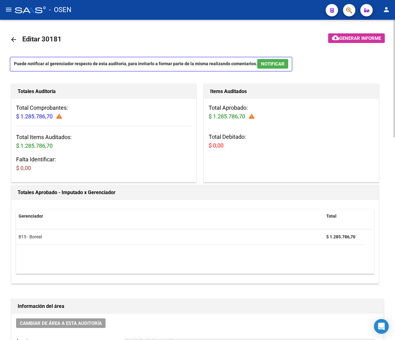
click at [318, 142] on h3 "Total Debitado: $ 0,00" at bounding box center [292, 141] width 166 height 17
click at [6, 9] on mat-icon "menu" at bounding box center [8, 9] width 7 height 7
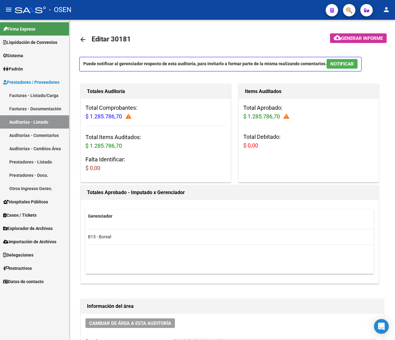
click at [51, 95] on link "Facturas - Listado/Carga" at bounding box center [34, 95] width 69 height 13
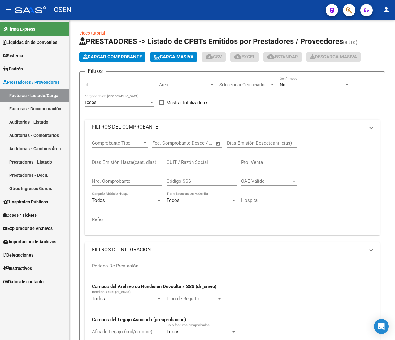
click at [9, 12] on mat-icon "menu" at bounding box center [8, 9] width 7 height 7
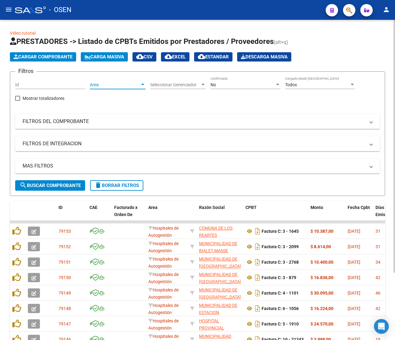
click at [115, 84] on span "Area" at bounding box center [115, 84] width 50 height 5
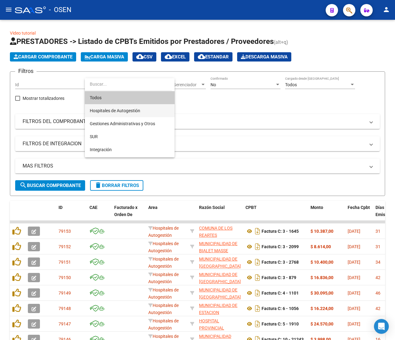
click at [136, 112] on span "Hospitales de Autogestión" at bounding box center [115, 110] width 50 height 5
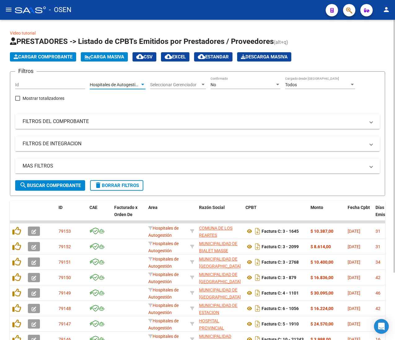
click at [71, 187] on span "search Buscar Comprobante" at bounding box center [49, 186] width 61 height 6
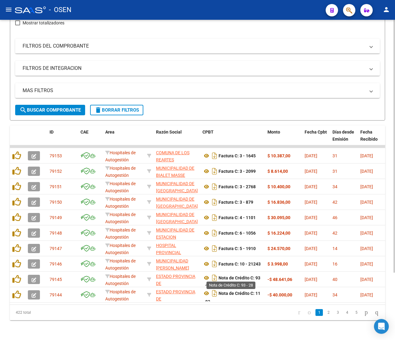
scroll to position [85, 0]
click at [352, 313] on link "5" at bounding box center [355, 312] width 7 height 7
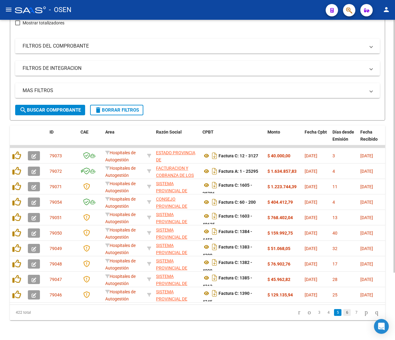
click at [343, 312] on link "6" at bounding box center [346, 312] width 7 height 7
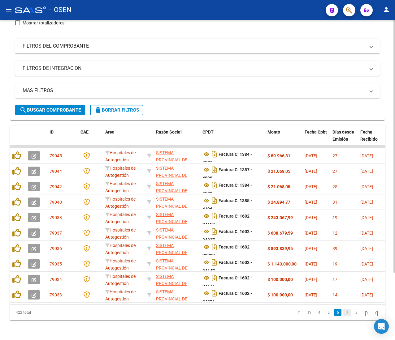
click at [343, 314] on link "7" at bounding box center [346, 312] width 7 height 7
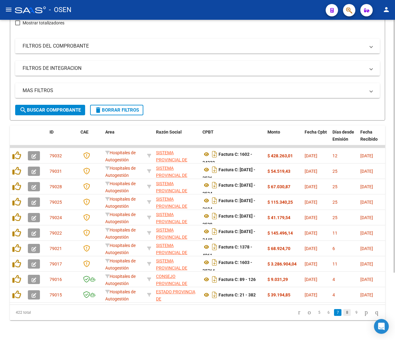
click at [343, 313] on link "8" at bounding box center [346, 312] width 7 height 7
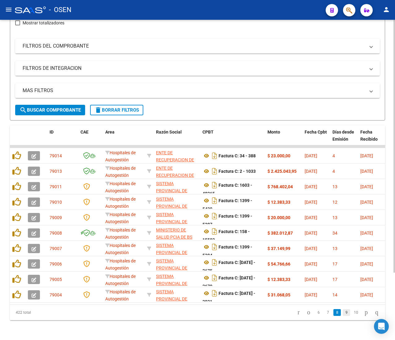
click at [342, 314] on link "9" at bounding box center [345, 312] width 7 height 7
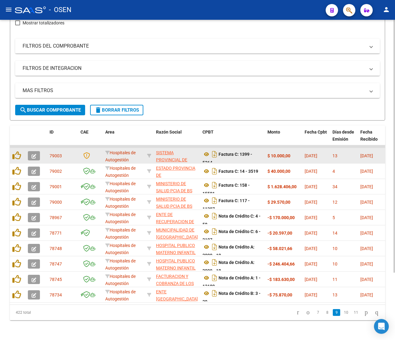
click at [39, 151] on button "button" at bounding box center [34, 155] width 12 height 9
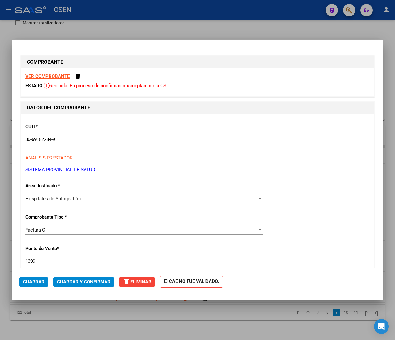
click at [55, 74] on strong "VER COMPROBANTE" at bounding box center [47, 77] width 44 height 6
click at [101, 283] on span "Guardar y Confirmar" at bounding box center [84, 282] width 54 height 6
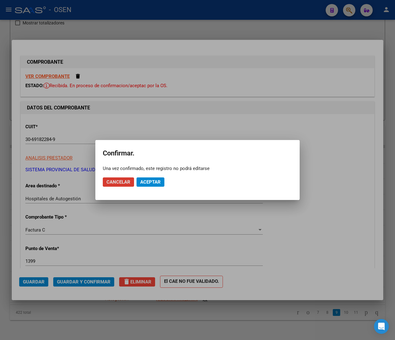
click at [153, 186] on button "Aceptar" at bounding box center [150, 182] width 28 height 9
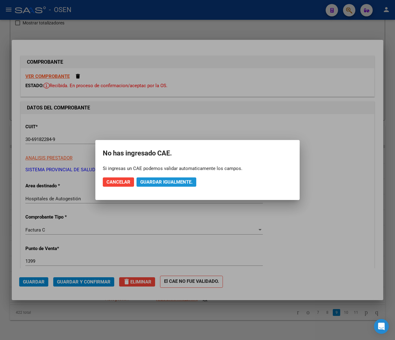
click at [155, 180] on span "Guardar igualmente." at bounding box center [166, 182] width 52 height 6
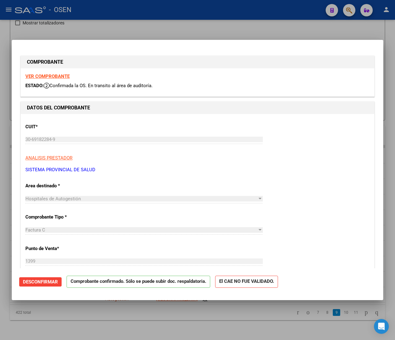
click at [119, 21] on div at bounding box center [197, 170] width 395 height 340
type input "$ 0,00"
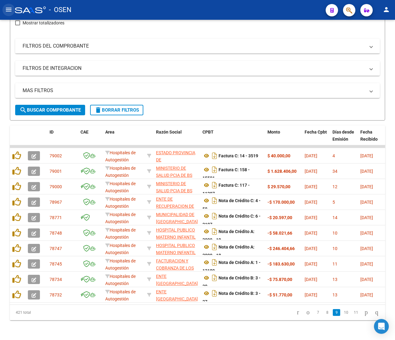
click at [6, 7] on mat-icon "menu" at bounding box center [8, 9] width 7 height 7
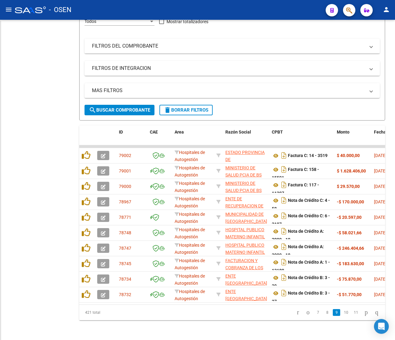
scroll to position [90, 0]
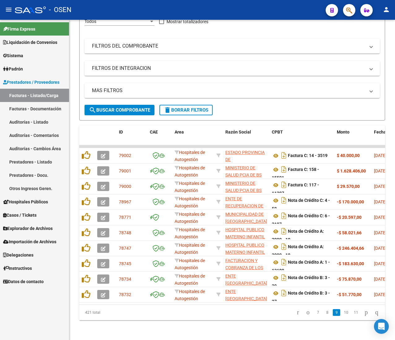
click at [29, 118] on link "Auditorías - Listado" at bounding box center [34, 121] width 69 height 13
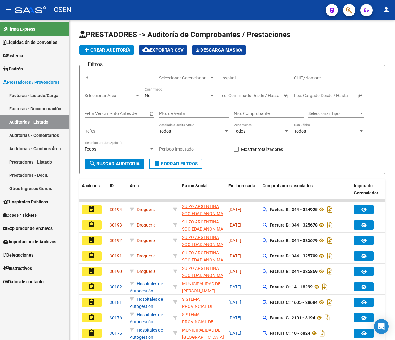
click at [4, 7] on button "menu" at bounding box center [8, 10] width 12 height 12
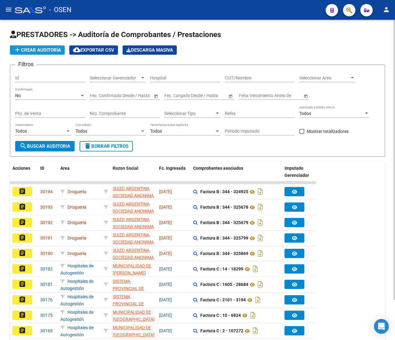
click at [42, 50] on span "add Crear Auditoría" at bounding box center [37, 50] width 47 height 6
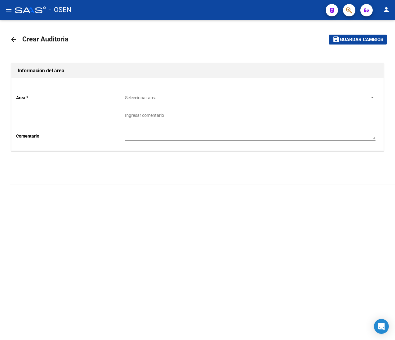
click at [136, 91] on div "Seleccionar area Seleccionar area" at bounding box center [250, 96] width 250 height 12
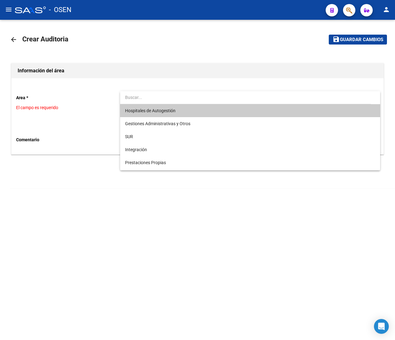
click at [146, 107] on span "Hospitales de Autogestión" at bounding box center [250, 110] width 250 height 13
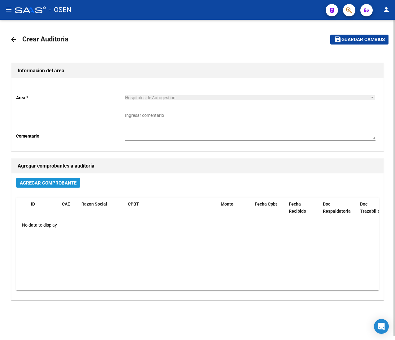
click at [52, 182] on span "Agregar Comprobante" at bounding box center [48, 183] width 57 height 6
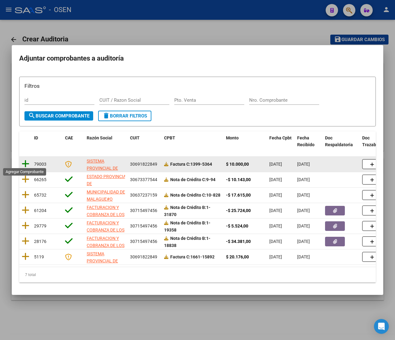
click at [27, 162] on icon at bounding box center [26, 164] width 8 height 9
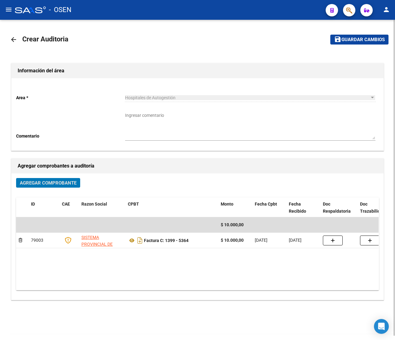
click at [334, 35] on button "save Guardar cambios" at bounding box center [359, 40] width 58 height 10
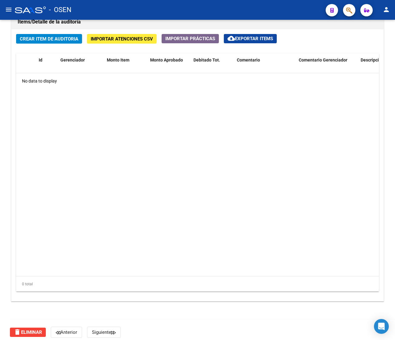
scroll to position [451, 0]
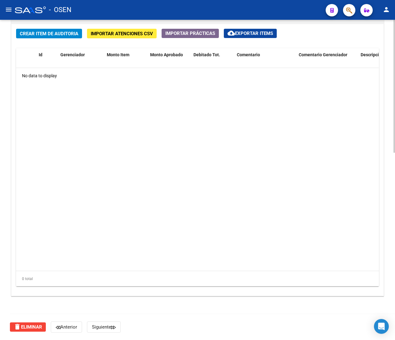
drag, startPoint x: 38, startPoint y: 41, endPoint x: 40, endPoint y: 36, distance: 5.7
click at [39, 37] on div "Crear Item de Auditoria Importar Atenciones CSV Importar Prácticas cloud_downlo…" at bounding box center [197, 160] width 372 height 272
click at [40, 35] on span "Crear Item de Auditoria" at bounding box center [49, 34] width 58 height 6
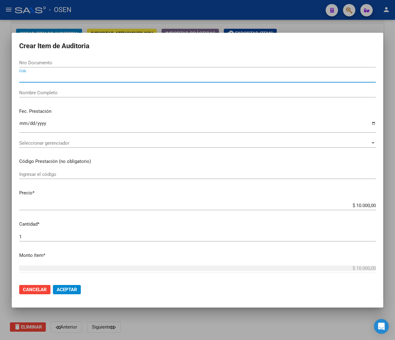
click at [40, 79] on input "CUIL" at bounding box center [197, 78] width 356 height 6
paste input "27294512638"
type input "27294512638"
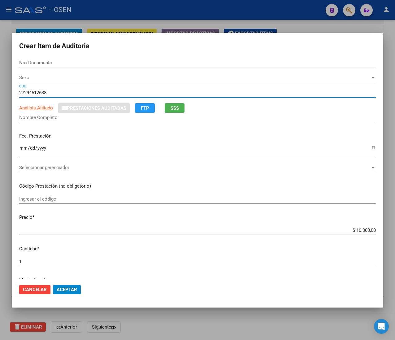
type input "29451263"
type input "MOREIRA NOELIA EVANGELINA -"
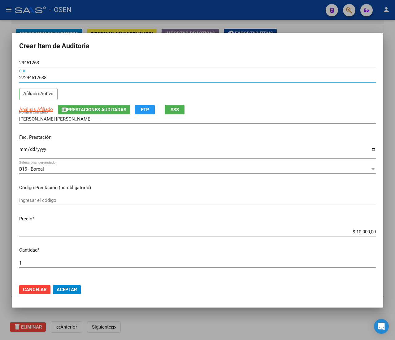
type input "27294512638"
click at [22, 153] on input "Ingresar la fecha" at bounding box center [197, 152] width 356 height 10
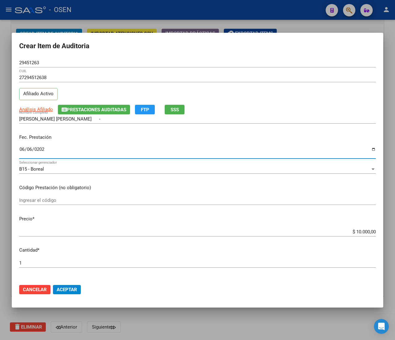
type input "2025-06-06"
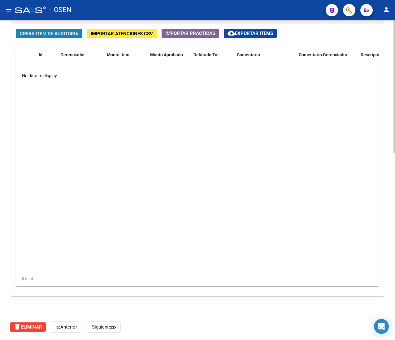
click at [51, 32] on span "Crear Item de Auditoria" at bounding box center [49, 34] width 58 height 6
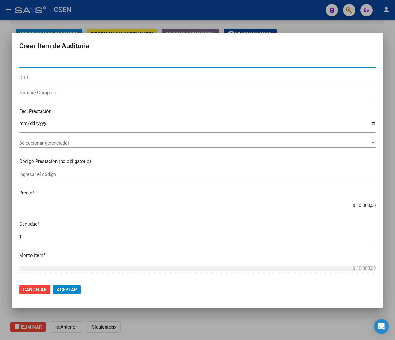
click at [44, 79] on input "CUIL" at bounding box center [197, 78] width 356 height 6
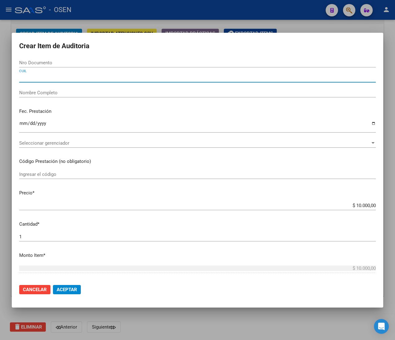
paste input "27294512638"
type input "27294512638"
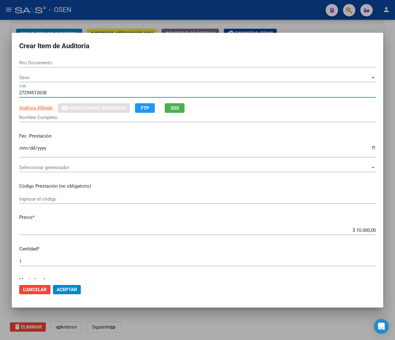
type input "29451263"
type input "MOREIRA NOELIA EVANGELINA -"
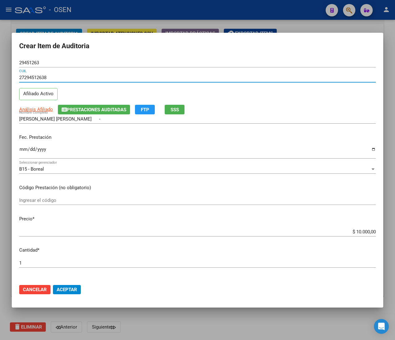
type input "27294512638"
click at [23, 151] on input "Ingresar la fecha" at bounding box center [197, 152] width 356 height 10
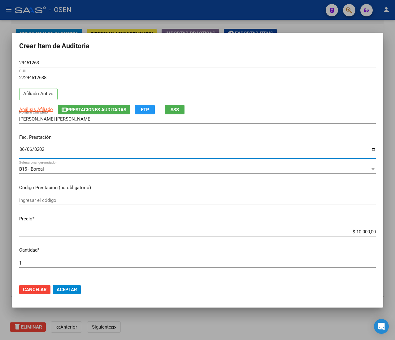
type input "2025-06-06"
click at [44, 110] on span "Análisis Afiliado" at bounding box center [36, 110] width 34 height 6
type textarea "27294512638"
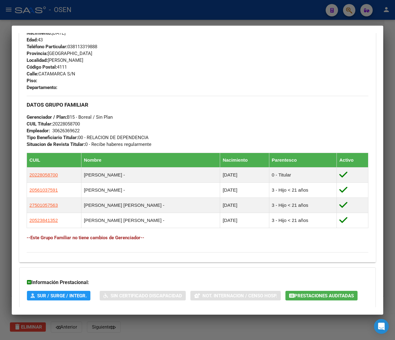
scroll to position [331, 0]
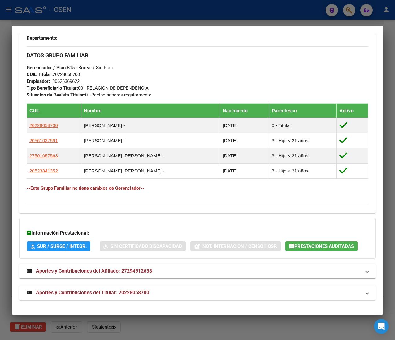
click at [186, 300] on mat-expansion-panel-header "Aportes y Contribuciones del Titular: 20228058700" at bounding box center [197, 293] width 356 height 15
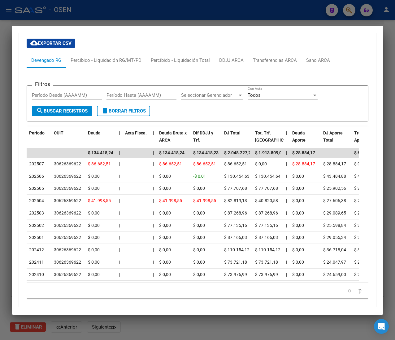
scroll to position [613, 0]
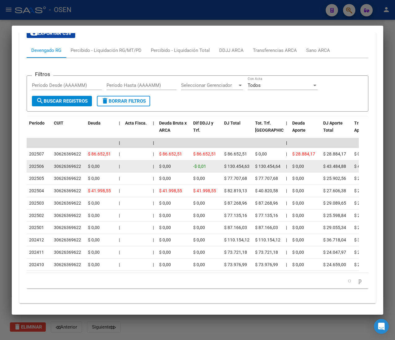
click at [192, 173] on datatable-body-cell "-$ 0,01" at bounding box center [206, 167] width 31 height 12
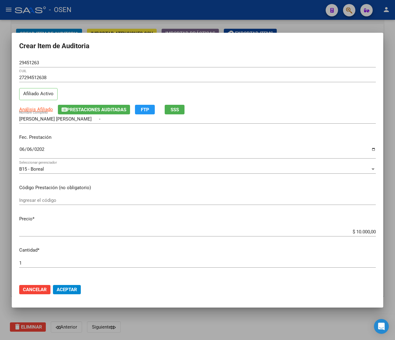
click at [64, 291] on span "Aceptar" at bounding box center [67, 290] width 20 height 6
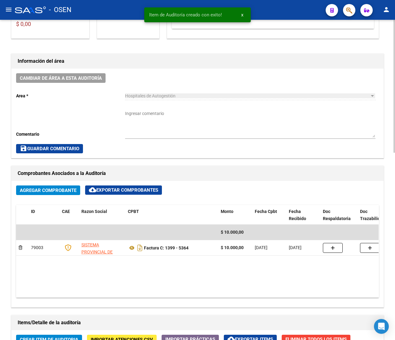
scroll to position [142, 0]
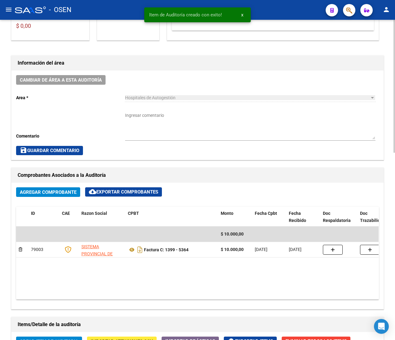
click at [177, 110] on div "Ingresar comentario" at bounding box center [250, 124] width 250 height 33
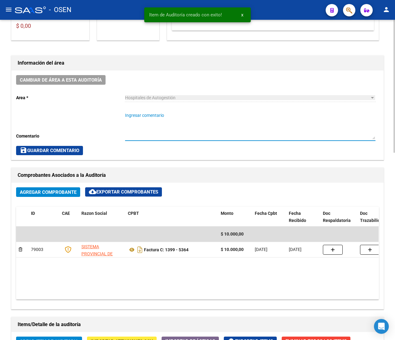
click at [177, 117] on textarea "Ingresar comentario" at bounding box center [250, 125] width 250 height 27
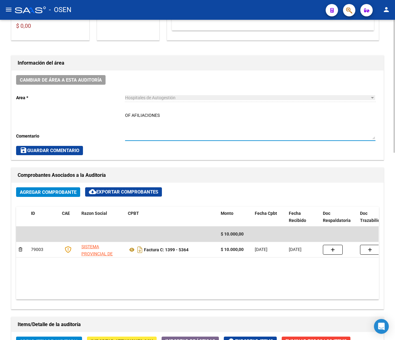
type textarea "OF AFILIACIONES"
click at [58, 150] on span "save Guardar Comentario" at bounding box center [49, 151] width 59 height 6
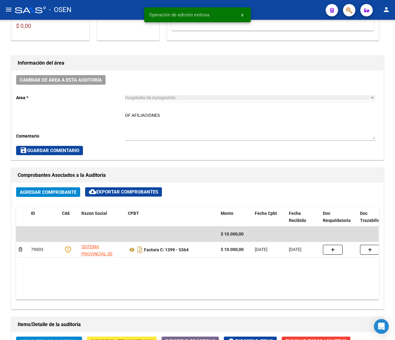
click at [13, 8] on button "menu" at bounding box center [8, 10] width 12 height 12
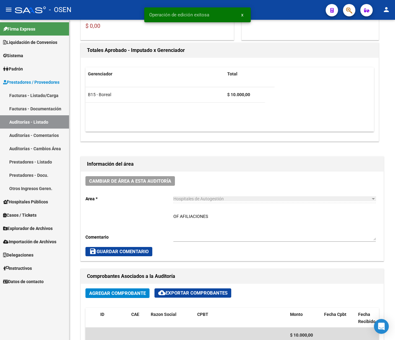
click at [28, 92] on link "Facturas - Listado/Carga" at bounding box center [34, 95] width 69 height 13
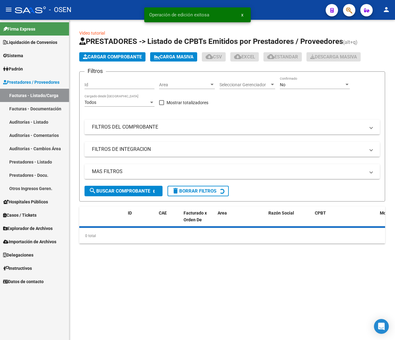
click at [8, 7] on mat-icon "menu" at bounding box center [8, 9] width 7 height 7
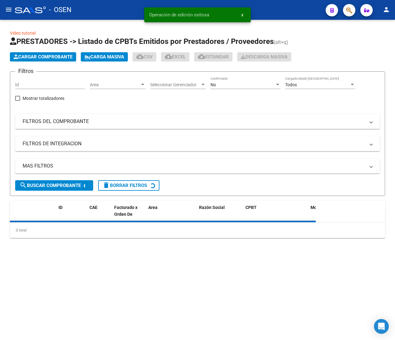
click at [103, 79] on div "Area Area" at bounding box center [118, 83] width 56 height 12
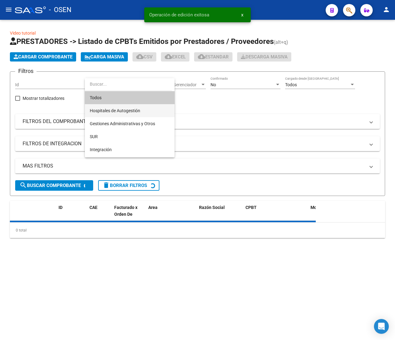
click at [117, 109] on span "Hospitales de Autogestión" at bounding box center [115, 110] width 50 height 5
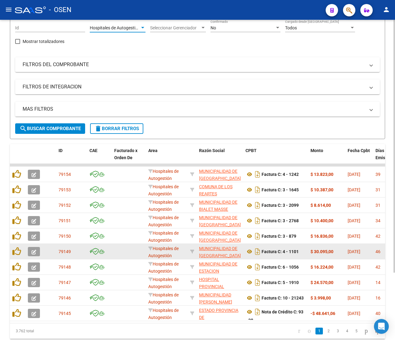
scroll to position [85, 0]
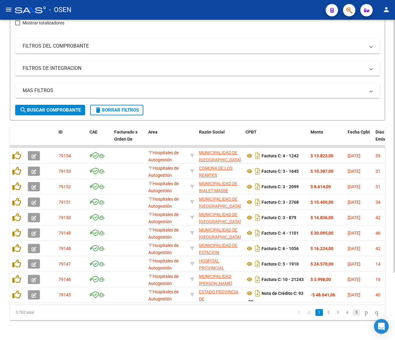
click at [352, 312] on link "5" at bounding box center [355, 312] width 7 height 7
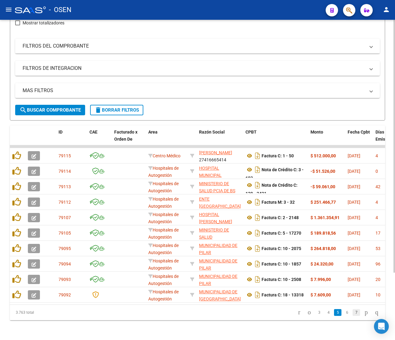
click at [352, 313] on link "7" at bounding box center [355, 312] width 7 height 7
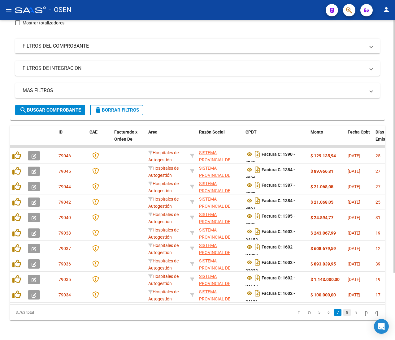
click at [343, 314] on link "8" at bounding box center [346, 312] width 7 height 7
click at [342, 314] on link "9" at bounding box center [345, 312] width 7 height 7
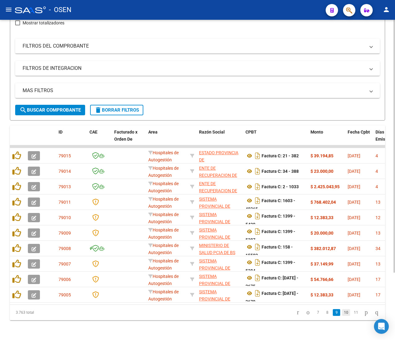
click at [342, 313] on link "10" at bounding box center [346, 312] width 8 height 7
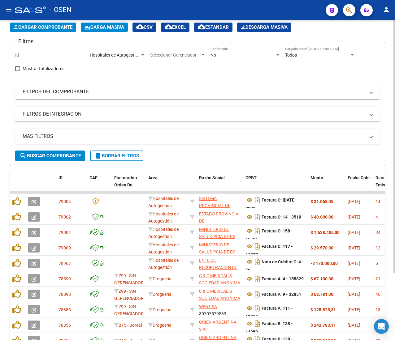
scroll to position [0, 0]
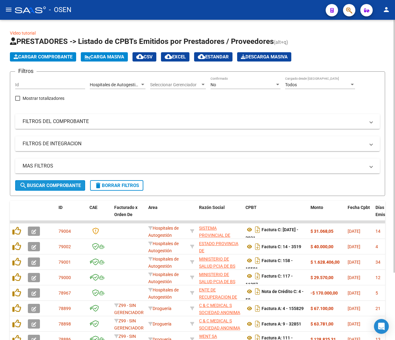
click at [49, 183] on span "search Buscar Comprobante" at bounding box center [49, 186] width 61 height 6
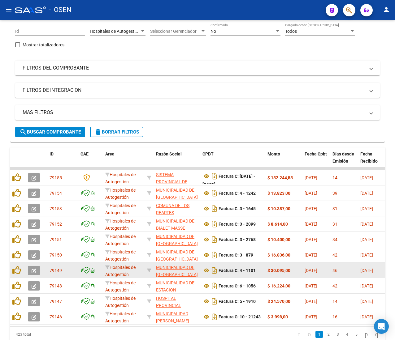
scroll to position [85, 0]
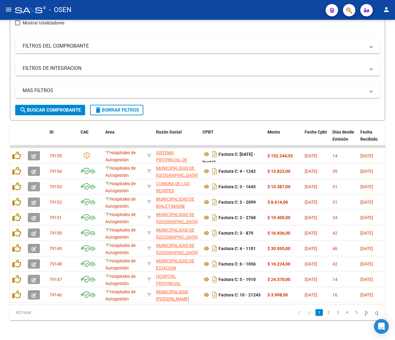
click at [352, 313] on link "5" at bounding box center [355, 312] width 7 height 7
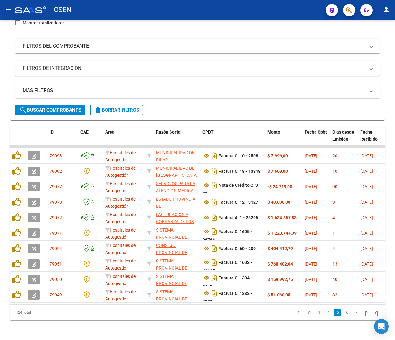
click at [352, 314] on link "7" at bounding box center [355, 312] width 7 height 7
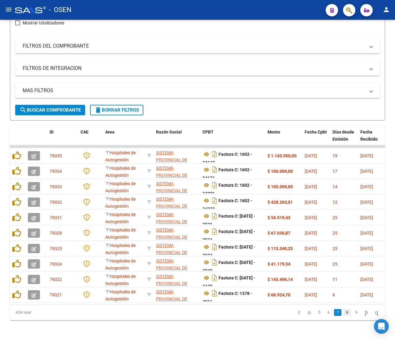
click at [343, 314] on link "8" at bounding box center [346, 312] width 7 height 7
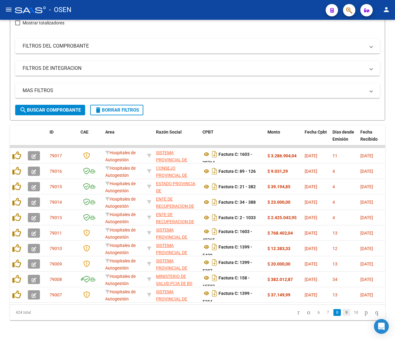
click at [342, 314] on link "9" at bounding box center [345, 312] width 7 height 7
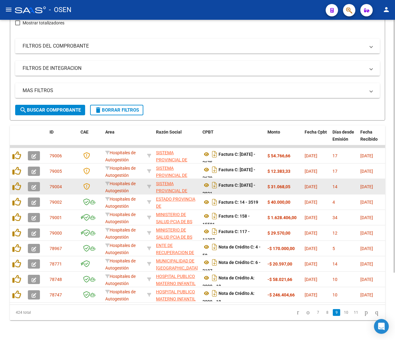
click at [35, 185] on icon "button" at bounding box center [34, 187] width 5 height 5
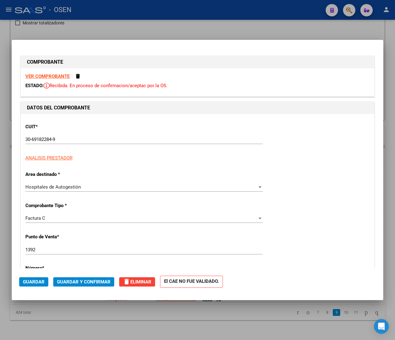
click at [57, 75] on strong "VER COMPROBANTE" at bounding box center [47, 77] width 44 height 6
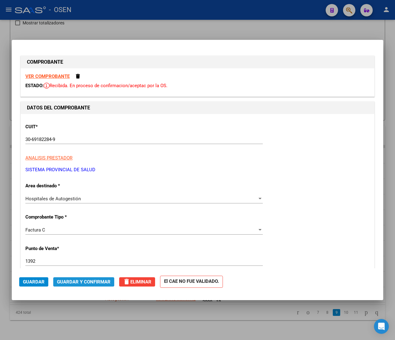
click at [94, 281] on span "Guardar y Confirmar" at bounding box center [84, 282] width 54 height 6
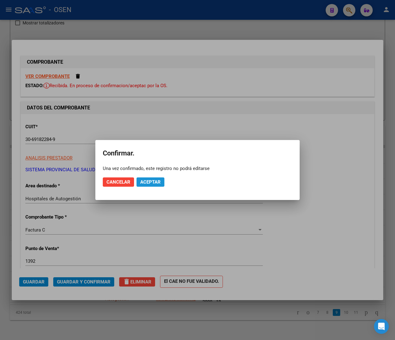
click at [146, 182] on span "Aceptar" at bounding box center [150, 182] width 20 height 6
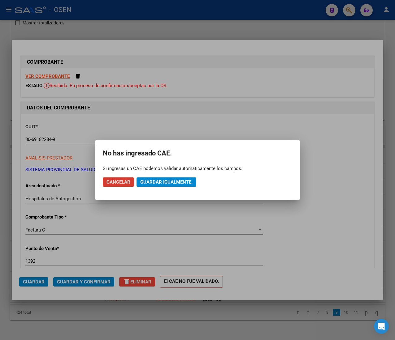
click at [145, 182] on span "Guardar igualmente." at bounding box center [166, 182] width 52 height 6
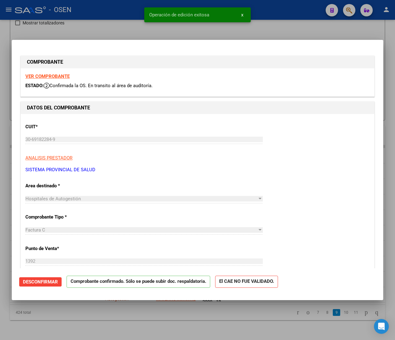
drag, startPoint x: 105, startPoint y: 16, endPoint x: 90, endPoint y: 15, distance: 14.3
click at [104, 16] on div at bounding box center [197, 170] width 395 height 340
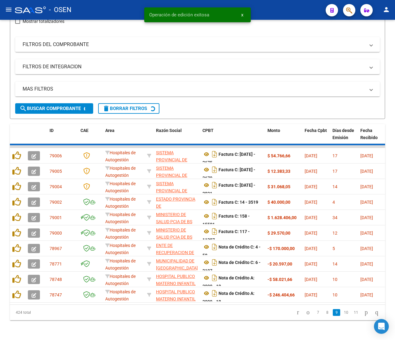
click at [7, 7] on mat-icon "menu" at bounding box center [8, 9] width 7 height 7
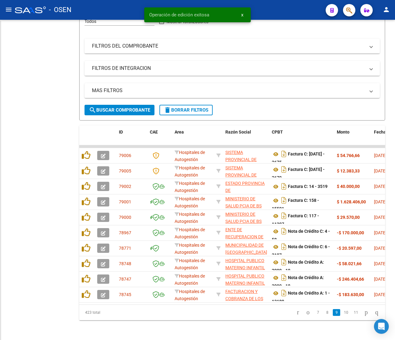
scroll to position [90, 0]
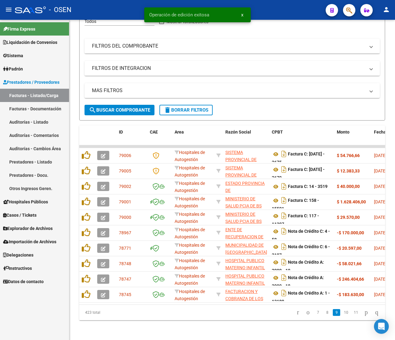
drag, startPoint x: 24, startPoint y: 121, endPoint x: 17, endPoint y: 107, distance: 15.0
click at [24, 120] on link "Auditorías - Listado" at bounding box center [34, 121] width 69 height 13
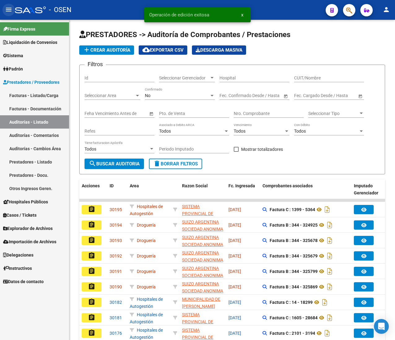
click at [4, 7] on button "menu" at bounding box center [8, 10] width 12 height 12
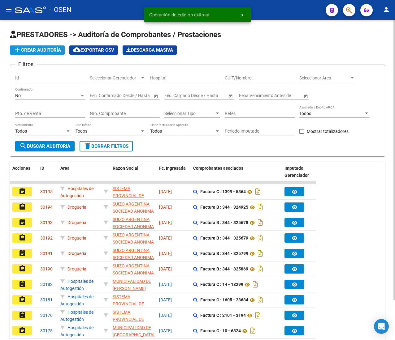
click at [49, 50] on span "add Crear Auditoría" at bounding box center [37, 50] width 47 height 6
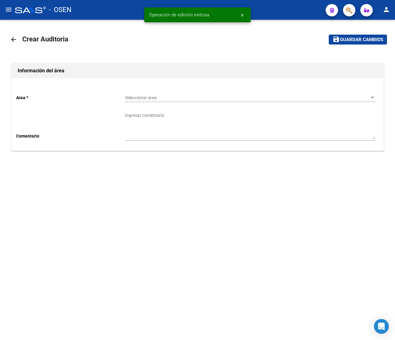
click at [145, 97] on span "Seleccionar area" at bounding box center [247, 97] width 245 height 5
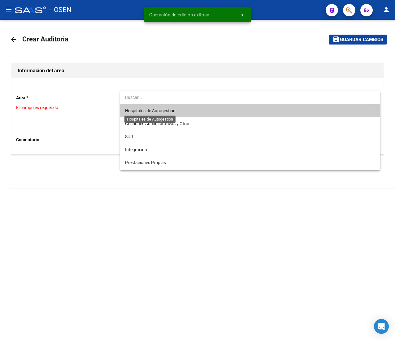
click at [150, 110] on span "Hospitales de Autogestión" at bounding box center [150, 110] width 50 height 5
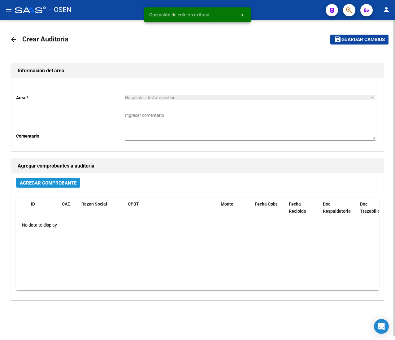
click at [40, 181] on span "Agregar Comprobante" at bounding box center [48, 183] width 57 height 6
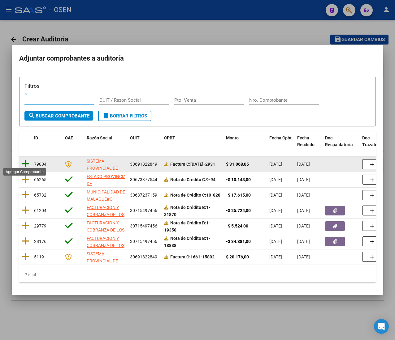
click at [25, 161] on icon at bounding box center [26, 164] width 8 height 9
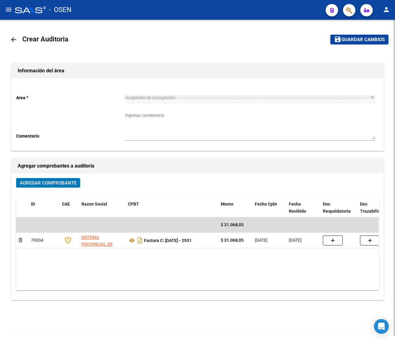
click at [365, 41] on span "Guardar cambios" at bounding box center [362, 40] width 43 height 6
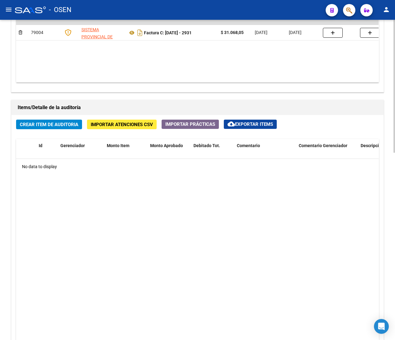
scroll to position [433, 0]
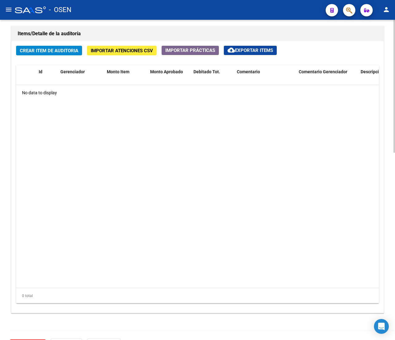
click at [67, 50] on span "Crear Item de Auditoria" at bounding box center [49, 51] width 58 height 6
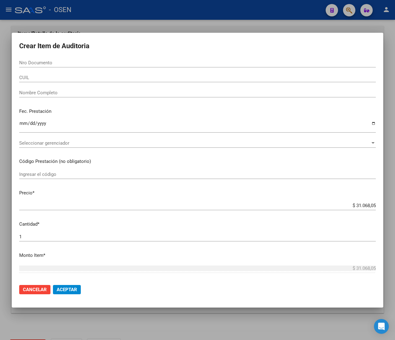
click at [35, 75] on input "CUIL" at bounding box center [197, 78] width 356 height 6
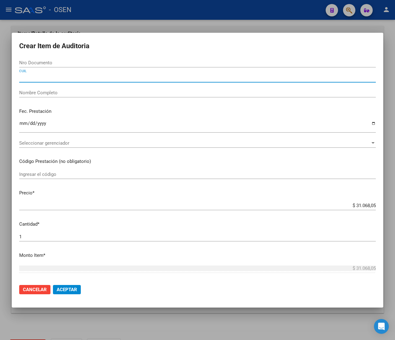
paste input "27358102854"
type input "27358102854"
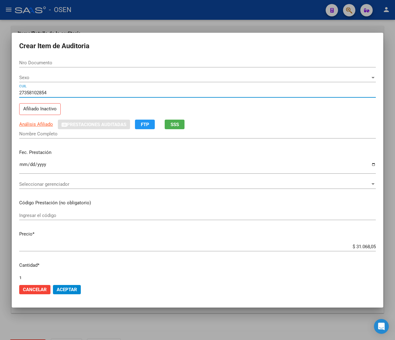
type input "35810285"
type input "LOPEZ SILVINA JOHANA"
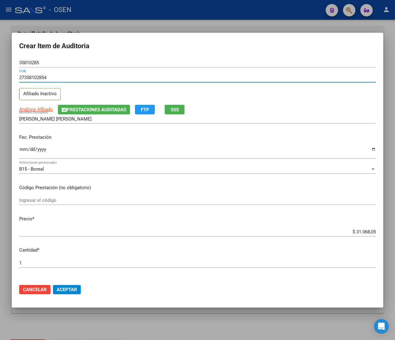
type input "27358102854"
click at [22, 152] on input "Ingresar la fecha" at bounding box center [197, 152] width 356 height 10
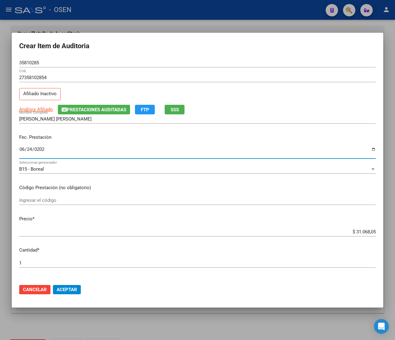
type input "2025-06-24"
click at [174, 110] on span "SSS" at bounding box center [174, 110] width 8 height 6
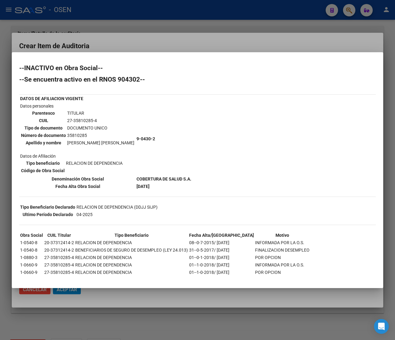
click at [190, 123] on div "--INACTIVO en Obra Social-- --Se encuentra activo en el RNOS 904302-- DATOS DE …" at bounding box center [197, 177] width 356 height 224
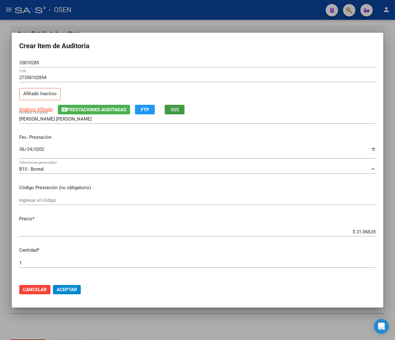
click at [354, 231] on input "$ 31.068,05" at bounding box center [197, 232] width 356 height 6
type input "$ 0,02"
type input "$ 0,21"
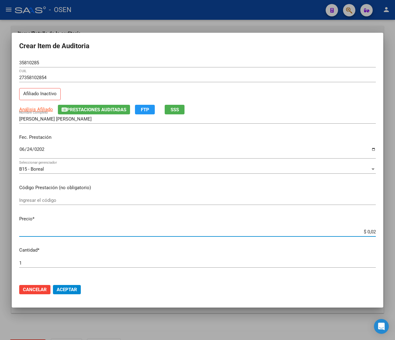
type input "$ 0,21"
type input "$ 2,10"
type input "$ 21,06"
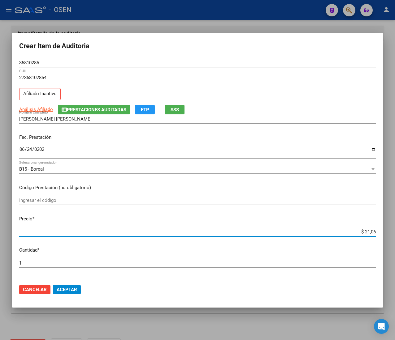
type input "$ 210,68"
click at [365, 231] on input "$ 210,68" at bounding box center [197, 232] width 356 height 6
type input "$ 2.106,80"
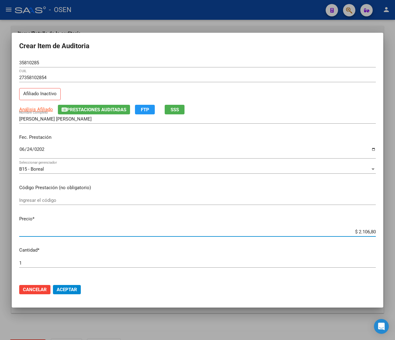
type input "$ 21.068,05"
click at [245, 15] on div at bounding box center [197, 170] width 395 height 340
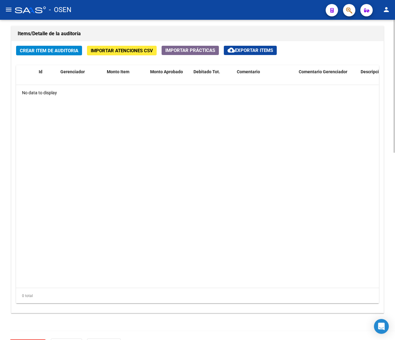
click at [49, 51] on span "Crear Item de Auditoria" at bounding box center [49, 51] width 58 height 6
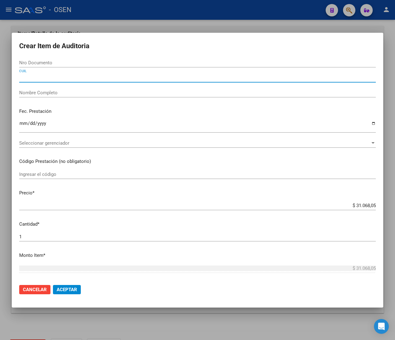
click at [50, 76] on input "CUIL" at bounding box center [197, 78] width 356 height 6
paste input "27358102854"
type input "27358102854"
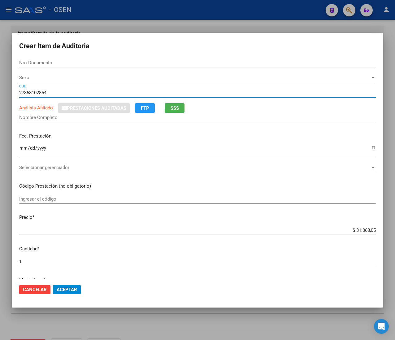
type input "35810285"
type input "LOPEZ SILVINA JOHANA"
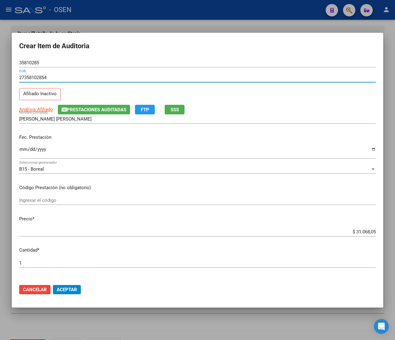
type input "27358102854"
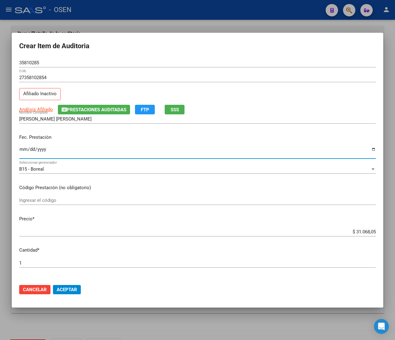
click at [23, 150] on input "Ingresar la fecha" at bounding box center [197, 152] width 356 height 10
type input "2025-06-24"
click at [354, 234] on input "$ 31.068,05" at bounding box center [197, 232] width 356 height 6
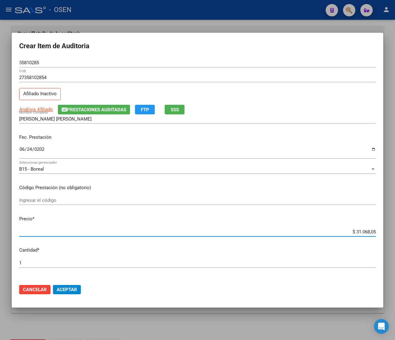
click at [354, 234] on input "$ 31.068,05" at bounding box center [197, 232] width 356 height 6
type input "$ 0,02"
type input "$ 0,21"
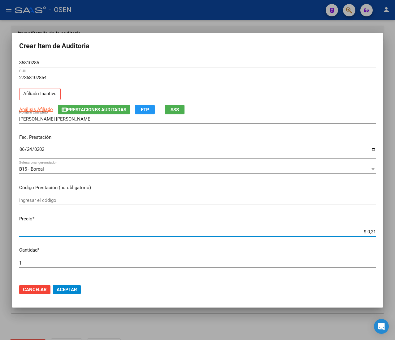
type input "$ 2,10"
type input "$ 21,06"
type input "$ 210,68"
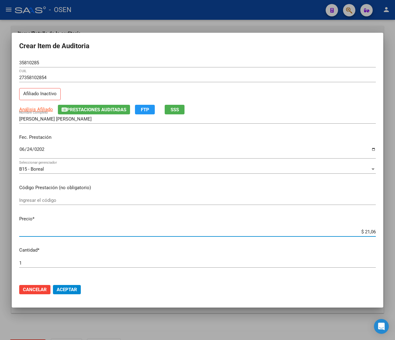
type input "$ 210,68"
type input "$ 2.106,80"
type input "$ 21.068,05"
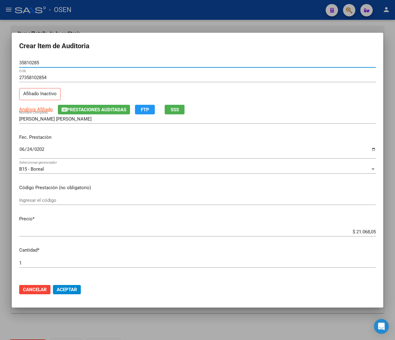
click at [35, 62] on input "35810285" at bounding box center [197, 63] width 356 height 6
drag, startPoint x: 59, startPoint y: 293, endPoint x: 61, endPoint y: 285, distance: 8.3
click at [59, 293] on button "Aceptar" at bounding box center [67, 289] width 28 height 9
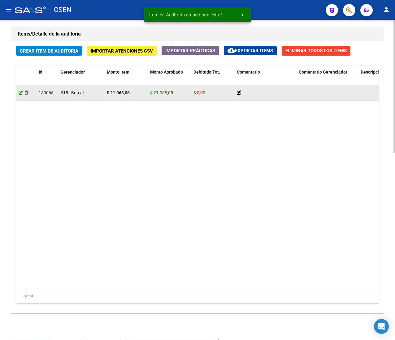
click at [20, 93] on icon at bounding box center [21, 93] width 4 height 4
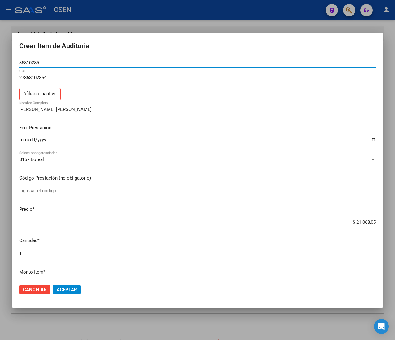
click at [347, 220] on input "$ 21.068,05" at bounding box center [197, 223] width 356 height 6
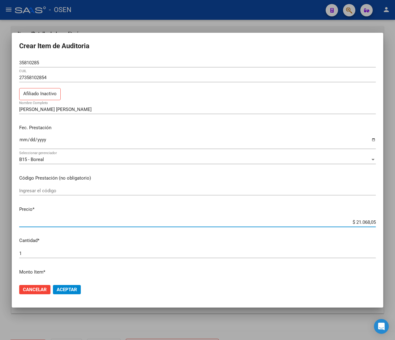
type input "$ 1.068,05"
type input "$ 31.068,05"
click at [69, 289] on span "Aceptar" at bounding box center [67, 290] width 20 height 6
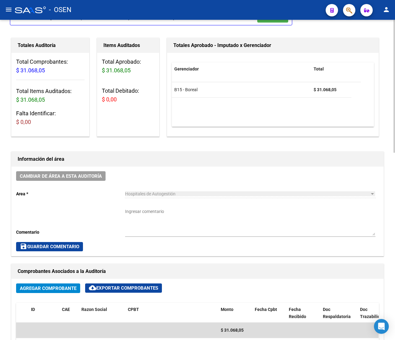
scroll to position [62, 0]
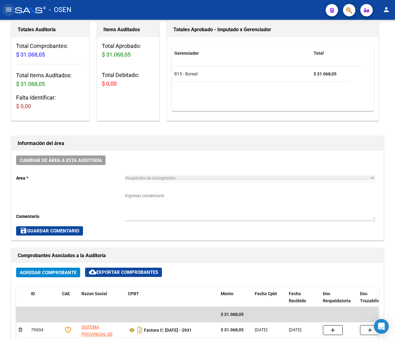
drag, startPoint x: 10, startPoint y: 9, endPoint x: 15, endPoint y: 16, distance: 8.6
click at [10, 10] on mat-icon "menu" at bounding box center [8, 9] width 7 height 7
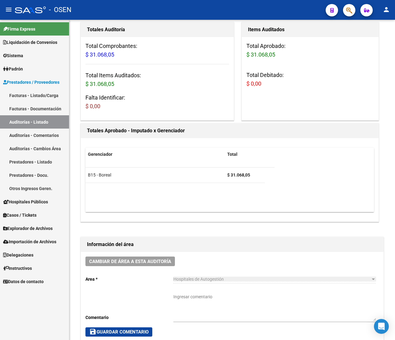
click at [44, 92] on link "Facturas - Listado/Carga" at bounding box center [34, 95] width 69 height 13
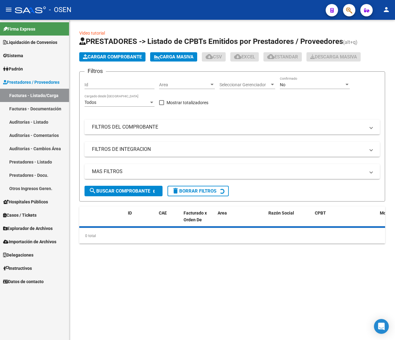
click at [11, 9] on mat-icon "menu" at bounding box center [8, 9] width 7 height 7
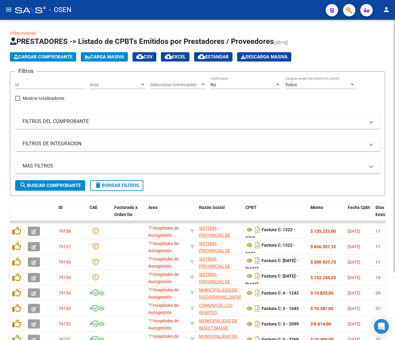
click at [139, 84] on span "Area" at bounding box center [115, 84] width 50 height 5
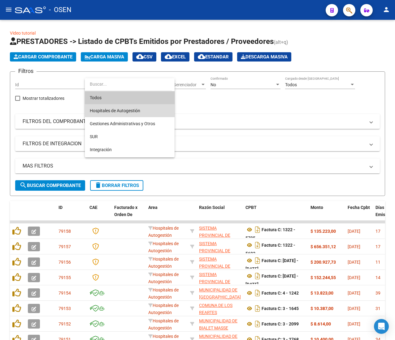
click at [131, 107] on span "Hospitales de Autogestión" at bounding box center [130, 110] width 80 height 13
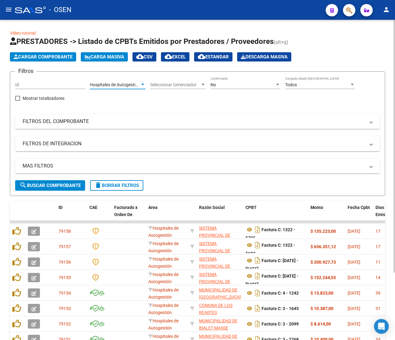
click at [77, 186] on span "search Buscar Comprobante" at bounding box center [49, 186] width 61 height 6
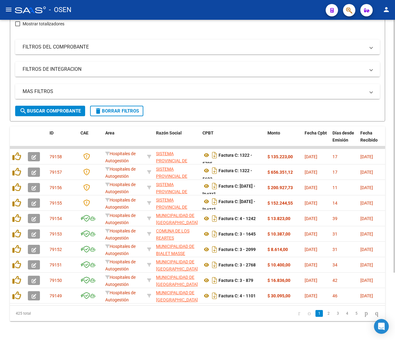
scroll to position [85, 0]
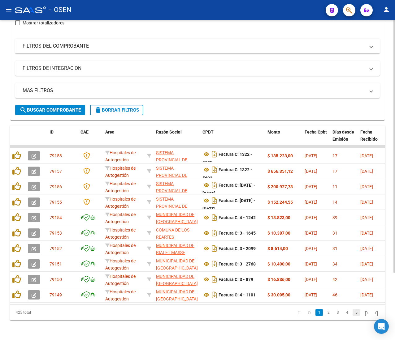
click at [352, 310] on link "5" at bounding box center [355, 312] width 7 height 7
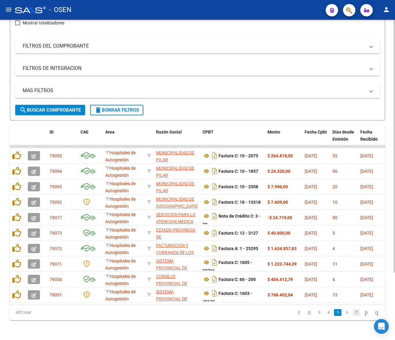
click at [352, 312] on link "7" at bounding box center [355, 312] width 7 height 7
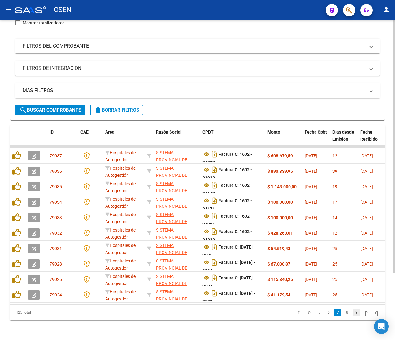
click at [352, 312] on link "9" at bounding box center [355, 312] width 7 height 7
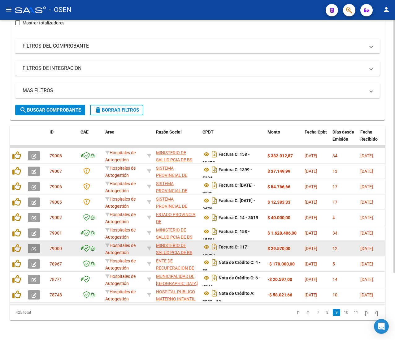
click at [35, 247] on icon "button" at bounding box center [34, 249] width 5 height 5
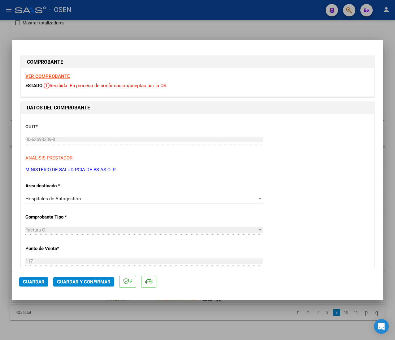
click at [46, 74] on strong "VER COMPROBANTE" at bounding box center [47, 77] width 44 height 6
click at [86, 279] on span "Guardar y Confirmar" at bounding box center [84, 282] width 54 height 6
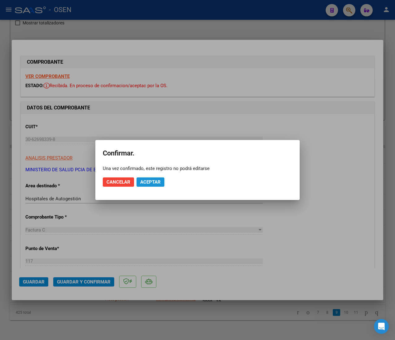
click at [160, 183] on span "Aceptar" at bounding box center [150, 182] width 20 height 6
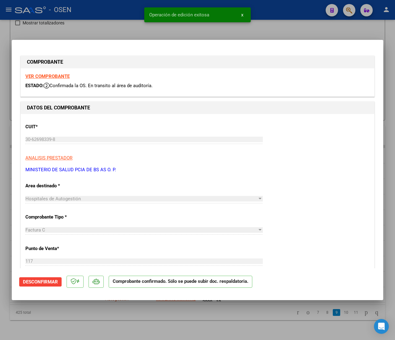
click at [114, 22] on div at bounding box center [197, 170] width 395 height 340
type input "$ 0,00"
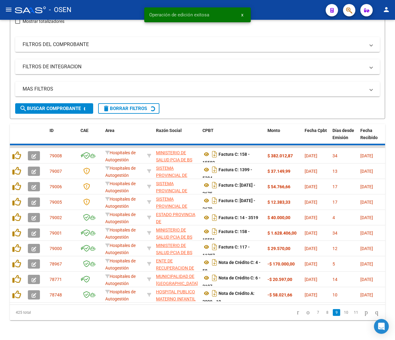
click at [5, 8] on mat-icon "menu" at bounding box center [8, 9] width 7 height 7
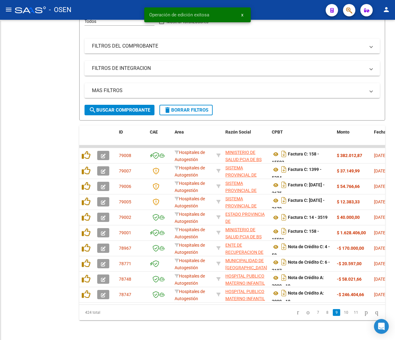
scroll to position [90, 0]
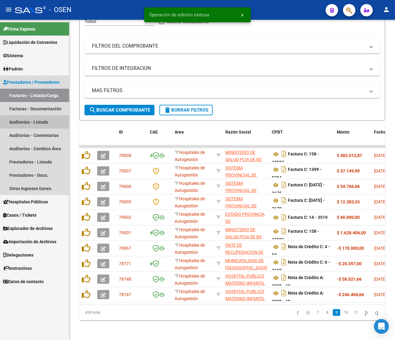
click at [28, 122] on link "Auditorías - Listado" at bounding box center [34, 121] width 69 height 13
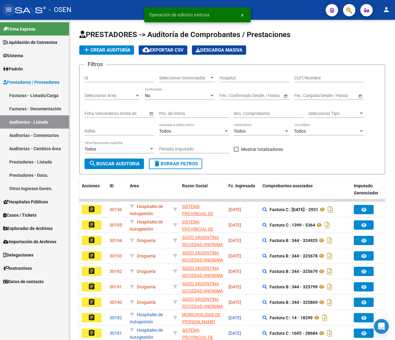
click at [9, 11] on mat-icon "menu" at bounding box center [8, 9] width 7 height 7
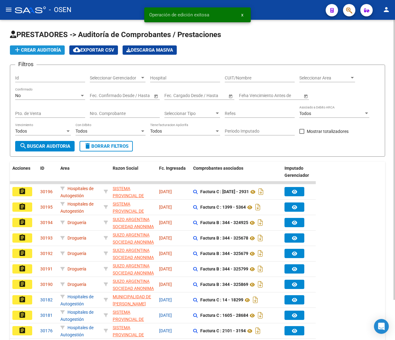
click at [35, 48] on span "add Crear Auditoría" at bounding box center [37, 50] width 47 height 6
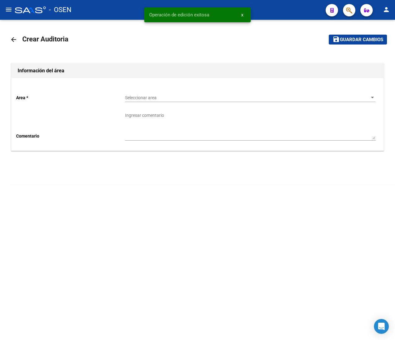
click at [141, 94] on div "Seleccionar area Seleccionar area" at bounding box center [250, 96] width 250 height 12
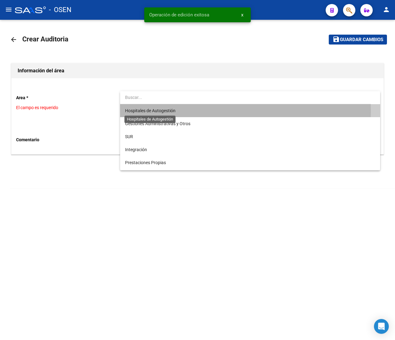
click at [155, 111] on span "Hospitales de Autogestión" at bounding box center [150, 110] width 50 height 5
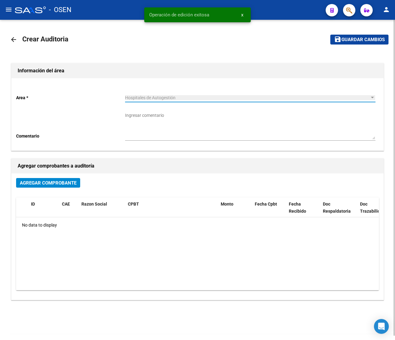
click at [61, 187] on button "Agregar Comprobante" at bounding box center [48, 183] width 64 height 10
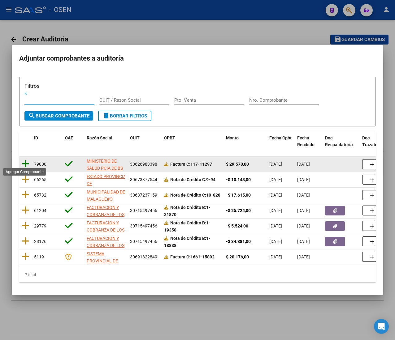
click at [23, 160] on icon at bounding box center [26, 164] width 8 height 9
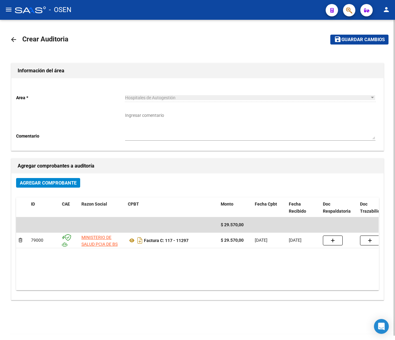
click at [367, 33] on mat-toolbar-row "save Guardar cambios" at bounding box center [336, 40] width 103 height 20
click at [362, 39] on span "Guardar cambios" at bounding box center [362, 40] width 43 height 6
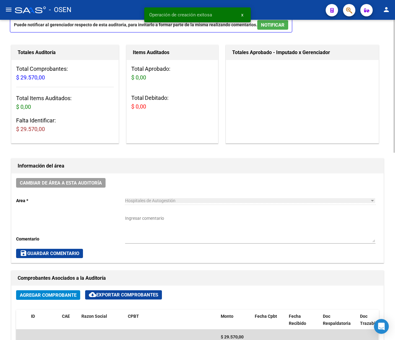
scroll to position [451, 0]
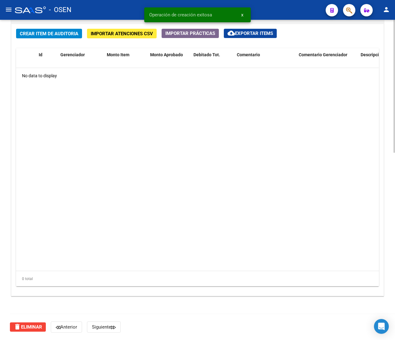
click at [45, 28] on div "Crear Item de Auditoria Importar Atenciones CSV Importar Prácticas cloud_downlo…" at bounding box center [197, 160] width 372 height 272
click at [41, 37] on button "Crear Item de Auditoria" at bounding box center [49, 34] width 66 height 10
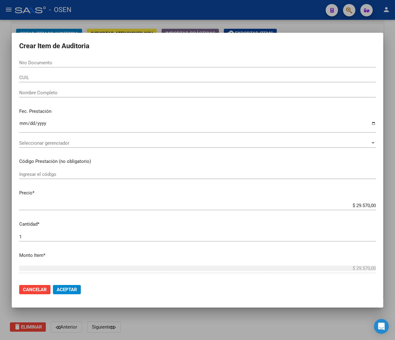
click at [69, 58] on form "Crear Item de Auditoria Nro Documento CUIL Nombre Completo Fec. Prestación Ingr…" at bounding box center [197, 170] width 356 height 260
click at [69, 59] on div "Nro Documento" at bounding box center [197, 62] width 356 height 9
click at [66, 63] on input "Nro Documento" at bounding box center [197, 63] width 356 height 6
paste input "28030786"
type input "28030786"
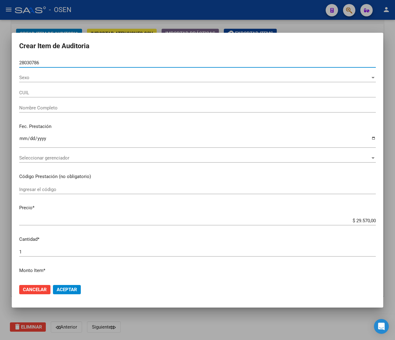
type input "20280307867"
type input "ZAMORA MATIAS"
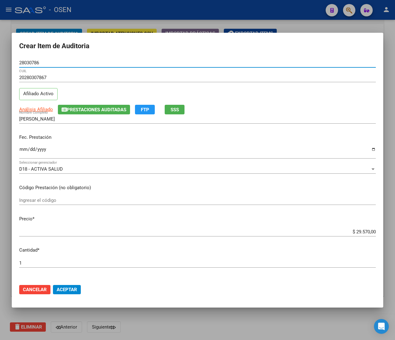
type input "28030786"
click at [22, 153] on input "Ingresar la fecha" at bounding box center [197, 152] width 356 height 10
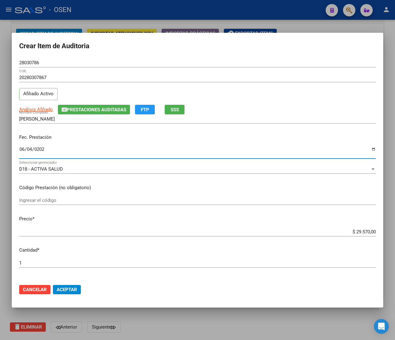
type input "2025-06-04"
click at [45, 111] on span "Análisis Afiliado" at bounding box center [36, 110] width 34 height 6
type textarea "20280307867"
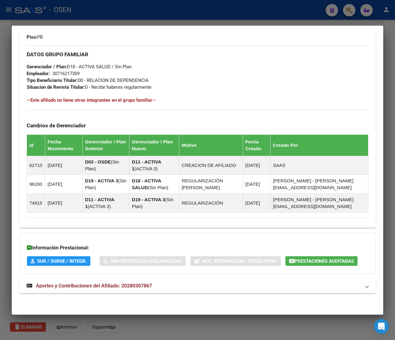
scroll to position [317, 0]
click at [142, 287] on span "Aportes y Contribuciones del Afiliado: 20280307867" at bounding box center [94, 286] width 116 height 6
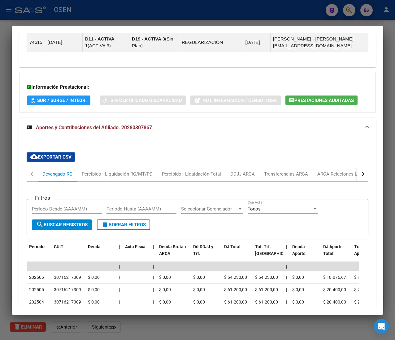
scroll to position [503, 0]
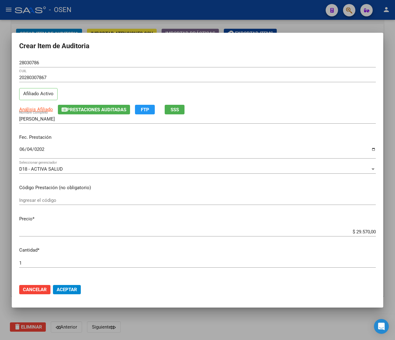
click at [63, 290] on span "Aceptar" at bounding box center [67, 290] width 20 height 6
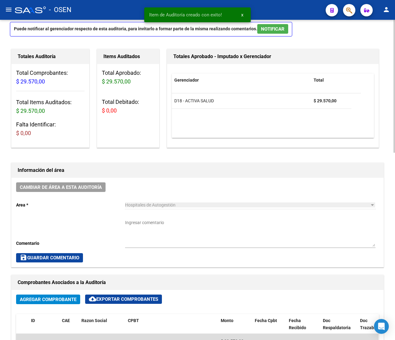
scroll to position [0, 0]
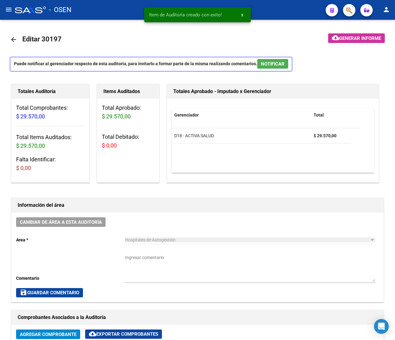
click at [15, 12] on div at bounding box center [30, 9] width 31 height 7
click at [11, 12] on mat-icon "menu" at bounding box center [8, 9] width 7 height 7
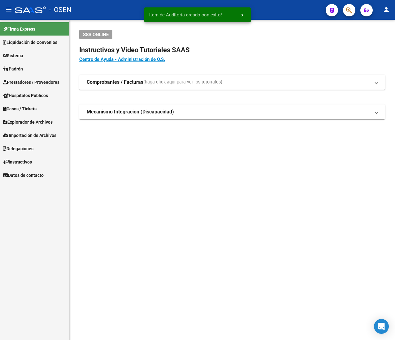
click at [32, 70] on link "Padrón" at bounding box center [34, 68] width 69 height 13
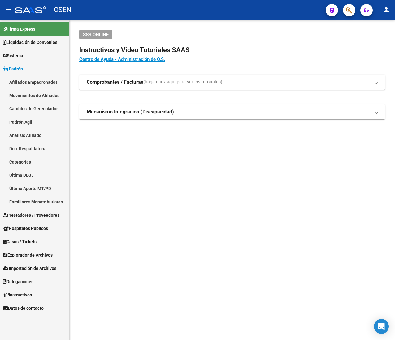
click at [40, 71] on link "Padrón" at bounding box center [34, 68] width 69 height 13
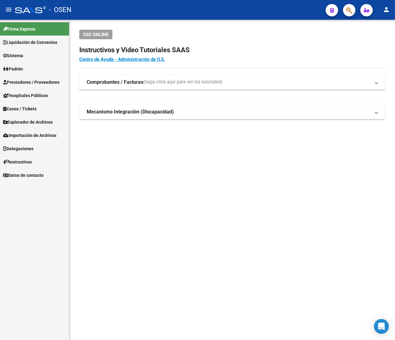
click at [46, 76] on link "Prestadores / Proveedores" at bounding box center [34, 81] width 69 height 13
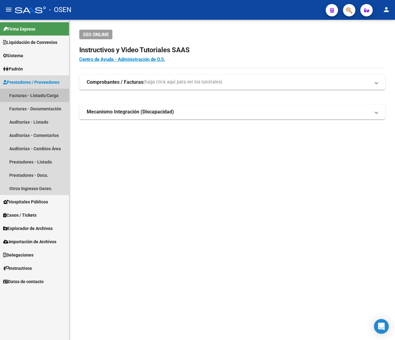
click at [52, 95] on link "Facturas - Listado/Carga" at bounding box center [34, 95] width 69 height 13
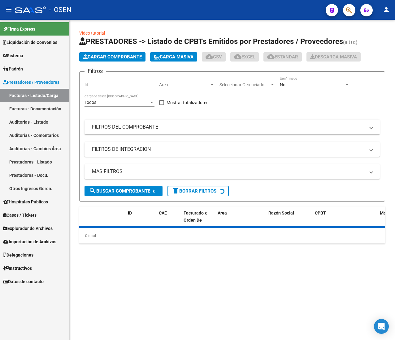
click at [166, 82] on span "Area" at bounding box center [184, 84] width 50 height 5
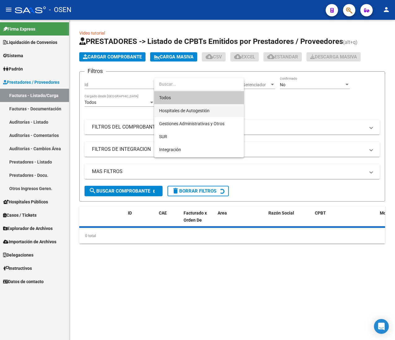
click at [179, 106] on span "Hospitales de Autogestión" at bounding box center [199, 110] width 80 height 13
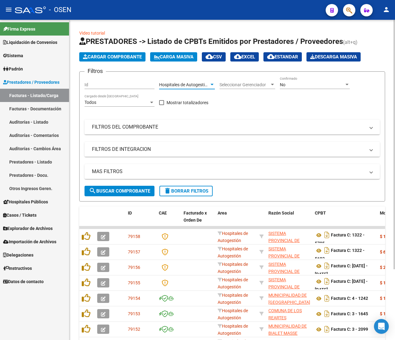
click at [131, 197] on form "Filtros Id Hospitales de Autogestión Area Seleccionar Gerenciador Seleccionar G…" at bounding box center [232, 136] width 306 height 130
click at [134, 189] on span "search Buscar Comprobante" at bounding box center [119, 191] width 61 height 6
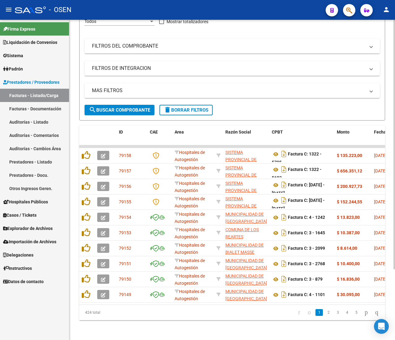
scroll to position [91, 0]
click at [352, 311] on link "5" at bounding box center [355, 312] width 7 height 7
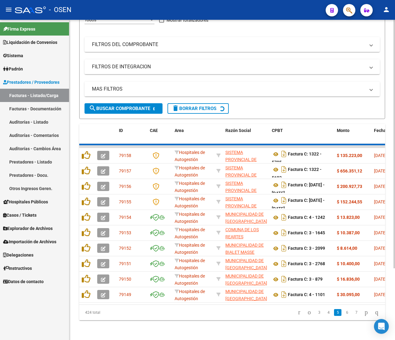
click at [350, 314] on div "424 total 3 4 5 6 7" at bounding box center [232, 312] width 306 height 15
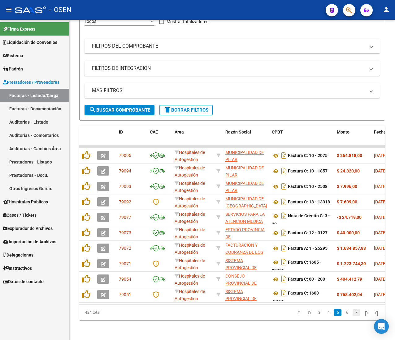
click at [352, 314] on link "7" at bounding box center [355, 312] width 7 height 7
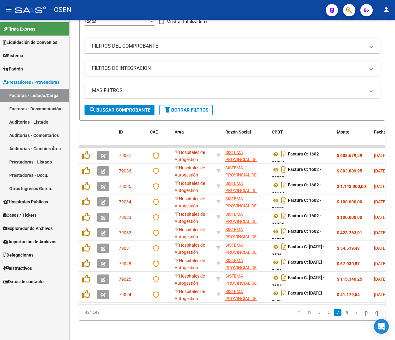
click at [352, 311] on link "9" at bounding box center [355, 312] width 7 height 7
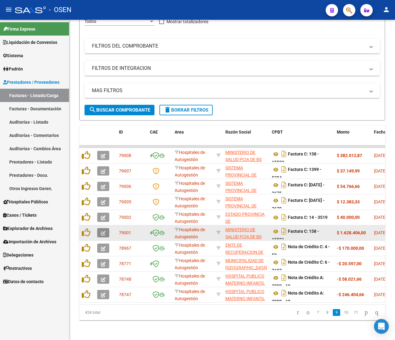
click at [103, 231] on icon "button" at bounding box center [103, 233] width 5 height 5
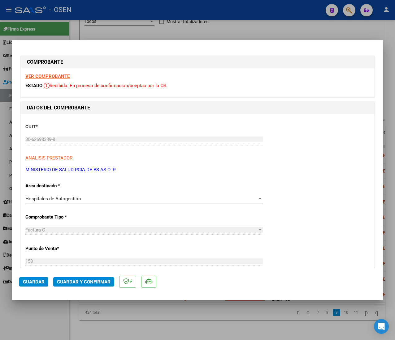
click at [63, 75] on strong "VER COMPROBANTE" at bounding box center [47, 77] width 44 height 6
click at [58, 278] on button "Guardar y Confirmar" at bounding box center [83, 282] width 61 height 9
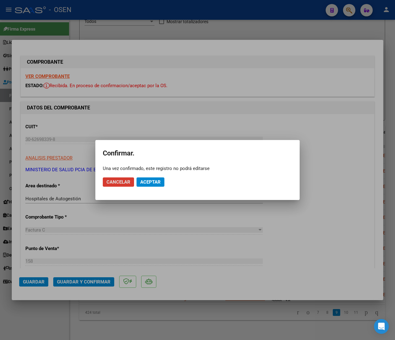
click at [149, 179] on button "Aceptar" at bounding box center [150, 182] width 28 height 9
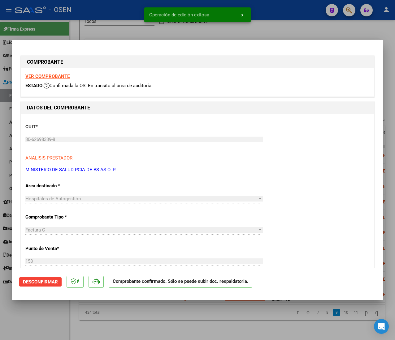
click at [141, 28] on div "Operación de edición exitosa x" at bounding box center [197, 15] width 121 height 30
click at [289, 14] on div at bounding box center [197, 170] width 395 height 340
type input "$ 0,00"
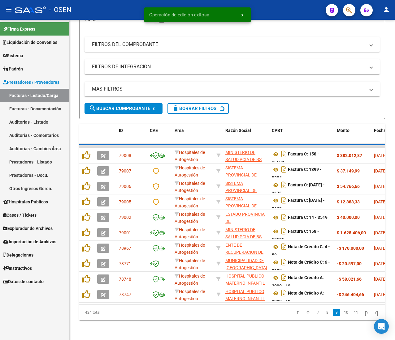
click at [32, 121] on link "Auditorías - Listado" at bounding box center [34, 121] width 69 height 13
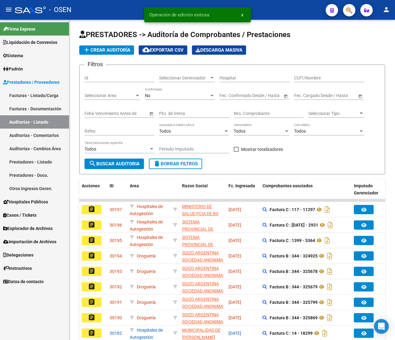
click at [5, 11] on mat-icon "menu" at bounding box center [8, 9] width 7 height 7
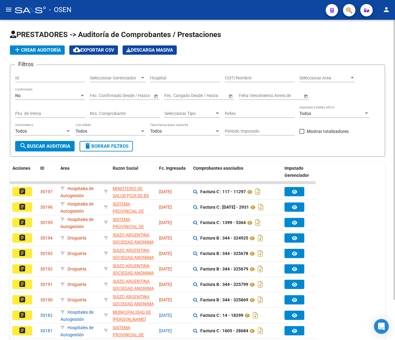
click at [54, 48] on span "add Crear Auditoría" at bounding box center [37, 50] width 47 height 6
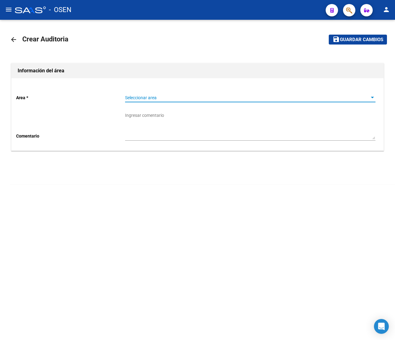
click at [145, 97] on span "Seleccionar area" at bounding box center [247, 97] width 245 height 5
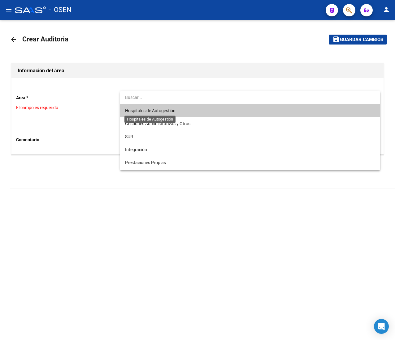
click at [154, 115] on span "Hospitales de Autogestión" at bounding box center [250, 110] width 250 height 13
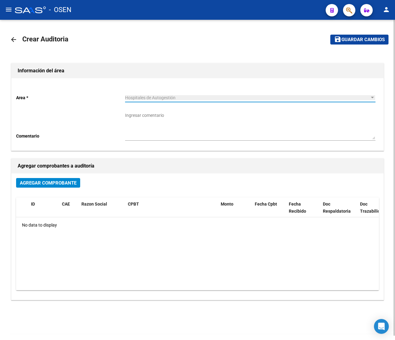
click at [69, 184] on span "Agregar Comprobante" at bounding box center [48, 183] width 57 height 6
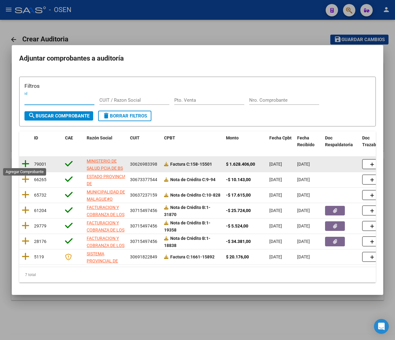
click at [26, 161] on icon at bounding box center [26, 164] width 8 height 9
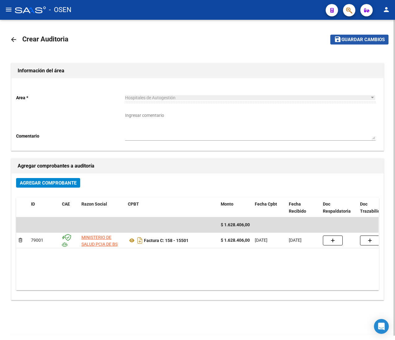
click at [372, 37] on span "Guardar cambios" at bounding box center [362, 40] width 43 height 6
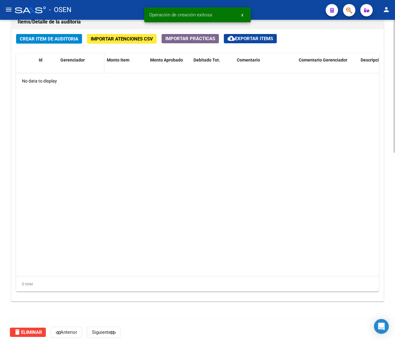
scroll to position [451, 0]
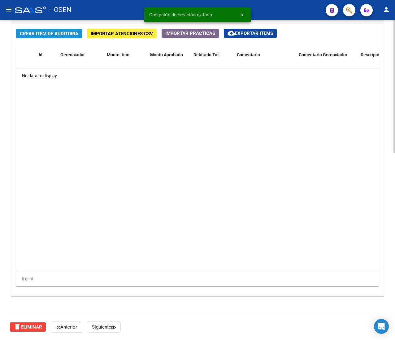
click at [63, 33] on span "Crear Item de Auditoria" at bounding box center [49, 34] width 58 height 6
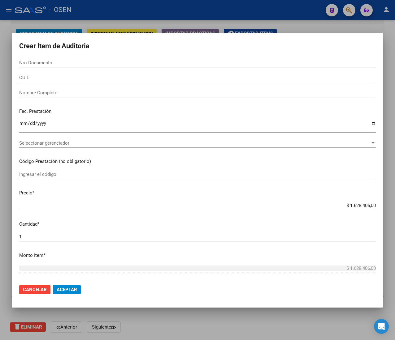
click at [71, 61] on input "Nro Documento" at bounding box center [197, 63] width 356 height 6
paste input "29796376"
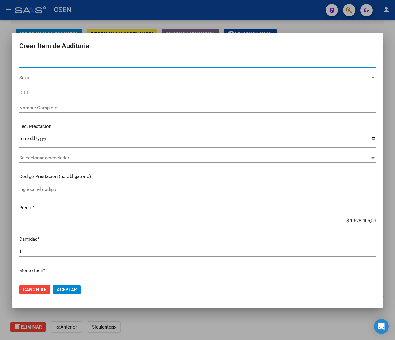
type input "29796376"
type input "20297963768"
type input "MALARA EDUARDO ARIEL -"
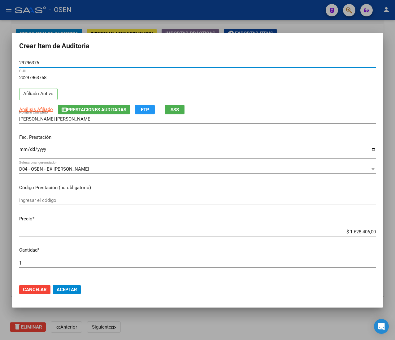
type input "29796376"
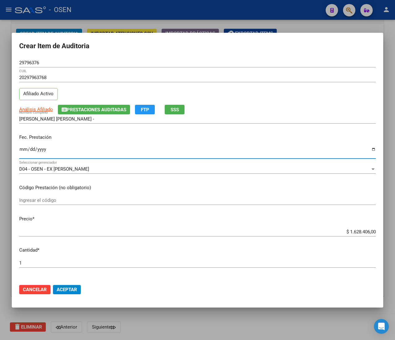
click at [24, 152] on input "Ingresar la fecha" at bounding box center [197, 152] width 356 height 10
type input "2025-04-19"
click at [45, 110] on span "Análisis Afiliado" at bounding box center [36, 110] width 34 height 6
type textarea "20297963768"
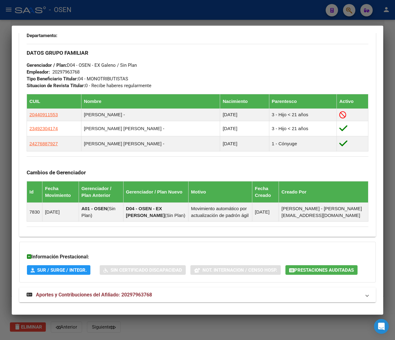
scroll to position [342, 0]
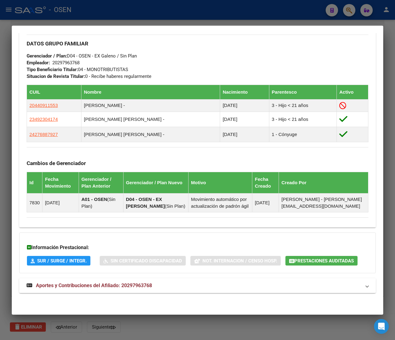
click at [155, 284] on mat-panel-title "Aportes y Contribuciones del Afiliado: 20297963768" at bounding box center [194, 285] width 334 height 7
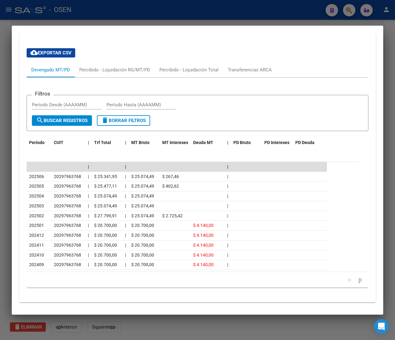
scroll to position [617, 0]
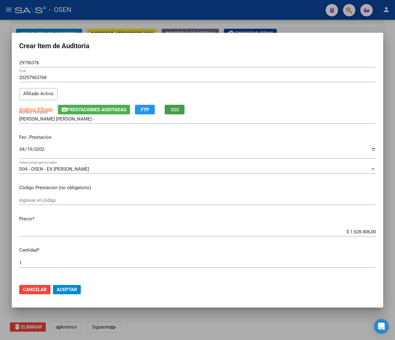
click at [169, 110] on button "SSS" at bounding box center [175, 110] width 20 height 10
click at [63, 290] on span "Aceptar" at bounding box center [67, 290] width 20 height 6
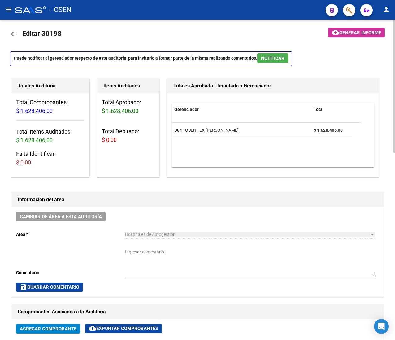
scroll to position [0, 0]
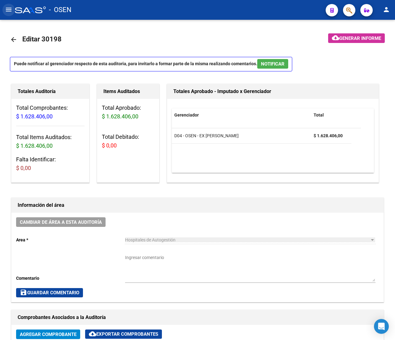
click at [7, 5] on button "menu" at bounding box center [8, 10] width 12 height 12
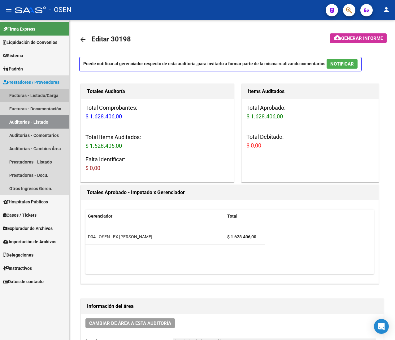
click at [51, 93] on link "Facturas - Listado/Carga" at bounding box center [34, 95] width 69 height 13
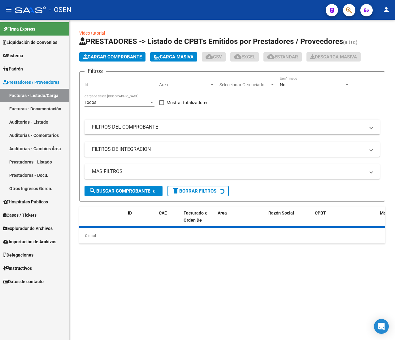
click at [10, 11] on mat-icon "menu" at bounding box center [8, 9] width 7 height 7
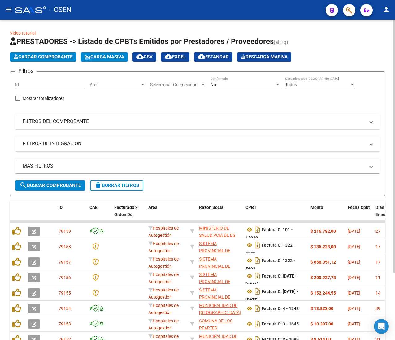
click at [114, 81] on div "Area Area" at bounding box center [118, 83] width 56 height 12
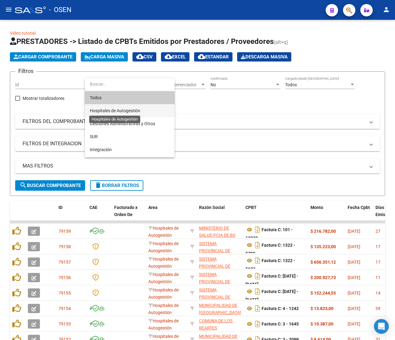
click at [131, 113] on span "Hospitales de Autogestión" at bounding box center [115, 110] width 50 height 5
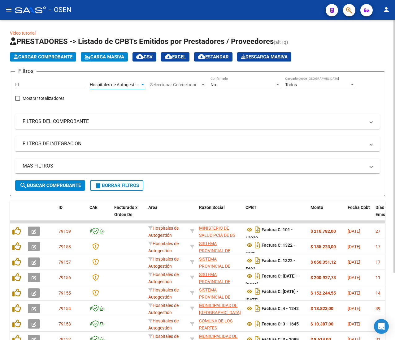
click at [71, 187] on span "search Buscar Comprobante" at bounding box center [49, 186] width 61 height 6
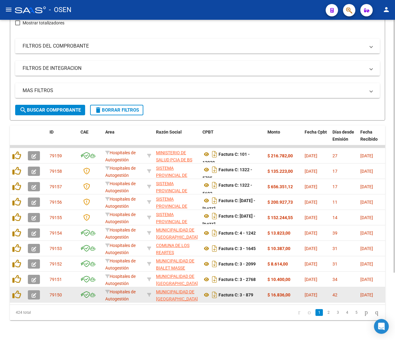
scroll to position [85, 0]
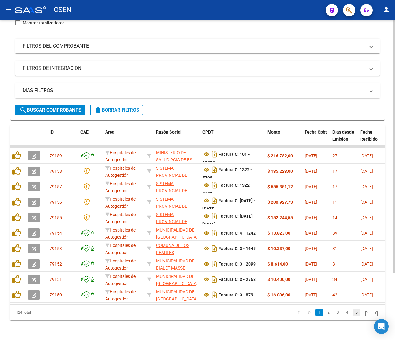
click at [352, 312] on link "5" at bounding box center [355, 312] width 7 height 7
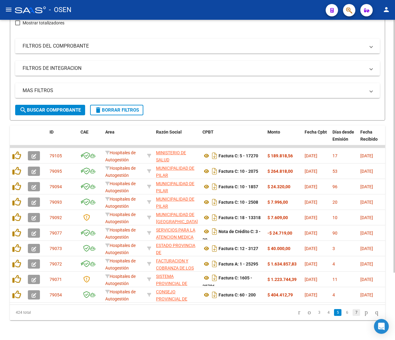
click at [352, 313] on link "7" at bounding box center [355, 312] width 7 height 7
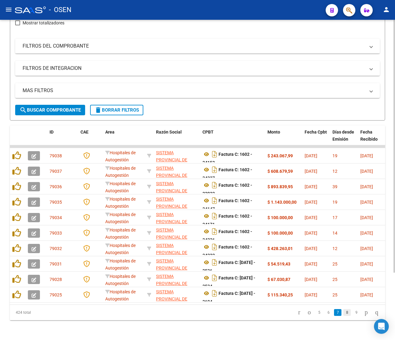
click at [343, 314] on link "8" at bounding box center [346, 312] width 7 height 7
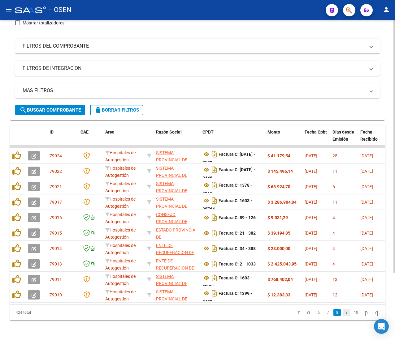
click at [342, 315] on link "9" at bounding box center [345, 312] width 7 height 7
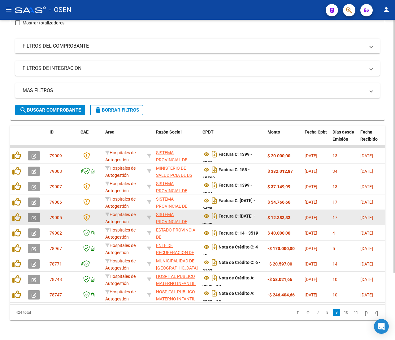
click at [34, 216] on icon "button" at bounding box center [34, 218] width 5 height 5
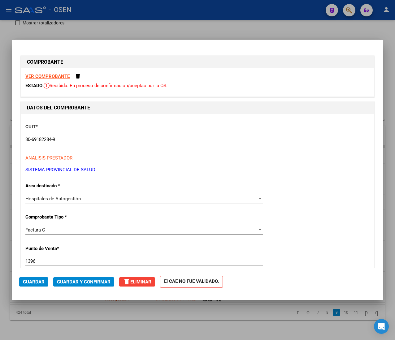
click at [57, 77] on strong "VER COMPROBANTE" at bounding box center [47, 77] width 44 height 6
click at [82, 286] on button "Guardar y Confirmar" at bounding box center [83, 282] width 61 height 9
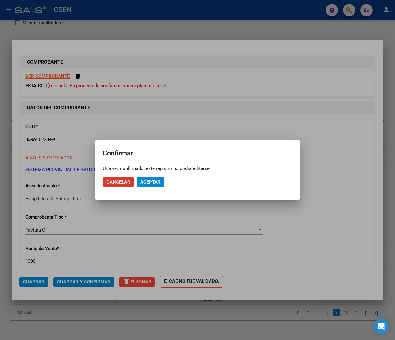
click at [146, 182] on span "Aceptar" at bounding box center [150, 182] width 20 height 6
click at [144, 183] on span "Guardar igualmente." at bounding box center [166, 182] width 52 height 6
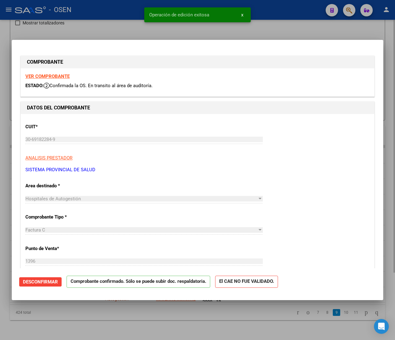
drag, startPoint x: 101, startPoint y: 32, endPoint x: 93, endPoint y: 32, distance: 7.5
click at [100, 32] on div at bounding box center [197, 170] width 395 height 340
type input "$ 0,00"
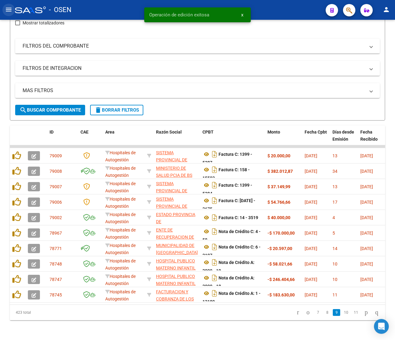
click at [10, 8] on mat-icon "menu" at bounding box center [8, 9] width 7 height 7
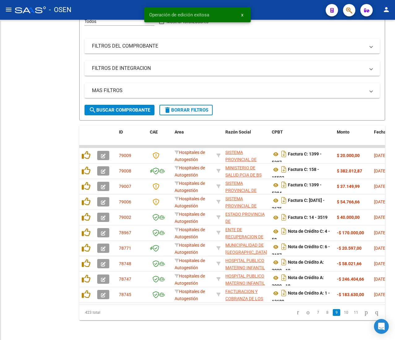
scroll to position [90, 0]
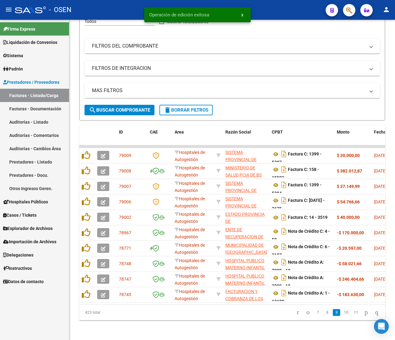
click at [37, 120] on link "Auditorías - Listado" at bounding box center [34, 121] width 69 height 13
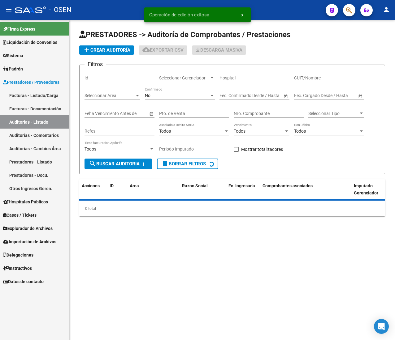
click at [6, 3] on mat-toolbar "menu - OSEN person" at bounding box center [197, 10] width 395 height 20
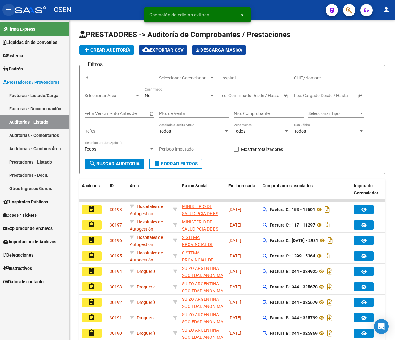
click at [7, 7] on mat-icon "menu" at bounding box center [8, 9] width 7 height 7
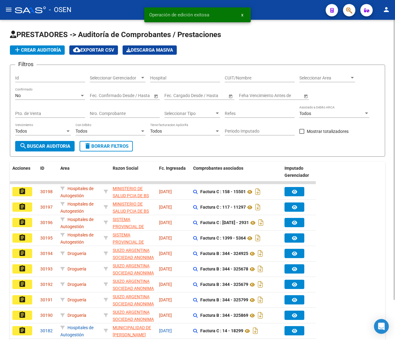
click at [27, 50] on span "add Crear Auditoría" at bounding box center [37, 50] width 47 height 6
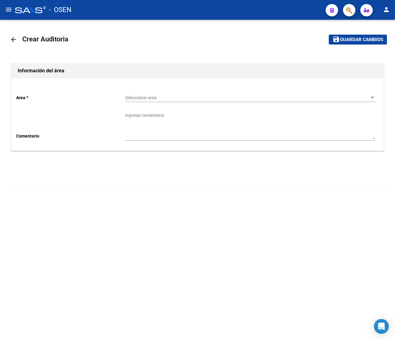
drag, startPoint x: 143, startPoint y: 89, endPoint x: 146, endPoint y: 93, distance: 5.6
click at [144, 89] on div "Area * Seleccionar area Seleccionar area Comentario Ingresar comentario" at bounding box center [197, 114] width 372 height 72
click at [148, 96] on span "Seleccionar area" at bounding box center [247, 97] width 245 height 5
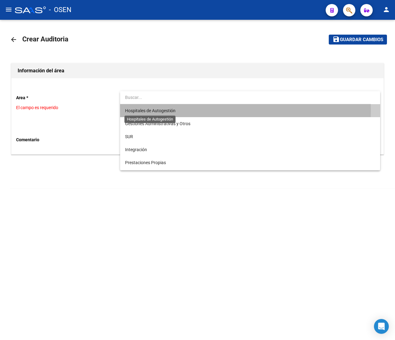
click at [154, 110] on span "Hospitales de Autogestión" at bounding box center [150, 110] width 50 height 5
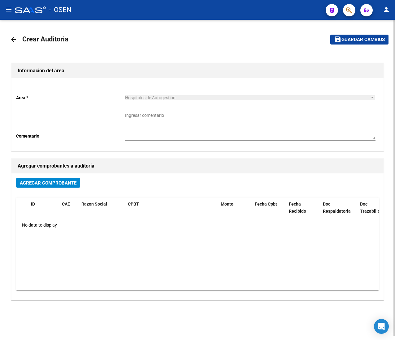
click at [62, 179] on button "Agregar Comprobante" at bounding box center [48, 183] width 64 height 10
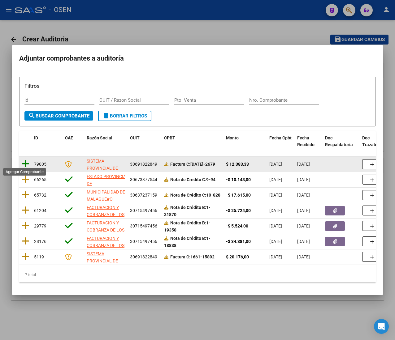
click at [26, 163] on icon at bounding box center [26, 164] width 8 height 9
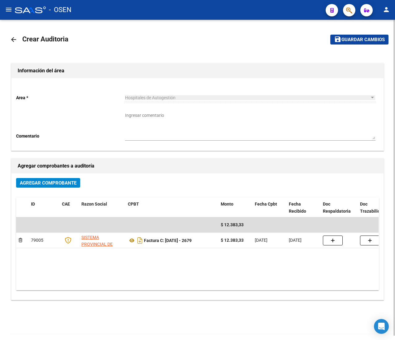
click at [335, 36] on mat-icon "save" at bounding box center [337, 39] width 7 height 7
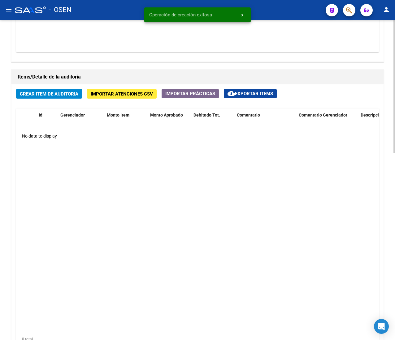
scroll to position [451, 0]
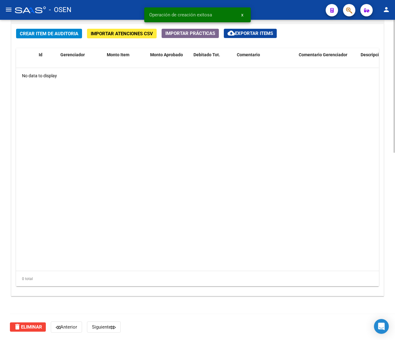
click at [46, 29] on button "Crear Item de Auditoria" at bounding box center [49, 34] width 66 height 10
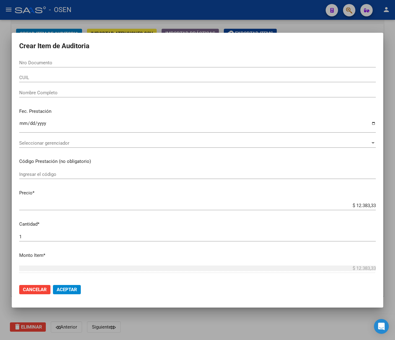
click at [31, 75] on div "CUIL" at bounding box center [197, 77] width 356 height 9
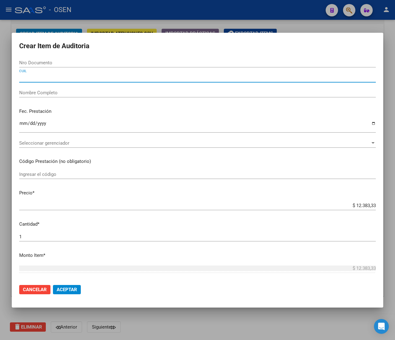
click at [28, 78] on input "CUIL" at bounding box center [197, 78] width 356 height 6
paste input "23161229334"
type input "23161229334"
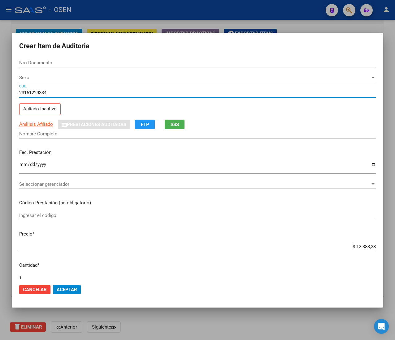
type input "16122933"
type input "VELARDEZ ROSA MYRIAM DEL VALLE"
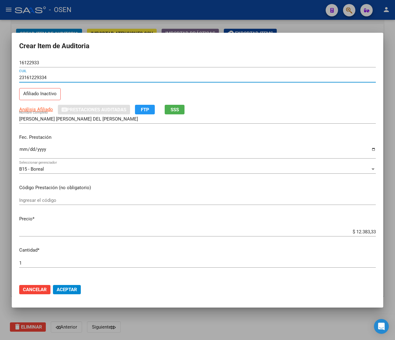
type input "23161229334"
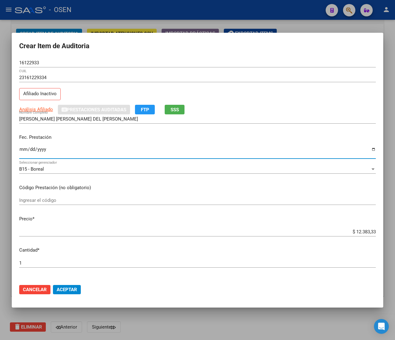
click at [24, 152] on input "Ingresar la fecha" at bounding box center [197, 152] width 356 height 10
type input "2025-07-08"
click at [173, 110] on span "SSS" at bounding box center [174, 110] width 8 height 6
click at [63, 287] on span "Aceptar" at bounding box center [67, 290] width 20 height 6
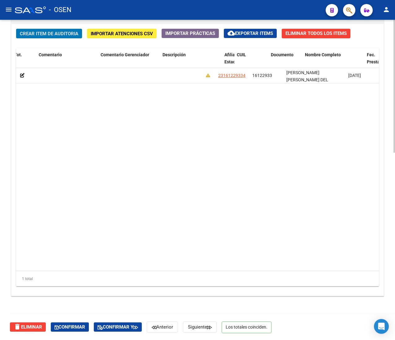
scroll to position [0, 198]
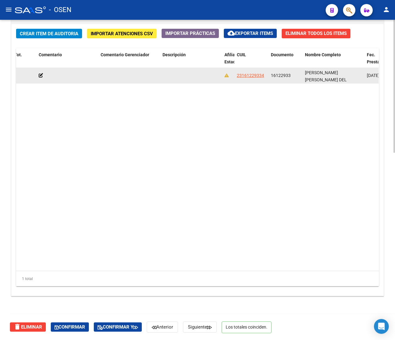
click at [278, 74] on span "16122933" at bounding box center [281, 75] width 20 height 5
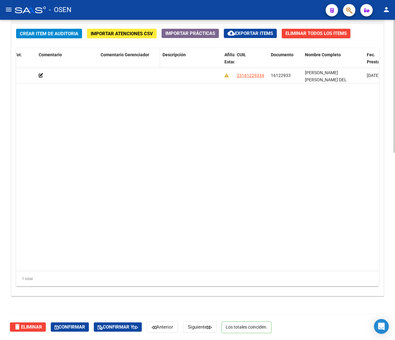
copy span "16122933"
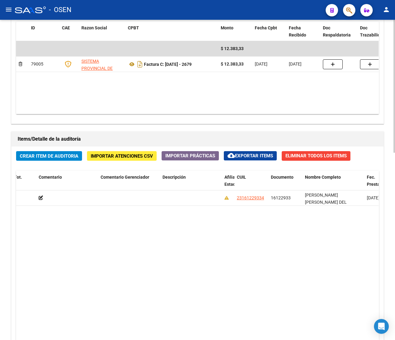
scroll to position [266, 0]
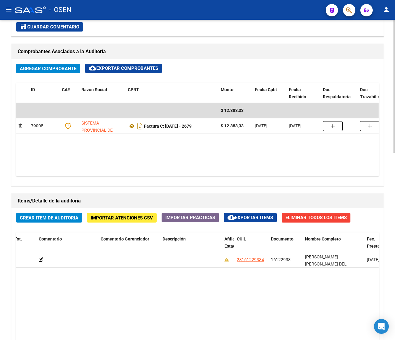
click at [93, 147] on datatable-body "$ 12.383,33 79005 SISTEMA PROVINCIAL DE SALUD Factura C: 1396 - 2679 $ 12.383,3…" at bounding box center [197, 139] width 362 height 73
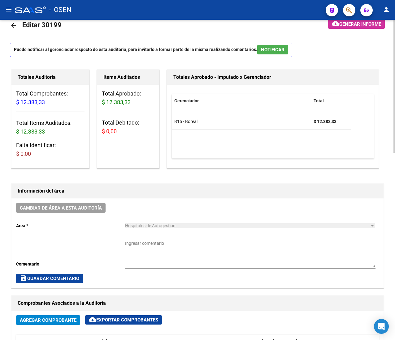
scroll to position [0, 0]
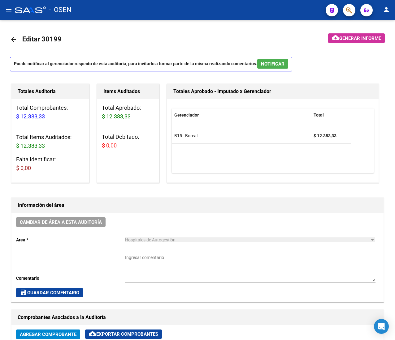
click at [7, 9] on mat-icon "menu" at bounding box center [8, 9] width 7 height 7
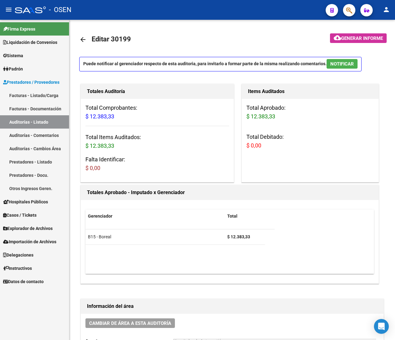
click at [42, 94] on link "Facturas - Listado/Carga" at bounding box center [34, 95] width 69 height 13
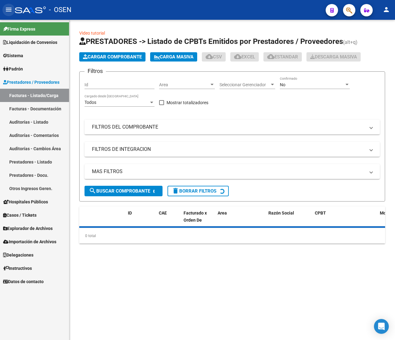
click at [8, 6] on mat-icon "menu" at bounding box center [8, 9] width 7 height 7
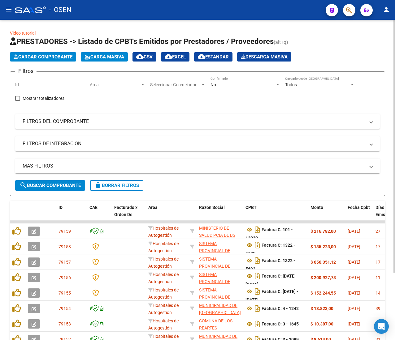
click at [130, 81] on div "Area Area" at bounding box center [118, 83] width 56 height 12
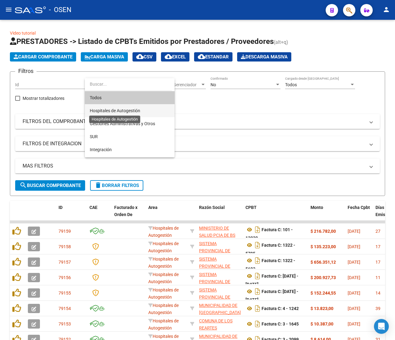
click at [140, 110] on span "Hospitales de Autogestión" at bounding box center [115, 110] width 50 height 5
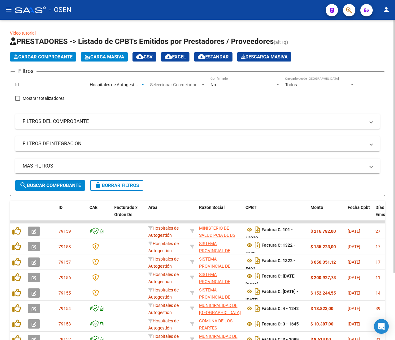
click at [74, 179] on div "MAS FILTROS Todos Con Doc. Respaldatoria Todos Con Trazabilidad Todos Asociado …" at bounding box center [197, 170] width 364 height 22
click at [76, 183] on span "search Buscar Comprobante" at bounding box center [49, 186] width 61 height 6
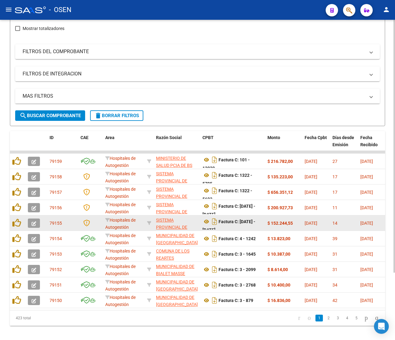
scroll to position [85, 0]
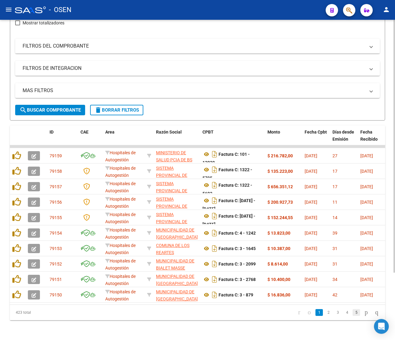
click at [352, 312] on link "5" at bounding box center [355, 312] width 7 height 7
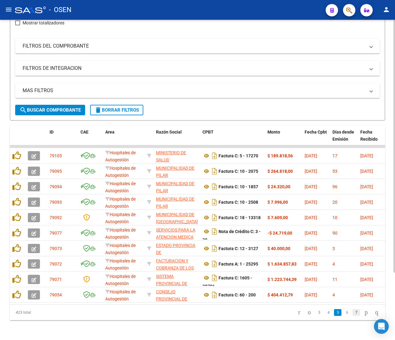
click at [352, 314] on link "7" at bounding box center [355, 312] width 7 height 7
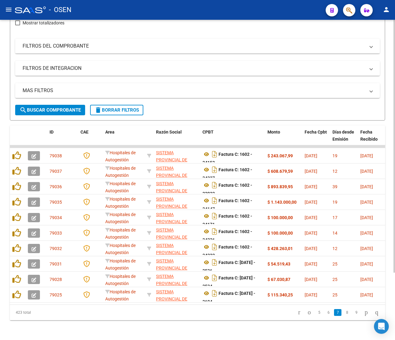
click at [352, 315] on link "9" at bounding box center [355, 312] width 7 height 7
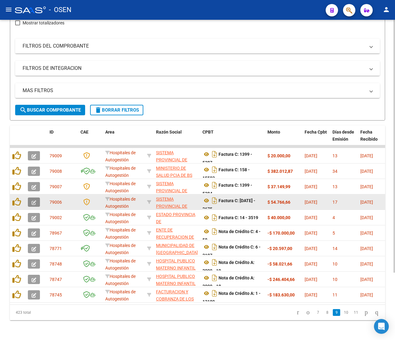
click at [31, 198] on button "button" at bounding box center [34, 202] width 12 height 9
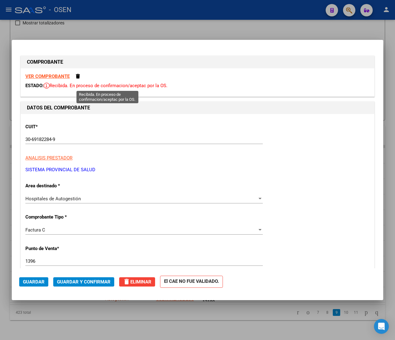
click at [60, 79] on strong "VER COMPROBANTE" at bounding box center [47, 77] width 44 height 6
click at [86, 282] on span "Guardar y Confirmar" at bounding box center [84, 282] width 54 height 6
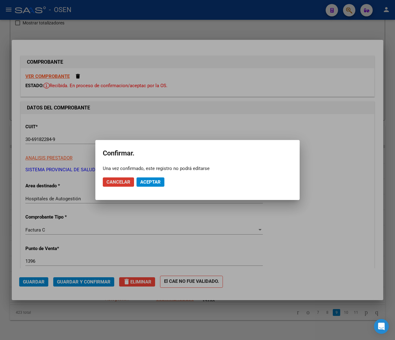
click at [151, 182] on span "Aceptar" at bounding box center [150, 182] width 20 height 6
click at [147, 178] on button "Guardar igualmente." at bounding box center [166, 182] width 60 height 9
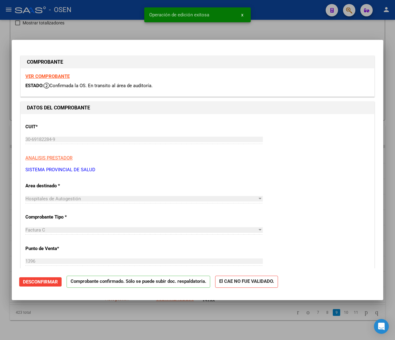
click at [111, 17] on div at bounding box center [197, 170] width 395 height 340
type input "$ 0,00"
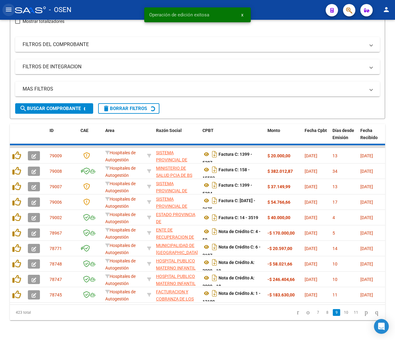
click at [11, 7] on mat-icon "menu" at bounding box center [8, 9] width 7 height 7
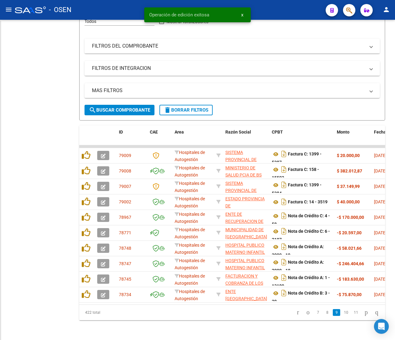
scroll to position [90, 0]
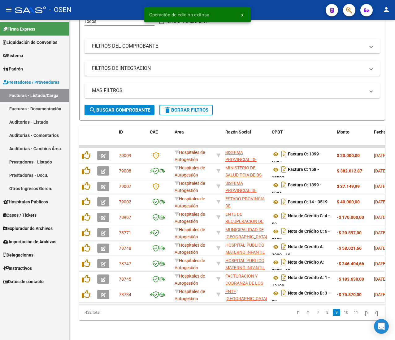
drag, startPoint x: 35, startPoint y: 127, endPoint x: 37, endPoint y: 118, distance: 9.1
click at [35, 127] on link "Auditorías - Listado" at bounding box center [34, 121] width 69 height 13
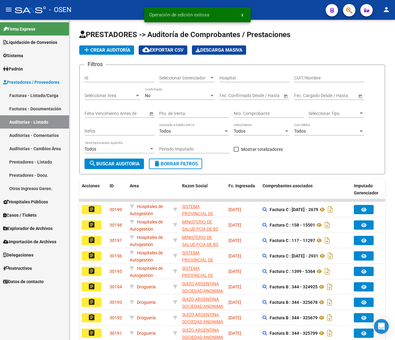
drag, startPoint x: 6, startPoint y: 14, endPoint x: 10, endPoint y: 15, distance: 4.4
click at [6, 14] on button "menu" at bounding box center [8, 10] width 12 height 12
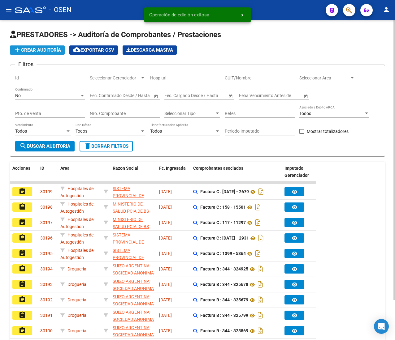
click at [59, 50] on span "add Crear Auditoría" at bounding box center [37, 50] width 47 height 6
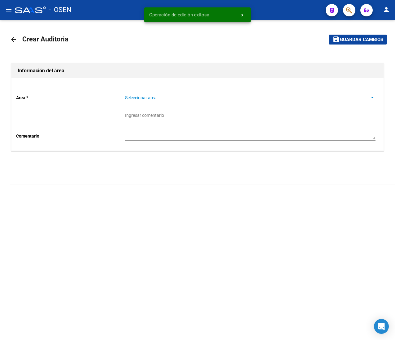
click at [146, 99] on span "Seleccionar area" at bounding box center [247, 97] width 245 height 5
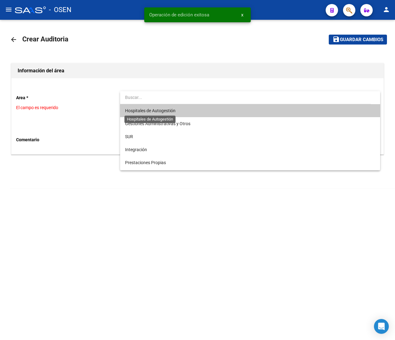
click at [148, 114] on span "Hospitales de Autogestión" at bounding box center [250, 110] width 250 height 13
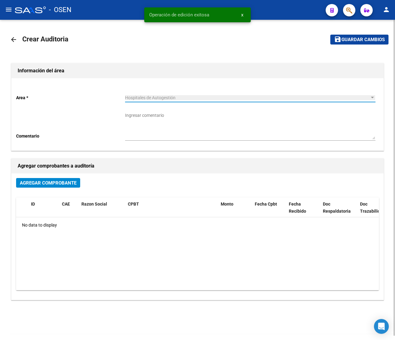
click at [59, 185] on span "Agregar Comprobante" at bounding box center [48, 183] width 57 height 6
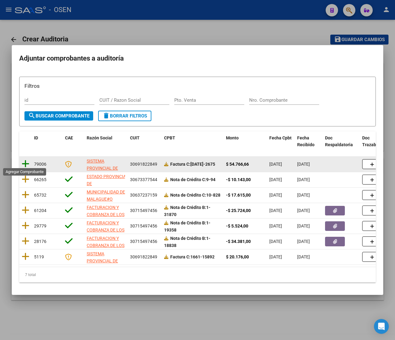
click at [26, 162] on icon at bounding box center [26, 164] width 8 height 9
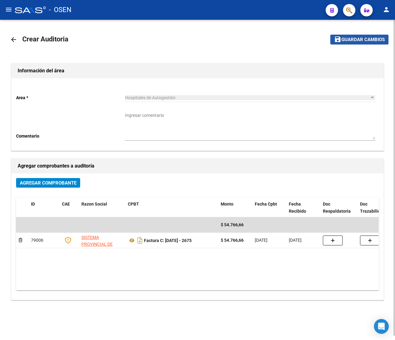
click at [361, 35] on button "save Guardar cambios" at bounding box center [359, 40] width 58 height 10
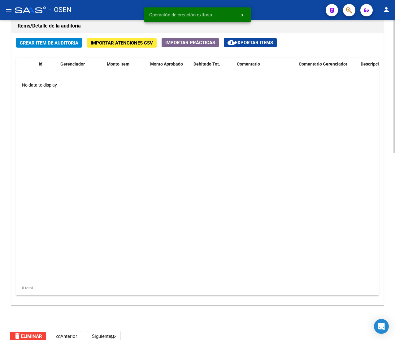
scroll to position [451, 0]
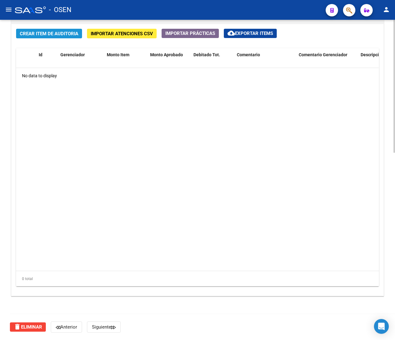
click at [52, 33] on span "Crear Item de Auditoria" at bounding box center [49, 34] width 58 height 6
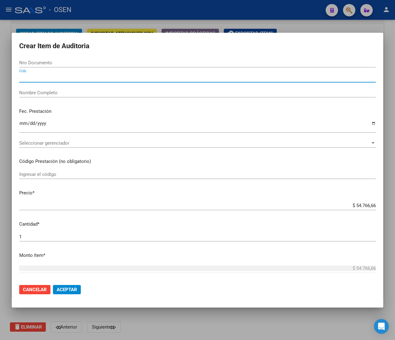
click at [39, 78] on input "CUIL" at bounding box center [197, 78] width 356 height 6
paste input "27264467034"
type input "27264467034"
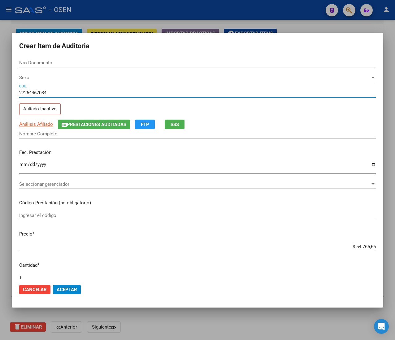
type input "26446703"
type input "GONZALEZ MARIA FERNANDA"
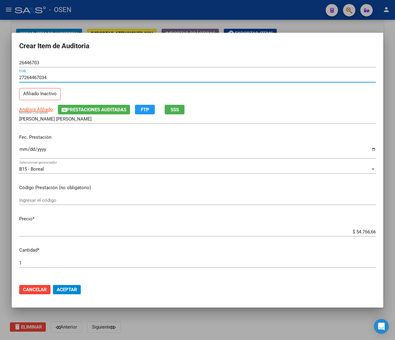
type input "27264467034"
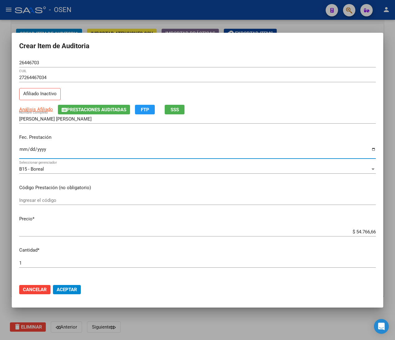
click at [24, 151] on input "Ingresar la fecha" at bounding box center [197, 152] width 356 height 10
type input "0006-09-12"
type input "2025-06-12"
click at [168, 108] on button "SSS" at bounding box center [175, 110] width 20 height 10
click at [355, 231] on input "$ 54.766,66" at bounding box center [197, 232] width 356 height 6
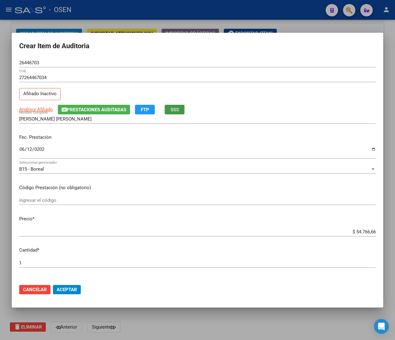
click at [355, 231] on input "$ 54.766,66" at bounding box center [197, 232] width 356 height 6
type input "$ 0,01"
type input "$ 0,10"
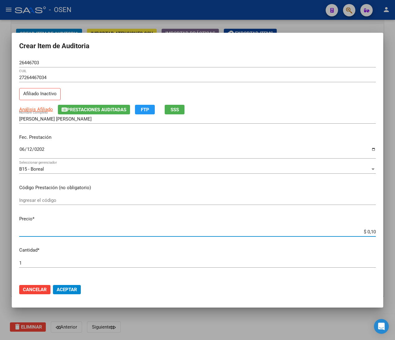
type input "$ 1,00"
type input "$ 10,00"
type input "$ 100,00"
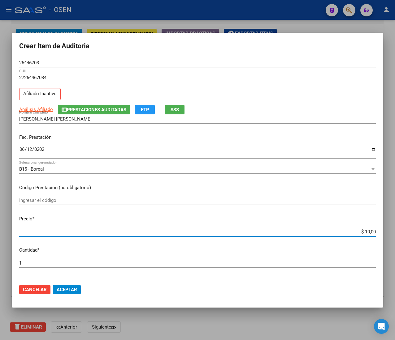
type input "$ 100,00"
type input "$ 1.000,00"
type input "$ 10.000,00"
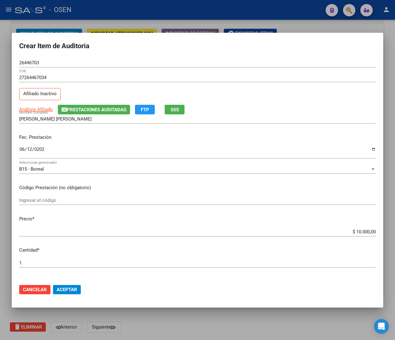
click at [282, 105] on div "Análisis Afiliado Prestaciones Auditadas FTP SSS" at bounding box center [197, 110] width 356 height 10
click at [24, 61] on input "26446703" at bounding box center [197, 63] width 356 height 6
drag, startPoint x: 73, startPoint y: 287, endPoint x: 70, endPoint y: 274, distance: 13.8
click at [73, 287] on span "Aceptar" at bounding box center [67, 290] width 20 height 6
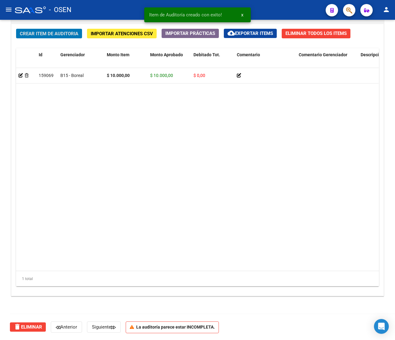
scroll to position [452, 0]
click at [43, 33] on span "Crear Item de Auditoria" at bounding box center [49, 34] width 58 height 6
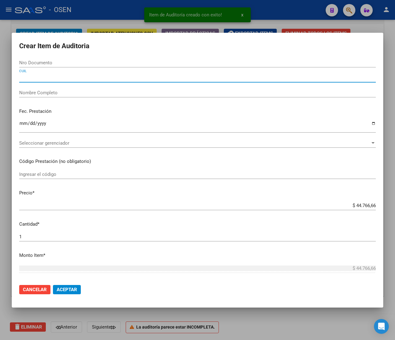
click at [37, 77] on input "CUIL" at bounding box center [197, 78] width 356 height 6
paste input "27543322100"
type input "27543322100"
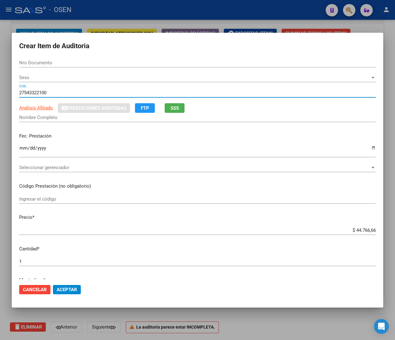
type input "54332210"
type input "CAMPO MARIA CAMILA"
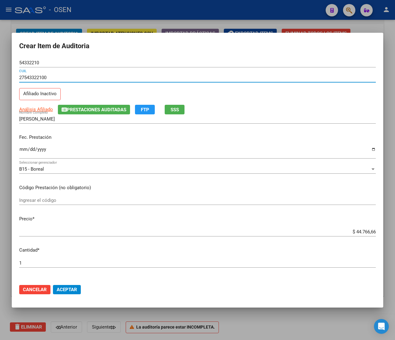
type input "27543322100"
click at [24, 149] on input "Ingresar la fecha" at bounding box center [197, 152] width 356 height 10
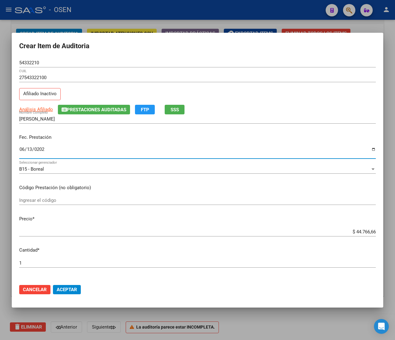
type input "2025-06-13"
click at [172, 108] on span "SSS" at bounding box center [174, 110] width 8 height 6
click at [360, 230] on input "$ 44.766,66" at bounding box center [197, 232] width 356 height 6
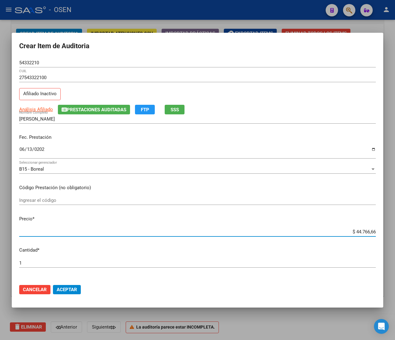
click at [360, 230] on input "$ 44.766,66" at bounding box center [197, 232] width 356 height 6
type input "$ 0,01"
type input "$ 0,10"
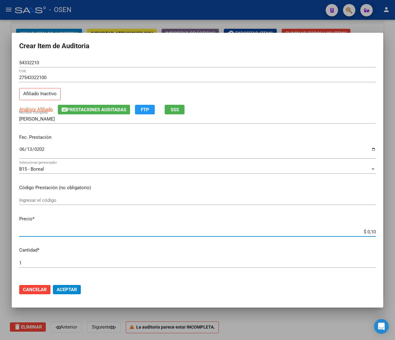
type input "$ 1,00"
type input "$ 10,00"
type input "$ 100,00"
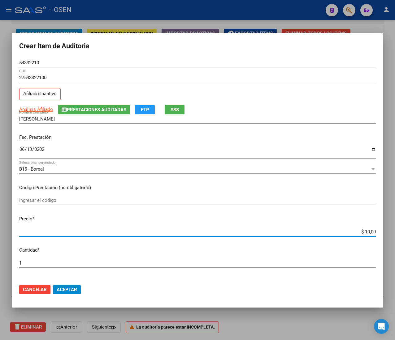
type input "$ 100,00"
type input "$ 1.000,00"
type input "$ 10.000,00"
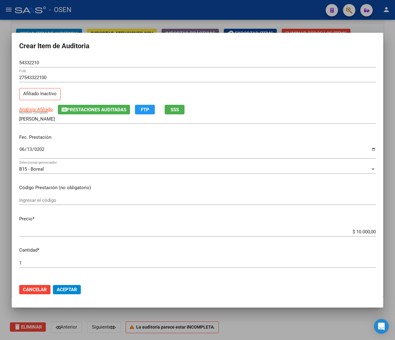
click at [31, 65] on input "54332210" at bounding box center [197, 63] width 356 height 6
click at [52, 289] on mat-dialog-actions "Cancelar Aceptar" at bounding box center [197, 289] width 356 height 21
click at [56, 289] on button "Aceptar" at bounding box center [67, 289] width 28 height 9
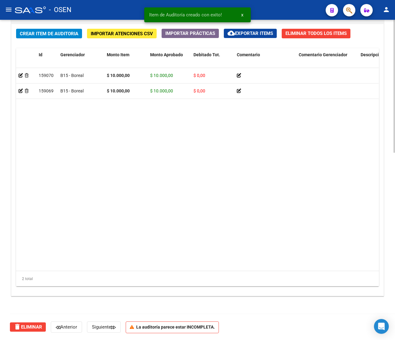
click at [72, 31] on span "Crear Item de Auditoria" at bounding box center [49, 34] width 58 height 6
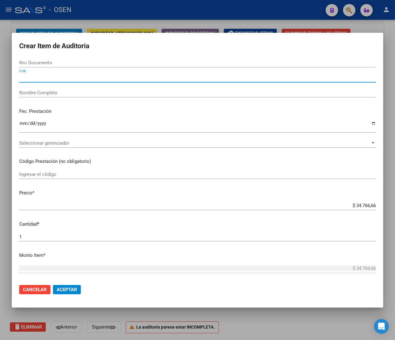
click at [67, 77] on input "CUIL" at bounding box center [197, 78] width 356 height 6
paste input "20544631439"
type input "20544631439"
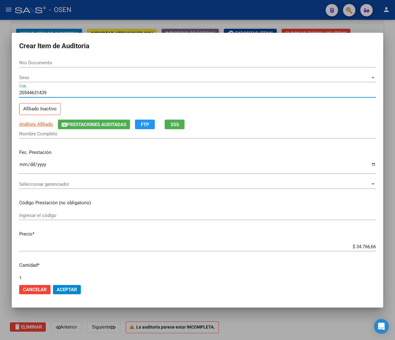
type input "54463143"
type input "QUIROGA PAZ JUAN IGNACIO"
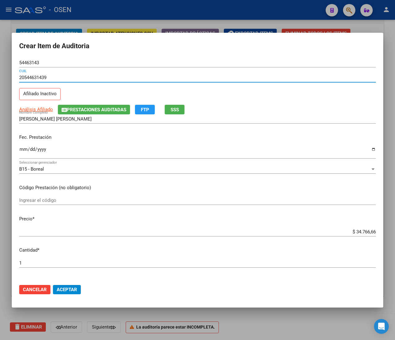
type input "20544631439"
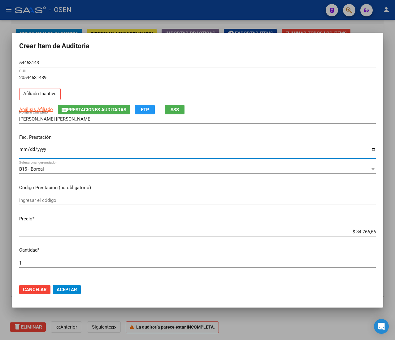
click at [22, 147] on input "Ingresar la fecha" at bounding box center [197, 152] width 356 height 10
type input "2025-06-25"
click at [183, 108] on button "SSS" at bounding box center [175, 110] width 20 height 10
click at [352, 233] on input "$ 34.766,66" at bounding box center [197, 232] width 356 height 6
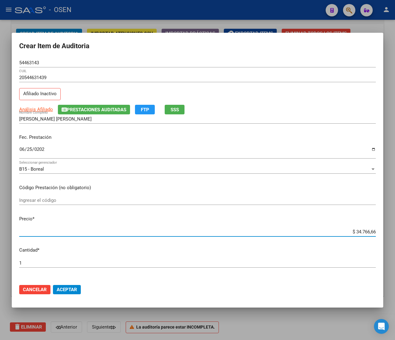
click at [352, 233] on input "$ 34.766,66" at bounding box center [197, 232] width 356 height 6
type input "$ 0,01"
type input "$ 0,10"
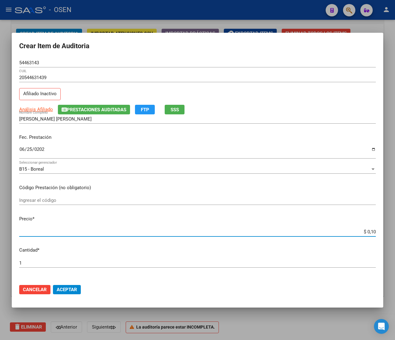
type input "$ 1,00"
type input "$ 10,00"
type input "$ 100,00"
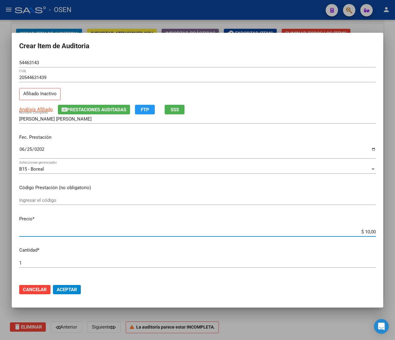
type input "$ 100,00"
type input "$ 1.000,00"
type input "$ 10.000,00"
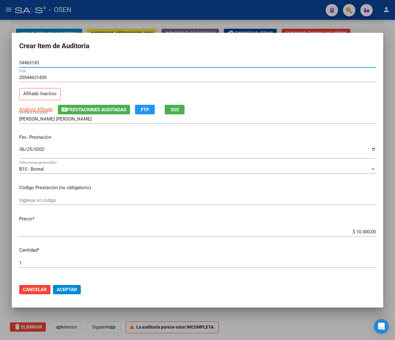
click at [35, 61] on input "54463143" at bounding box center [197, 63] width 356 height 6
click at [67, 290] on span "Aceptar" at bounding box center [67, 290] width 20 height 6
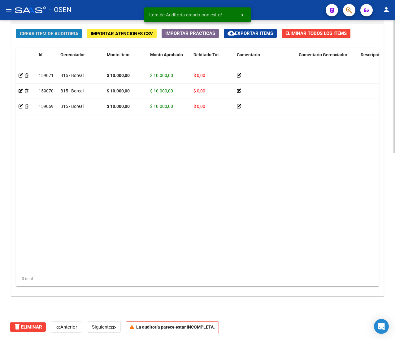
click at [53, 31] on span "Crear Item de Auditoria" at bounding box center [49, 34] width 58 height 6
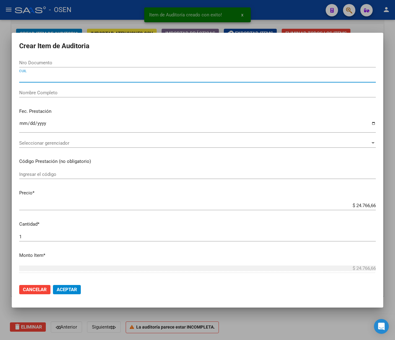
click at [56, 76] on input "CUIL" at bounding box center [197, 78] width 356 height 6
paste input "23161229334"
type input "23161229334"
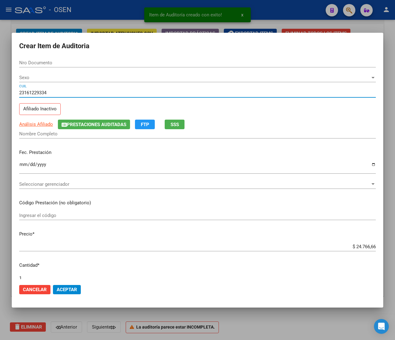
type input "16122933"
type input "VELARDEZ ROSA MYRIAM DEL VALLE"
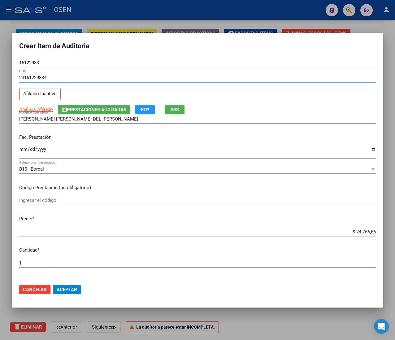
type input "23161229334"
click at [23, 150] on input "Ingresar la fecha" at bounding box center [197, 152] width 356 height 10
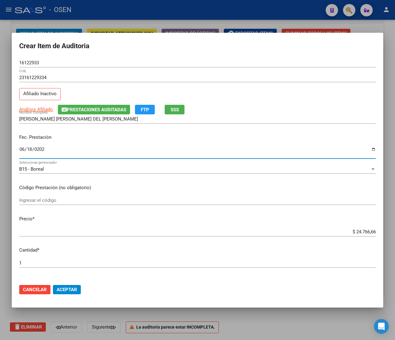
type input "2025-06-18"
click at [178, 107] on span "SSS" at bounding box center [174, 110] width 8 height 6
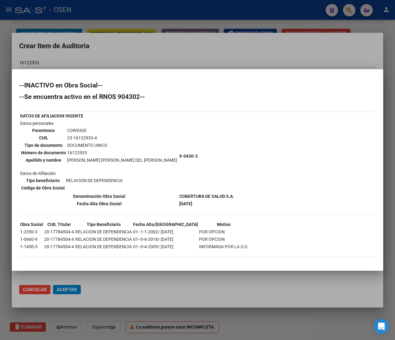
click at [212, 49] on div at bounding box center [197, 170] width 395 height 340
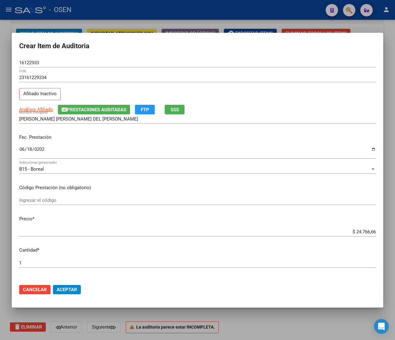
click at [359, 229] on div "$ 24.766,66 Ingresar el precio" at bounding box center [197, 231] width 356 height 9
click at [358, 235] on input "$ 24.766,66" at bounding box center [197, 232] width 356 height 6
type input "$ 0,01"
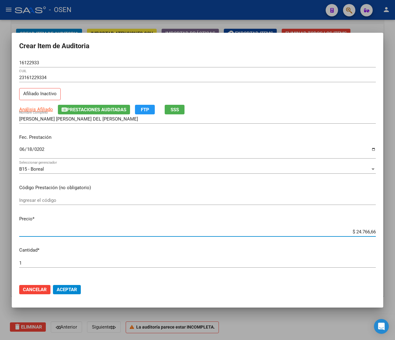
type input "$ 0,01"
type input "$ 0,12"
type input "$ 1,23"
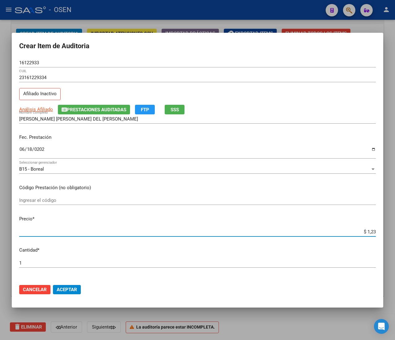
type input "$ 12,38"
type input "$ 123,83"
type input "$ 1.238,33"
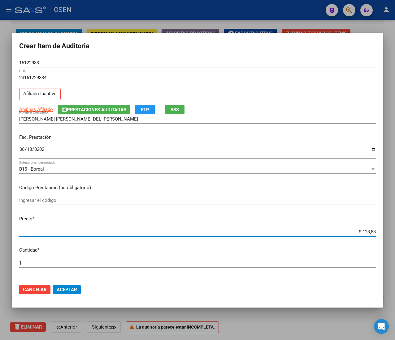
type input "$ 1.238,33"
type input "$ 12.383,33"
click at [32, 62] on input "16122933" at bounding box center [197, 63] width 356 height 6
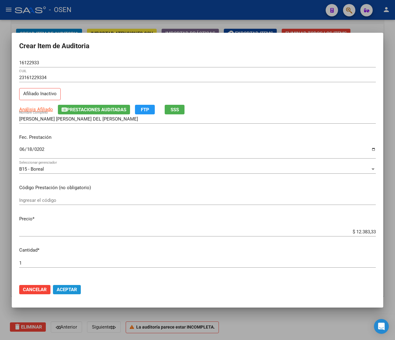
click at [70, 289] on span "Aceptar" at bounding box center [67, 290] width 20 height 6
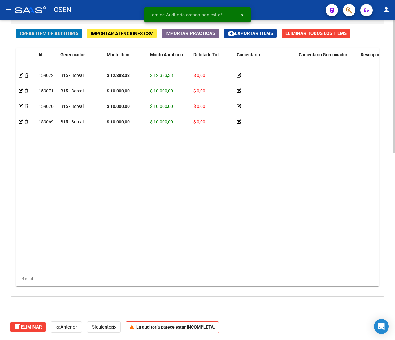
click at [41, 35] on span "Crear Item de Auditoria" at bounding box center [49, 34] width 58 height 6
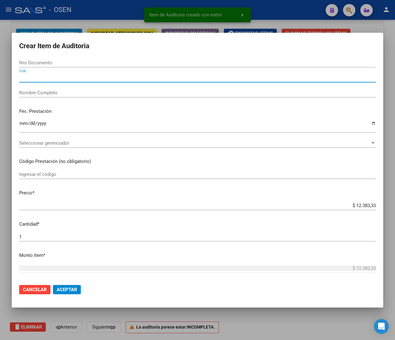
click at [32, 77] on input "CUIL" at bounding box center [197, 78] width 356 height 6
paste input "23161229334"
type input "23161229334"
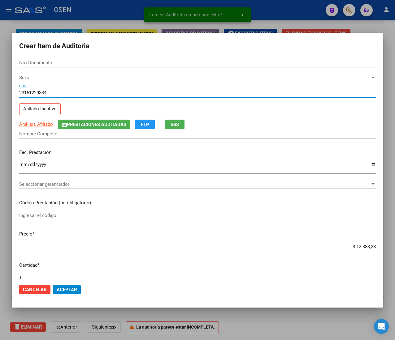
type input "16122933"
type input "VELARDEZ ROSA MYRIAM DEL VALLE"
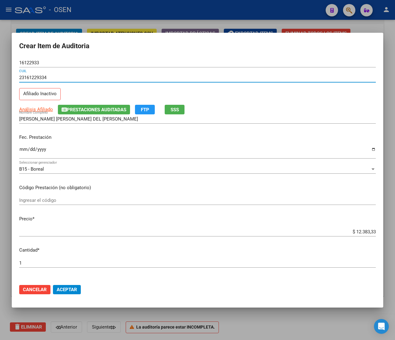
type input "23161229334"
click at [22, 149] on input "Ingresar la fecha" at bounding box center [197, 152] width 356 height 10
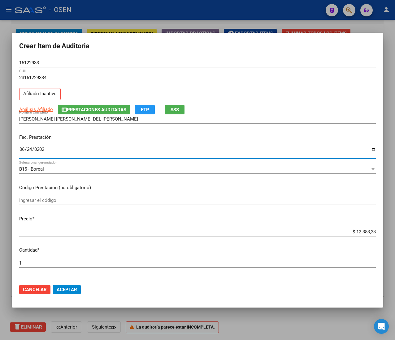
type input "2025-06-24"
click at [67, 285] on button "Aceptar" at bounding box center [67, 289] width 28 height 9
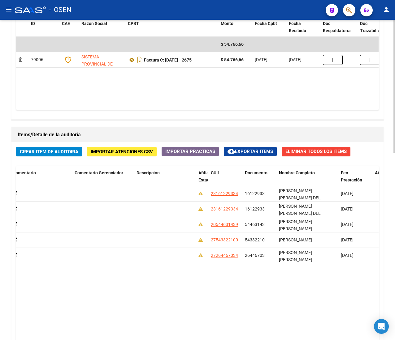
scroll to position [266, 0]
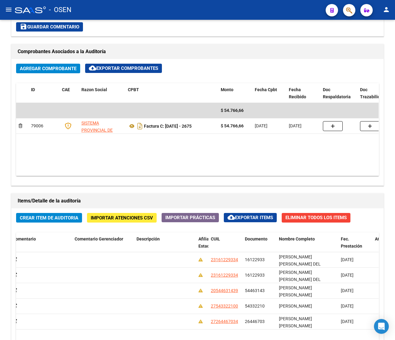
click at [12, 12] on button "menu" at bounding box center [8, 10] width 12 height 12
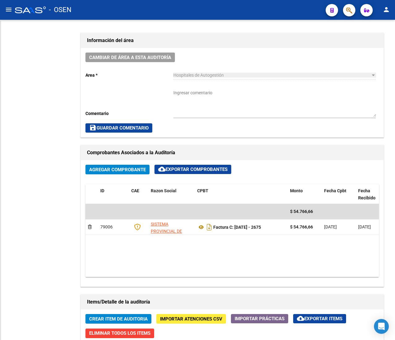
scroll to position [368, 0]
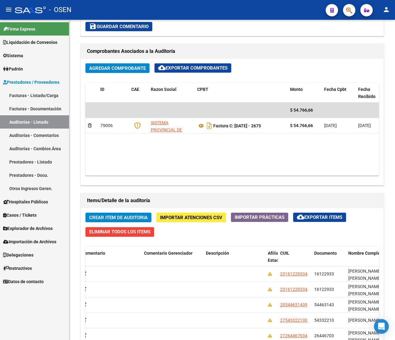
click at [42, 88] on link "Prestadores / Proveedores" at bounding box center [34, 81] width 69 height 13
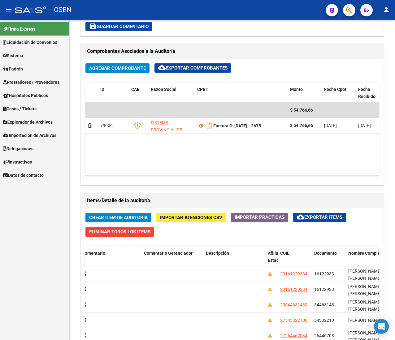
click at [45, 91] on link "Hospitales Públicos" at bounding box center [34, 95] width 69 height 13
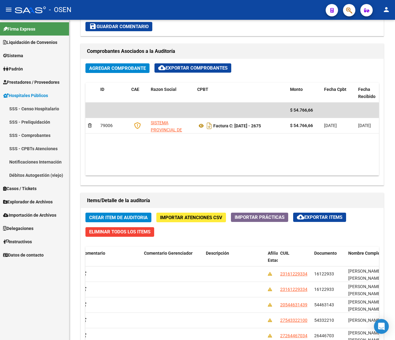
click at [43, 84] on span "Prestadores / Proveedores" at bounding box center [31, 82] width 56 height 7
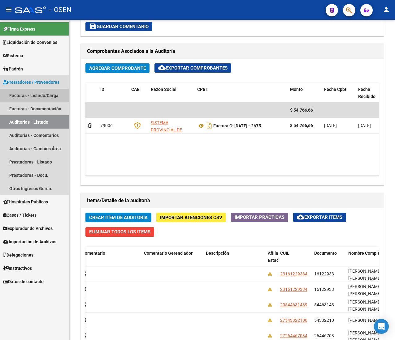
click at [47, 90] on link "Facturas - Listado/Carga" at bounding box center [34, 95] width 69 height 13
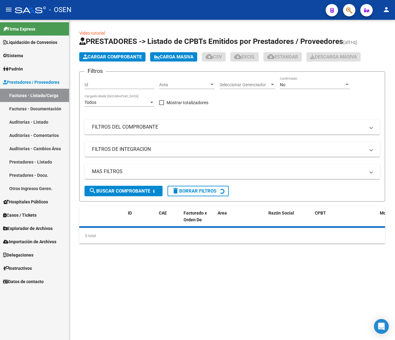
drag, startPoint x: 11, startPoint y: 8, endPoint x: 19, endPoint y: 13, distance: 9.4
click at [11, 8] on mat-icon "menu" at bounding box center [8, 9] width 7 height 7
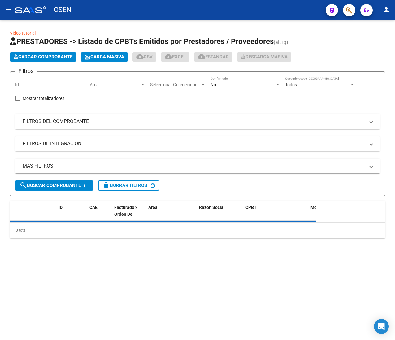
click at [118, 78] on div "Area Area" at bounding box center [118, 83] width 56 height 12
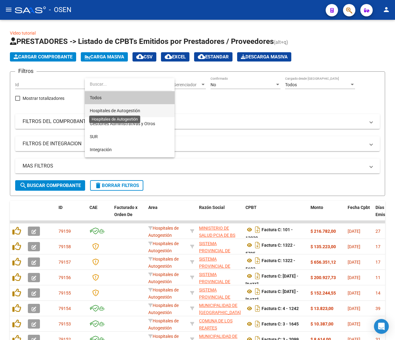
click at [136, 111] on span "Hospitales de Autogestión" at bounding box center [115, 110] width 50 height 5
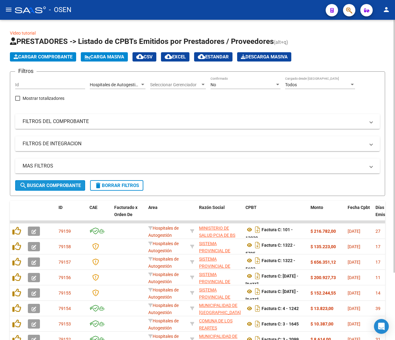
click at [65, 183] on span "search Buscar Comprobante" at bounding box center [49, 186] width 61 height 6
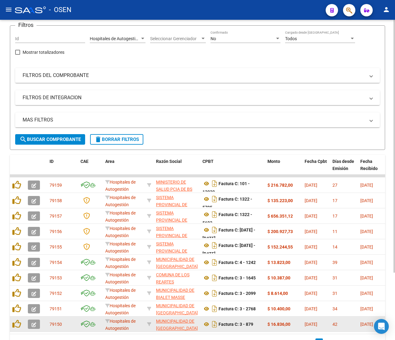
scroll to position [85, 0]
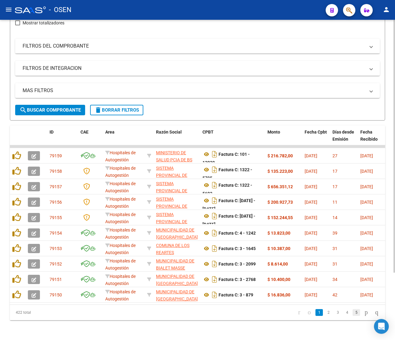
click at [352, 310] on link "5" at bounding box center [355, 312] width 7 height 7
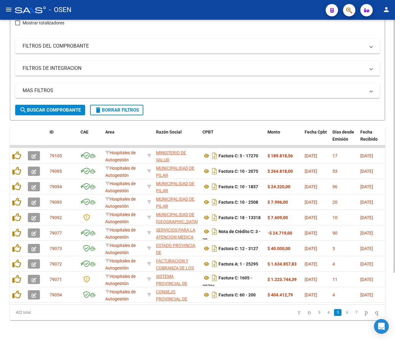
click at [352, 314] on link "7" at bounding box center [355, 312] width 7 height 7
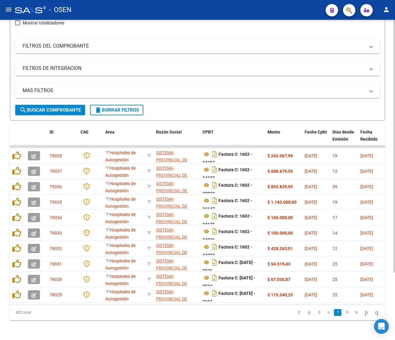
click at [352, 314] on link "9" at bounding box center [355, 312] width 7 height 7
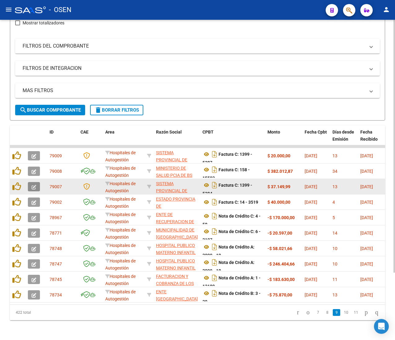
click at [32, 185] on icon "button" at bounding box center [34, 187] width 5 height 5
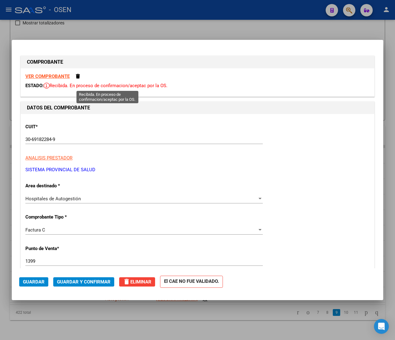
click at [56, 77] on strong "VER COMPROBANTE" at bounding box center [47, 77] width 44 height 6
click at [106, 284] on span "Guardar y Confirmar" at bounding box center [84, 282] width 54 height 6
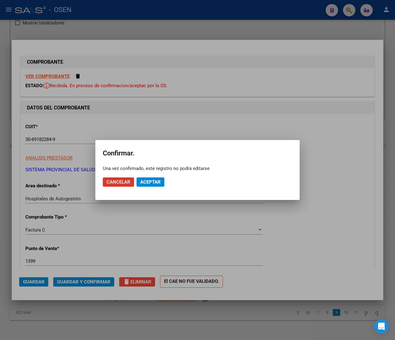
drag, startPoint x: 150, startPoint y: 192, endPoint x: 149, endPoint y: 187, distance: 5.9
click at [150, 192] on mat-dialog-actions "Cancelar Aceptar" at bounding box center [197, 182] width 189 height 21
click at [149, 184] on span "Aceptar" at bounding box center [150, 182] width 20 height 6
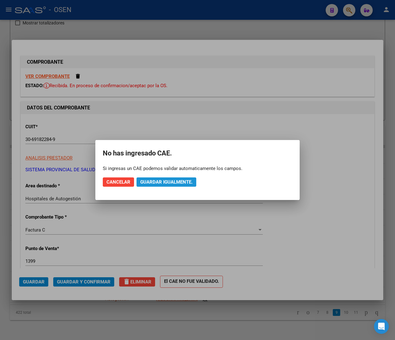
click at [157, 183] on span "Guardar igualmente." at bounding box center [166, 182] width 52 height 6
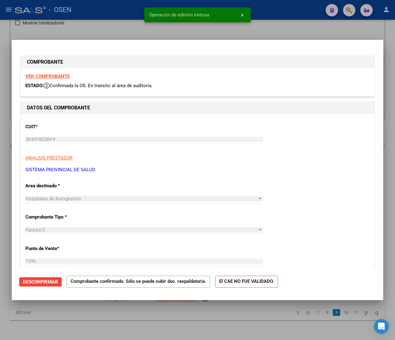
click at [38, 25] on div at bounding box center [197, 170] width 395 height 340
type input "$ 0,00"
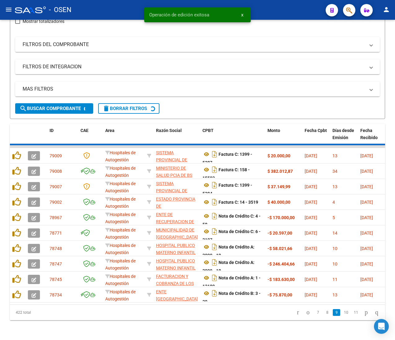
click at [10, 7] on mat-icon "menu" at bounding box center [8, 9] width 7 height 7
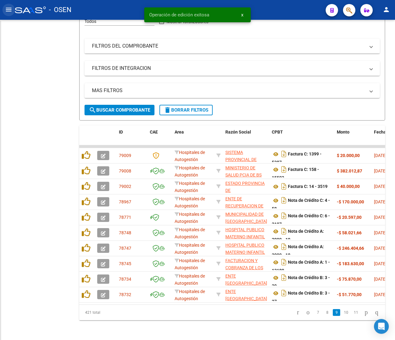
scroll to position [90, 0]
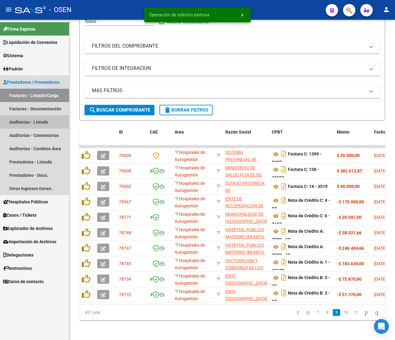
click at [27, 122] on link "Auditorías - Listado" at bounding box center [34, 121] width 69 height 13
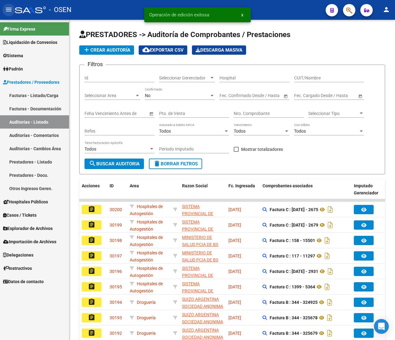
click at [9, 7] on mat-icon "menu" at bounding box center [8, 9] width 7 height 7
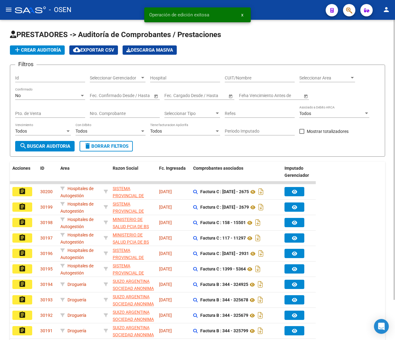
click at [23, 49] on span "add Crear Auditoría" at bounding box center [37, 50] width 47 height 6
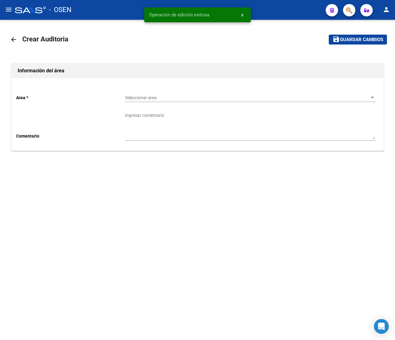
click at [135, 94] on div "Seleccionar area Seleccionar area" at bounding box center [250, 96] width 250 height 12
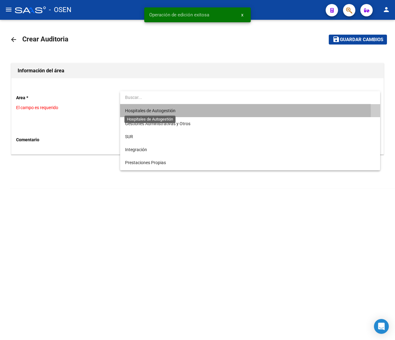
click at [156, 113] on span "Hospitales de Autogestión" at bounding box center [150, 110] width 50 height 5
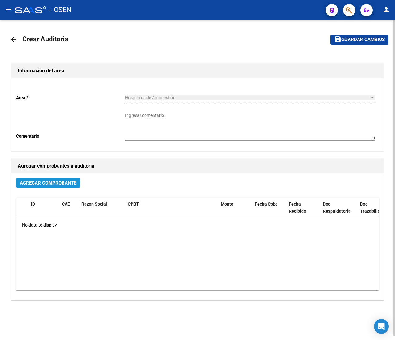
click at [50, 181] on span "Agregar Comprobante" at bounding box center [48, 183] width 57 height 6
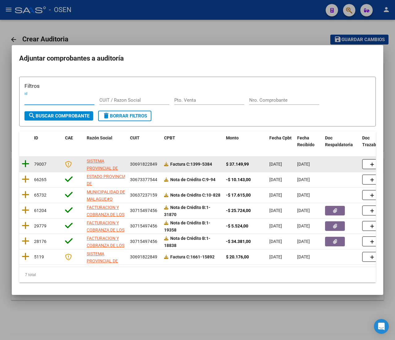
click at [27, 161] on icon at bounding box center [26, 164] width 8 height 9
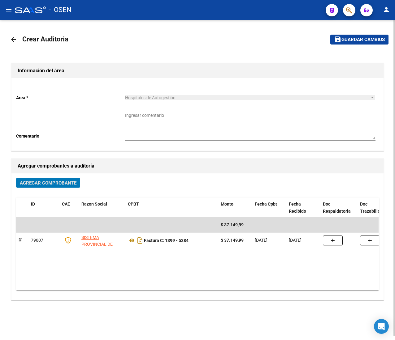
click at [343, 41] on span "Guardar cambios" at bounding box center [362, 40] width 43 height 6
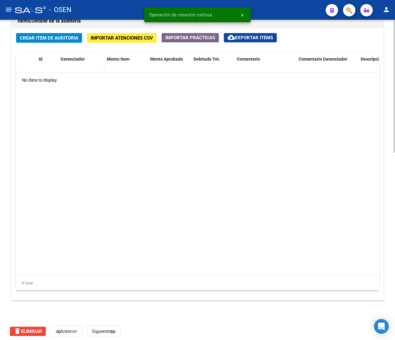
scroll to position [451, 0]
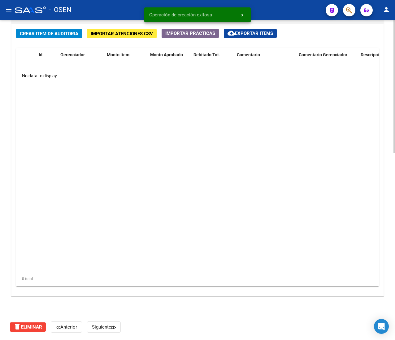
click at [63, 35] on span "Crear Item de Auditoria" at bounding box center [49, 34] width 58 height 6
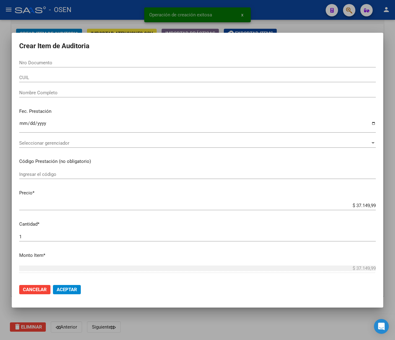
click at [74, 80] on input "CUIL" at bounding box center [197, 78] width 356 height 6
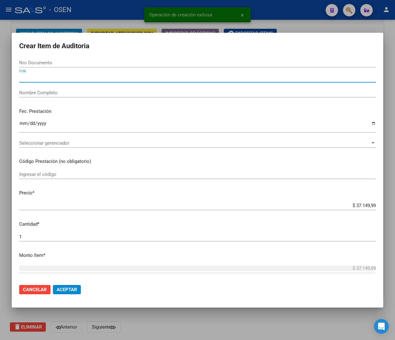
paste input "20289603418"
type input "20289603418"
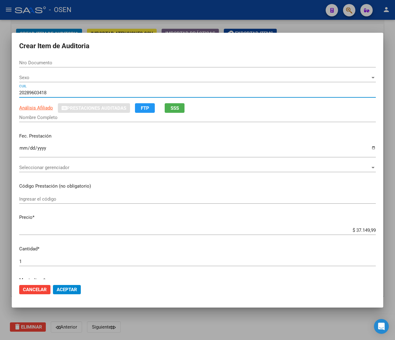
type input "28960341"
type input "FRIAS GERMAN DARIO"
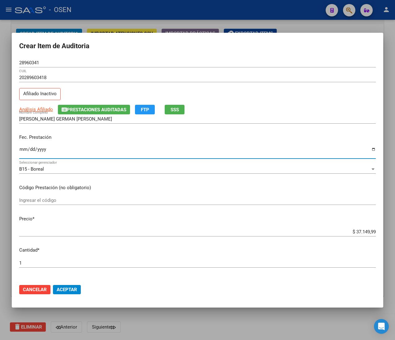
click at [21, 150] on input "Ingresar la fecha" at bounding box center [197, 152] width 356 height 10
click at [351, 231] on input "$ 37.149,99" at bounding box center [197, 232] width 356 height 6
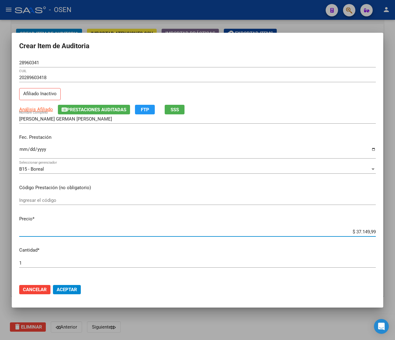
click at [351, 231] on input "$ 37.149,99" at bounding box center [197, 232] width 356 height 6
click at [235, 98] on div "20289603418 CUIL Afiliado Inactivo" at bounding box center [197, 89] width 356 height 32
click at [26, 60] on input "28960341" at bounding box center [197, 63] width 356 height 6
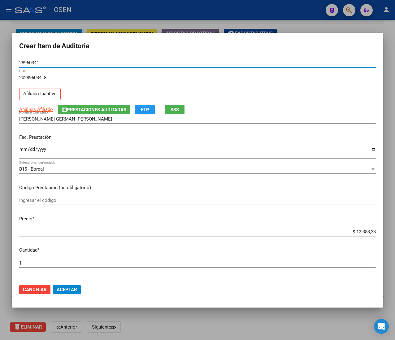
click at [26, 60] on input "28960341" at bounding box center [197, 63] width 356 height 6
drag, startPoint x: 69, startPoint y: 292, endPoint x: 10, endPoint y: 217, distance: 95.6
click at [70, 291] on span "Aceptar" at bounding box center [67, 290] width 20 height 6
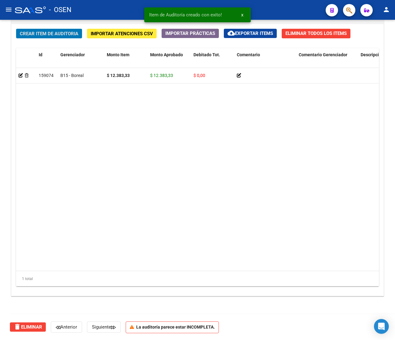
scroll to position [452, 0]
click at [60, 33] on span "Crear Item de Auditoria" at bounding box center [49, 34] width 58 height 6
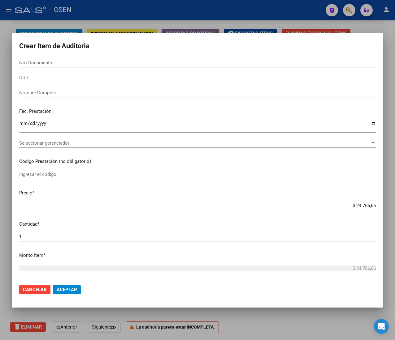
click at [68, 76] on input "CUIL" at bounding box center [197, 78] width 356 height 6
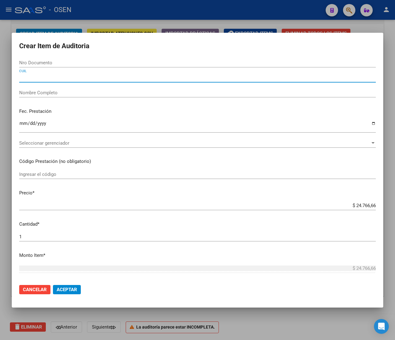
paste input "27574999486"
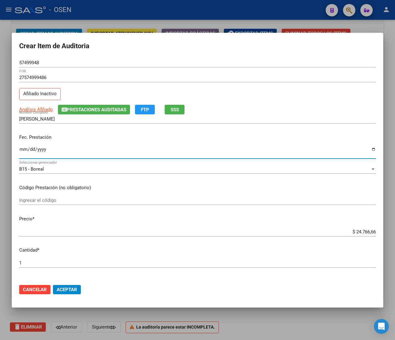
click at [22, 149] on input "Ingresar la fecha" at bounding box center [197, 152] width 356 height 10
click at [175, 111] on span "SSS" at bounding box center [174, 110] width 8 height 6
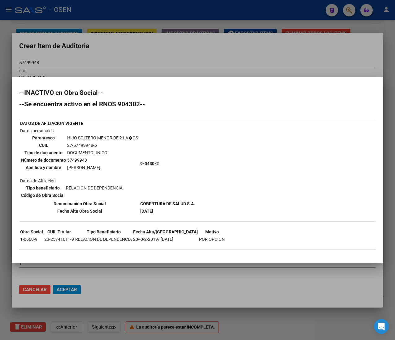
click at [175, 51] on div at bounding box center [197, 170] width 395 height 340
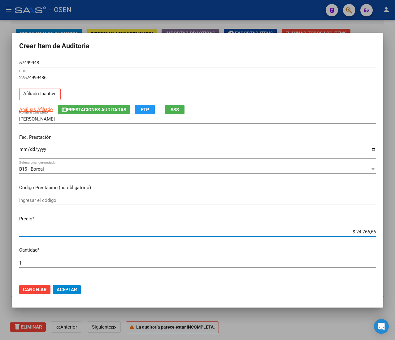
click at [351, 233] on input "$ 24.766,66" at bounding box center [197, 232] width 356 height 6
click at [30, 62] on input "57499948" at bounding box center [197, 63] width 356 height 6
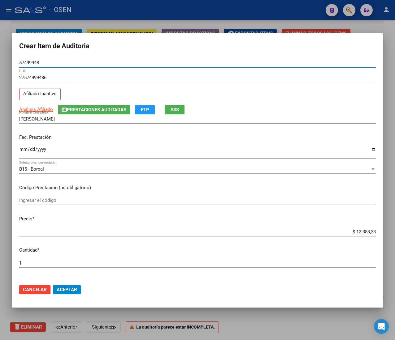
click at [30, 62] on input "57499948" at bounding box center [197, 63] width 356 height 6
drag, startPoint x: 64, startPoint y: 295, endPoint x: 67, endPoint y: 291, distance: 5.8
click at [64, 295] on mat-dialog-actions "Cancelar Aceptar" at bounding box center [197, 289] width 356 height 21
click at [67, 289] on span "Aceptar" at bounding box center [67, 290] width 20 height 6
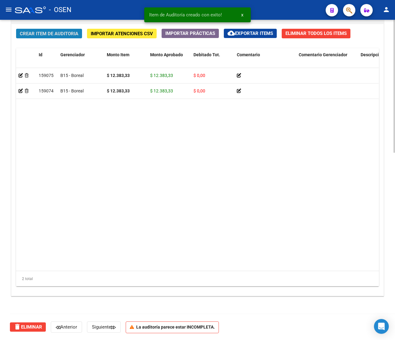
click at [35, 32] on span "Crear Item de Auditoria" at bounding box center [49, 34] width 58 height 6
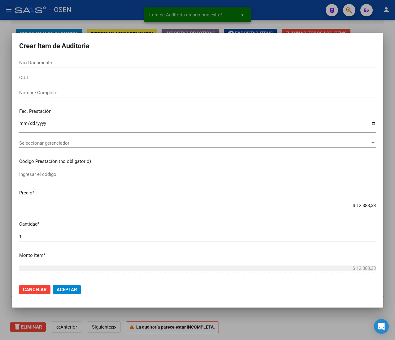
click at [51, 62] on input "Nro Documento" at bounding box center [197, 63] width 356 height 6
click at [47, 78] on input "CUIL" at bounding box center [197, 78] width 356 height 6
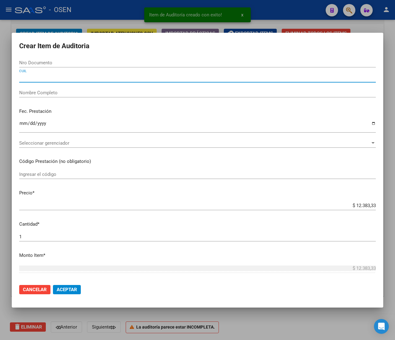
paste input "27574999486"
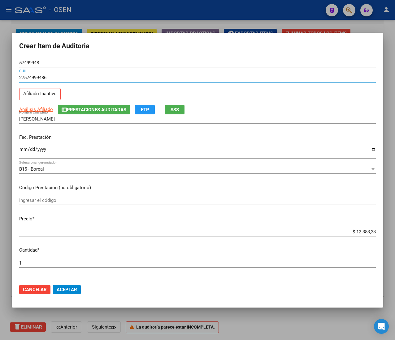
click at [25, 152] on input "Ingresar la fecha" at bounding box center [197, 152] width 356 height 10
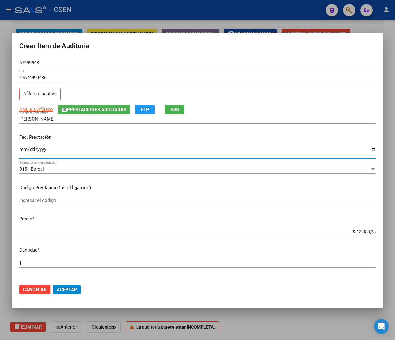
click at [67, 290] on span "Aceptar" at bounding box center [67, 290] width 20 height 6
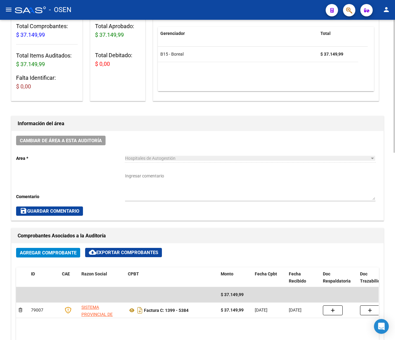
scroll to position [80, 0]
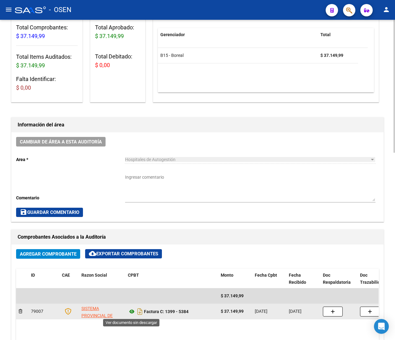
click at [133, 310] on icon at bounding box center [132, 311] width 8 height 7
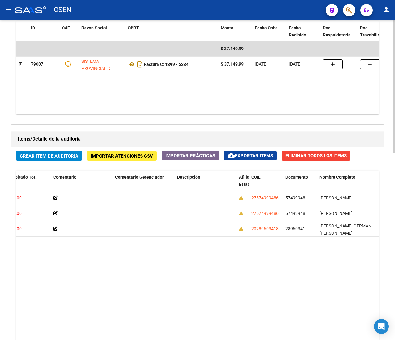
scroll to position [266, 0]
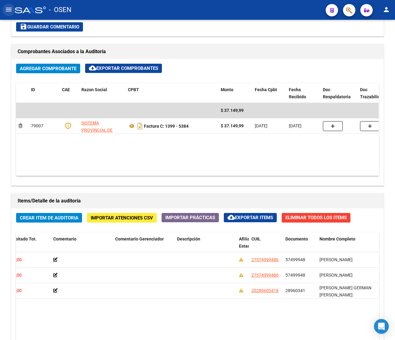
click at [14, 11] on button "menu" at bounding box center [8, 10] width 12 height 12
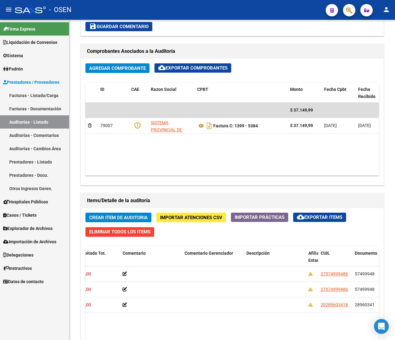
click at [37, 89] on link "Facturas - Listado/Carga" at bounding box center [34, 95] width 69 height 13
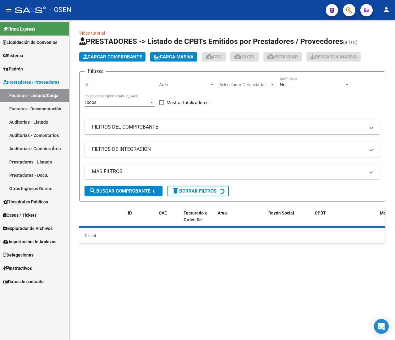
click at [8, 10] on mat-icon "menu" at bounding box center [8, 9] width 7 height 7
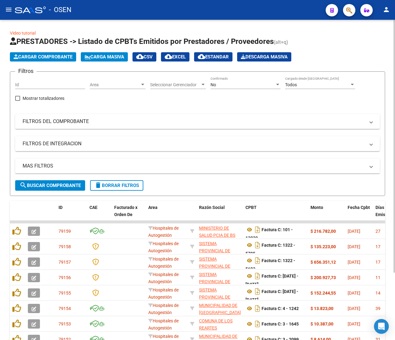
click at [138, 84] on span "Area" at bounding box center [115, 84] width 50 height 5
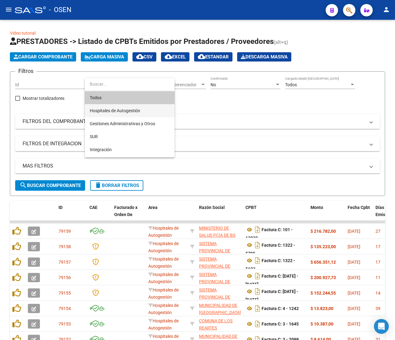
click at [140, 106] on span "Hospitales de Autogestión" at bounding box center [130, 110] width 80 height 13
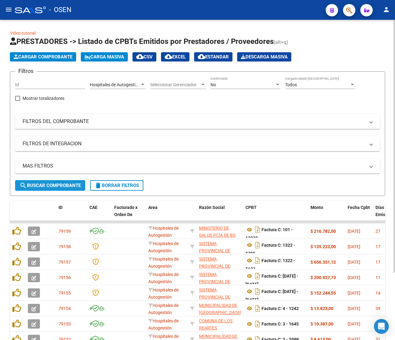
click at [67, 185] on span "search Buscar Comprobante" at bounding box center [49, 186] width 61 height 6
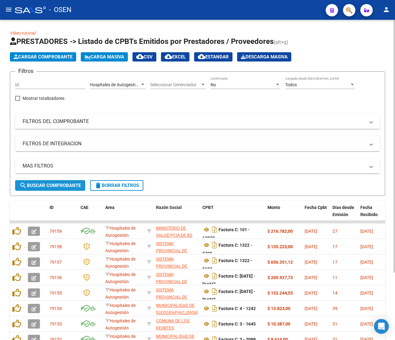
click at [51, 183] on span "search Buscar Comprobante" at bounding box center [49, 186] width 61 height 6
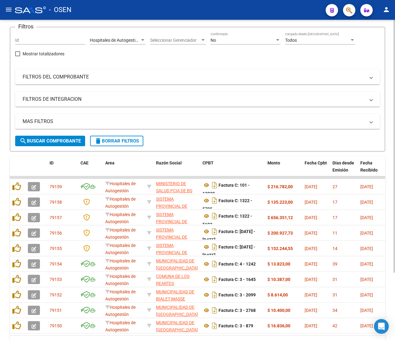
scroll to position [85, 0]
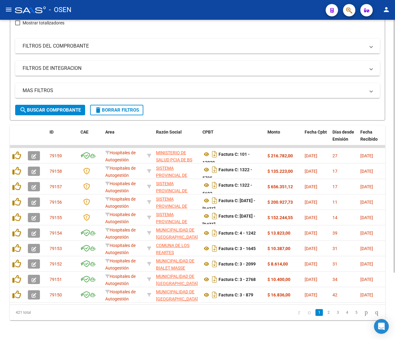
click at [352, 311] on link "5" at bounding box center [355, 312] width 7 height 7
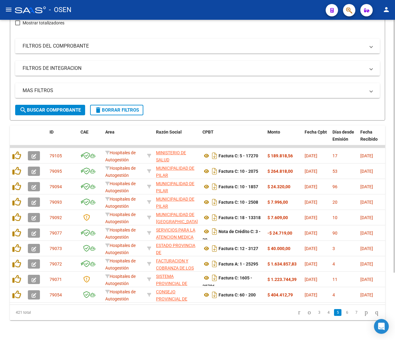
click at [352, 314] on link "7" at bounding box center [355, 312] width 7 height 7
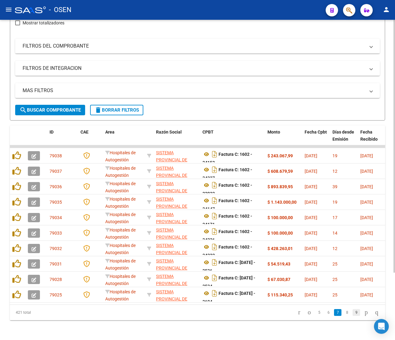
click at [352, 315] on link "9" at bounding box center [355, 312] width 7 height 7
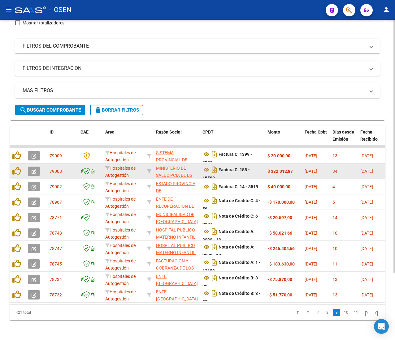
click at [37, 167] on button "button" at bounding box center [34, 171] width 12 height 9
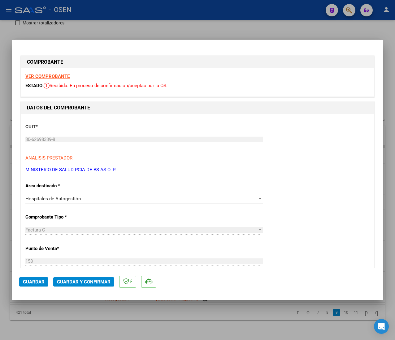
click at [61, 77] on strong "VER COMPROBANTE" at bounding box center [47, 77] width 44 height 6
drag, startPoint x: 70, startPoint y: 287, endPoint x: 70, endPoint y: 282, distance: 5.3
click at [70, 286] on mat-dialog-actions "Guardar Guardar y Confirmar" at bounding box center [197, 281] width 356 height 24
click at [71, 281] on span "Guardar y Confirmar" at bounding box center [84, 282] width 54 height 6
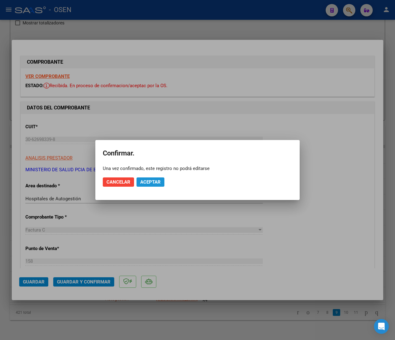
click at [149, 180] on span "Aceptar" at bounding box center [150, 182] width 20 height 6
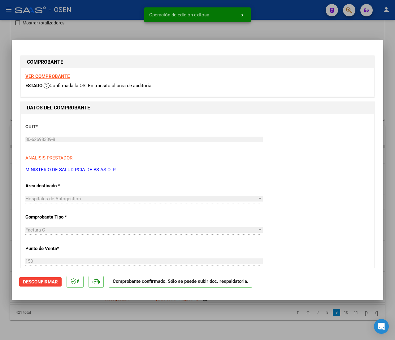
click at [94, 15] on div at bounding box center [197, 170] width 395 height 340
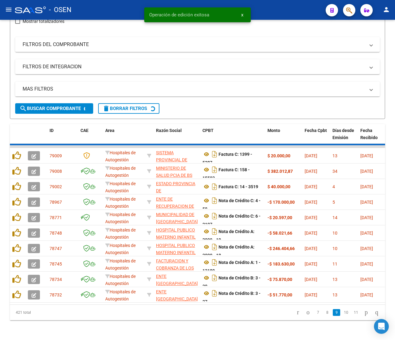
click at [8, 12] on mat-icon "menu" at bounding box center [8, 9] width 7 height 7
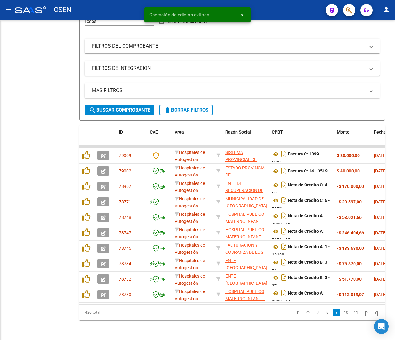
scroll to position [90, 0]
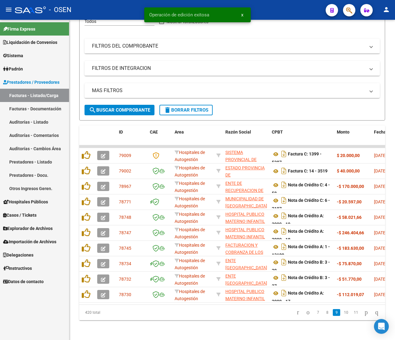
click at [36, 123] on link "Auditorías - Listado" at bounding box center [34, 121] width 69 height 13
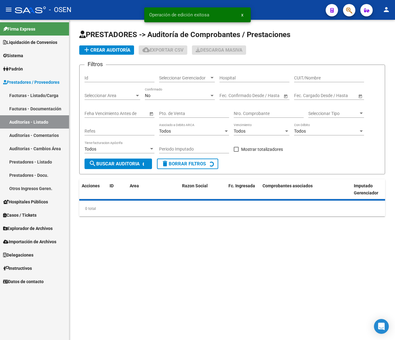
click at [6, 9] on mat-icon "menu" at bounding box center [8, 9] width 7 height 7
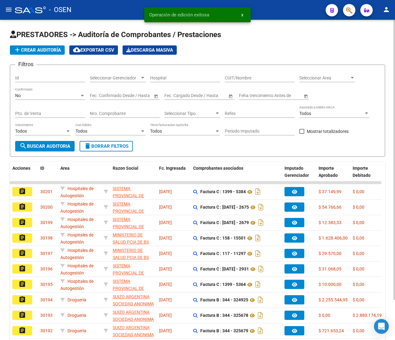
click at [47, 51] on span "add Crear Auditoría" at bounding box center [37, 50] width 47 height 6
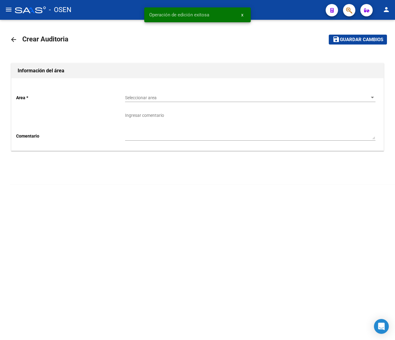
click at [152, 96] on span "Seleccionar area" at bounding box center [247, 97] width 245 height 5
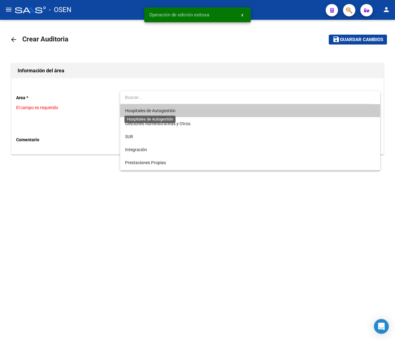
click at [158, 111] on span "Hospitales de Autogestión" at bounding box center [150, 110] width 50 height 5
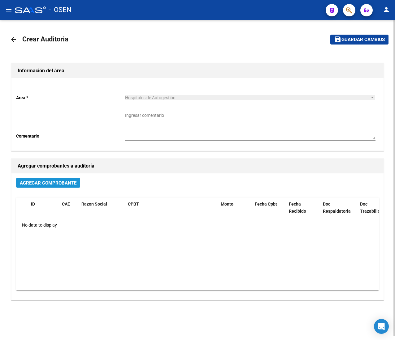
click at [59, 185] on span "Agregar Comprobante" at bounding box center [48, 183] width 57 height 6
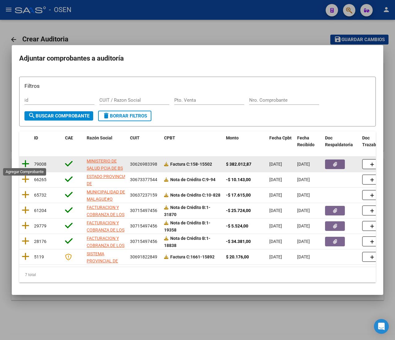
click at [26, 163] on icon at bounding box center [26, 164] width 8 height 9
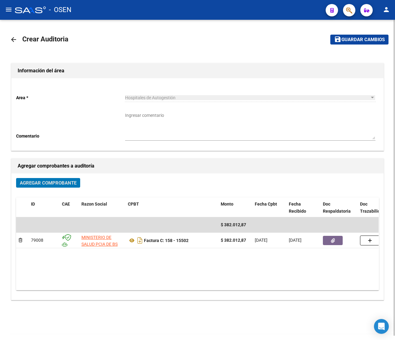
click at [347, 37] on span "Guardar cambios" at bounding box center [362, 40] width 43 height 6
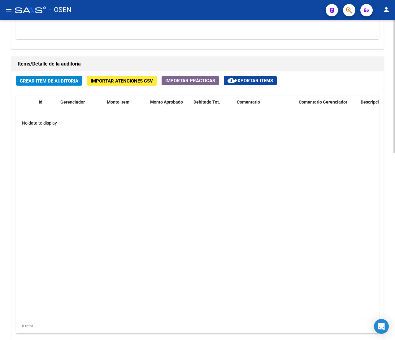
scroll to position [451, 0]
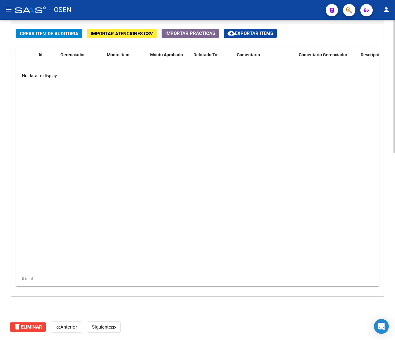
click at [48, 33] on span "Crear Item de Auditoria" at bounding box center [49, 34] width 58 height 6
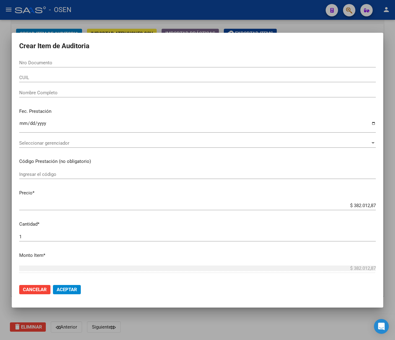
click at [71, 65] on input "Nro Documento" at bounding box center [197, 63] width 356 height 6
paste input "29796376"
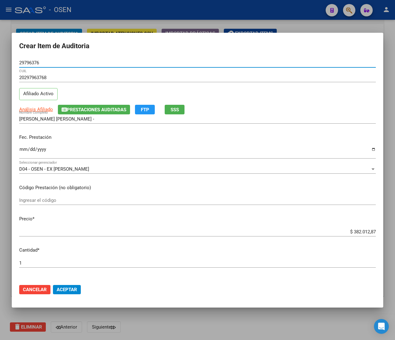
click at [24, 156] on input "Ingresar la fecha" at bounding box center [197, 152] width 356 height 10
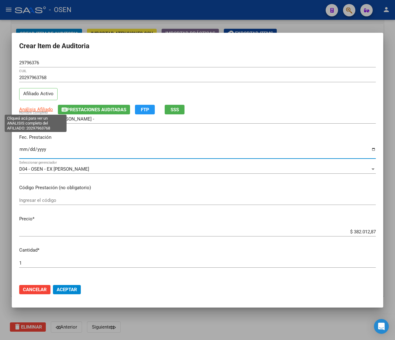
click at [38, 107] on span "Análisis Afiliado" at bounding box center [36, 110] width 34 height 6
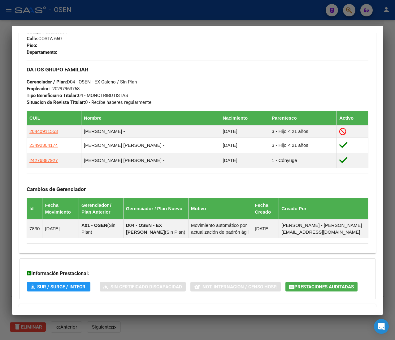
scroll to position [342, 0]
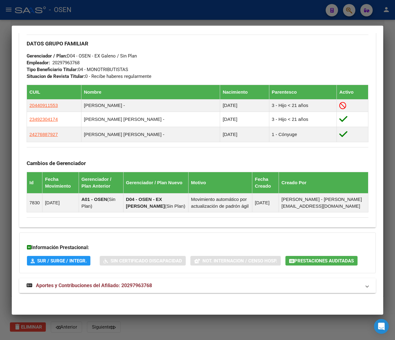
click at [143, 285] on span "Aportes y Contribuciones del Afiliado: 20297963768" at bounding box center [94, 286] width 116 height 6
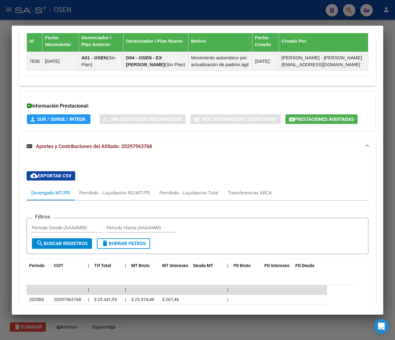
scroll to position [465, 0]
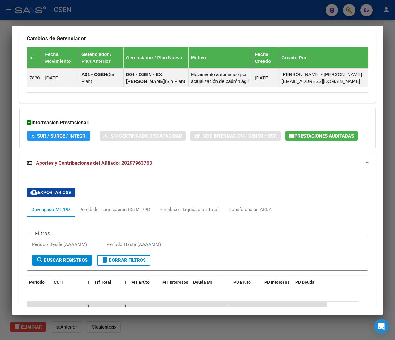
click at [302, 142] on div "Información Prestacional: SUR / SURGE / INTEGR. Sin Certificado Discapacidad No…" at bounding box center [197, 128] width 356 height 41
click at [301, 135] on span "Prestaciones Auditadas" at bounding box center [323, 136] width 59 height 6
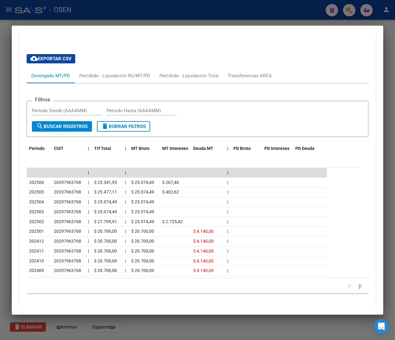
scroll to position [617, 0]
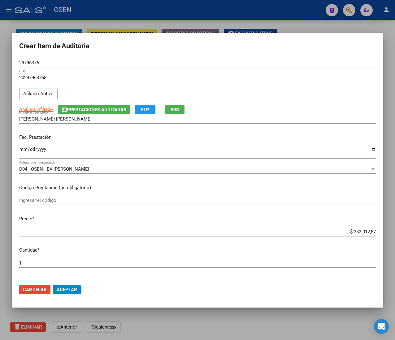
click at [63, 287] on span "Aceptar" at bounding box center [67, 290] width 20 height 6
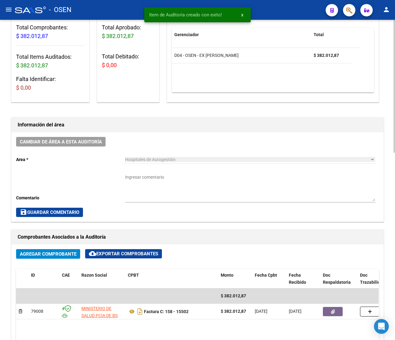
scroll to position [0, 0]
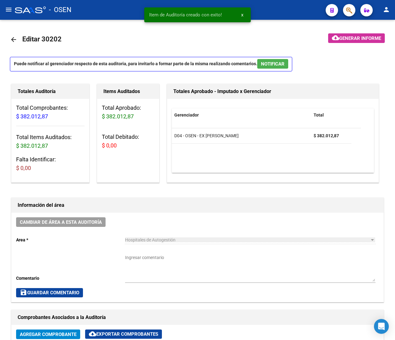
click at [9, 7] on mat-icon "menu" at bounding box center [8, 9] width 7 height 7
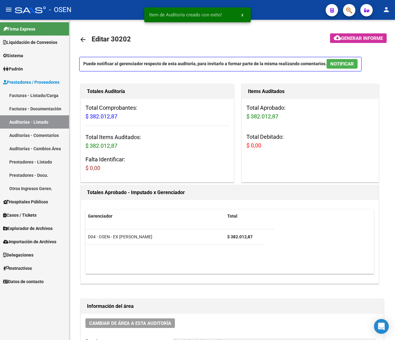
click at [41, 95] on link "Facturas - Listado/Carga" at bounding box center [34, 95] width 69 height 13
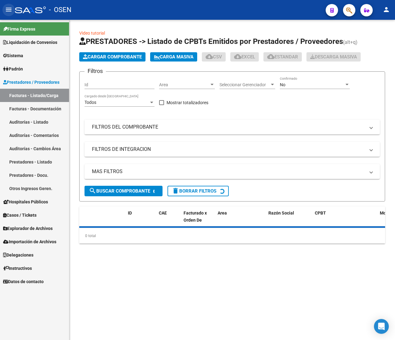
click at [8, 7] on mat-icon "menu" at bounding box center [8, 9] width 7 height 7
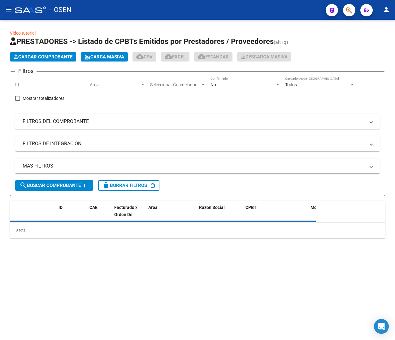
click at [132, 82] on span "Area" at bounding box center [115, 84] width 50 height 5
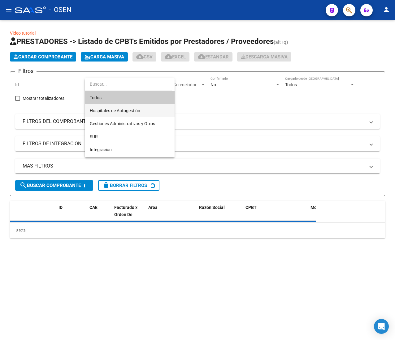
click at [145, 110] on span "Hospitales de Autogestión" at bounding box center [130, 110] width 80 height 13
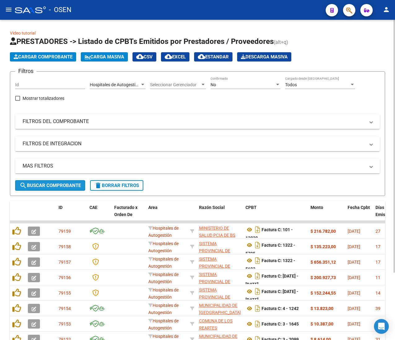
click at [51, 186] on span "search Buscar Comprobante" at bounding box center [49, 186] width 61 height 6
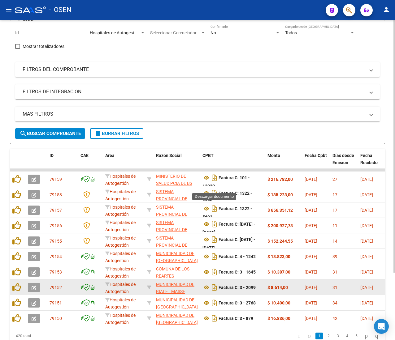
scroll to position [85, 0]
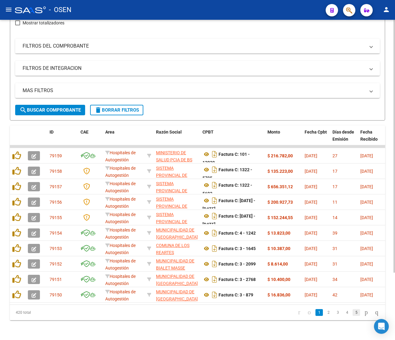
click at [352, 312] on link "5" at bounding box center [355, 312] width 7 height 7
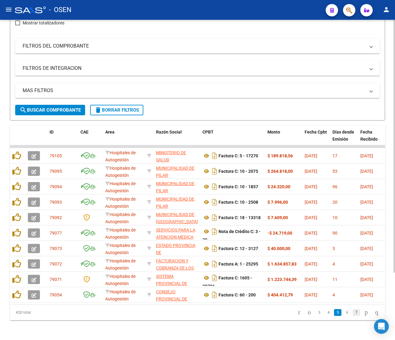
click at [352, 313] on link "7" at bounding box center [355, 312] width 7 height 7
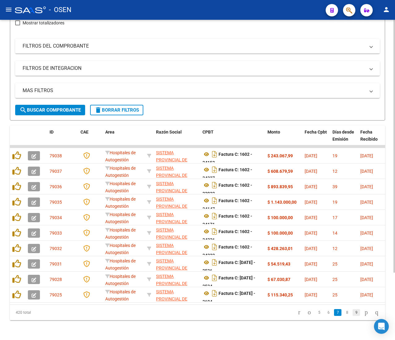
click at [352, 313] on link "9" at bounding box center [355, 312] width 7 height 7
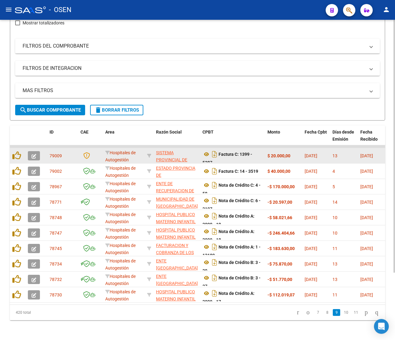
click at [33, 151] on button "button" at bounding box center [34, 155] width 12 height 9
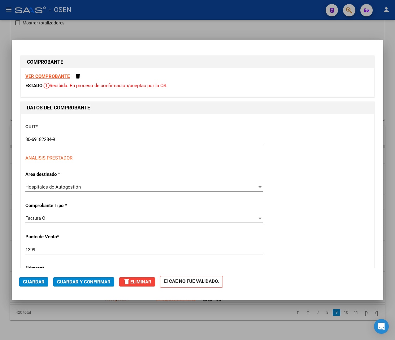
click at [57, 74] on strong "VER COMPROBANTE" at bounding box center [47, 77] width 44 height 6
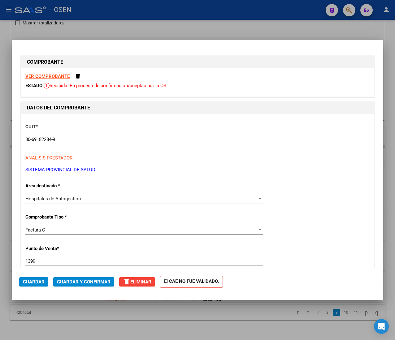
click at [83, 279] on button "Guardar y Confirmar" at bounding box center [83, 282] width 61 height 9
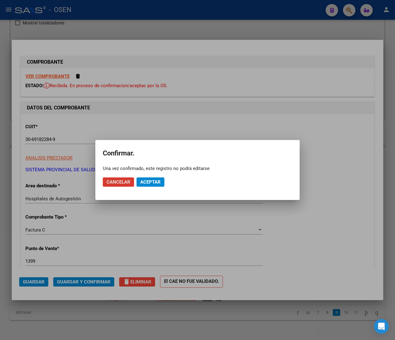
click at [145, 183] on span "Aceptar" at bounding box center [150, 182] width 20 height 6
click at [145, 183] on span "Guardar igualmente." at bounding box center [166, 182] width 52 height 6
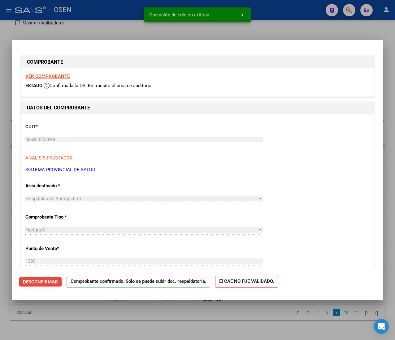
click at [92, 33] on div at bounding box center [197, 170] width 395 height 340
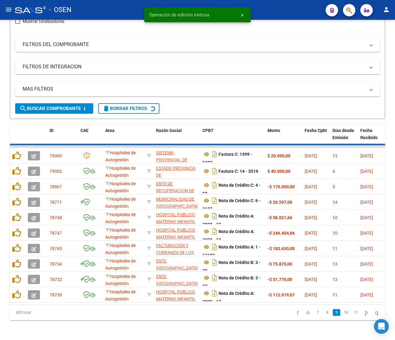
click at [12, 6] on button "menu" at bounding box center [8, 10] width 12 height 12
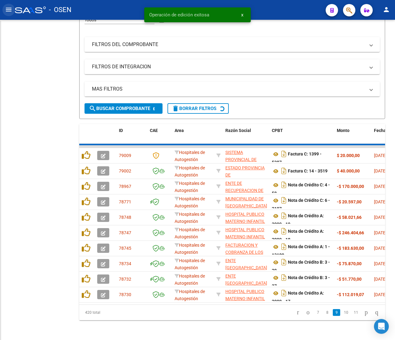
scroll to position [90, 0]
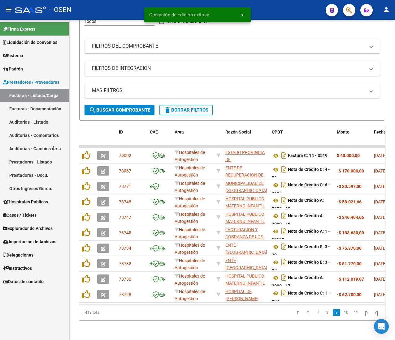
click at [31, 120] on link "Auditorías - Listado" at bounding box center [34, 121] width 69 height 13
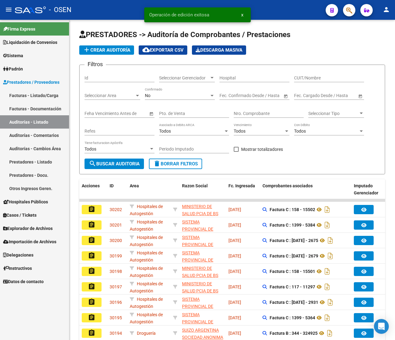
click at [9, 10] on mat-icon "menu" at bounding box center [8, 9] width 7 height 7
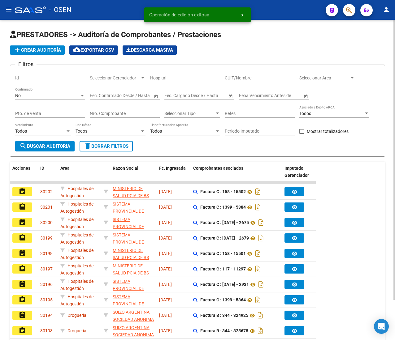
click at [43, 46] on button "add Crear Auditoría" at bounding box center [37, 49] width 55 height 9
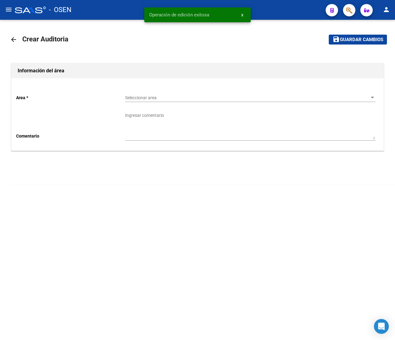
click at [144, 93] on div "Seleccionar area Seleccionar area" at bounding box center [250, 96] width 250 height 12
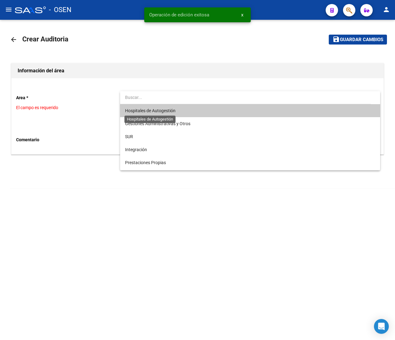
click at [162, 112] on span "Hospitales de Autogestión" at bounding box center [150, 110] width 50 height 5
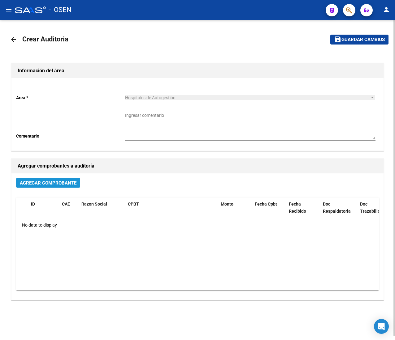
click at [55, 184] on span "Agregar Comprobante" at bounding box center [48, 183] width 57 height 6
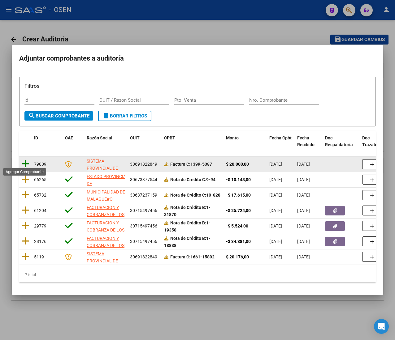
click at [26, 161] on icon at bounding box center [26, 164] width 8 height 9
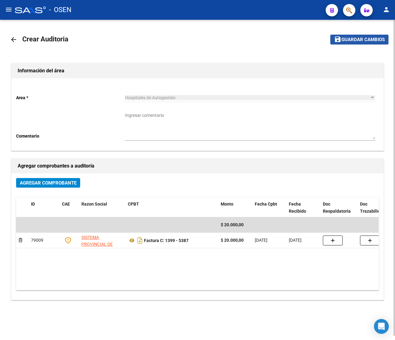
click at [354, 40] on span "Guardar cambios" at bounding box center [362, 40] width 43 height 6
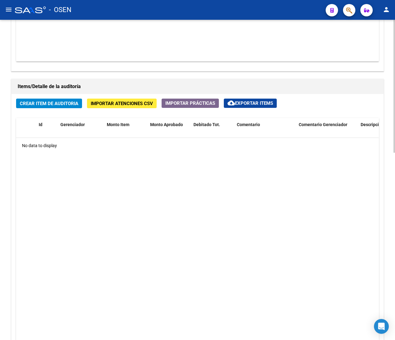
scroll to position [451, 0]
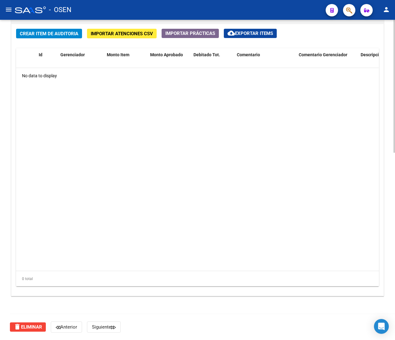
click at [35, 30] on button "Crear Item de Auditoria" at bounding box center [49, 34] width 66 height 10
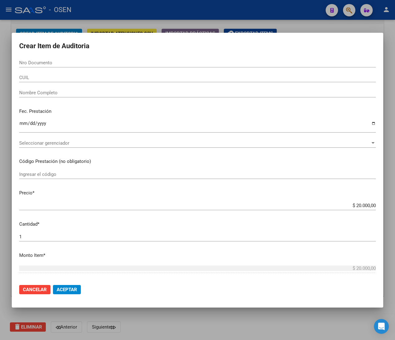
click at [41, 62] on input "Nro Documento" at bounding box center [197, 63] width 356 height 6
paste input "59341452"
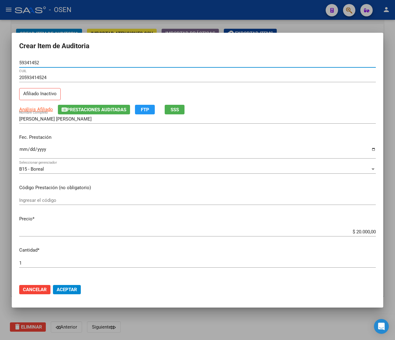
click at [24, 149] on input "Ingresar la fecha" at bounding box center [197, 152] width 356 height 10
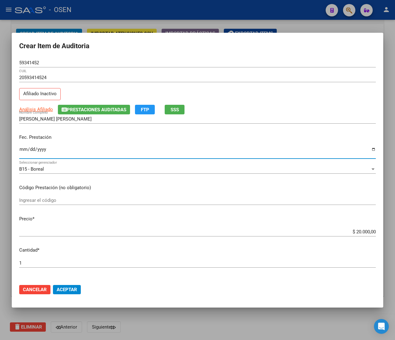
click at [182, 106] on button "SSS" at bounding box center [175, 110] width 20 height 10
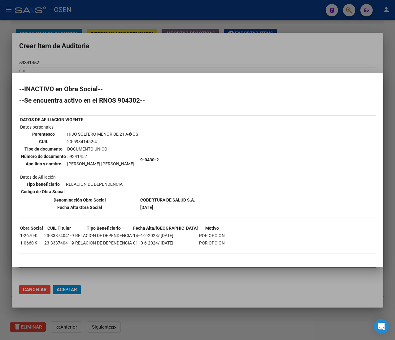
click at [157, 46] on div at bounding box center [197, 170] width 395 height 340
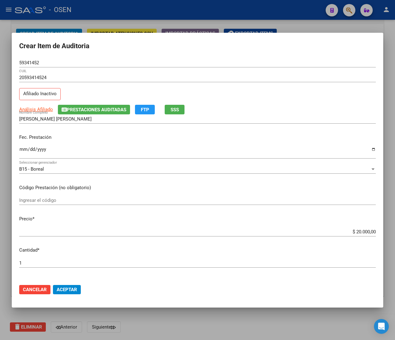
click at [357, 233] on input "$ 20.000,00" at bounding box center [197, 232] width 356 height 6
click at [67, 286] on button "Aceptar" at bounding box center [67, 289] width 28 height 9
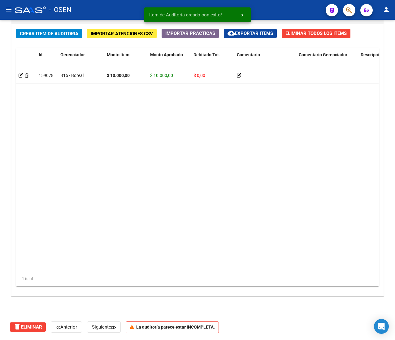
scroll to position [452, 0]
click at [43, 34] on span "Crear Item de Auditoria" at bounding box center [49, 34] width 58 height 6
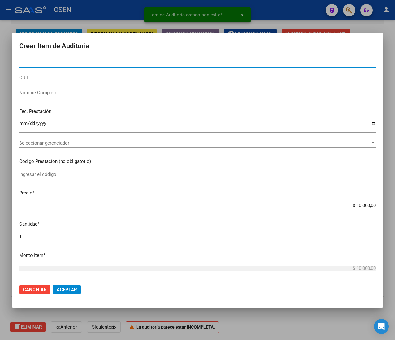
click at [45, 76] on input "CUIL" at bounding box center [197, 78] width 356 height 6
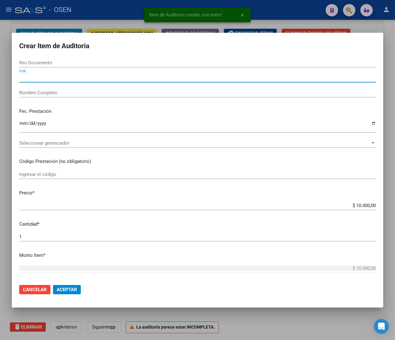
paste input "20545891205"
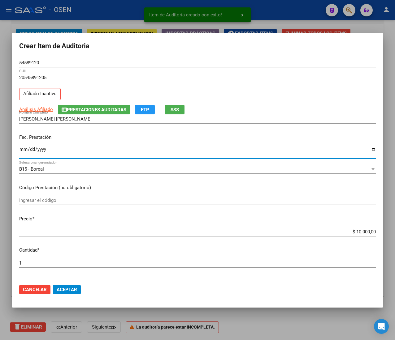
click at [22, 149] on input "Ingresar la fecha" at bounding box center [197, 152] width 356 height 10
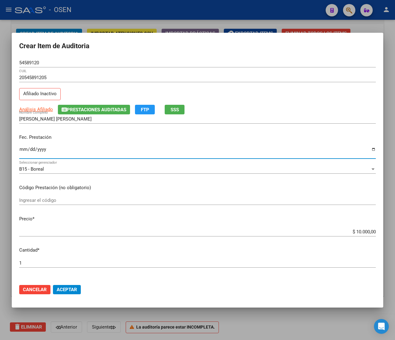
click at [177, 110] on span "SSS" at bounding box center [174, 110] width 8 height 6
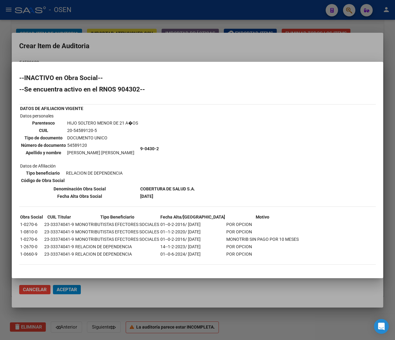
click at [139, 49] on div at bounding box center [197, 170] width 395 height 340
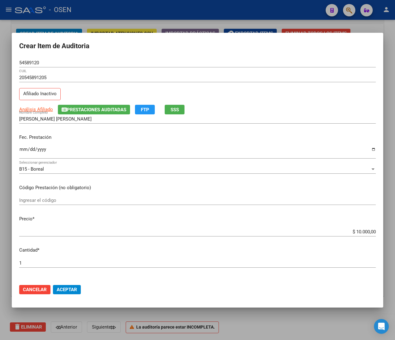
click at [64, 293] on button "Aceptar" at bounding box center [67, 289] width 28 height 9
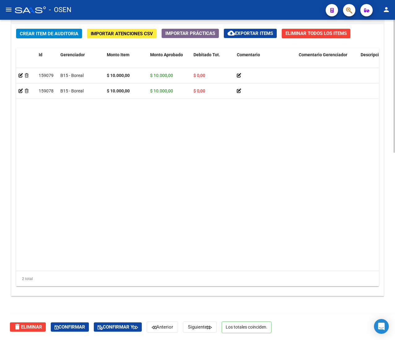
click at [247, 166] on datatable-body "159079 B15 - Boreal $ 10.000,00 $ 10.000,00 $ 0,00 20545891205 54589120 ORTIZ M…" at bounding box center [197, 169] width 362 height 203
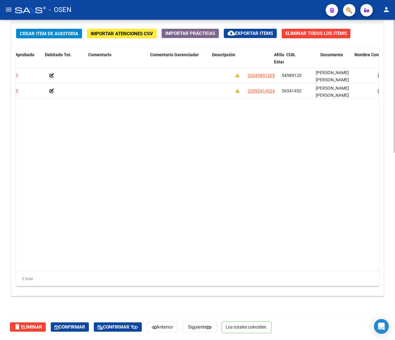
scroll to position [0, 189]
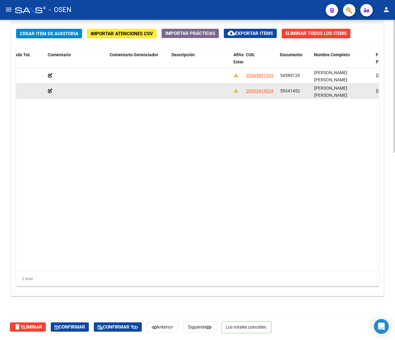
click at [285, 90] on span "59341452" at bounding box center [290, 90] width 20 height 5
copy span "59341452"
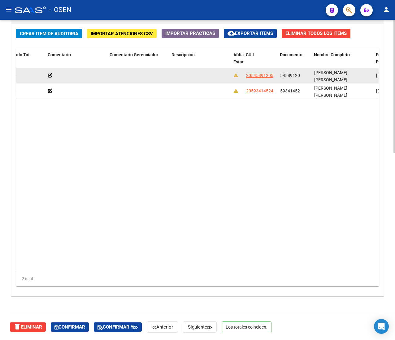
click at [294, 76] on span "54589120" at bounding box center [290, 75] width 20 height 5
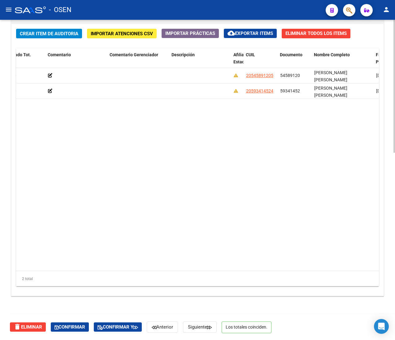
copy span "54589120"
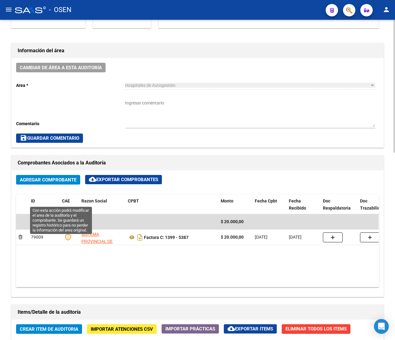
scroll to position [186, 0]
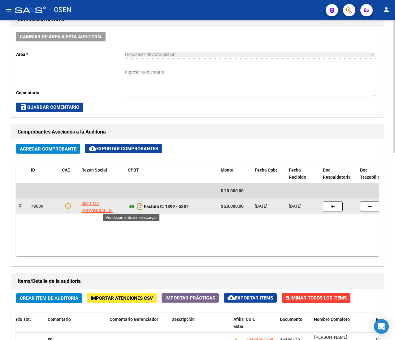
click at [131, 205] on icon at bounding box center [132, 206] width 8 height 7
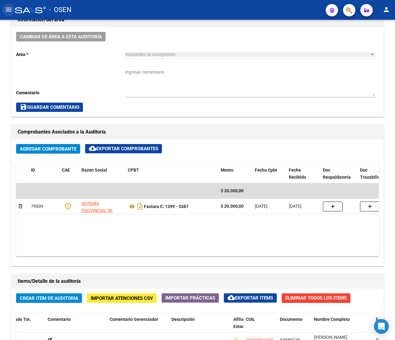
click at [8, 12] on mat-icon "menu" at bounding box center [8, 9] width 7 height 7
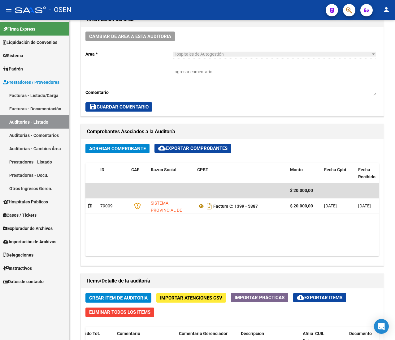
click at [40, 95] on link "Facturas - Listado/Carga" at bounding box center [34, 95] width 69 height 13
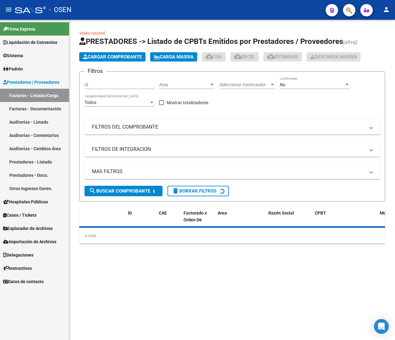
click at [9, 9] on mat-icon "menu" at bounding box center [8, 9] width 7 height 7
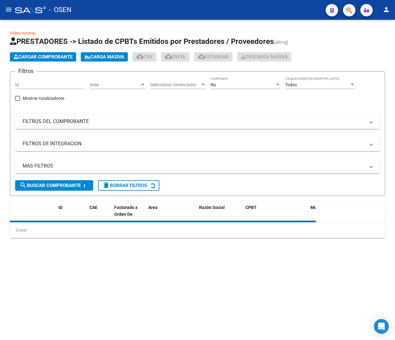
click at [104, 81] on div "Area Area" at bounding box center [118, 83] width 56 height 12
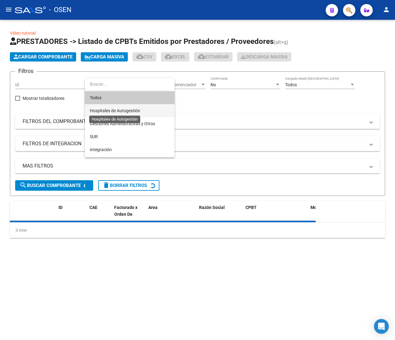
click at [133, 110] on span "Hospitales de Autogestión" at bounding box center [115, 110] width 50 height 5
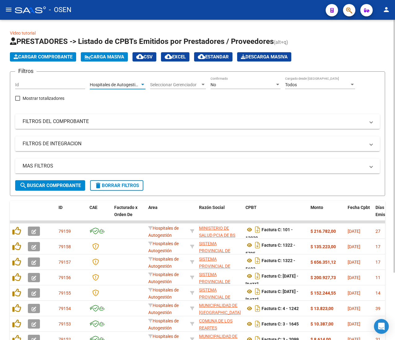
click at [68, 185] on span "search Buscar Comprobante" at bounding box center [49, 186] width 61 height 6
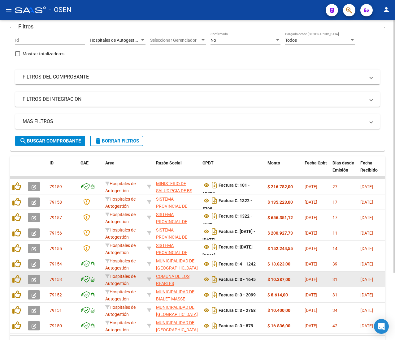
scroll to position [85, 0]
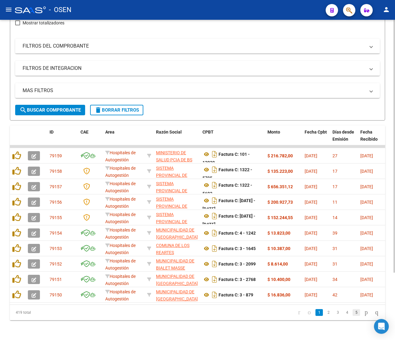
click at [352, 312] on link "5" at bounding box center [355, 312] width 7 height 7
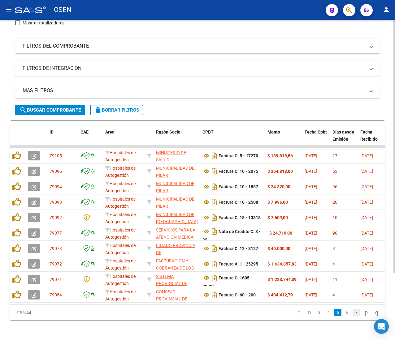
click at [352, 314] on link "7" at bounding box center [355, 312] width 7 height 7
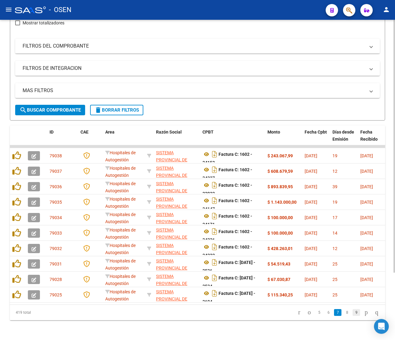
click at [352, 314] on link "9" at bounding box center [355, 312] width 7 height 7
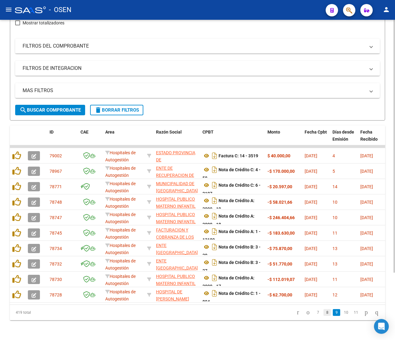
click at [323, 314] on link "8" at bounding box center [326, 312] width 7 height 7
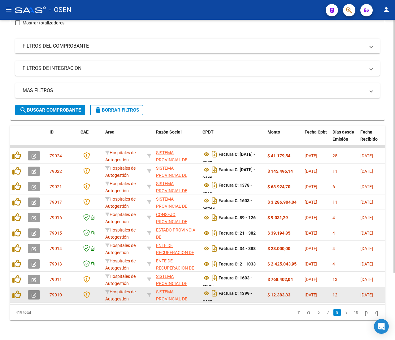
click at [33, 293] on icon "button" at bounding box center [34, 295] width 5 height 5
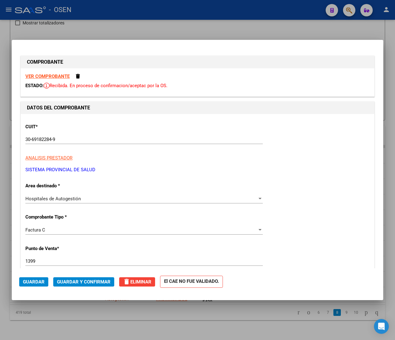
click at [48, 77] on strong "VER COMPROBANTE" at bounding box center [47, 77] width 44 height 6
click at [69, 276] on mat-dialog-actions "Guardar Guardar y Confirmar delete Eliminar El CAE NO FUE VALIDADO." at bounding box center [197, 281] width 356 height 24
click at [71, 282] on span "Guardar y Confirmar" at bounding box center [84, 282] width 54 height 6
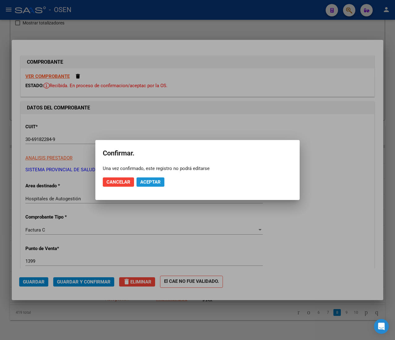
click at [155, 178] on button "Aceptar" at bounding box center [150, 182] width 28 height 9
click at [160, 179] on span "Guardar igualmente." at bounding box center [166, 182] width 52 height 6
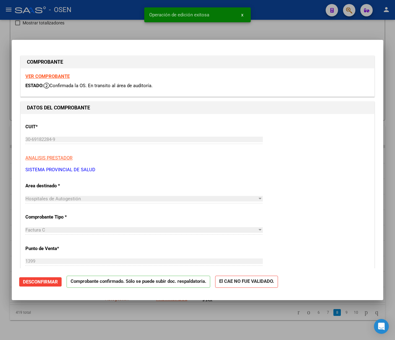
click at [102, 11] on div at bounding box center [197, 170] width 395 height 340
type input "$ 0,00"
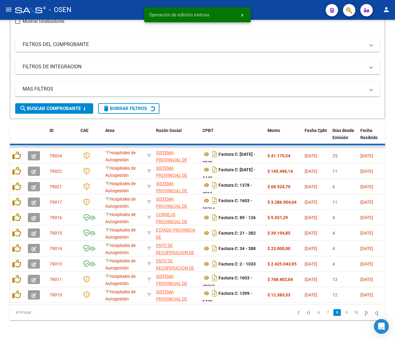
click at [9, 9] on mat-icon "menu" at bounding box center [8, 9] width 7 height 7
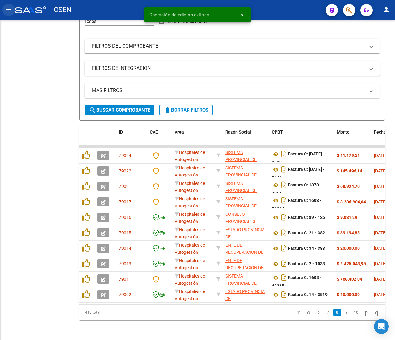
scroll to position [90, 0]
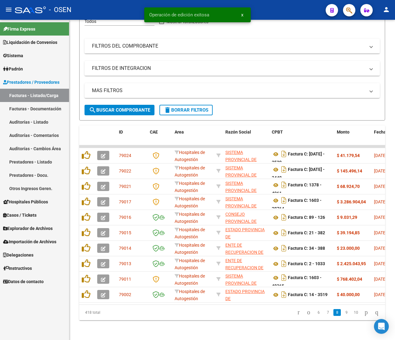
click at [37, 121] on link "Auditorías - Listado" at bounding box center [34, 121] width 69 height 13
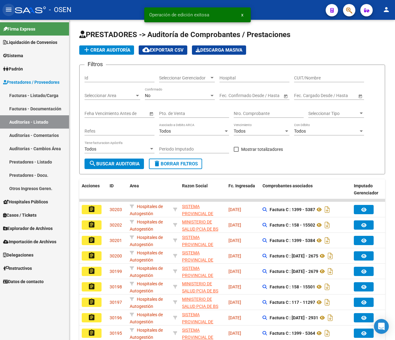
click at [6, 11] on mat-icon "menu" at bounding box center [8, 9] width 7 height 7
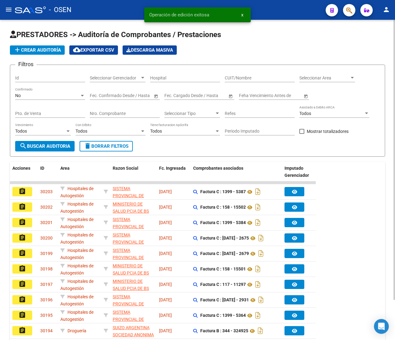
click at [53, 48] on span "add Crear Auditoría" at bounding box center [37, 50] width 47 height 6
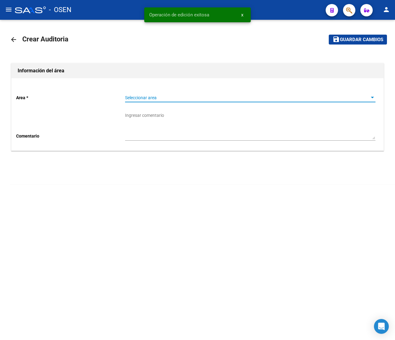
click at [150, 96] on span "Seleccionar area" at bounding box center [247, 97] width 245 height 5
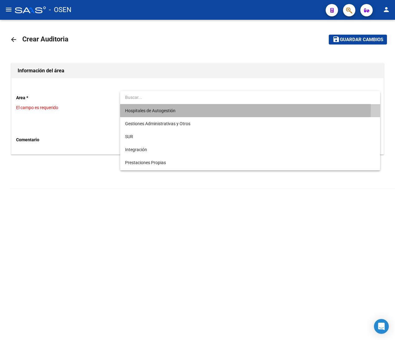
click at [156, 106] on span "Hospitales de Autogestión" at bounding box center [250, 110] width 250 height 13
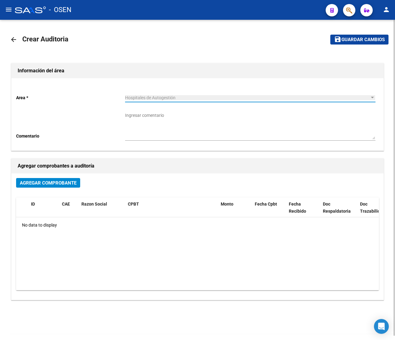
click at [72, 178] on button "Agregar Comprobante" at bounding box center [48, 183] width 64 height 10
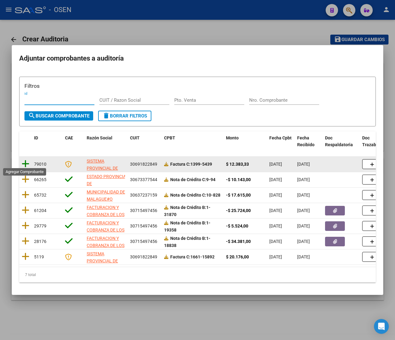
click at [26, 162] on icon at bounding box center [26, 164] width 8 height 9
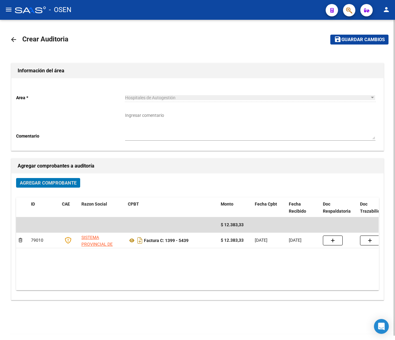
click at [355, 38] on span "Guardar cambios" at bounding box center [362, 40] width 43 height 6
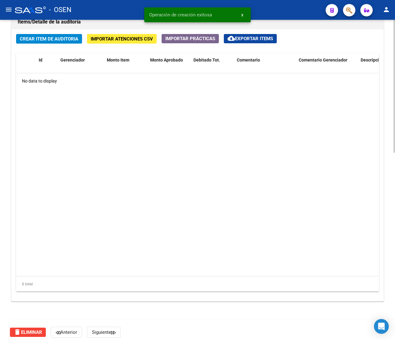
scroll to position [451, 0]
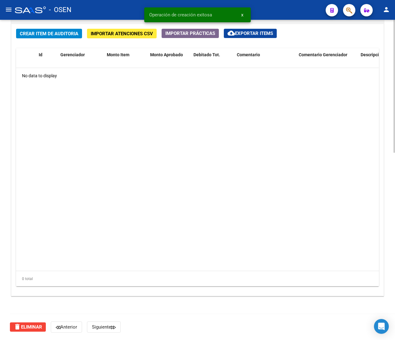
click at [68, 35] on span "Crear Item de Auditoria" at bounding box center [49, 34] width 58 height 6
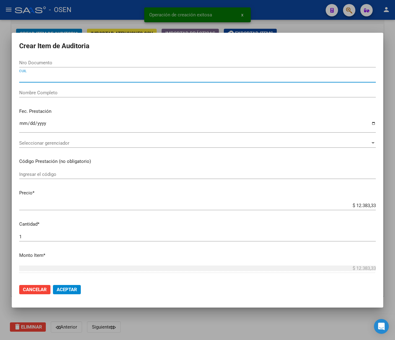
click at [73, 80] on div "CUIL" at bounding box center [197, 77] width 356 height 9
paste input "27327755558"
type input "27327755558"
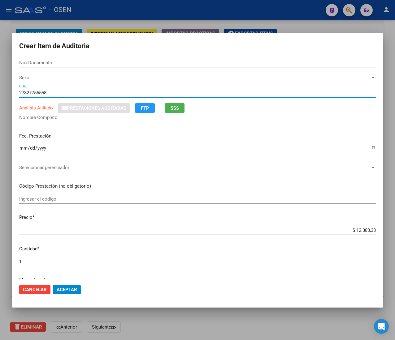
type input "32775555"
type input "AYUSA CYNTHIA GISELLE"
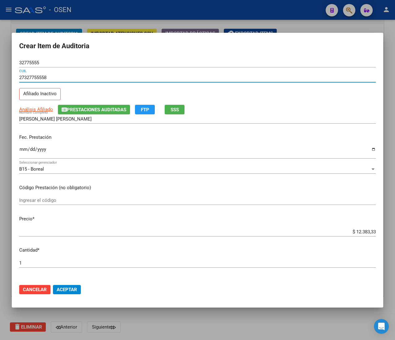
type input "27327755558"
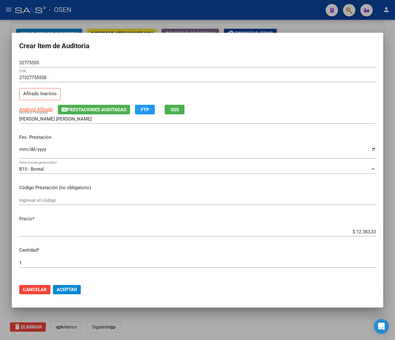
click at [23, 147] on div "Ingresar la fecha" at bounding box center [197, 152] width 356 height 13
type input "2025-06-05"
click at [179, 107] on span "SSS" at bounding box center [174, 110] width 8 height 6
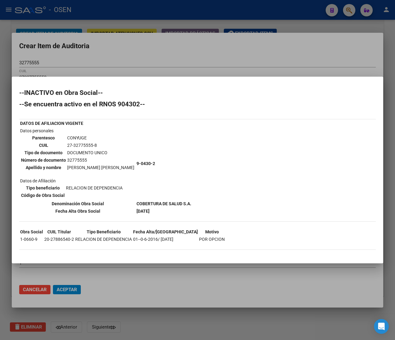
click at [176, 63] on div at bounding box center [197, 170] width 395 height 340
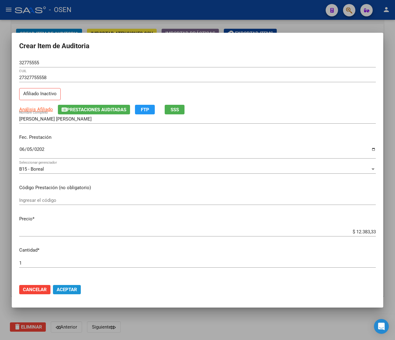
click at [67, 290] on span "Aceptar" at bounding box center [67, 290] width 20 height 6
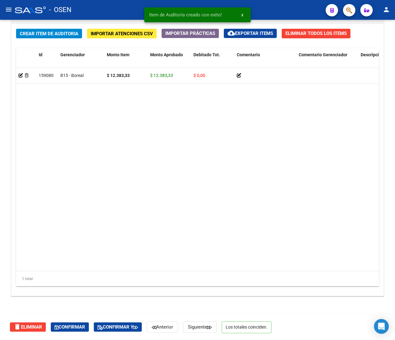
scroll to position [452, 0]
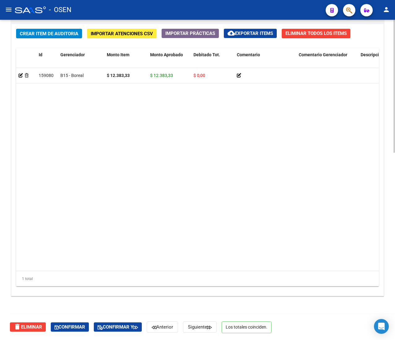
drag, startPoint x: 269, startPoint y: 210, endPoint x: 169, endPoint y: 208, distance: 100.6
click at [269, 210] on datatable-body "159080 B15 - Boreal $ 12.383,33 $ 12.383,33 $ 0,00 27327755558 32775555 AYUSA C…" at bounding box center [197, 169] width 362 height 203
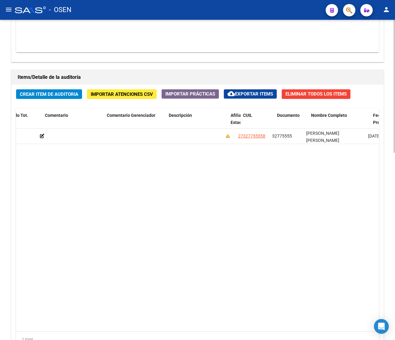
scroll to position [0, 199]
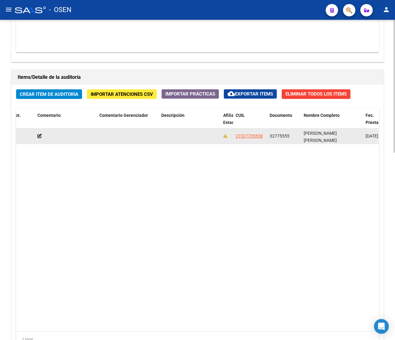
click at [278, 136] on span "32775555" at bounding box center [279, 136] width 20 height 5
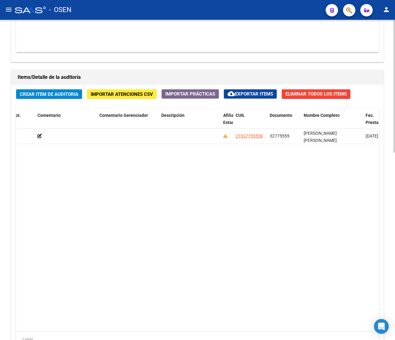
copy span "32775555"
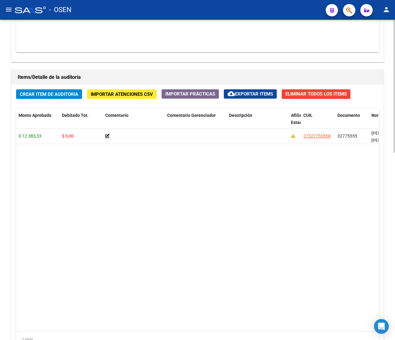
scroll to position [328, 0]
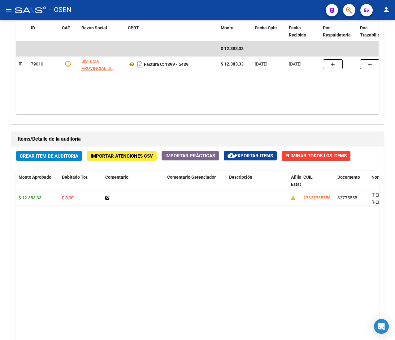
click at [10, 12] on mat-icon "menu" at bounding box center [8, 9] width 7 height 7
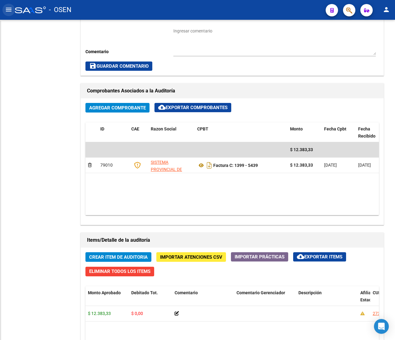
scroll to position [429, 0]
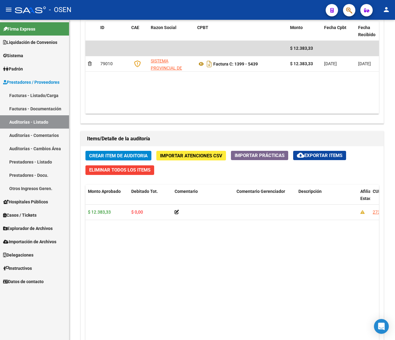
click at [43, 93] on link "Facturas - Listado/Carga" at bounding box center [34, 95] width 69 height 13
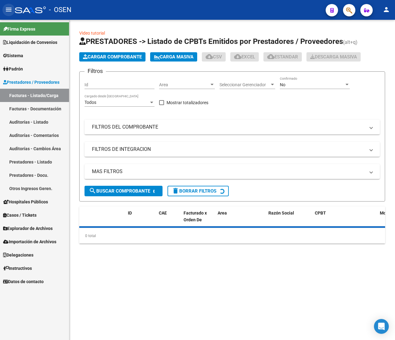
click at [6, 10] on mat-icon "menu" at bounding box center [8, 9] width 7 height 7
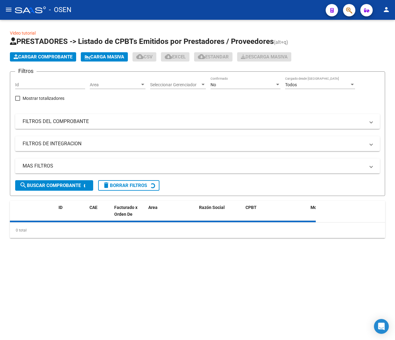
click at [113, 80] on div "Area Area" at bounding box center [118, 83] width 56 height 12
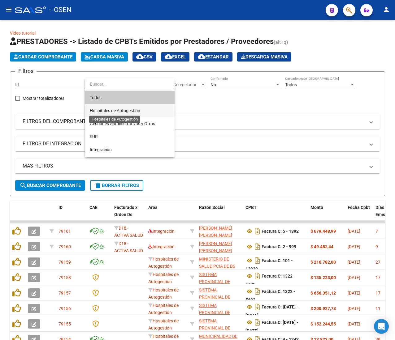
click at [127, 111] on span "Hospitales de Autogestión" at bounding box center [115, 110] width 50 height 5
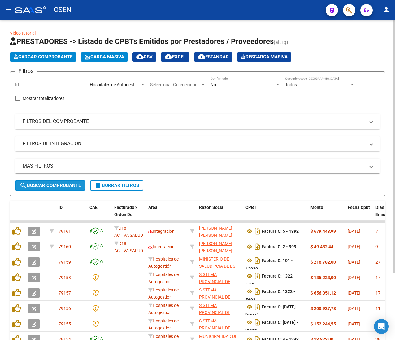
click at [69, 184] on span "search Buscar Comprobante" at bounding box center [49, 186] width 61 height 6
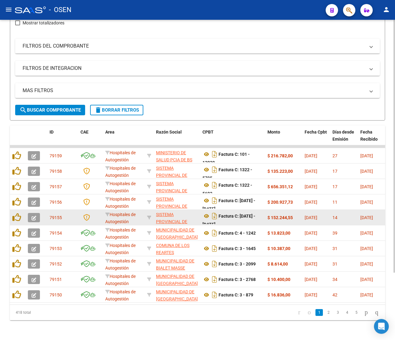
scroll to position [15, 0]
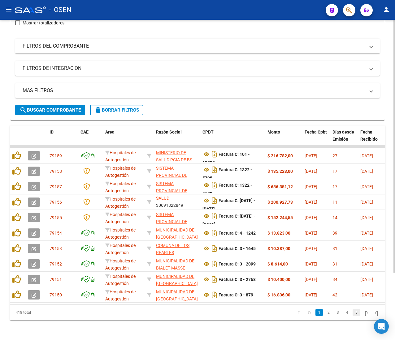
click at [352, 313] on link "5" at bounding box center [355, 312] width 7 height 7
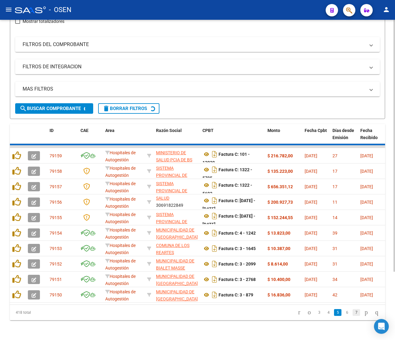
scroll to position [8, 0]
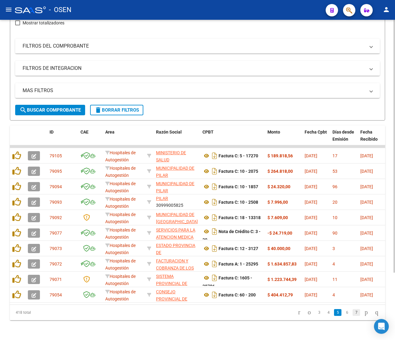
click at [352, 313] on link "7" at bounding box center [355, 312] width 7 height 7
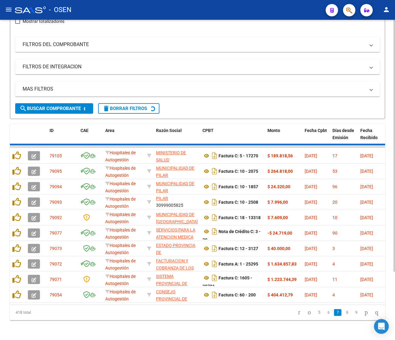
scroll to position [15, 0]
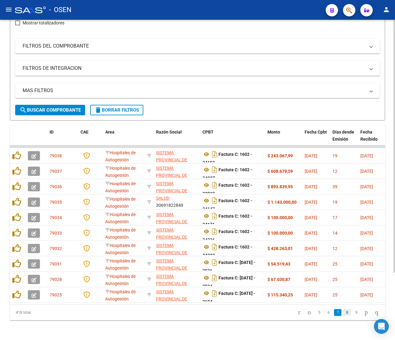
click at [343, 313] on link "8" at bounding box center [346, 312] width 7 height 7
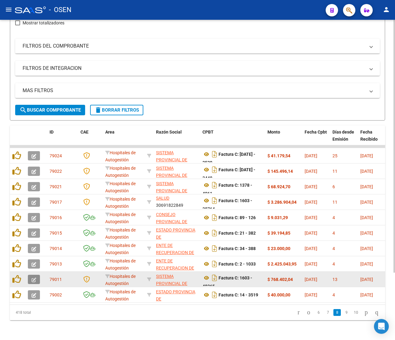
click at [35, 278] on icon "button" at bounding box center [34, 280] width 5 height 5
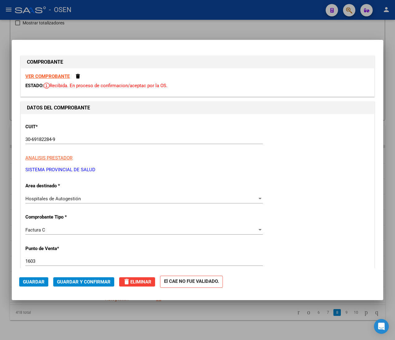
click at [49, 75] on strong "VER COMPROBANTE" at bounding box center [47, 77] width 44 height 6
click at [98, 282] on span "Guardar y Confirmar" at bounding box center [84, 282] width 54 height 6
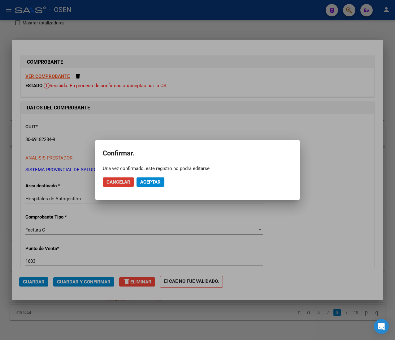
click at [146, 178] on button "Aceptar" at bounding box center [150, 182] width 28 height 9
click at [145, 182] on span "Guardar igualmente." at bounding box center [166, 182] width 52 height 6
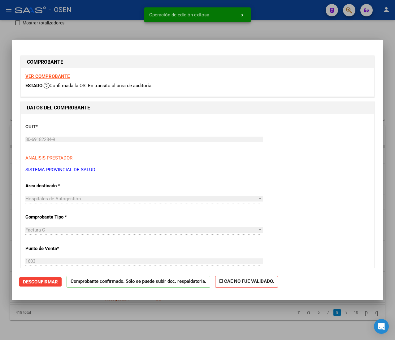
click at [87, 15] on div at bounding box center [197, 170] width 395 height 340
type input "$ 0,00"
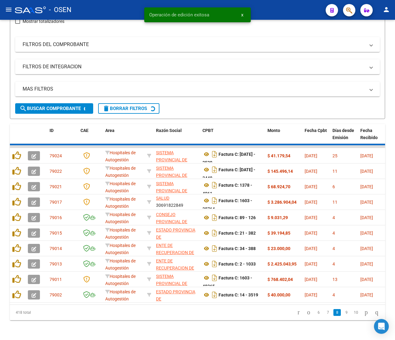
click at [10, 10] on button "menu" at bounding box center [8, 10] width 12 height 12
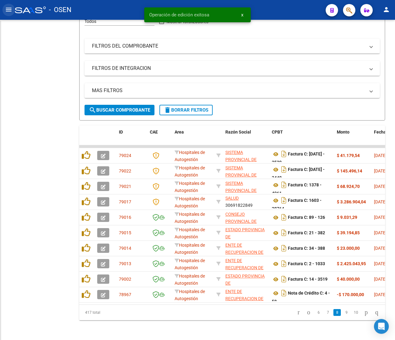
scroll to position [90, 0]
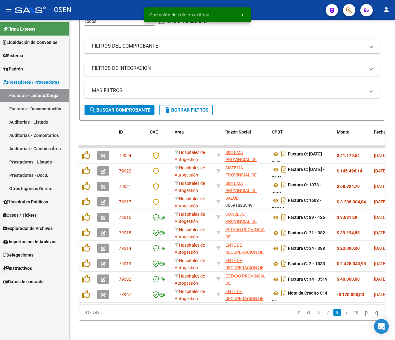
click at [30, 122] on link "Auditorías - Listado" at bounding box center [34, 121] width 69 height 13
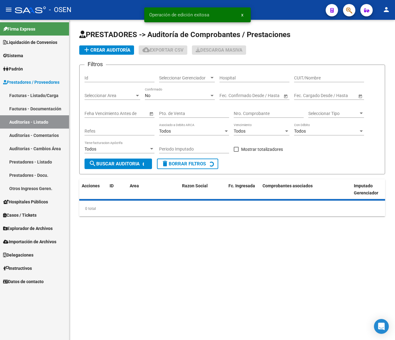
click at [7, 10] on mat-icon "menu" at bounding box center [8, 9] width 7 height 7
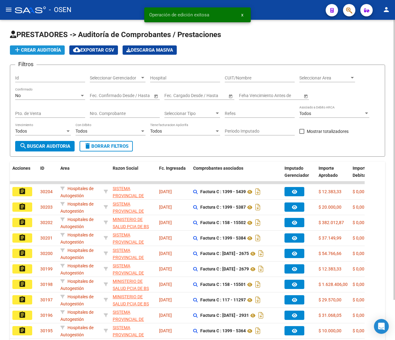
click at [51, 53] on span "add Crear Auditoría" at bounding box center [37, 50] width 47 height 6
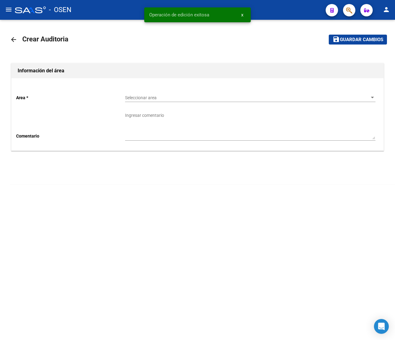
click at [135, 95] on span "Seleccionar area" at bounding box center [247, 97] width 245 height 5
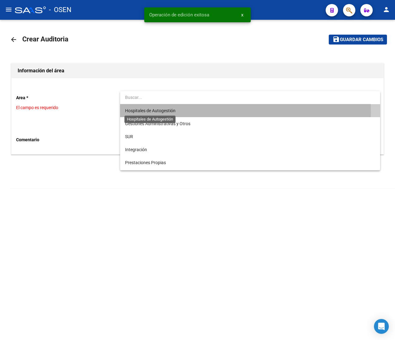
click at [145, 110] on span "Hospitales de Autogestión" at bounding box center [150, 110] width 50 height 5
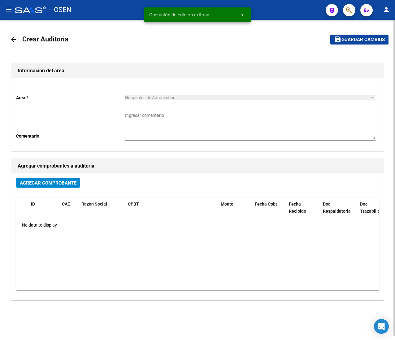
click at [63, 183] on span "Agregar Comprobante" at bounding box center [48, 183] width 57 height 6
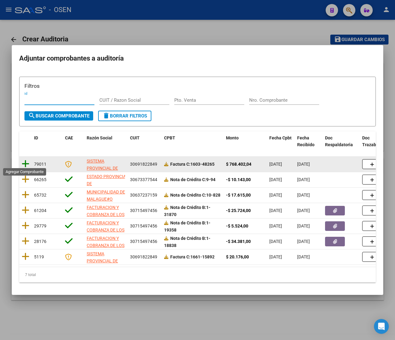
click at [25, 163] on icon at bounding box center [26, 164] width 8 height 9
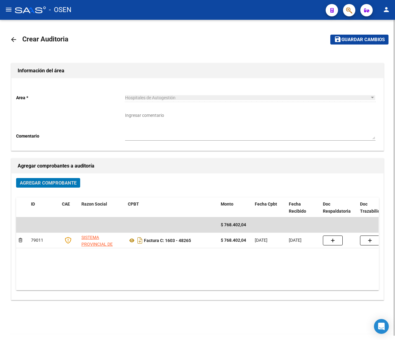
click at [351, 39] on span "Guardar cambios" at bounding box center [362, 40] width 43 height 6
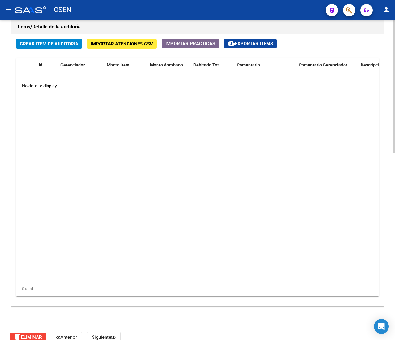
scroll to position [451, 0]
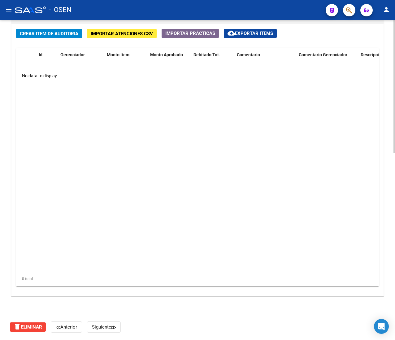
click at [41, 36] on span "Crear Item de Auditoria" at bounding box center [49, 34] width 58 height 6
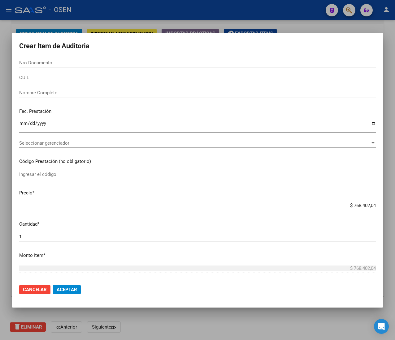
click at [50, 64] on input "Nro Documento" at bounding box center [197, 63] width 356 height 6
paste input "36612752"
type input "36612752"
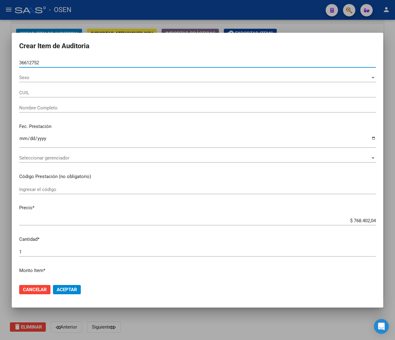
type input "20366127527"
type input "GONZALEZ DIEGO EXEQUIEL DEL VA"
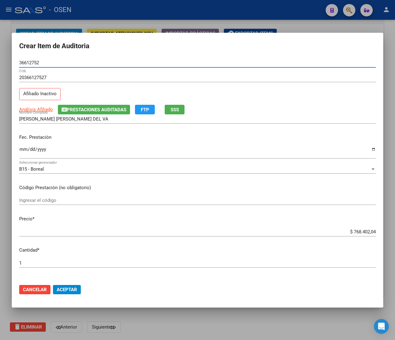
type input "36612752"
click at [23, 151] on input "Ingresar la fecha" at bounding box center [197, 152] width 356 height 10
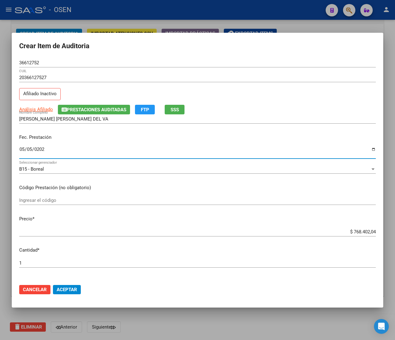
type input "2025-05-05"
click at [175, 112] on span "SSS" at bounding box center [174, 110] width 8 height 6
drag, startPoint x: 252, startPoint y: 118, endPoint x: 213, endPoint y: 112, distance: 39.7
click at [251, 118] on input "GONZALEZ DIEGO EXEQUIEL DEL VA" at bounding box center [197, 119] width 356 height 6
click at [30, 61] on input "36612752" at bounding box center [197, 63] width 356 height 6
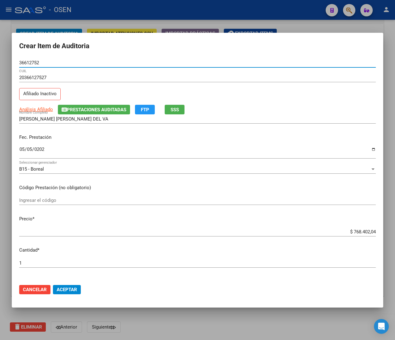
click at [30, 61] on input "36612752" at bounding box center [197, 63] width 356 height 6
click at [61, 288] on span "Aceptar" at bounding box center [67, 290] width 20 height 6
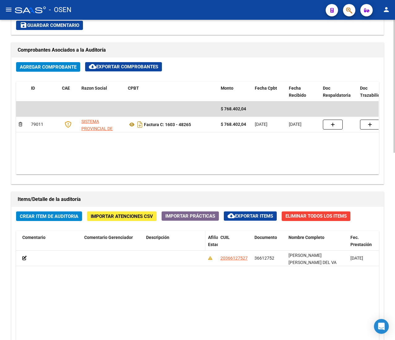
scroll to position [266, 0]
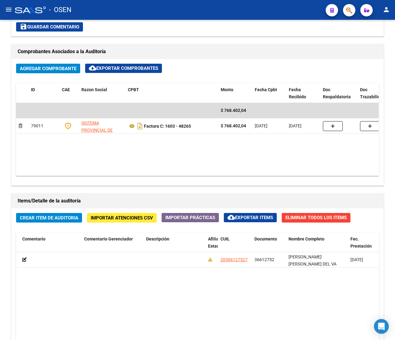
click at [6, 8] on mat-icon "menu" at bounding box center [8, 9] width 7 height 7
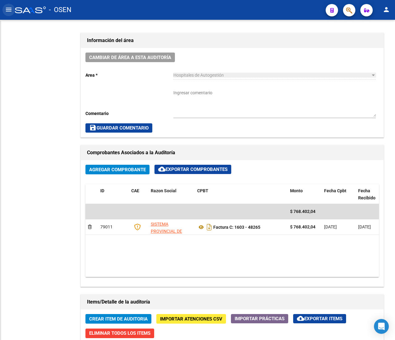
scroll to position [368, 0]
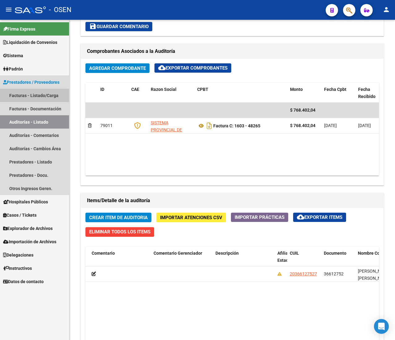
click at [37, 95] on link "Facturas - Listado/Carga" at bounding box center [34, 95] width 69 height 13
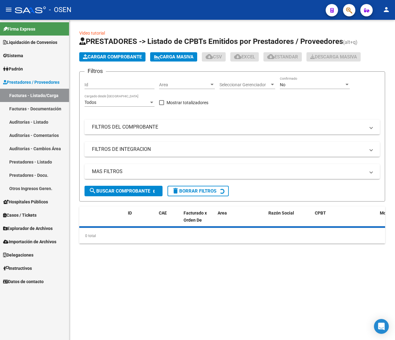
click at [9, 11] on mat-icon "menu" at bounding box center [8, 9] width 7 height 7
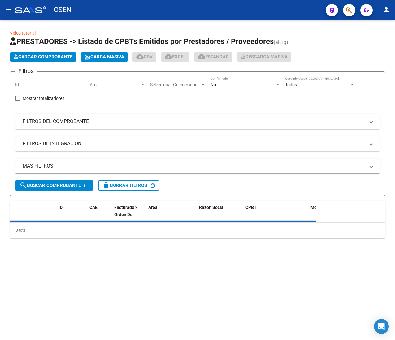
click at [103, 81] on div "Area Area" at bounding box center [118, 83] width 56 height 12
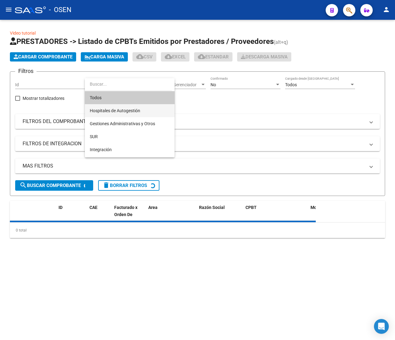
click at [131, 109] on span "Hospitales de Autogestión" at bounding box center [115, 110] width 50 height 5
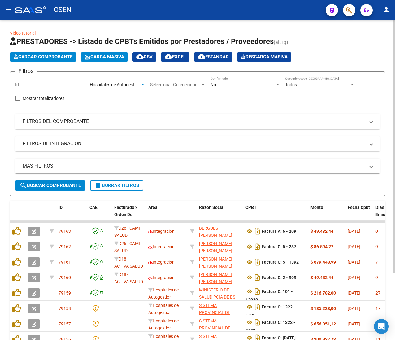
click at [76, 185] on span "search Buscar Comprobante" at bounding box center [49, 186] width 61 height 6
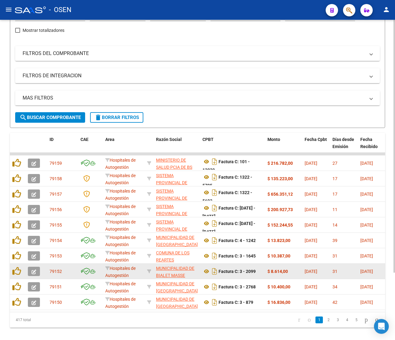
scroll to position [85, 0]
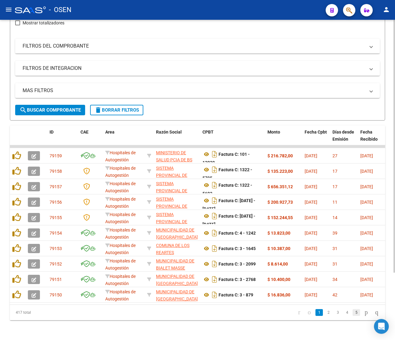
click at [352, 313] on link "5" at bounding box center [355, 312] width 7 height 7
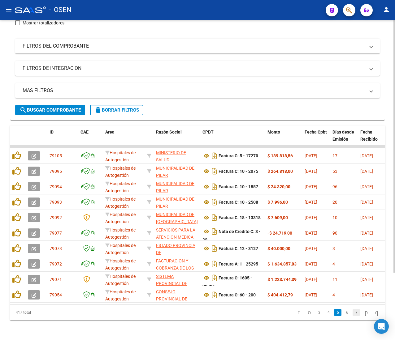
click at [352, 313] on link "7" at bounding box center [355, 312] width 7 height 7
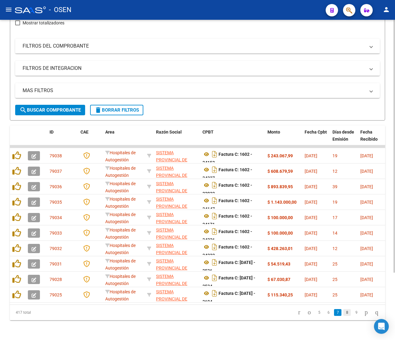
click at [343, 314] on link "8" at bounding box center [346, 312] width 7 height 7
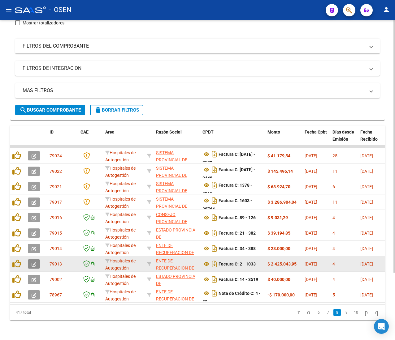
click at [31, 260] on button "button" at bounding box center [34, 264] width 12 height 9
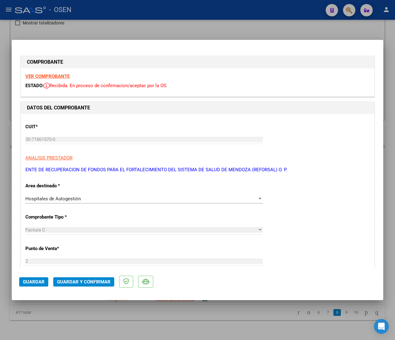
click at [58, 78] on strong "VER COMPROBANTE" at bounding box center [47, 77] width 44 height 6
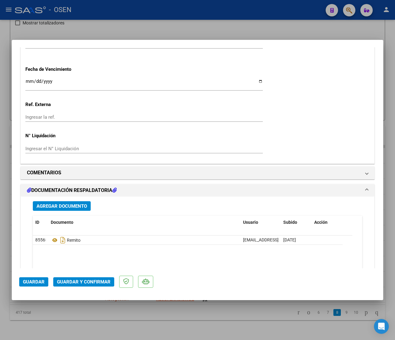
scroll to position [433, 0]
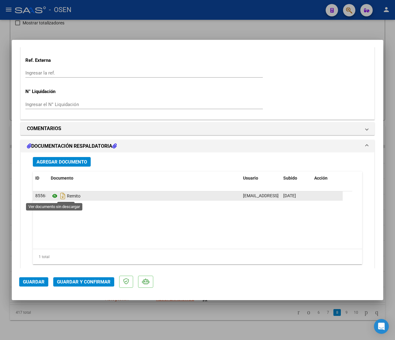
click at [54, 196] on icon at bounding box center [55, 195] width 8 height 7
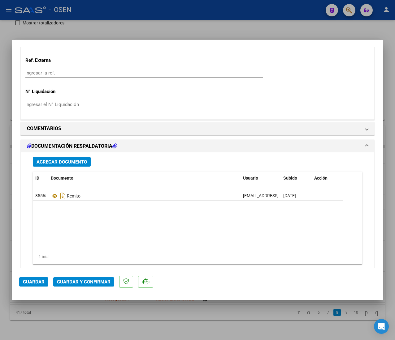
click at [81, 274] on mat-dialog-actions "Guardar Guardar y Confirmar" at bounding box center [197, 281] width 356 height 24
click at [81, 281] on span "Guardar y Confirmar" at bounding box center [84, 282] width 54 height 6
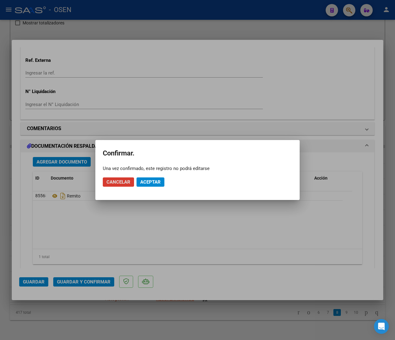
click at [151, 178] on button "Aceptar" at bounding box center [150, 182] width 28 height 9
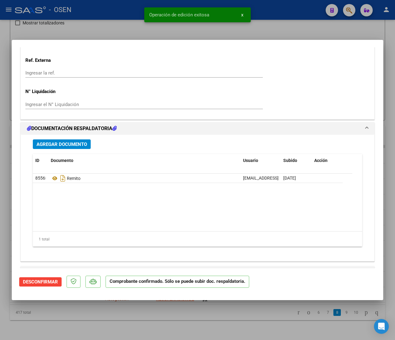
click at [105, 14] on div at bounding box center [197, 170] width 395 height 340
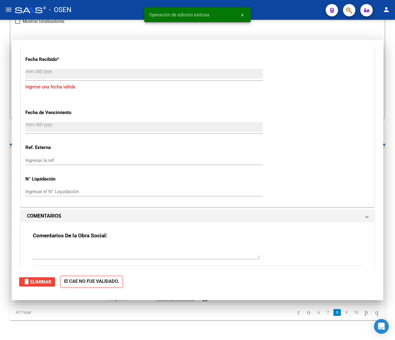
scroll to position [0, 0]
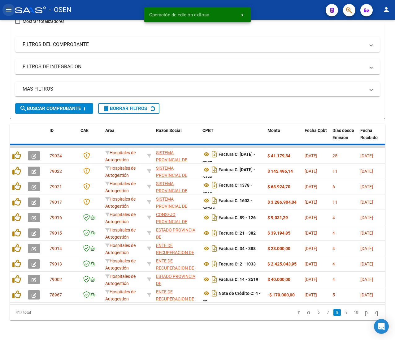
click at [9, 9] on mat-icon "menu" at bounding box center [8, 9] width 7 height 7
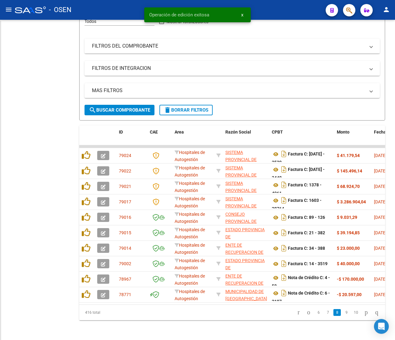
scroll to position [90, 0]
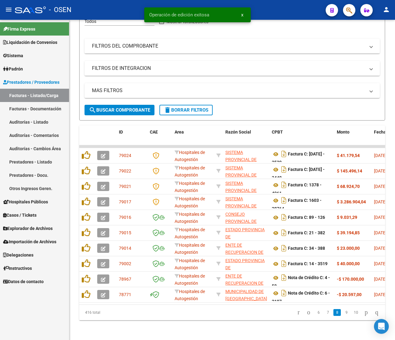
click at [42, 118] on link "Auditorías - Listado" at bounding box center [34, 121] width 69 height 13
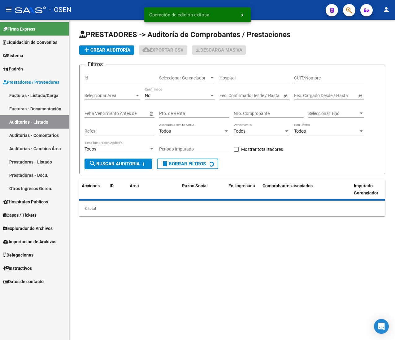
click at [6, 9] on mat-icon "menu" at bounding box center [8, 9] width 7 height 7
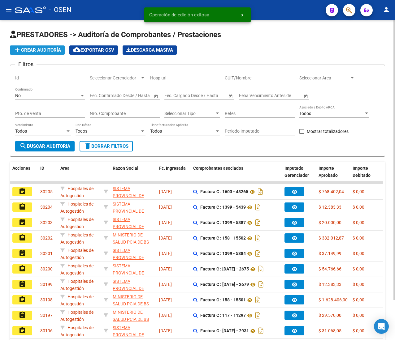
click at [59, 53] on button "add Crear Auditoría" at bounding box center [37, 49] width 55 height 9
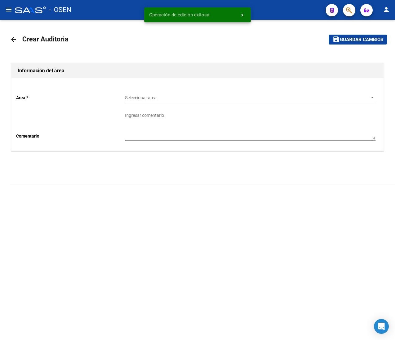
click at [150, 90] on div "Seleccionar area Seleccionar area" at bounding box center [250, 96] width 250 height 12
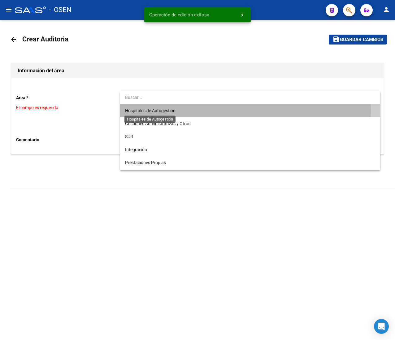
click at [158, 111] on span "Hospitales de Autogestión" at bounding box center [150, 110] width 50 height 5
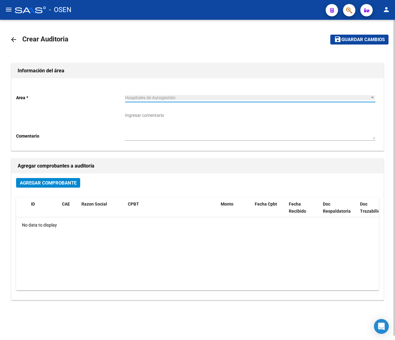
click at [50, 183] on span "Agregar Comprobante" at bounding box center [48, 183] width 57 height 6
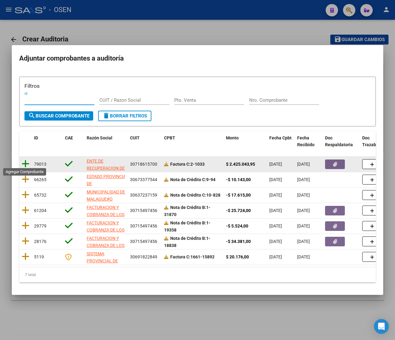
click at [27, 163] on icon at bounding box center [26, 164] width 8 height 9
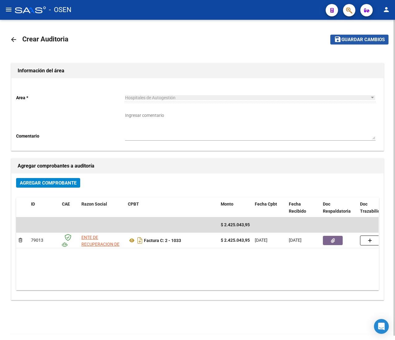
click at [363, 44] on button "save Guardar cambios" at bounding box center [359, 40] width 58 height 10
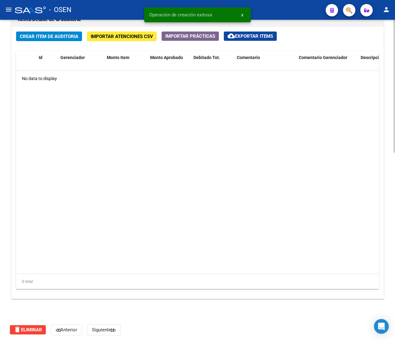
scroll to position [451, 0]
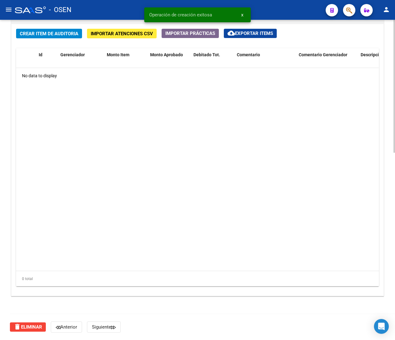
click at [53, 38] on button "Crear Item de Auditoria" at bounding box center [49, 34] width 66 height 10
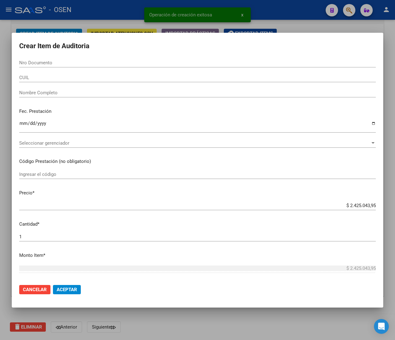
click at [56, 59] on div "Nro Documento" at bounding box center [197, 62] width 356 height 9
paste input "56469183"
type input "56469183"
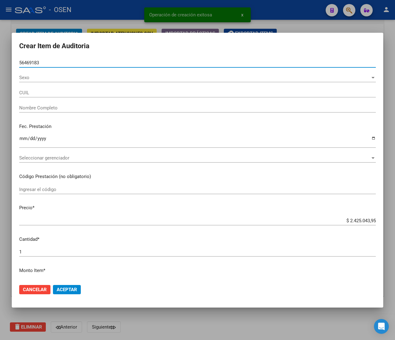
type input "20564691837"
type input "CALDERON ABALLAY BAUTISTA NICO -"
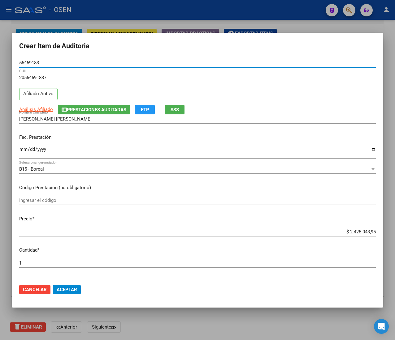
type input "56469183"
click at [19, 149] on input "Ingresar la fecha" at bounding box center [197, 152] width 356 height 10
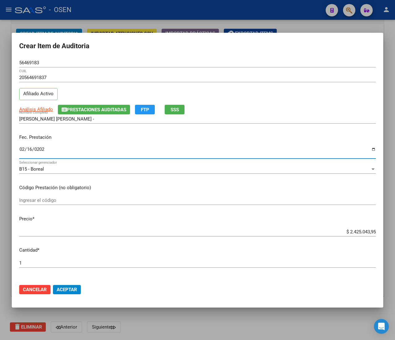
type input "2025-02-16"
click at [33, 107] on span "Análisis Afiliado" at bounding box center [36, 110] width 34 height 6
type textarea "20564691837"
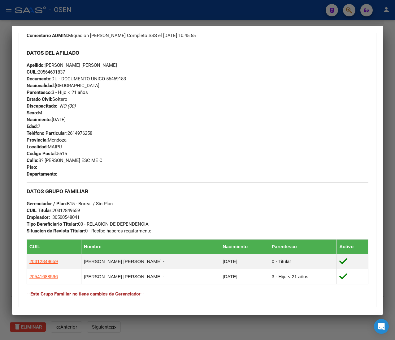
scroll to position [306, 0]
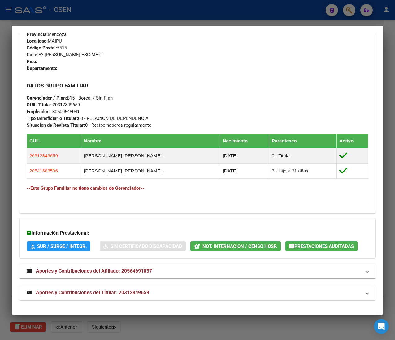
click at [160, 294] on mat-panel-title "Aportes y Contribuciones del Titular: 20312849659" at bounding box center [194, 292] width 334 height 7
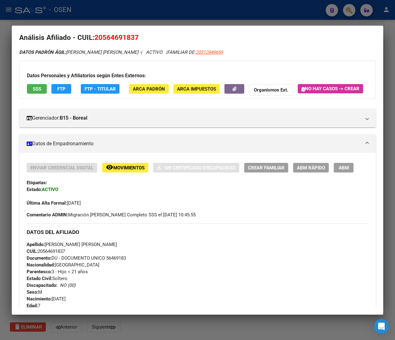
scroll to position [0, 0]
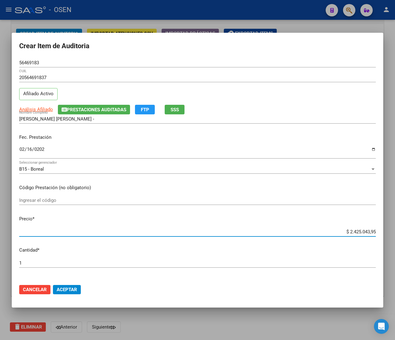
click at [357, 231] on input "$ 2.425.043,95" at bounding box center [197, 232] width 356 height 6
type input "$ 0,01"
type input "$ 0,19"
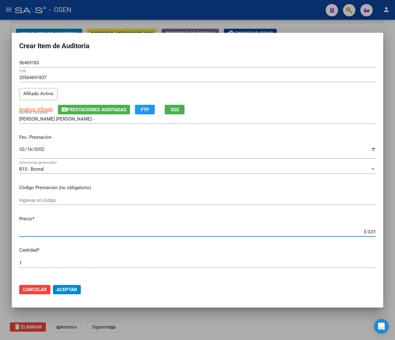
type input "$ 0,19"
type input "$ 1,99"
type input "$ 19,94"
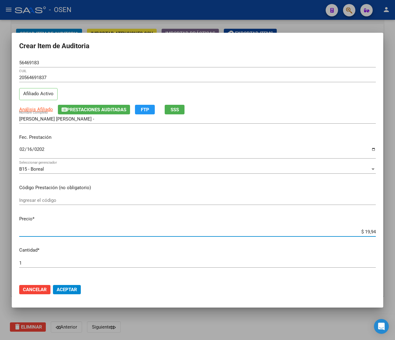
type input "$ 199,41"
type input "$ 1.994,14"
type input "$ 19.941,45"
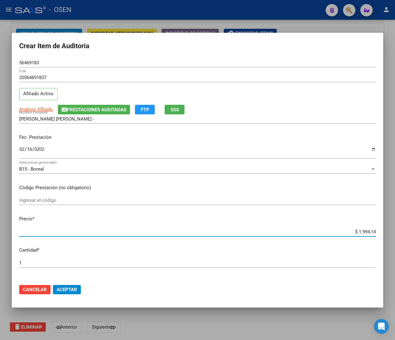
type input "$ 19.941,45"
type input "$ 199.414,54"
type input "$ 1.994.145,42"
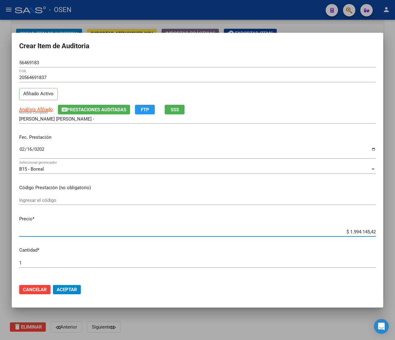
click at [67, 288] on span "Aceptar" at bounding box center [67, 290] width 20 height 6
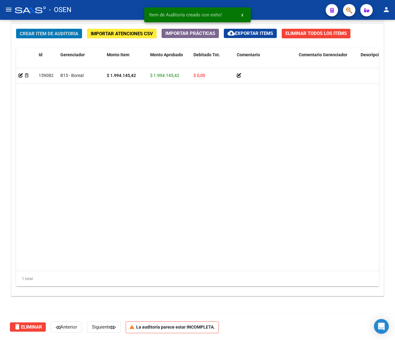
scroll to position [452, 0]
click at [60, 32] on span "Crear Item de Auditoria" at bounding box center [49, 34] width 58 height 6
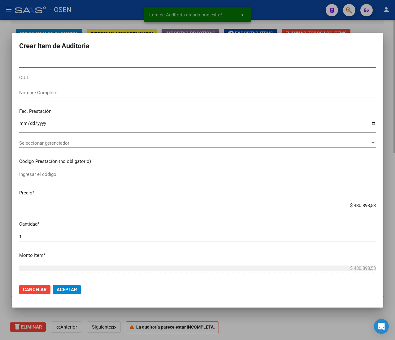
paste input "54171836"
type input "54171836"
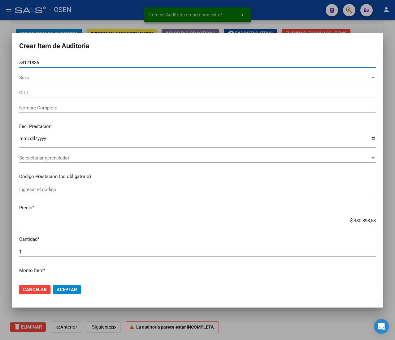
type input "27541718368"
type input "D AGOSTINO IRRERA AMPARO"
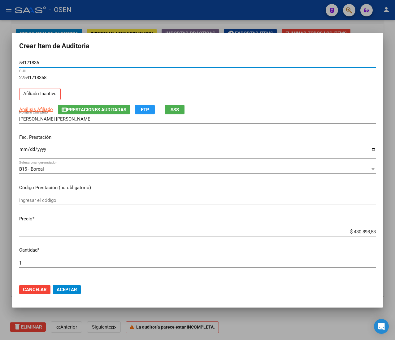
type input "54171836"
click at [24, 151] on input "Ingresar la fecha" at bounding box center [197, 152] width 356 height 10
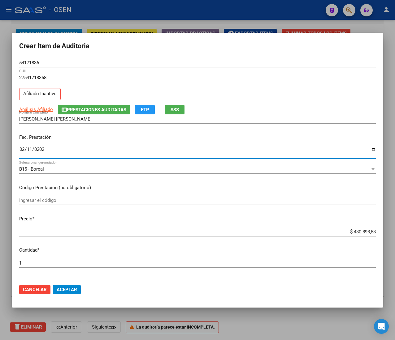
type input "2025-02-11"
click at [174, 111] on span "SSS" at bounding box center [174, 110] width 8 height 6
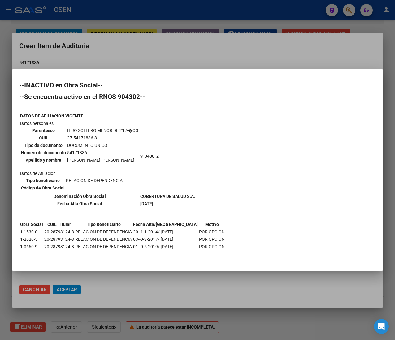
click at [184, 43] on div at bounding box center [197, 170] width 395 height 340
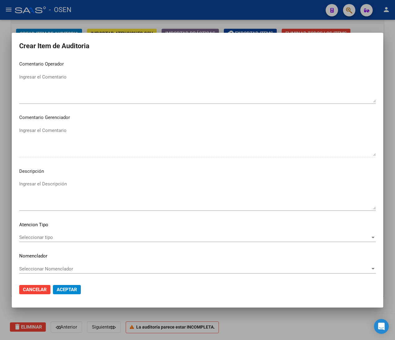
scroll to position [0, 0]
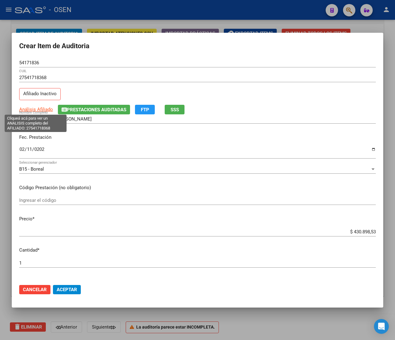
click at [46, 107] on span "Análisis Afiliado" at bounding box center [36, 110] width 34 height 6
type textarea "27541718368"
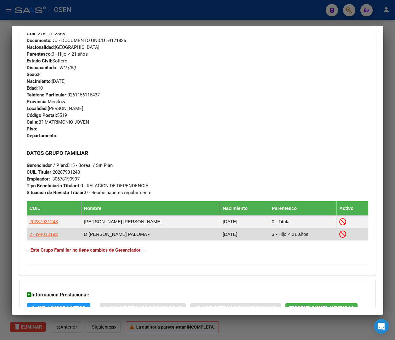
scroll to position [315, 0]
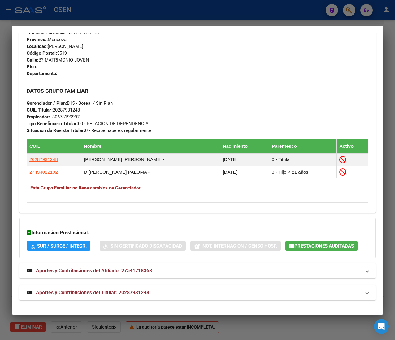
drag, startPoint x: 166, startPoint y: 290, endPoint x: 166, endPoint y: 285, distance: 5.6
click at [166, 291] on mat-panel-title "Aportes y Contribuciones del Titular: 20287931248" at bounding box center [194, 292] width 334 height 7
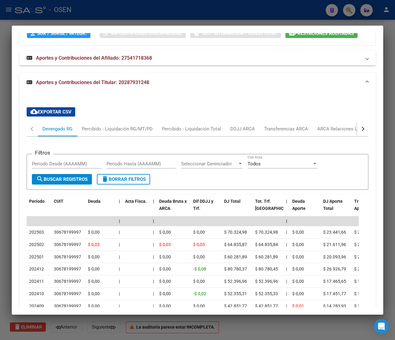
scroll to position [530, 0]
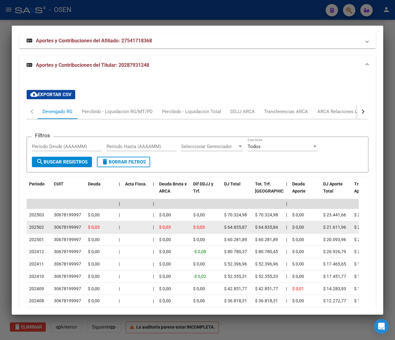
click at [148, 231] on div at bounding box center [136, 227] width 23 height 7
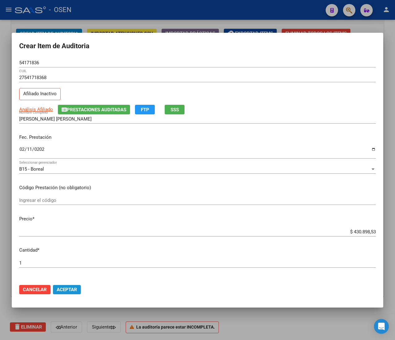
click at [65, 291] on span "Aceptar" at bounding box center [67, 290] width 20 height 6
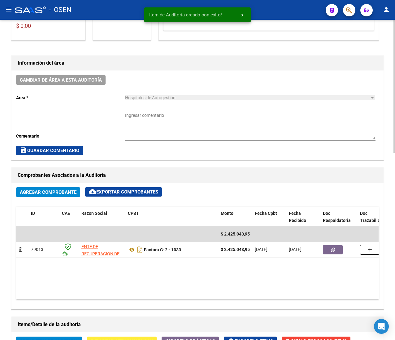
scroll to position [80, 0]
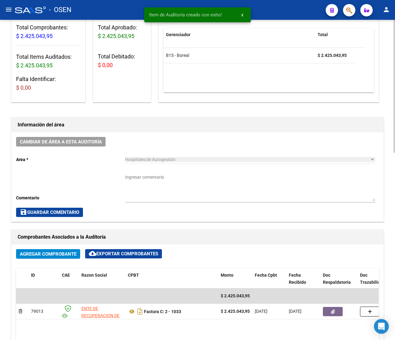
click at [207, 180] on textarea "Ingresar comentario" at bounding box center [250, 187] width 250 height 27
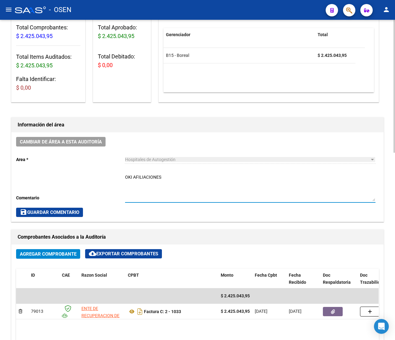
click at [160, 178] on textarea "OKI AFILIACIONES" at bounding box center [250, 187] width 250 height 27
type textarea "OKI AFILIACIONES"
click at [71, 213] on span "save Guardar Comentario" at bounding box center [49, 213] width 59 height 6
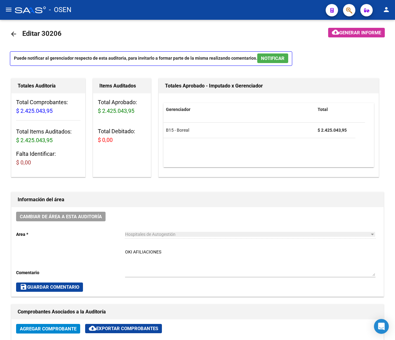
scroll to position [0, 0]
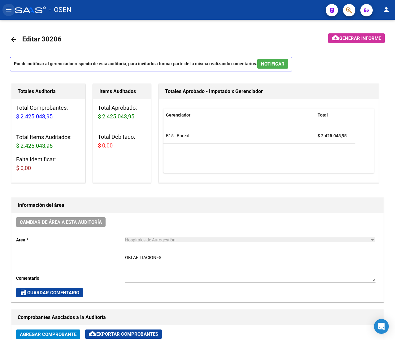
click at [9, 9] on mat-icon "menu" at bounding box center [8, 9] width 7 height 7
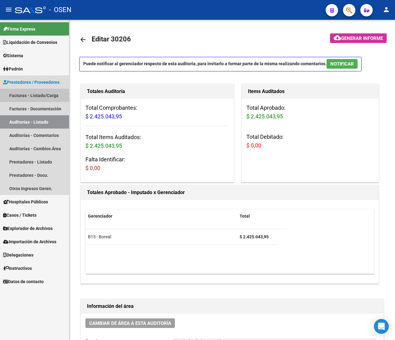
click at [41, 93] on link "Facturas - Listado/Carga" at bounding box center [34, 95] width 69 height 13
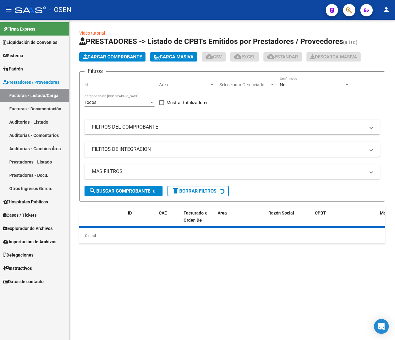
click at [3, 14] on mat-toolbar "menu - OSEN person" at bounding box center [197, 10] width 395 height 20
drag, startPoint x: 13, startPoint y: 10, endPoint x: 98, endPoint y: 46, distance: 93.0
click at [12, 10] on button "menu" at bounding box center [8, 10] width 12 height 12
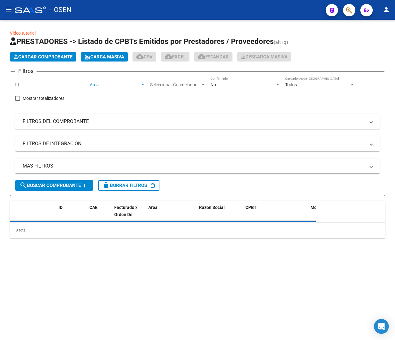
click at [127, 82] on span "Area" at bounding box center [115, 84] width 50 height 5
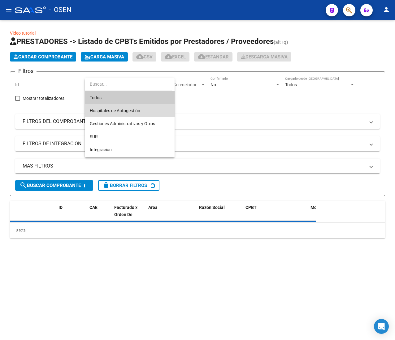
click at [146, 112] on span "Hospitales de Autogestión" at bounding box center [130, 110] width 80 height 13
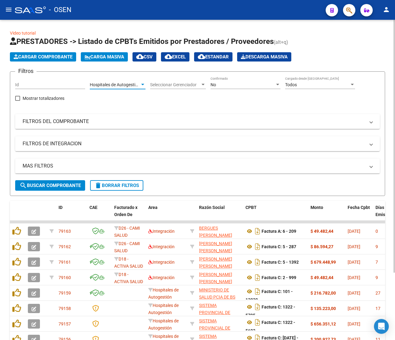
click at [76, 184] on span "search Buscar Comprobante" at bounding box center [49, 186] width 61 height 6
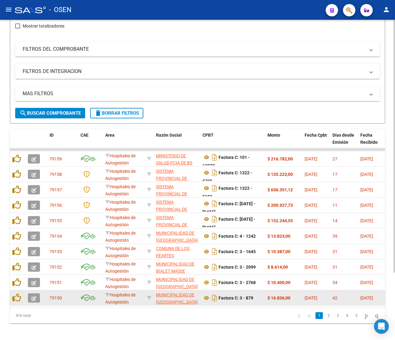
scroll to position [85, 0]
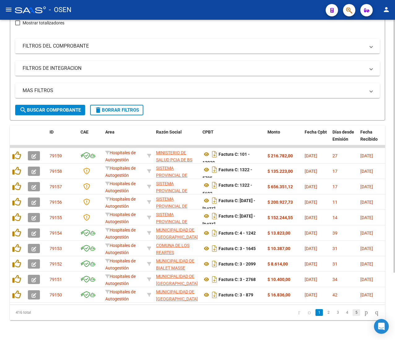
click at [352, 311] on link "5" at bounding box center [355, 312] width 7 height 7
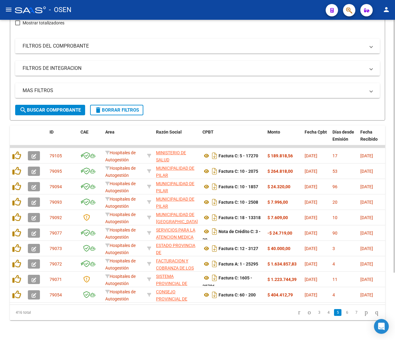
click at [352, 314] on link "7" at bounding box center [355, 312] width 7 height 7
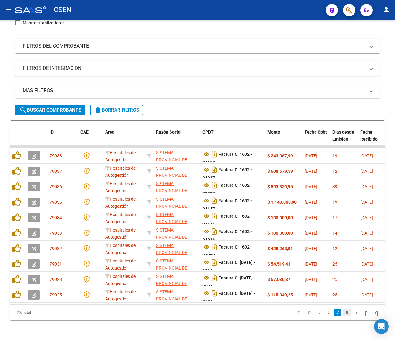
click at [343, 312] on link "8" at bounding box center [346, 312] width 7 height 7
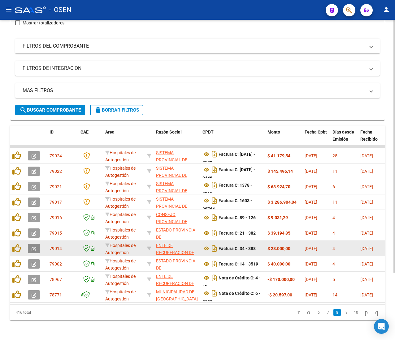
click at [32, 247] on icon "button" at bounding box center [34, 249] width 5 height 5
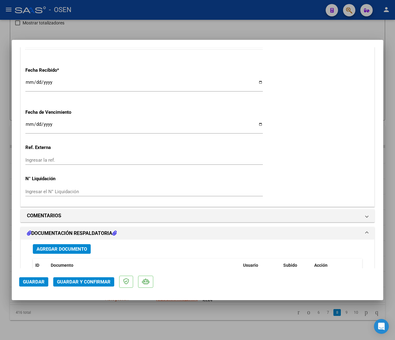
scroll to position [371, 0]
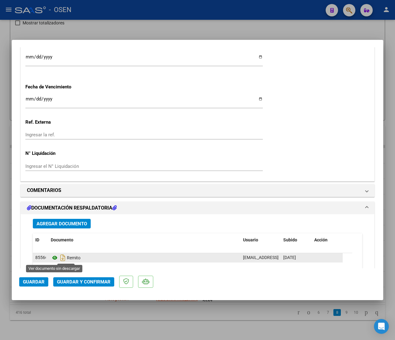
click at [56, 258] on icon at bounding box center [55, 257] width 8 height 7
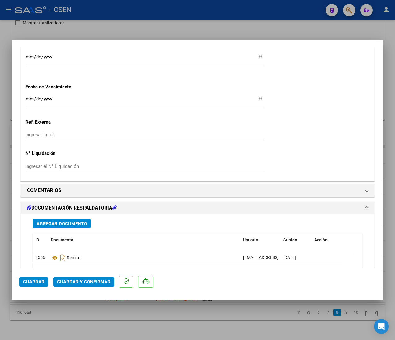
click at [72, 283] on span "Guardar y Confirmar" at bounding box center [84, 282] width 54 height 6
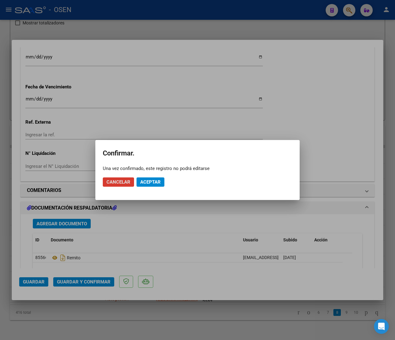
click at [154, 183] on span "Aceptar" at bounding box center [150, 182] width 20 height 6
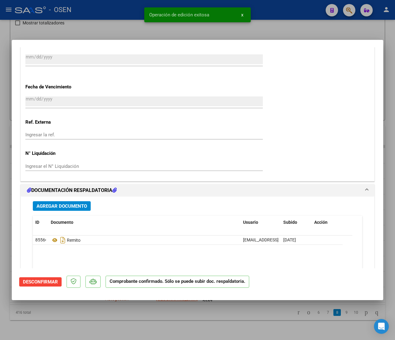
drag, startPoint x: 101, startPoint y: 20, endPoint x: 34, endPoint y: 17, distance: 66.9
click at [99, 20] on div at bounding box center [197, 170] width 395 height 340
type input "$ 0,00"
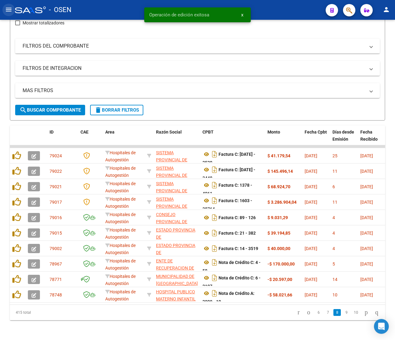
click at [5, 10] on mat-icon "menu" at bounding box center [8, 9] width 7 height 7
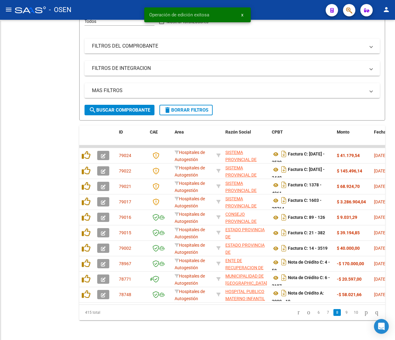
scroll to position [90, 0]
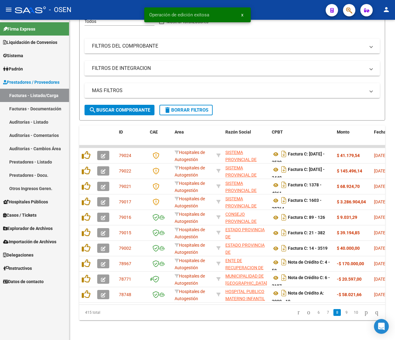
click at [40, 121] on link "Auditorías - Listado" at bounding box center [34, 121] width 69 height 13
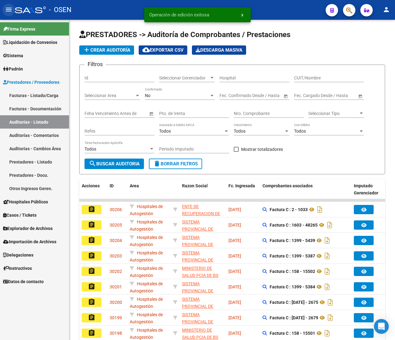
click at [6, 12] on mat-icon "menu" at bounding box center [8, 9] width 7 height 7
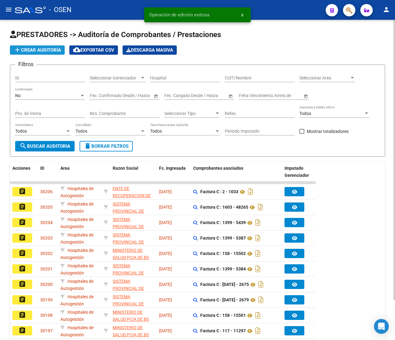
click at [49, 46] on button "add Crear Auditoría" at bounding box center [37, 49] width 55 height 9
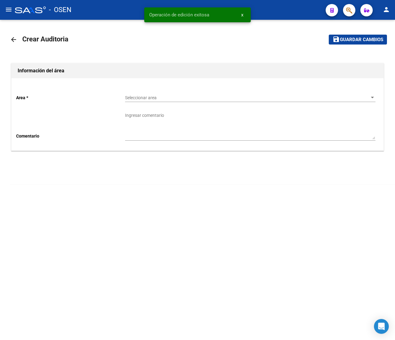
click at [139, 93] on div "Seleccionar area Seleccionar area" at bounding box center [250, 96] width 250 height 12
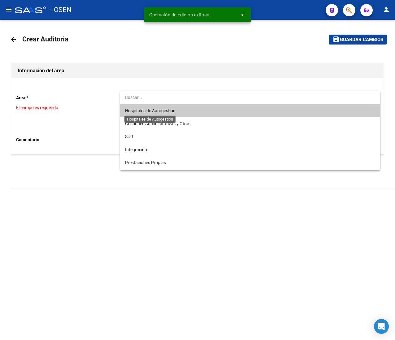
click at [145, 110] on span "Hospitales de Autogestión" at bounding box center [150, 110] width 50 height 5
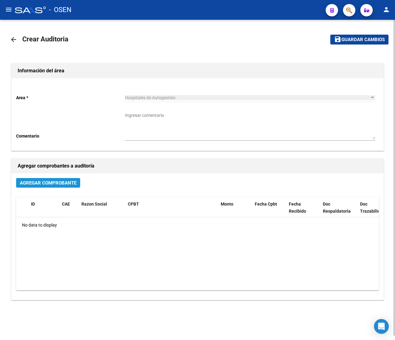
click at [56, 181] on span "Agregar Comprobante" at bounding box center [48, 183] width 57 height 6
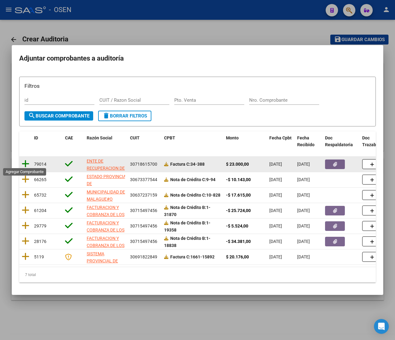
click at [28, 164] on icon at bounding box center [26, 164] width 8 height 9
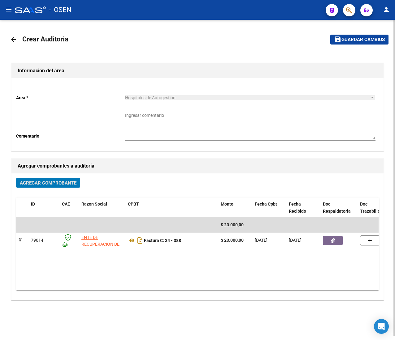
click at [336, 38] on mat-icon "save" at bounding box center [337, 39] width 7 height 7
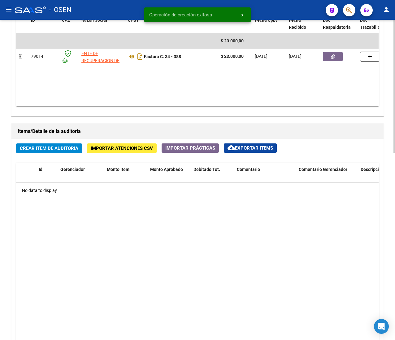
scroll to position [451, 0]
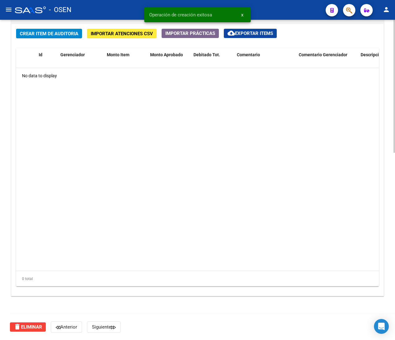
click at [46, 32] on span "Crear Item de Auditoria" at bounding box center [49, 34] width 58 height 6
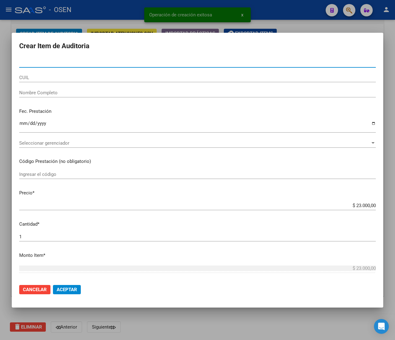
click at [38, 63] on input "Nro Documento" at bounding box center [197, 63] width 356 height 6
paste input "28086521"
type input "28086521"
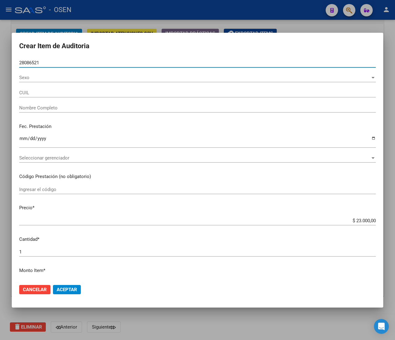
type input "23280865214"
type input "CHALABE AISHA YAMILA"
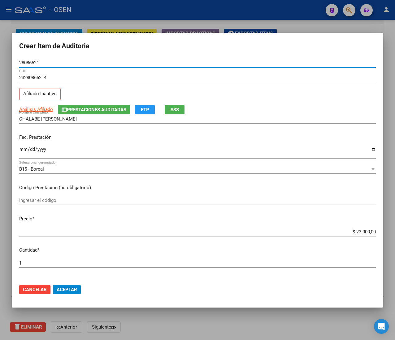
type input "28086521"
click at [25, 150] on input "Ingresar la fecha" at bounding box center [197, 152] width 356 height 10
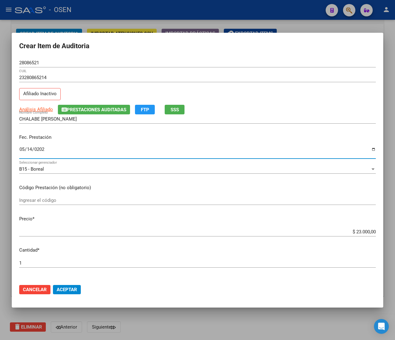
type input "2025-05-14"
click at [172, 111] on span "SSS" at bounding box center [174, 110] width 8 height 6
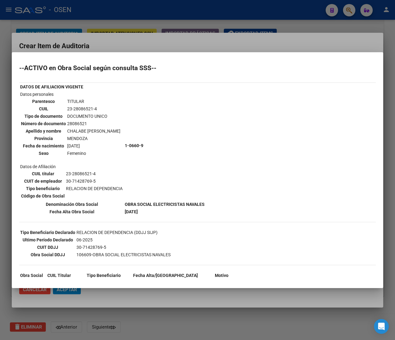
click at [168, 45] on div at bounding box center [197, 170] width 395 height 340
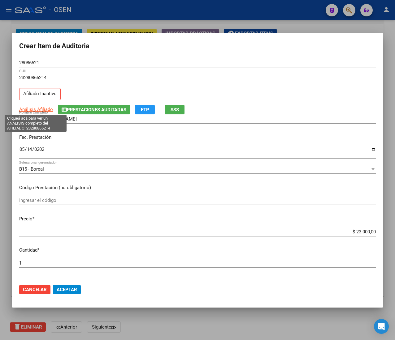
click at [43, 109] on span "Análisis Afiliado" at bounding box center [36, 110] width 34 height 6
type textarea "23280865214"
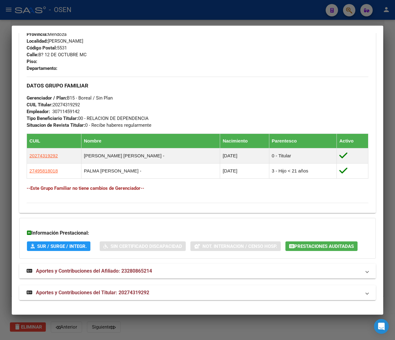
scroll to position [320, 0]
click at [146, 288] on mat-expansion-panel-header "Aportes y Contribuciones del Titular: 20274319292" at bounding box center [197, 293] width 356 height 15
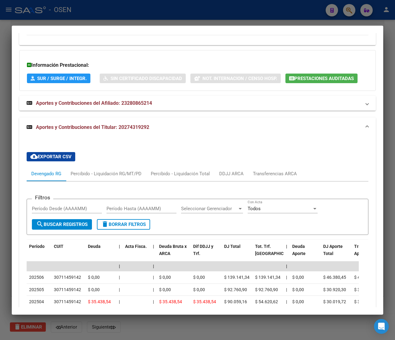
scroll to position [535, 0]
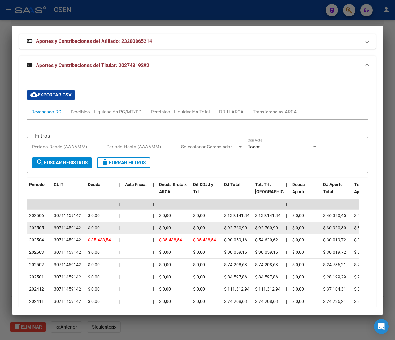
click at [171, 232] on div "$ 0,00" at bounding box center [173, 228] width 29 height 7
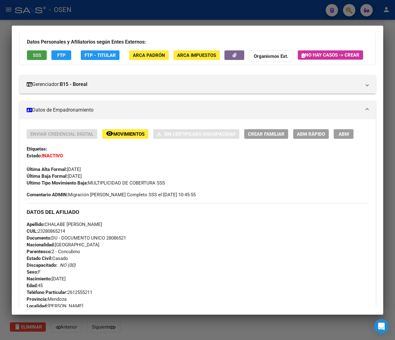
click at [44, 56] on button "SSS" at bounding box center [37, 55] width 20 height 10
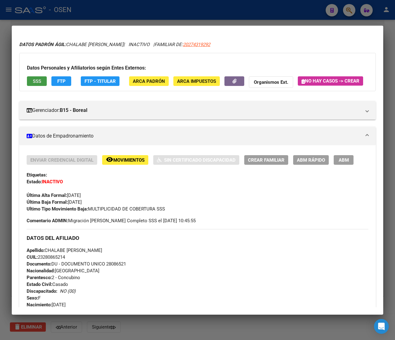
scroll to position [0, 0]
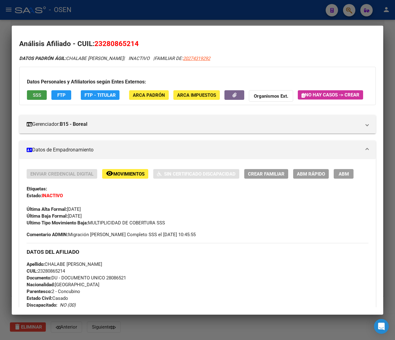
click at [198, 125] on div "Gerenciador: B15 - Boreal Atención telefónica: Atención emergencias: Otros Dato…" at bounding box center [197, 122] width 356 height 24
click at [40, 93] on span "SSS" at bounding box center [37, 96] width 8 height 6
click at [207, 56] on span "20274319292" at bounding box center [196, 59] width 27 height 6
type textarea "20274319292"
click at [194, 57] on span "20274319292" at bounding box center [196, 59] width 27 height 6
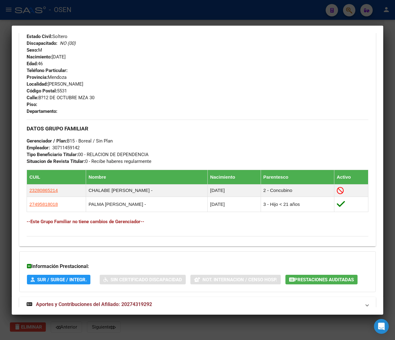
scroll to position [275, 0]
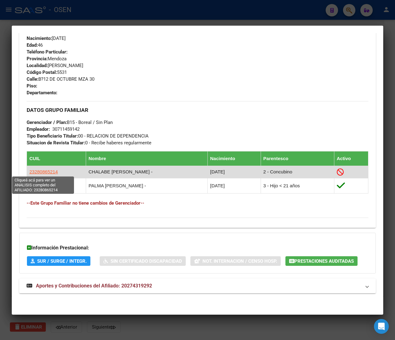
drag, startPoint x: 61, startPoint y: 173, endPoint x: 29, endPoint y: 173, distance: 32.2
click at [29, 173] on td "23280865214" at bounding box center [56, 172] width 59 height 12
copy span "23280865214"
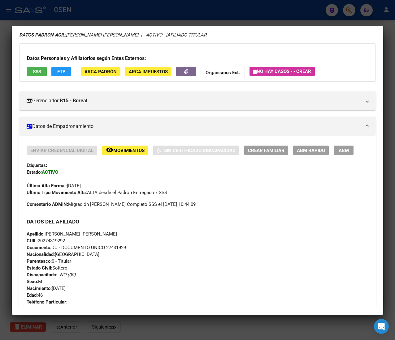
scroll to position [0, 0]
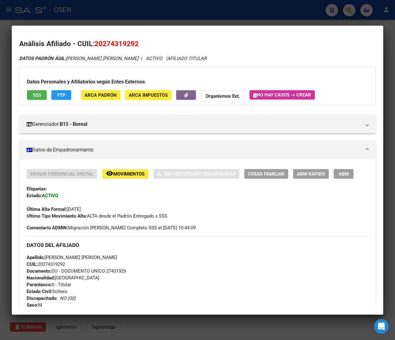
click at [180, 11] on div at bounding box center [197, 170] width 395 height 340
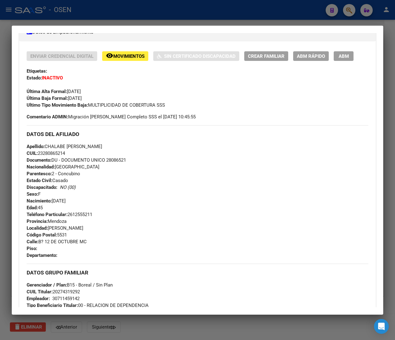
scroll to position [186, 0]
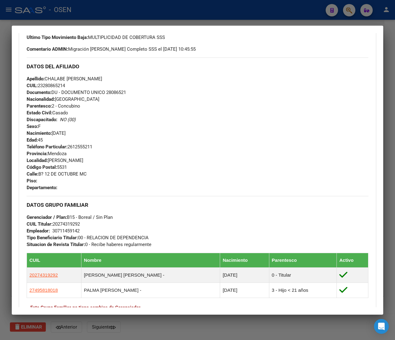
click at [209, 12] on div at bounding box center [197, 170] width 395 height 340
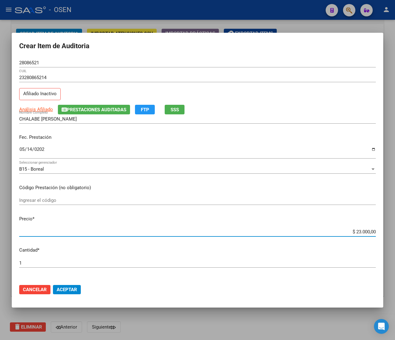
click at [350, 234] on input "$ 23.000,00" at bounding box center [197, 232] width 356 height 6
type input "$ 0,01"
type input "$ 0,13"
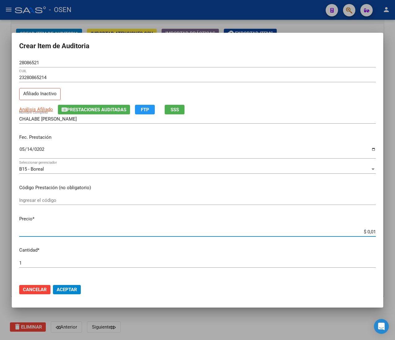
type input "$ 0,13"
type input "$ 1,30"
type input "$ 13,00"
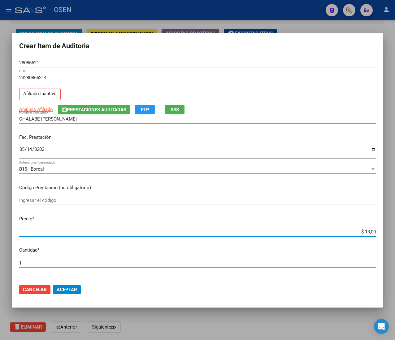
type input "$ 130,00"
type input "$ 1.300,00"
type input "$ 13.000,00"
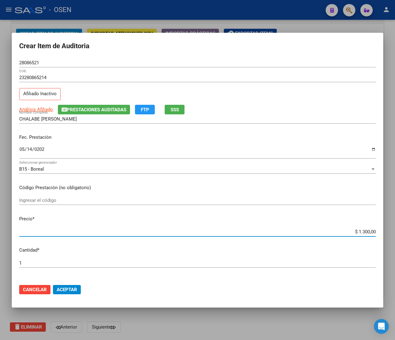
type input "$ 13.000,00"
click at [67, 288] on span "Aceptar" at bounding box center [67, 290] width 20 height 6
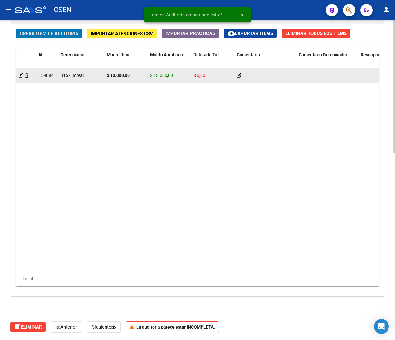
scroll to position [452, 0]
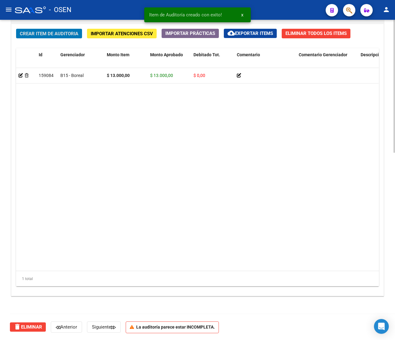
click at [49, 37] on button "Crear Item de Auditoria" at bounding box center [49, 34] width 66 height 10
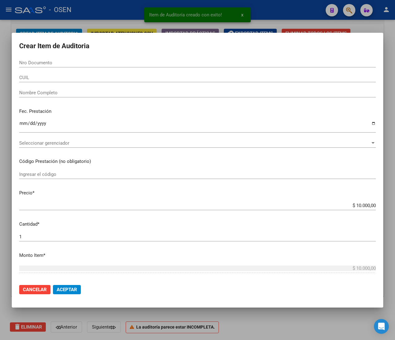
click at [66, 68] on div "Nro Documento" at bounding box center [197, 65] width 356 height 15
click at [67, 60] on input "Nro Documento" at bounding box center [197, 63] width 356 height 6
paste input "28086521"
type input "28086521"
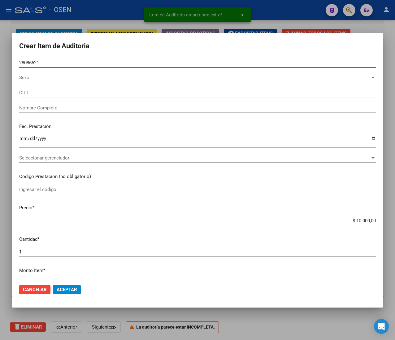
type input "23280865214"
type input "CHALABE AISHA YAMILA"
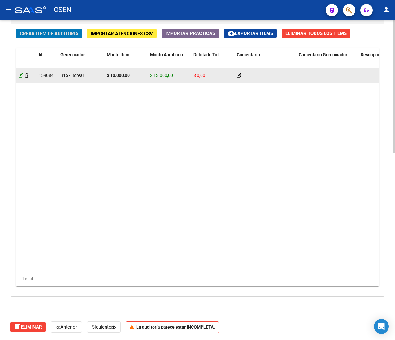
click at [19, 74] on icon at bounding box center [21, 75] width 4 height 4
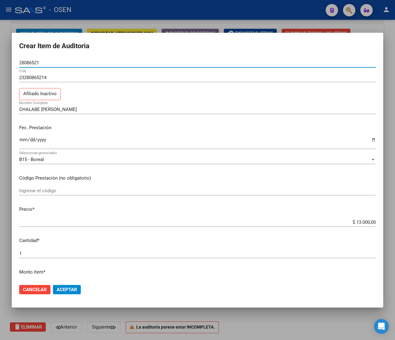
click at [348, 222] on input "$ 13.000,00" at bounding box center [197, 223] width 356 height 6
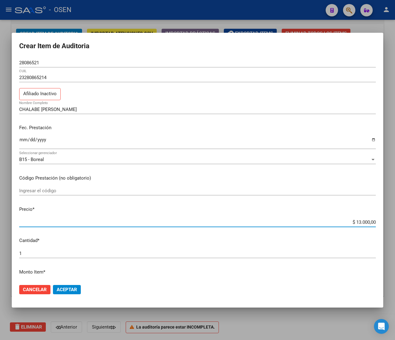
type input "$ 3.000,00"
type input "$ 23.000,00"
click at [60, 287] on span "Aceptar" at bounding box center [67, 290] width 20 height 6
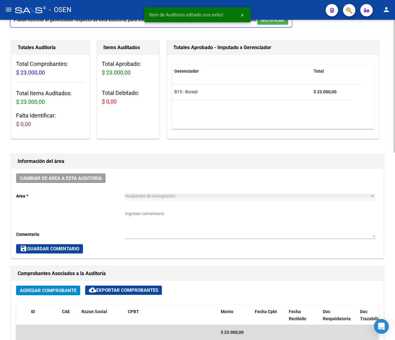
scroll to position [62, 0]
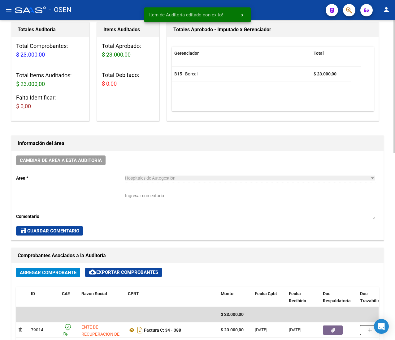
click at [207, 206] on textarea "Ingresar comentario" at bounding box center [250, 206] width 250 height 27
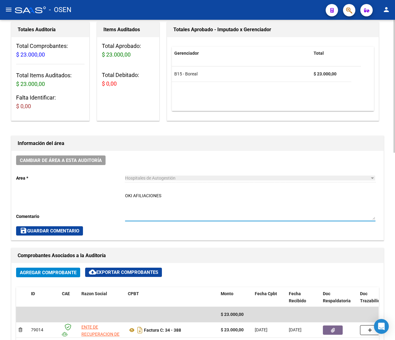
type textarea "OKI AFILIACIONES"
click at [61, 229] on span "save Guardar Comentario" at bounding box center [49, 231] width 59 height 6
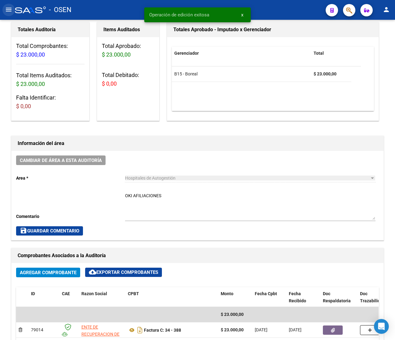
click at [11, 11] on mat-icon "menu" at bounding box center [8, 9] width 7 height 7
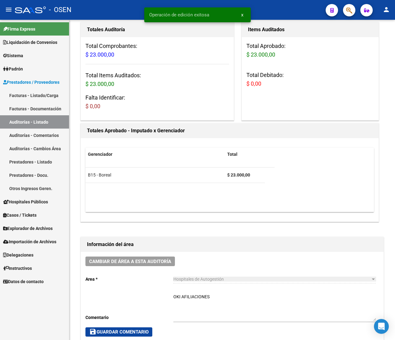
click at [24, 93] on link "Facturas - Listado/Carga" at bounding box center [34, 95] width 69 height 13
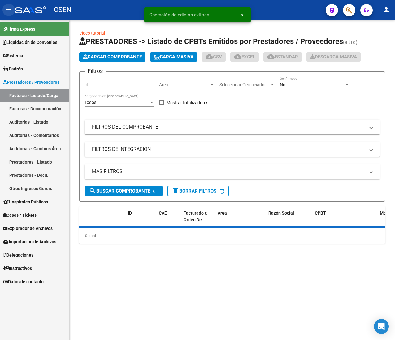
click at [9, 8] on mat-icon "menu" at bounding box center [8, 9] width 7 height 7
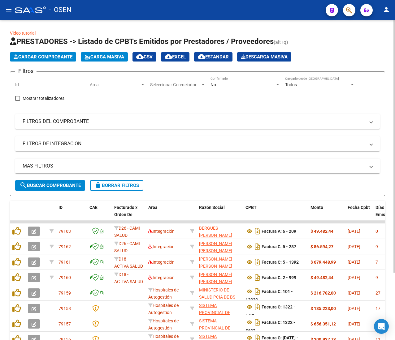
click at [117, 80] on div "Area Area" at bounding box center [118, 83] width 56 height 12
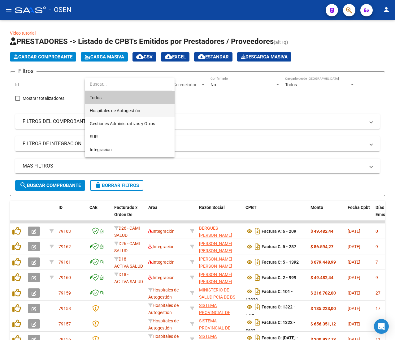
click at [129, 106] on span "Hospitales de Autogestión" at bounding box center [130, 110] width 80 height 13
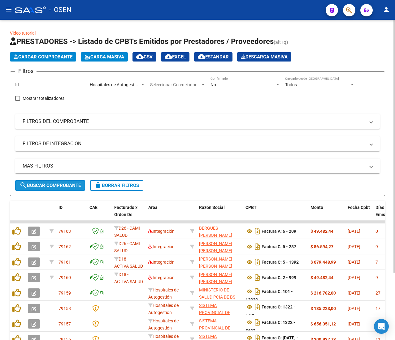
click at [61, 185] on span "search Buscar Comprobante" at bounding box center [49, 186] width 61 height 6
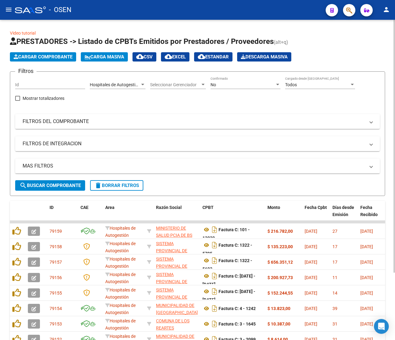
scroll to position [62, 0]
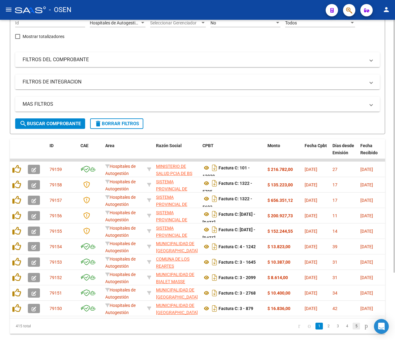
click at [352, 330] on link "5" at bounding box center [355, 326] width 7 height 7
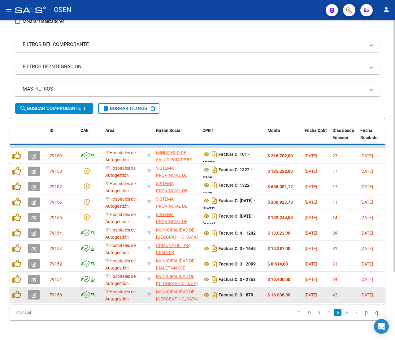
scroll to position [85, 0]
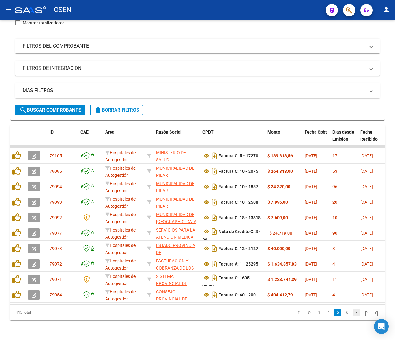
click at [352, 314] on link "7" at bounding box center [355, 312] width 7 height 7
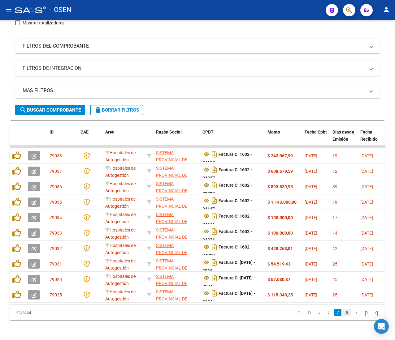
click at [343, 314] on link "8" at bounding box center [346, 312] width 7 height 7
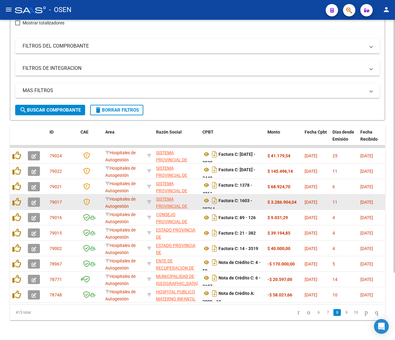
click at [35, 200] on icon "button" at bounding box center [34, 202] width 5 height 5
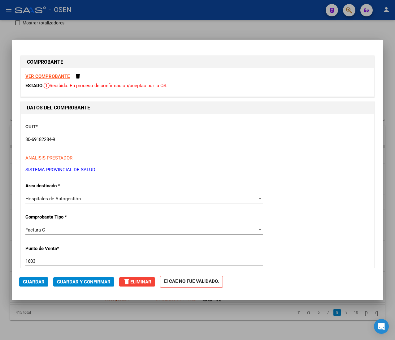
click at [61, 74] on strong "VER COMPROBANTE" at bounding box center [47, 77] width 44 height 6
click at [97, 281] on span "Guardar y Confirmar" at bounding box center [84, 282] width 54 height 6
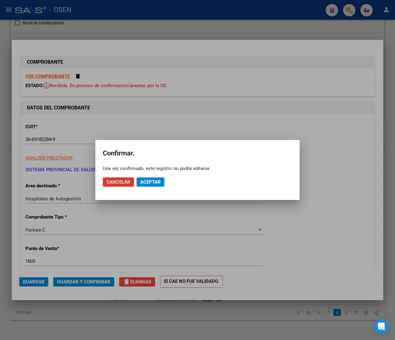
click at [154, 183] on span "Aceptar" at bounding box center [150, 182] width 20 height 6
click at [152, 181] on span "Guardar igualmente." at bounding box center [166, 182] width 52 height 6
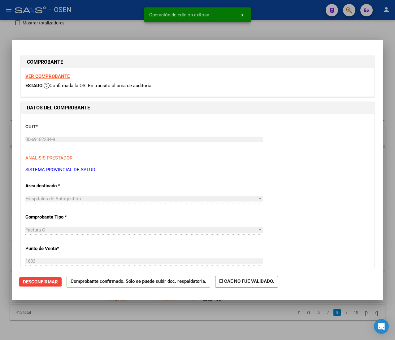
drag, startPoint x: 90, startPoint y: 13, endPoint x: 17, endPoint y: 11, distance: 73.1
click at [88, 13] on div at bounding box center [197, 170] width 395 height 340
type input "$ 0,00"
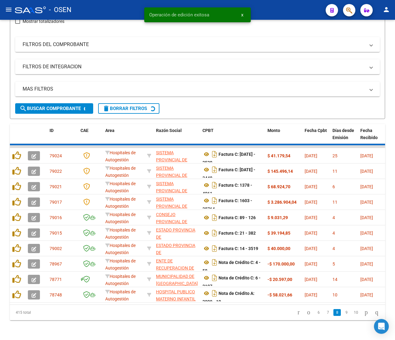
click at [9, 10] on mat-icon "menu" at bounding box center [8, 9] width 7 height 7
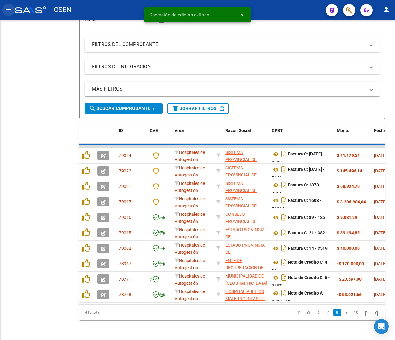
scroll to position [90, 0]
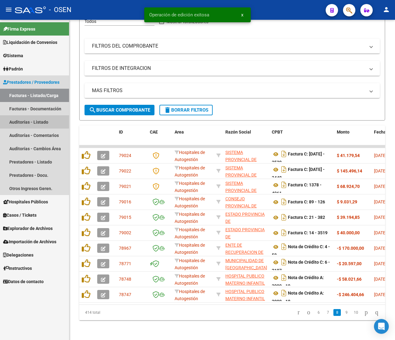
click at [26, 118] on link "Auditorías - Listado" at bounding box center [34, 121] width 69 height 13
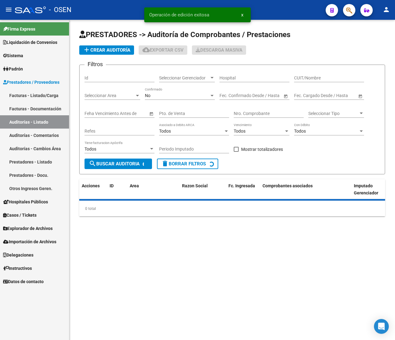
click at [9, 9] on mat-icon "menu" at bounding box center [8, 9] width 7 height 7
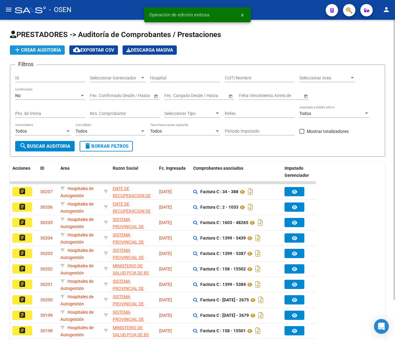
click at [36, 51] on span "add Crear Auditoría" at bounding box center [37, 50] width 47 height 6
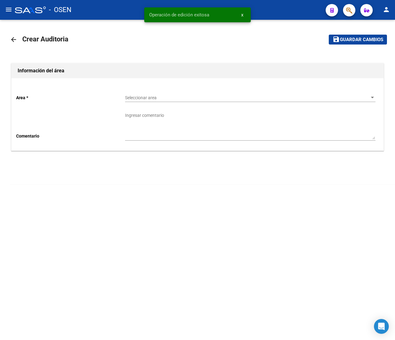
click at [137, 93] on div "Seleccionar area Seleccionar area" at bounding box center [250, 96] width 250 height 12
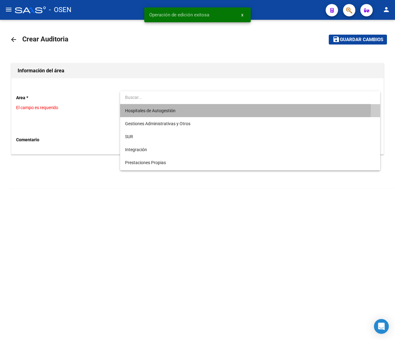
click at [154, 107] on span "Hospitales de Autogestión" at bounding box center [250, 110] width 250 height 13
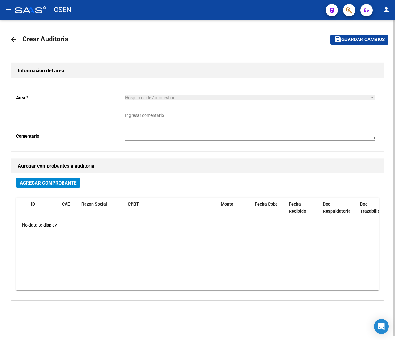
click at [50, 179] on button "Agregar Comprobante" at bounding box center [48, 183] width 64 height 10
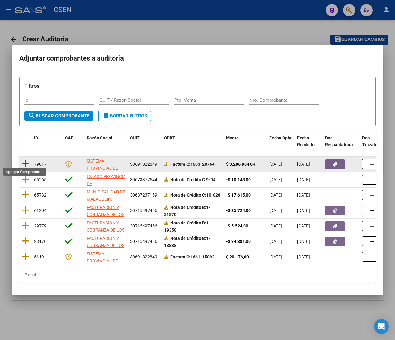
click at [25, 163] on icon at bounding box center [26, 164] width 8 height 9
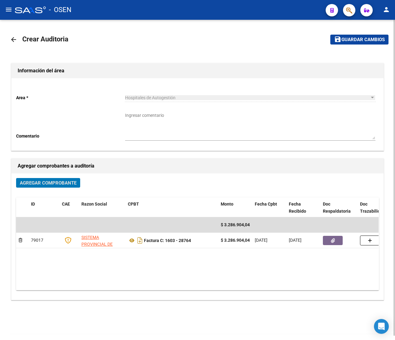
click at [358, 37] on span "Guardar cambios" at bounding box center [362, 40] width 43 height 6
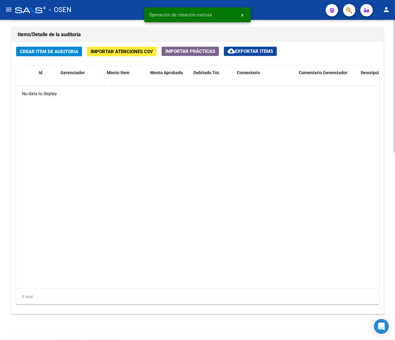
scroll to position [433, 0]
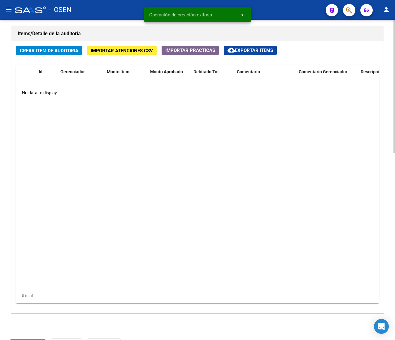
click at [53, 53] on span "Crear Item de Auditoria" at bounding box center [49, 51] width 58 height 6
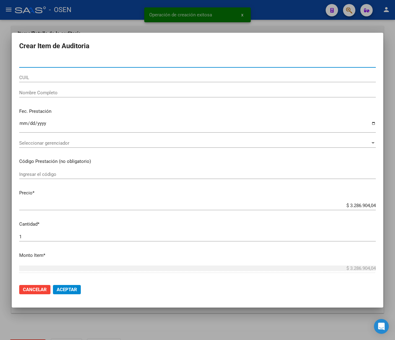
click at [32, 62] on input "Nro Documento" at bounding box center [197, 63] width 356 height 6
paste input "53256130"
type input "53256130"
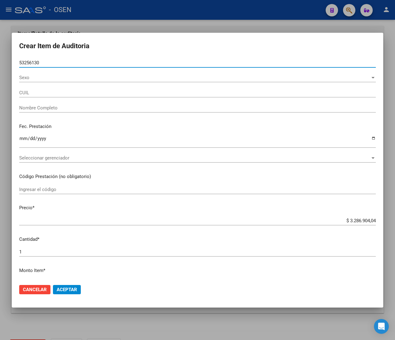
type input "20532561303"
type input "RAMIREZ ALEXIS EMILIO RUBEN"
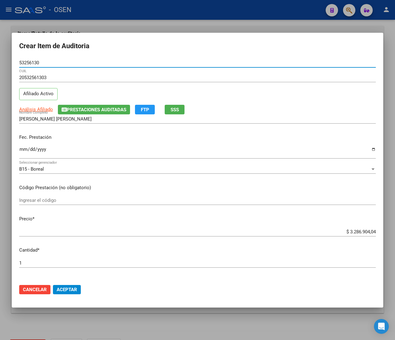
type input "53256130"
click at [24, 150] on input "Ingresar la fecha" at bounding box center [197, 152] width 356 height 10
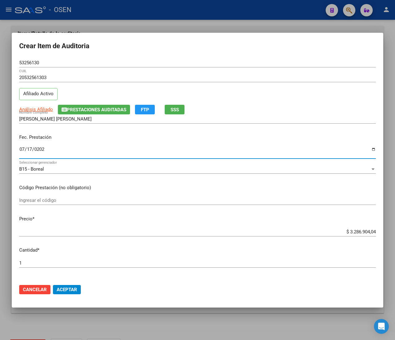
type input "2025-07-17"
click at [42, 108] on span "Análisis Afiliado" at bounding box center [36, 110] width 34 height 6
type textarea "20532561303"
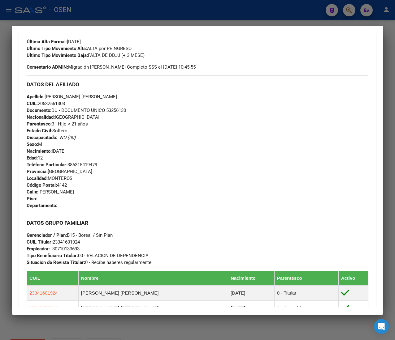
scroll to position [365, 0]
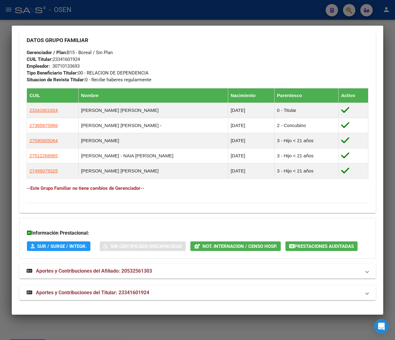
drag, startPoint x: 185, startPoint y: 298, endPoint x: 166, endPoint y: 251, distance: 50.8
click at [184, 298] on mat-expansion-panel-header "Aportes y Contribuciones del Titular: 23341601924" at bounding box center [197, 293] width 356 height 15
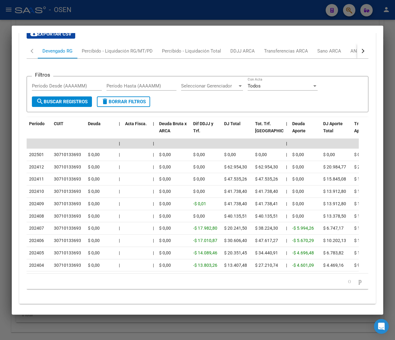
scroll to position [670, 0]
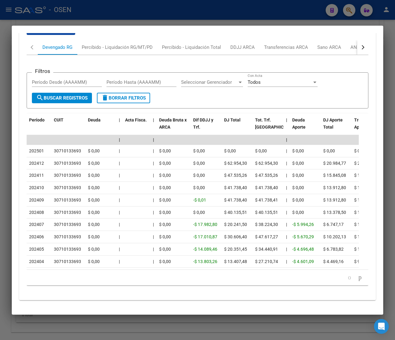
click at [357, 40] on button "button" at bounding box center [362, 47] width 11 height 15
click at [334, 44] on div "ANSES Desempleo" at bounding box center [325, 47] width 40 height 7
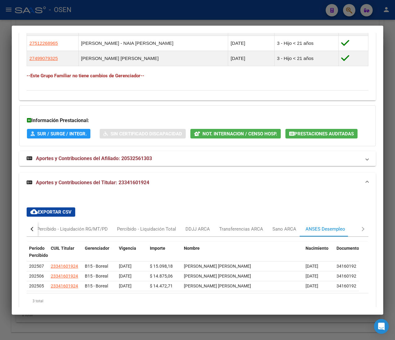
scroll to position [502, 0]
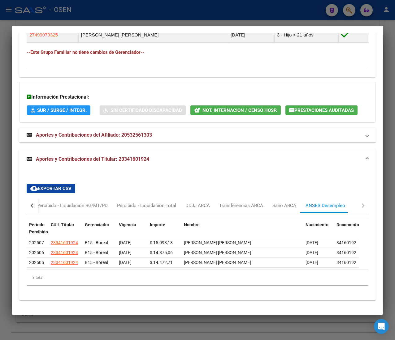
click at [246, 110] on span "Not. Internacion / Censo Hosp." at bounding box center [239, 111] width 75 height 6
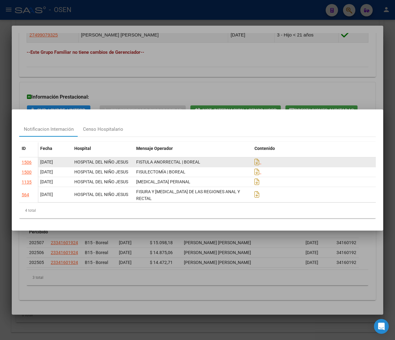
click at [30, 164] on div "1506" at bounding box center [27, 162] width 10 height 7
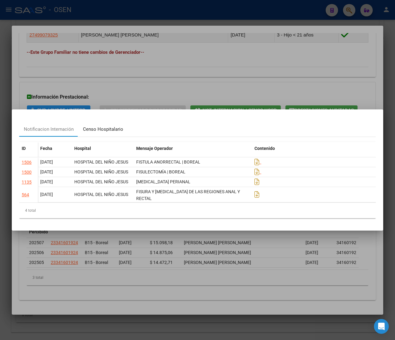
click at [94, 133] on div "Censo Hospitalario" at bounding box center [103, 129] width 40 height 7
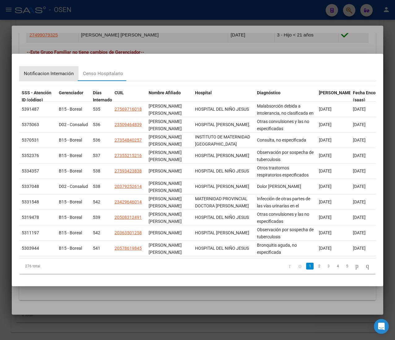
click at [49, 71] on div "Notificacion Internación" at bounding box center [49, 73] width 50 height 7
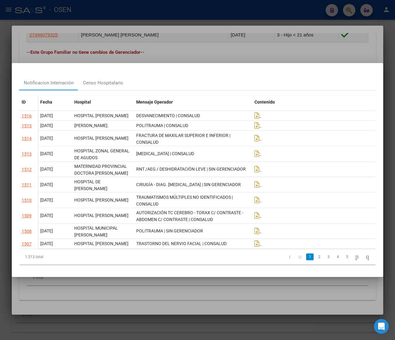
click at [177, 44] on div at bounding box center [197, 170] width 395 height 340
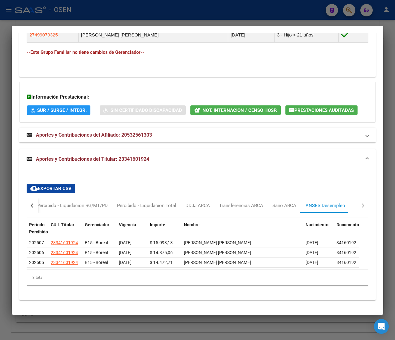
click at [186, 11] on div at bounding box center [197, 170] width 395 height 340
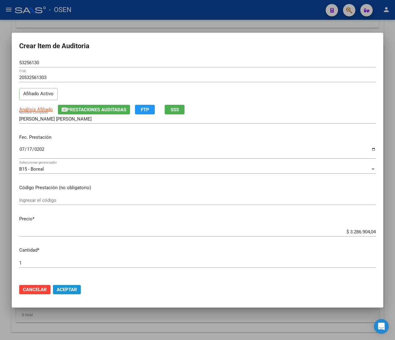
click at [72, 287] on span "Aceptar" at bounding box center [67, 290] width 20 height 6
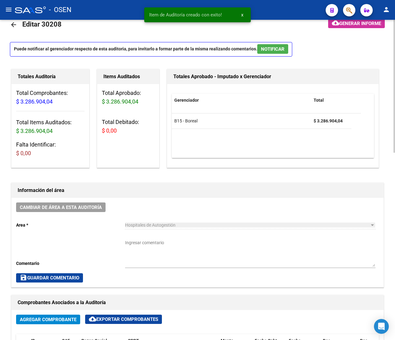
scroll to position [0, 0]
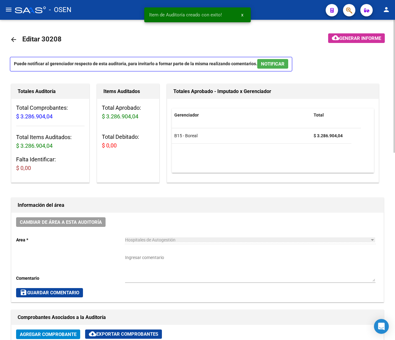
click at [160, 278] on textarea "Ingresar comentario" at bounding box center [250, 268] width 250 height 27
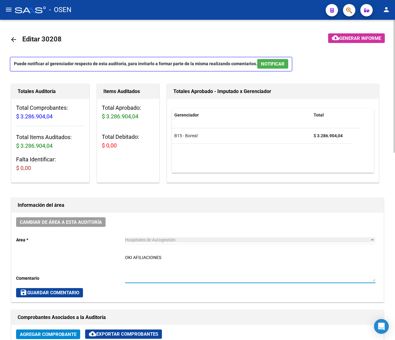
type textarea "OKI AFILIACIONES"
click at [70, 291] on span "save Guardar Comentario" at bounding box center [49, 293] width 59 height 6
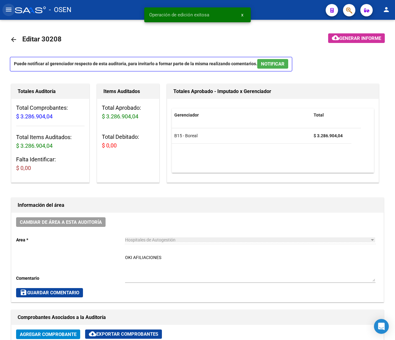
click at [11, 7] on mat-icon "menu" at bounding box center [8, 9] width 7 height 7
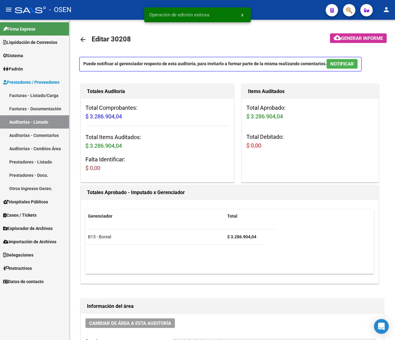
click at [38, 92] on link "Facturas - Listado/Carga" at bounding box center [34, 95] width 69 height 13
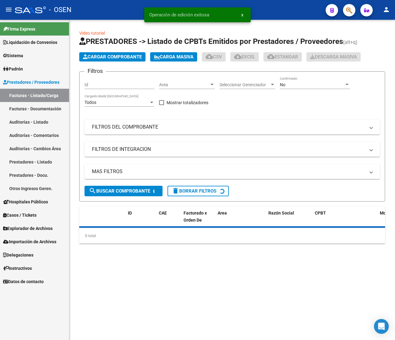
click at [5, 8] on mat-icon "menu" at bounding box center [8, 9] width 7 height 7
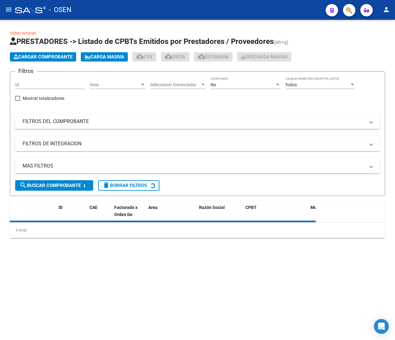
click at [97, 79] on div "Area Area" at bounding box center [118, 83] width 56 height 12
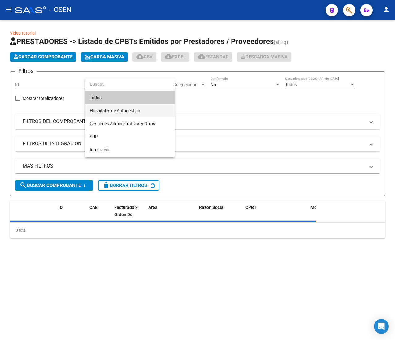
click at [115, 108] on span "Hospitales de Autogestión" at bounding box center [115, 110] width 50 height 5
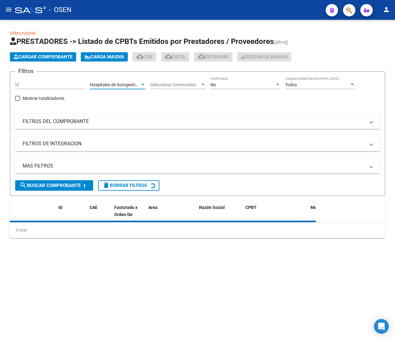
click at [49, 185] on span "search Buscar Comprobante" at bounding box center [49, 186] width 61 height 6
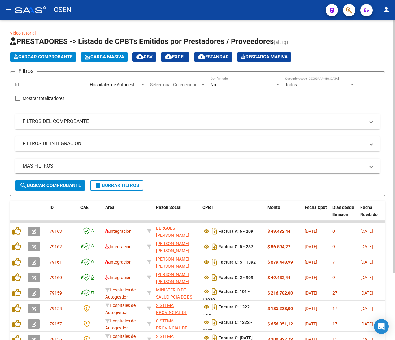
click at [51, 181] on button "search Buscar Comprobante" at bounding box center [50, 185] width 70 height 11
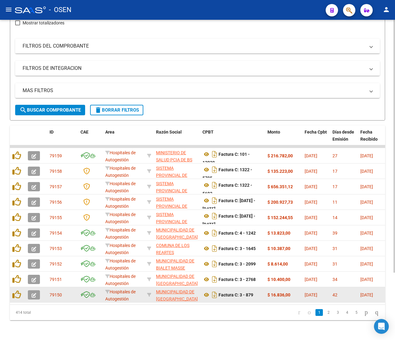
scroll to position [85, 0]
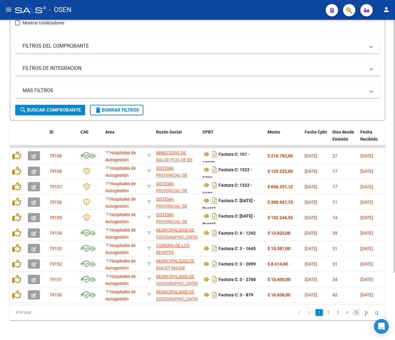
click at [352, 311] on link "5" at bounding box center [355, 312] width 7 height 7
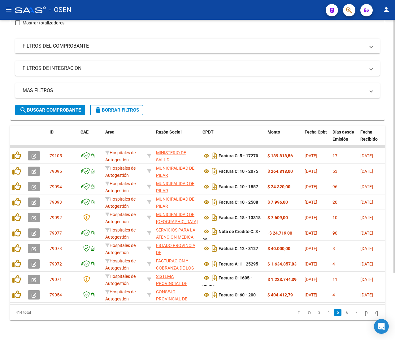
click at [352, 314] on link "7" at bounding box center [355, 312] width 7 height 7
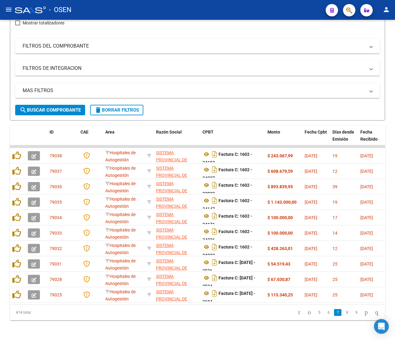
click at [343, 312] on link "8" at bounding box center [346, 312] width 7 height 7
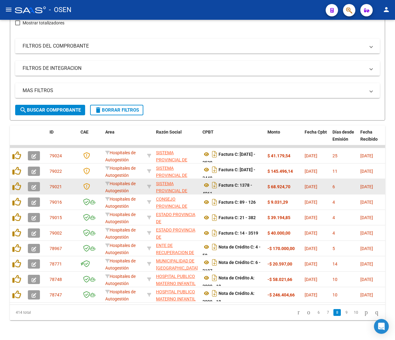
click at [35, 185] on icon "button" at bounding box center [34, 187] width 5 height 5
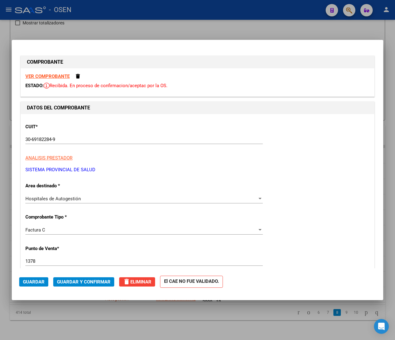
click at [104, 278] on button "Guardar y Confirmar" at bounding box center [83, 282] width 61 height 9
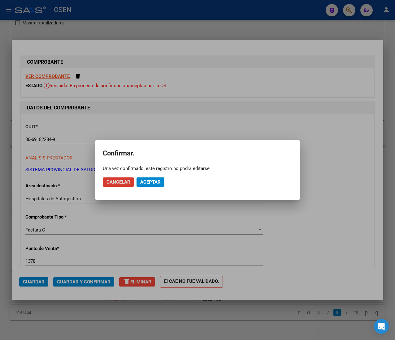
click at [144, 181] on span "Aceptar" at bounding box center [150, 182] width 20 height 6
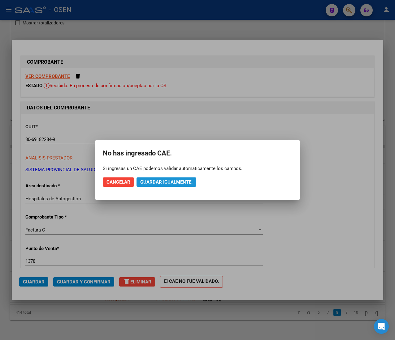
click at [158, 184] on span "Guardar igualmente." at bounding box center [166, 182] width 52 height 6
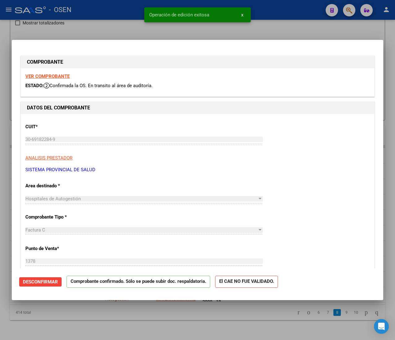
click at [62, 76] on strong "VER COMPROBANTE" at bounding box center [47, 77] width 44 height 6
drag, startPoint x: 73, startPoint y: 22, endPoint x: 16, endPoint y: 16, distance: 57.5
click at [72, 22] on div at bounding box center [197, 170] width 395 height 340
type input "$ 0,00"
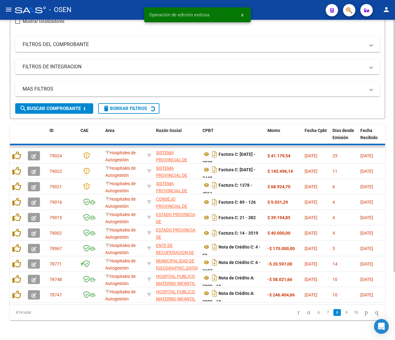
click at [12, 10] on mat-icon "menu" at bounding box center [8, 9] width 7 height 7
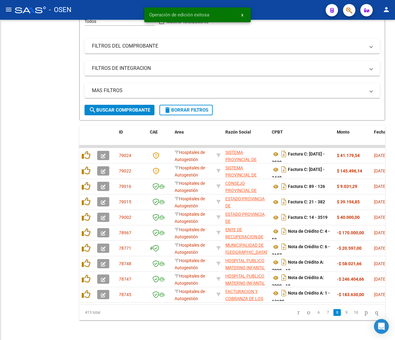
scroll to position [90, 0]
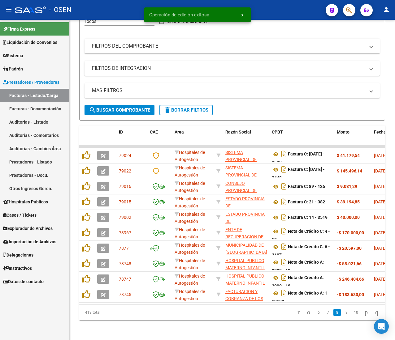
click at [34, 121] on link "Auditorías - Listado" at bounding box center [34, 121] width 69 height 13
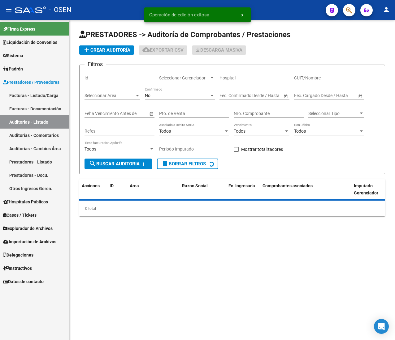
click at [11, 12] on mat-icon "menu" at bounding box center [8, 9] width 7 height 7
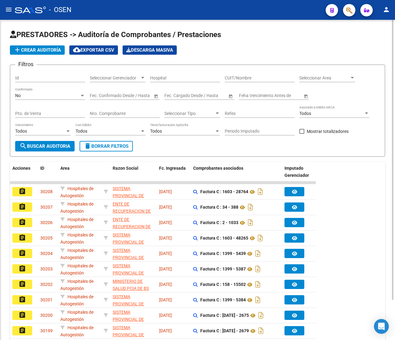
click at [60, 53] on span "add Crear Auditoría" at bounding box center [37, 50] width 47 height 6
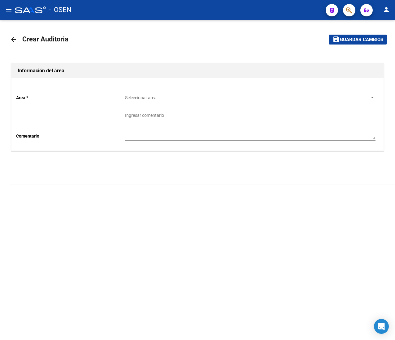
click at [137, 91] on div "Seleccionar area Seleccionar area" at bounding box center [250, 96] width 250 height 12
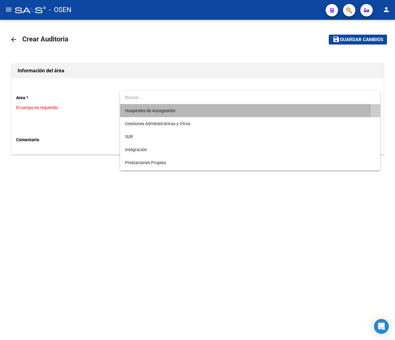
click at [149, 106] on span "Hospitales de Autogestión" at bounding box center [250, 110] width 250 height 13
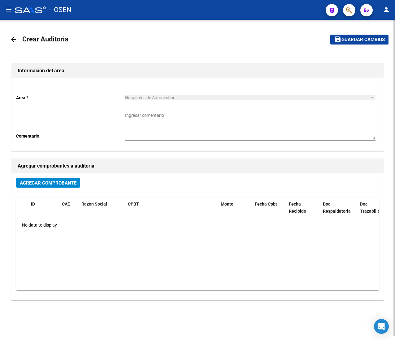
click at [52, 178] on div "Agregar Comprobante ID CAE Razon Social CPBT Monto Fecha Cpbt Fecha Recibido Do…" at bounding box center [197, 237] width 372 height 127
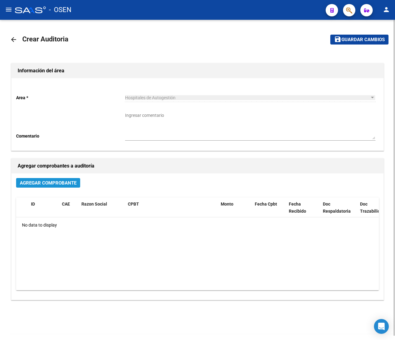
click at [50, 180] on span "Agregar Comprobante" at bounding box center [48, 183] width 57 height 6
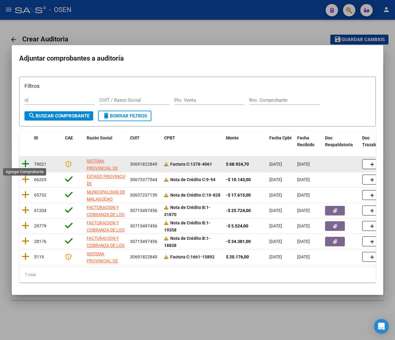
click at [25, 160] on icon at bounding box center [26, 164] width 8 height 9
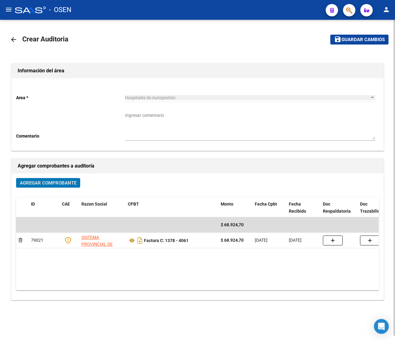
click at [350, 34] on mat-toolbar-row "save Guardar cambios" at bounding box center [336, 40] width 103 height 20
click at [345, 40] on span "Guardar cambios" at bounding box center [362, 40] width 43 height 6
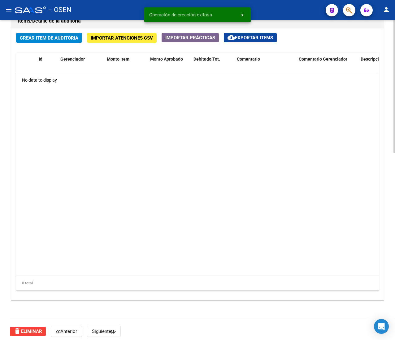
scroll to position [451, 0]
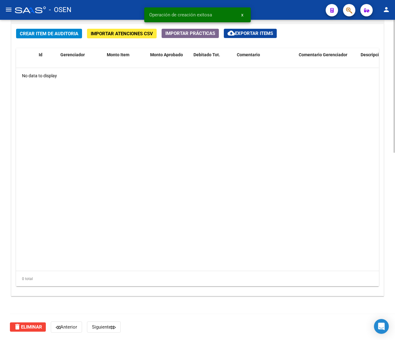
click at [64, 34] on span "Crear Item de Auditoria" at bounding box center [49, 34] width 58 height 6
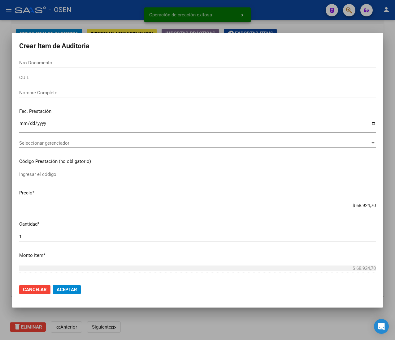
click at [48, 79] on input "CUIL" at bounding box center [197, 78] width 356 height 6
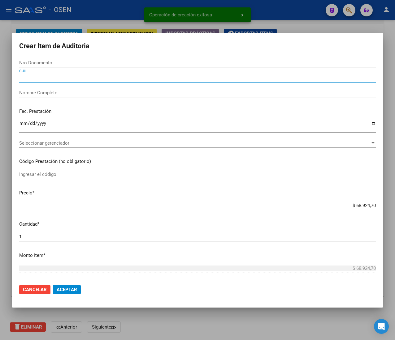
paste input "23292428839"
type input "23292428839"
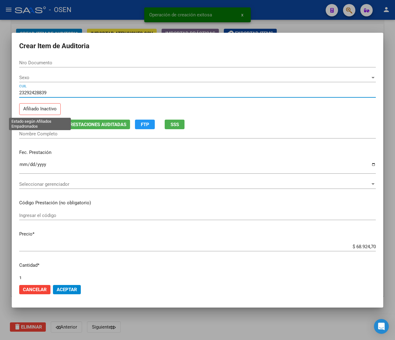
type input "29242883"
type input "VILLAGRAN JULIO VALENTIN"
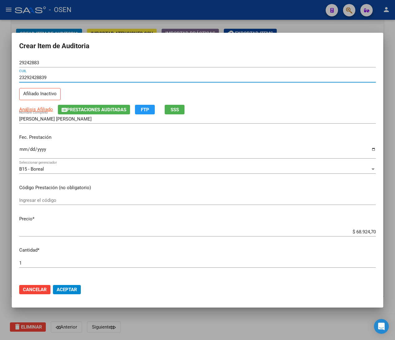
type input "23292428839"
click at [22, 153] on input "Ingresar la fecha" at bounding box center [197, 152] width 356 height 10
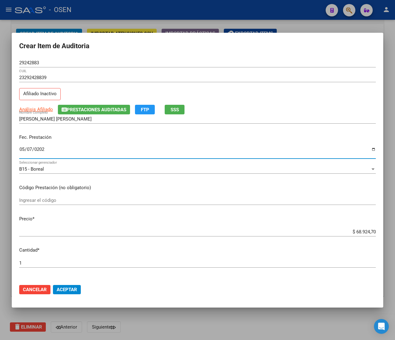
type input "2025-05-07"
click at [183, 111] on button "SSS" at bounding box center [175, 110] width 20 height 10
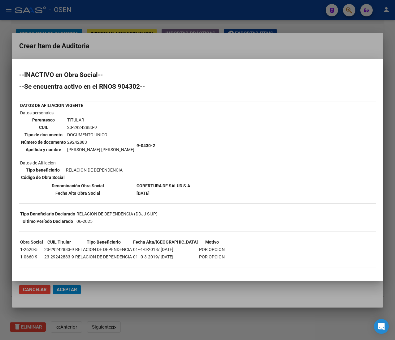
click at [175, 51] on div at bounding box center [197, 170] width 395 height 340
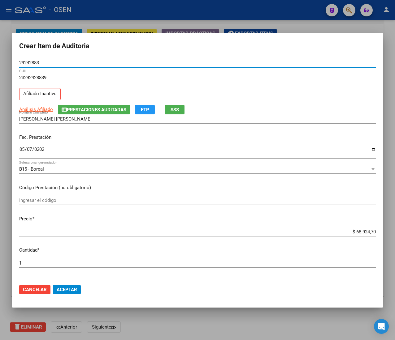
click at [28, 64] on input "29242883" at bounding box center [197, 63] width 356 height 6
click at [352, 229] on input "$ 68.924,70" at bounding box center [197, 232] width 356 height 6
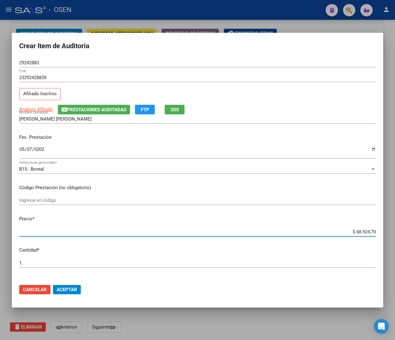
click at [352, 229] on input "$ 68.924,70" at bounding box center [197, 232] width 356 height 6
type input "$ 0,01"
type input "$ 0,10"
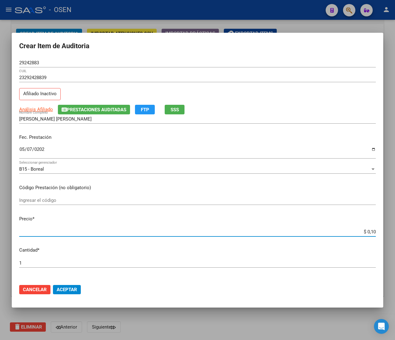
type input "$ 1,00"
type input "$ 10,00"
type input "$ 100,00"
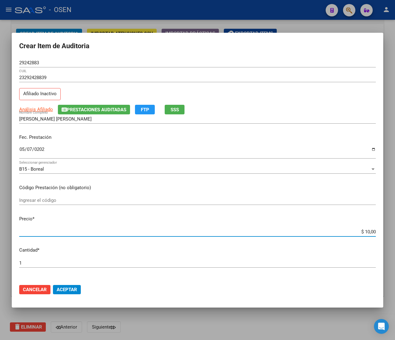
type input "$ 100,00"
type input "$ 1.000,00"
type input "$ 10.000,00"
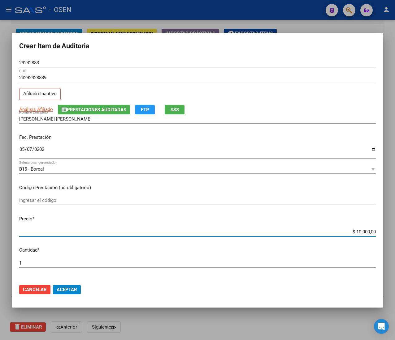
drag, startPoint x: 75, startPoint y: 293, endPoint x: 63, endPoint y: 295, distance: 12.2
click at [75, 293] on button "Aceptar" at bounding box center [67, 289] width 28 height 9
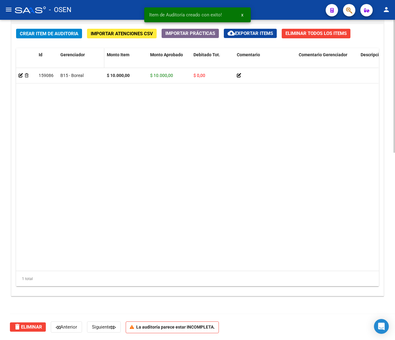
scroll to position [452, 0]
click at [60, 34] on span "Crear Item de Auditoria" at bounding box center [49, 34] width 58 height 6
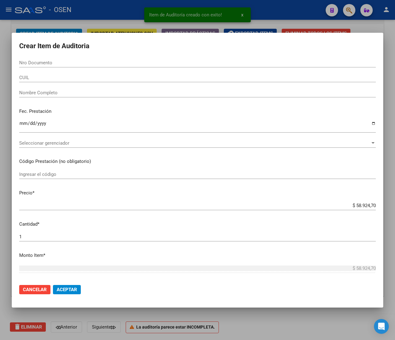
click at [43, 77] on input "CUIL" at bounding box center [197, 78] width 356 height 6
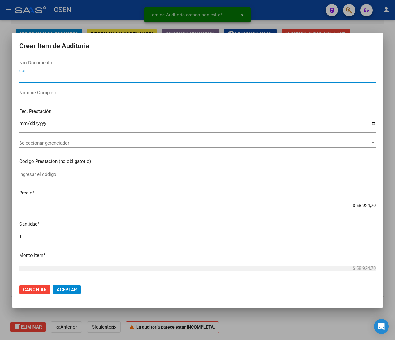
paste input "20247545647"
type input "20247545647"
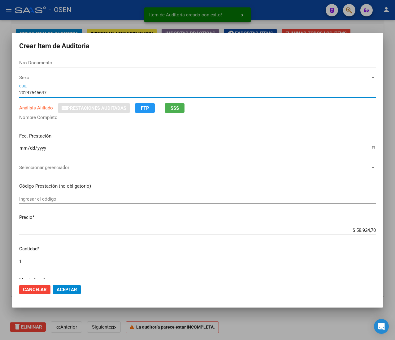
type input "24754564"
type input "CORDOBA JUAN JOSE"
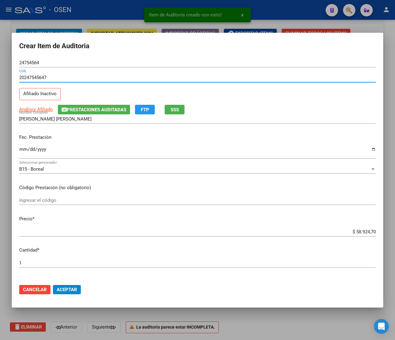
type input "20247545647"
click at [22, 151] on input "Ingresar la fecha" at bounding box center [197, 152] width 356 height 10
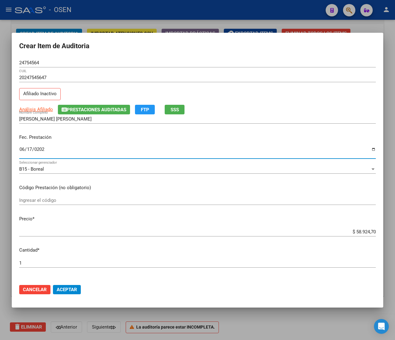
type input "2025-06-17"
click at [360, 234] on input "$ 58.924,70" at bounding box center [197, 232] width 356 height 6
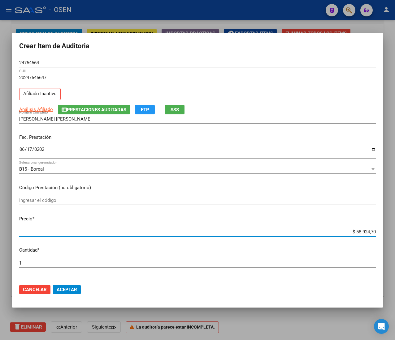
click at [360, 234] on input "$ 58.924,70" at bounding box center [197, 232] width 356 height 6
type input "$ 0,02"
type input "$ 0,21"
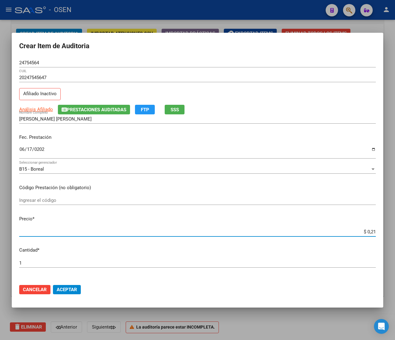
type input "$ 2,10"
type input "$ 21,06"
type input "$ 210,68"
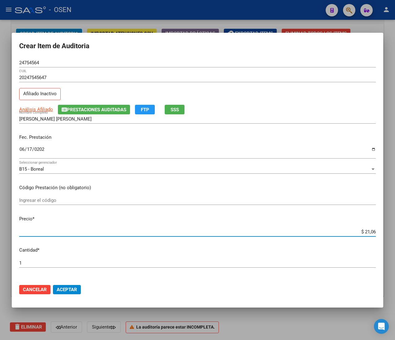
type input "$ 210,68"
type input "$ 2.106,80"
type input "$ 21.068,05"
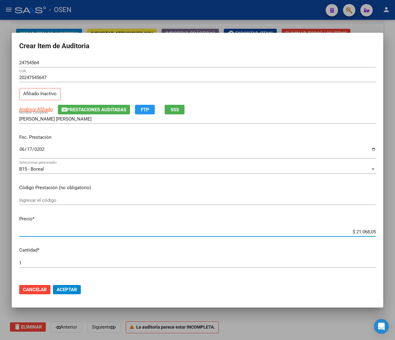
click at [171, 110] on button "SSS" at bounding box center [175, 110] width 20 height 10
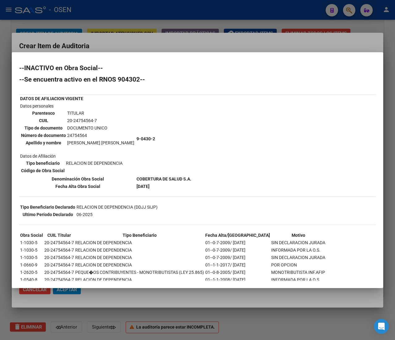
click at [150, 45] on div at bounding box center [197, 170] width 395 height 340
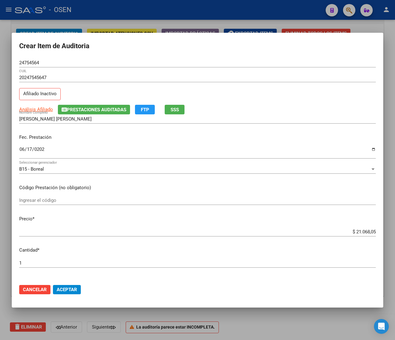
click at [36, 61] on input "24754564" at bounding box center [197, 63] width 356 height 6
click at [62, 289] on span "Aceptar" at bounding box center [67, 290] width 20 height 6
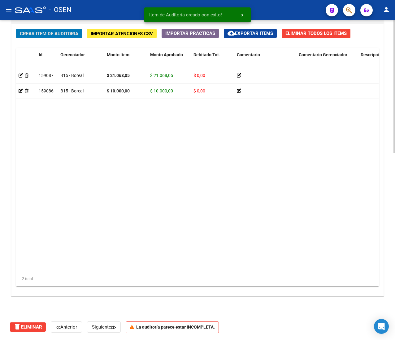
click at [42, 38] on div "Crear Item de Auditoria Importar Atenciones CSV Importar Prácticas cloud_downlo…" at bounding box center [197, 160] width 372 height 272
click at [41, 32] on span "Crear Item de Auditoria" at bounding box center [49, 34] width 58 height 6
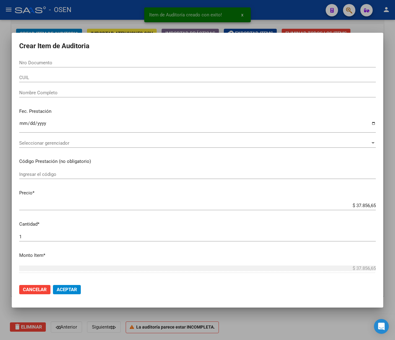
click at [48, 78] on input "CUIL" at bounding box center [197, 78] width 356 height 6
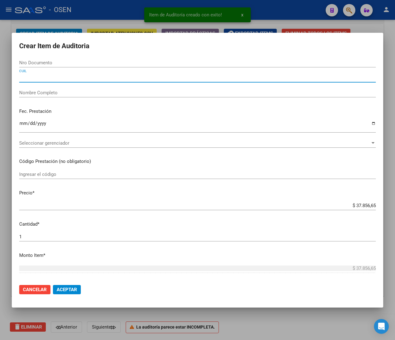
paste input "20247545647"
type input "20247545647"
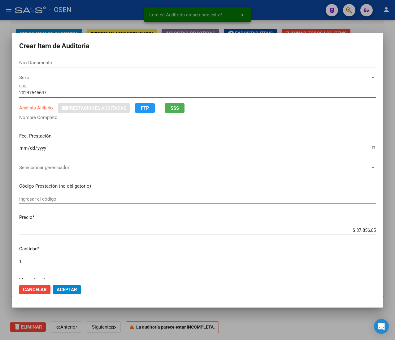
type input "24754564"
type input "CORDOBA JUAN JOSE"
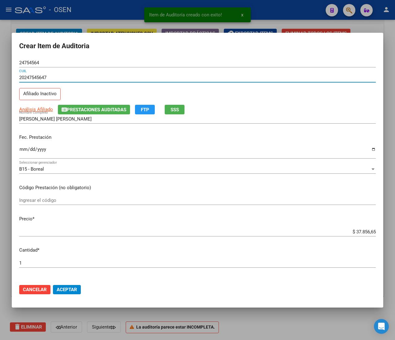
type input "20247545647"
click at [24, 152] on input "Ingresar la fecha" at bounding box center [197, 152] width 356 height 10
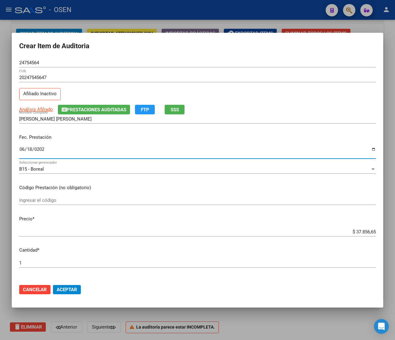
type input "2025-06-18"
click at [171, 108] on span "SSS" at bounding box center [174, 110] width 8 height 6
click at [42, 289] on span "Cancelar" at bounding box center [35, 290] width 24 height 6
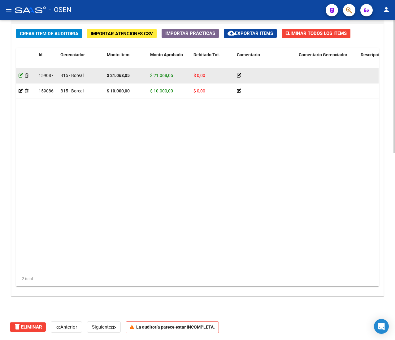
click at [21, 74] on icon at bounding box center [21, 75] width 4 height 4
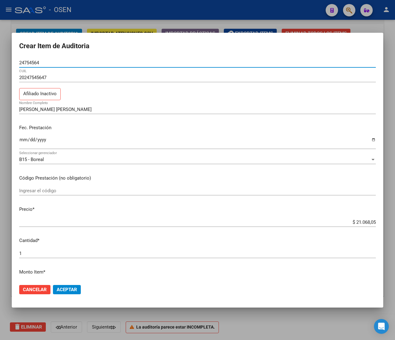
click at [360, 222] on input "$ 21.068,05" at bounding box center [197, 223] width 356 height 6
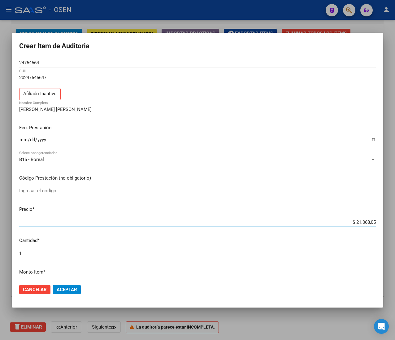
click at [360, 222] on input "$ 21.068,05" at bounding box center [197, 223] width 356 height 6
type input "$ 0,05"
type input "$ 0,58"
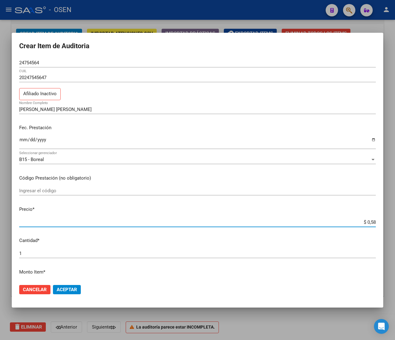
type input "$ 5,89"
type input "$ 58,92"
type input "$ 589,24"
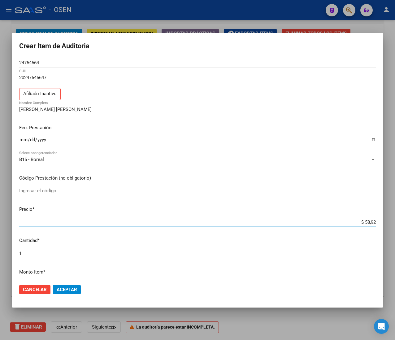
type input "$ 589,24"
type input "$ 5.892,47"
type input "$ 58.924,70"
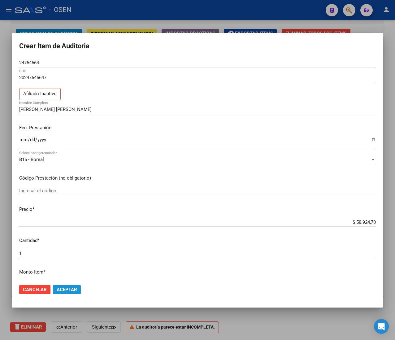
click at [53, 286] on button "Aceptar" at bounding box center [67, 289] width 28 height 9
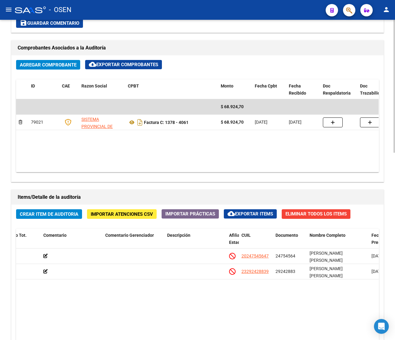
scroll to position [248, 0]
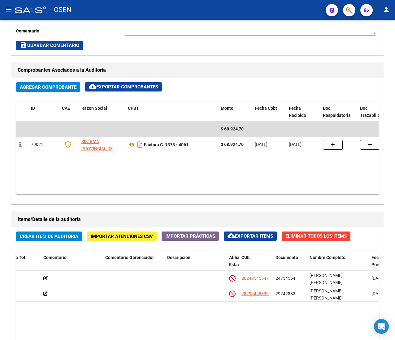
click at [10, 5] on button "menu" at bounding box center [8, 10] width 12 height 12
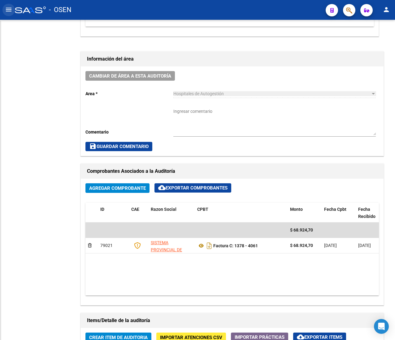
scroll to position [349, 0]
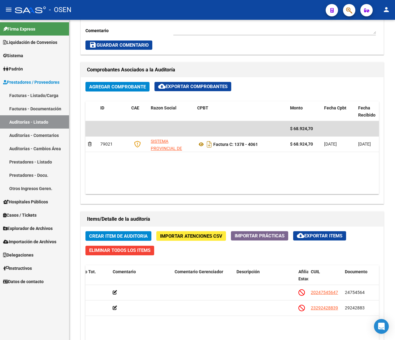
click at [30, 92] on link "Facturas - Listado/Carga" at bounding box center [34, 95] width 69 height 13
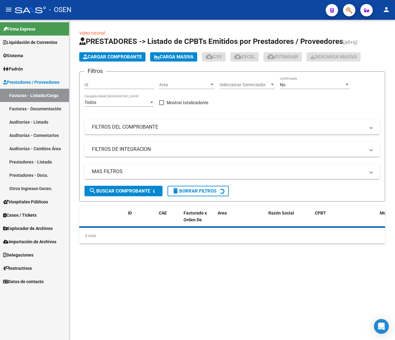
click at [8, 11] on mat-icon "menu" at bounding box center [8, 9] width 7 height 7
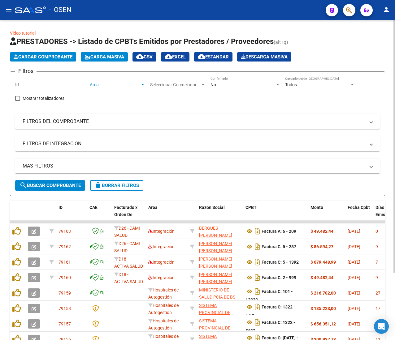
click at [123, 83] on span "Area" at bounding box center [115, 84] width 50 height 5
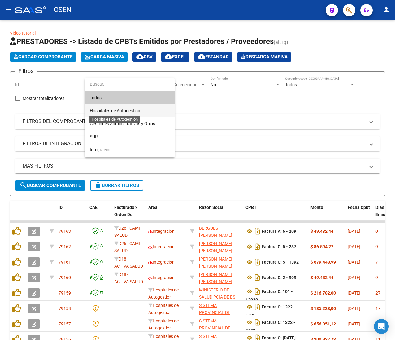
click at [137, 111] on span "Hospitales de Autogestión" at bounding box center [115, 110] width 50 height 5
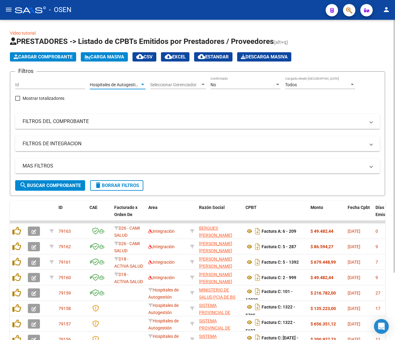
click at [58, 188] on span "search Buscar Comprobante" at bounding box center [49, 186] width 61 height 6
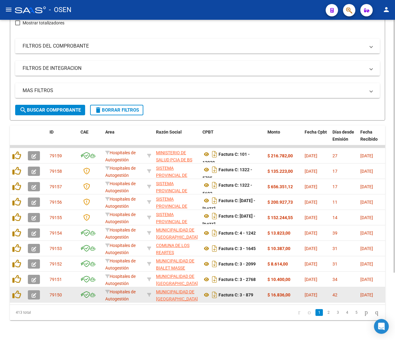
scroll to position [85, 0]
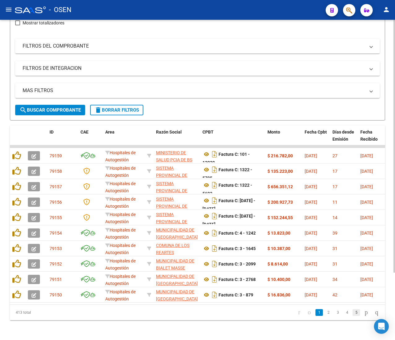
click at [353, 312] on link "5" at bounding box center [355, 312] width 7 height 7
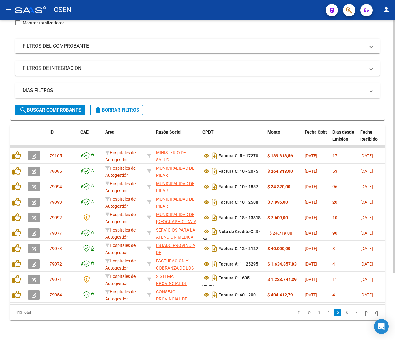
click at [352, 314] on link "7" at bounding box center [355, 312] width 7 height 7
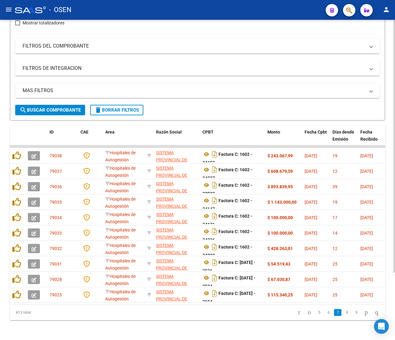
click at [343, 315] on link "8" at bounding box center [346, 312] width 7 height 7
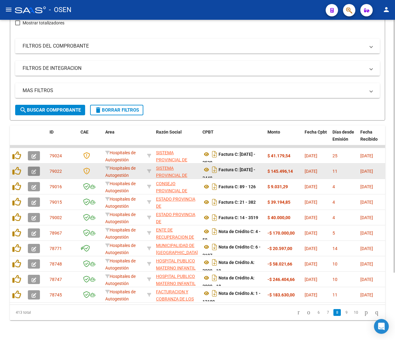
click at [39, 167] on button "button" at bounding box center [34, 171] width 12 height 9
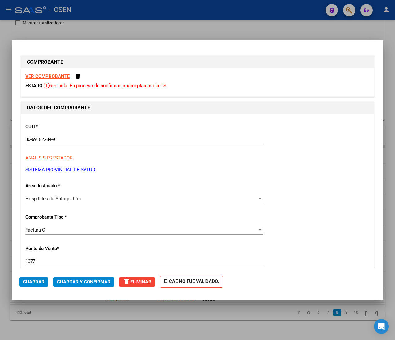
click at [48, 76] on strong "VER COMPROBANTE" at bounding box center [47, 77] width 44 height 6
click at [69, 282] on span "Guardar y Confirmar" at bounding box center [84, 282] width 54 height 6
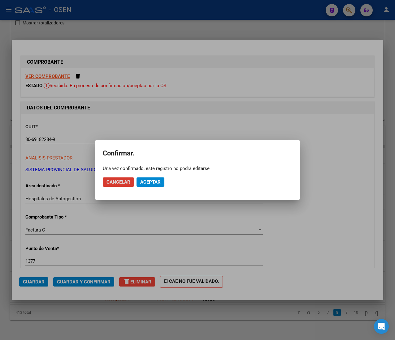
click at [149, 186] on button "Aceptar" at bounding box center [150, 182] width 28 height 9
click at [150, 181] on span "Guardar igualmente." at bounding box center [166, 182] width 52 height 6
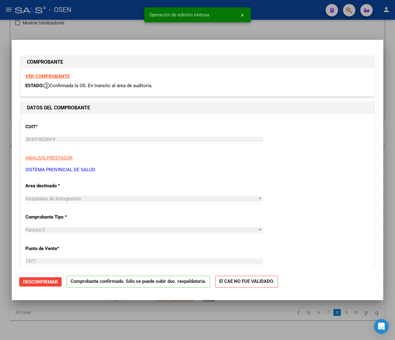
drag, startPoint x: 121, startPoint y: 22, endPoint x: 69, endPoint y: 17, distance: 52.2
click at [120, 22] on div at bounding box center [197, 170] width 395 height 340
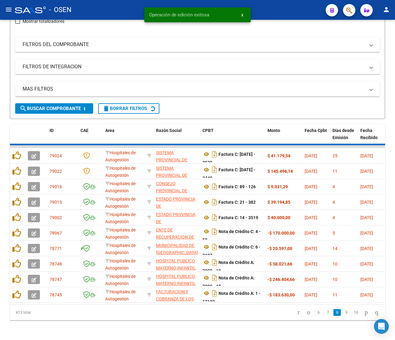
click at [10, 10] on mat-icon "menu" at bounding box center [8, 9] width 7 height 7
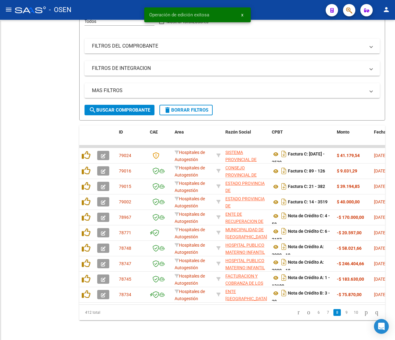
scroll to position [90, 0]
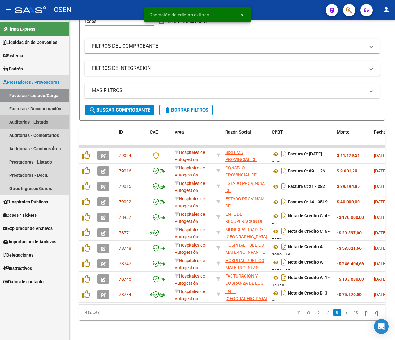
click at [36, 123] on link "Auditorías - Listado" at bounding box center [34, 121] width 69 height 13
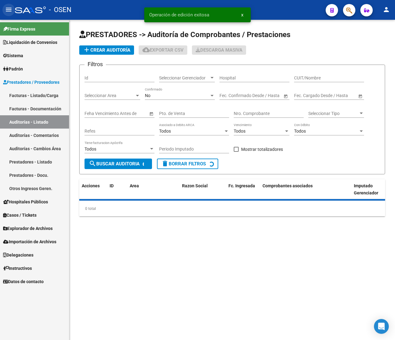
click at [8, 11] on mat-icon "menu" at bounding box center [8, 9] width 7 height 7
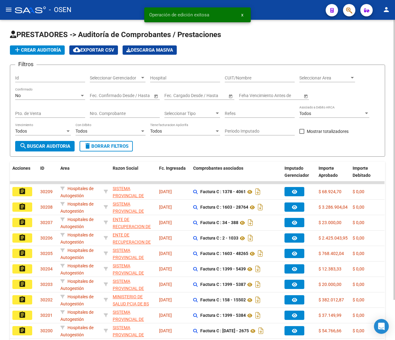
click at [50, 50] on span "add Crear Auditoría" at bounding box center [37, 50] width 47 height 6
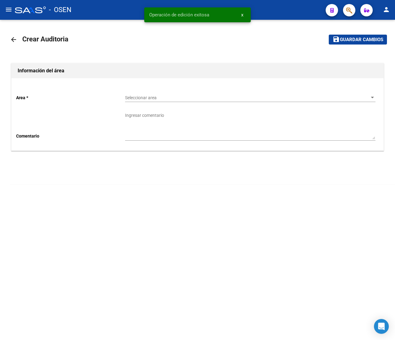
click at [145, 95] on div "Seleccionar area Seleccionar area" at bounding box center [250, 96] width 250 height 12
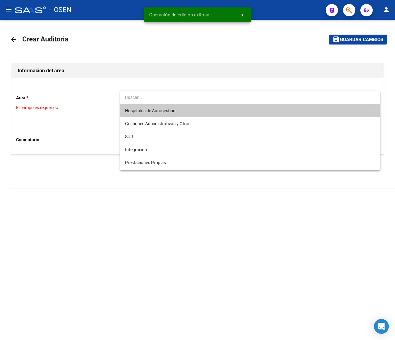
click at [148, 108] on span "Hospitales de Autogestión" at bounding box center [150, 110] width 50 height 5
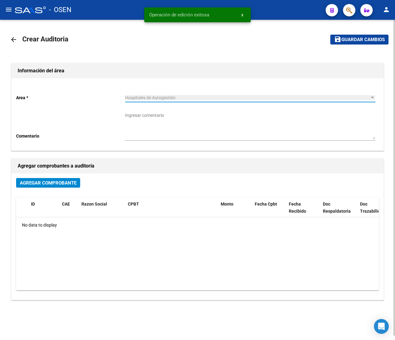
click at [56, 183] on span "Agregar Comprobante" at bounding box center [48, 183] width 57 height 6
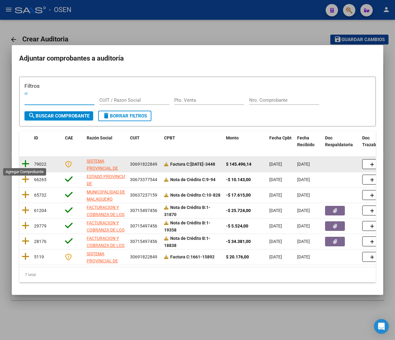
click at [27, 162] on icon at bounding box center [26, 164] width 8 height 9
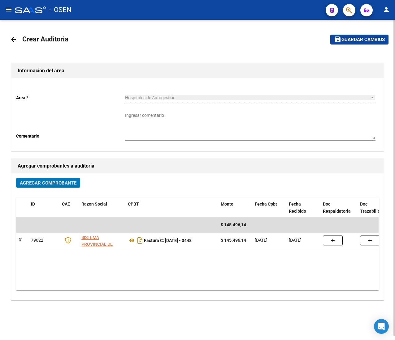
click at [349, 59] on div "Información del área Area * Hospitales de Autogestión Seleccionar area Comentar…" at bounding box center [197, 189] width 375 height 265
click at [348, 43] on button "save Guardar cambios" at bounding box center [359, 40] width 58 height 10
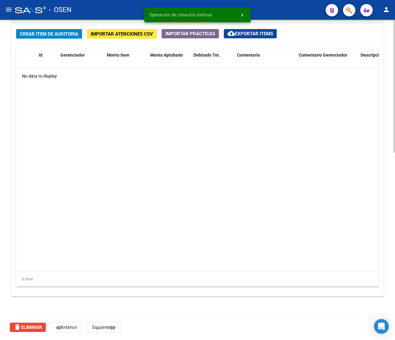
scroll to position [451, 0]
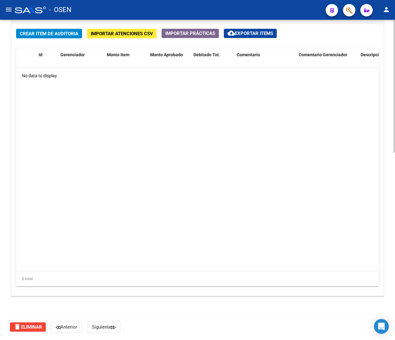
click at [25, 33] on span "Crear Item de Auditoria" at bounding box center [49, 34] width 58 height 6
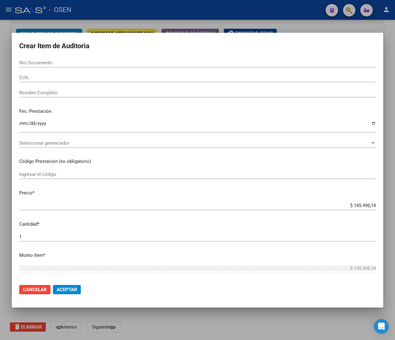
click at [43, 78] on input "CUIL" at bounding box center [197, 78] width 356 height 6
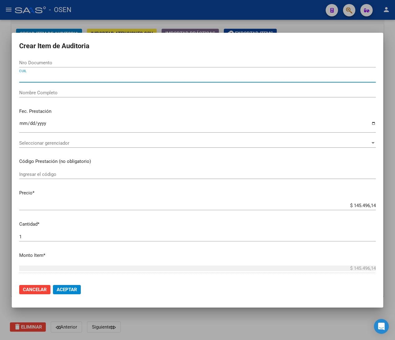
paste input "27481190210"
type input "27481190210"
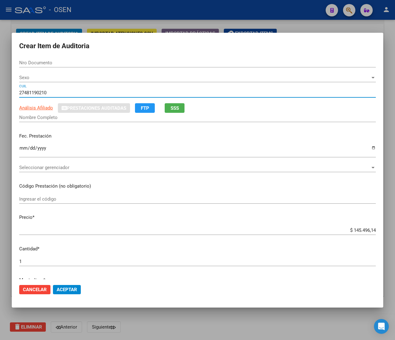
type input "48119021"
type input "LOPEZ SOLANA"
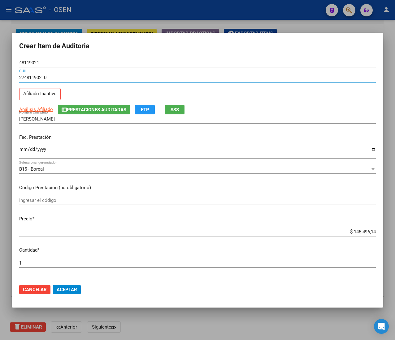
type input "27481190210"
click at [23, 152] on input "Ingresar la fecha" at bounding box center [197, 152] width 356 height 10
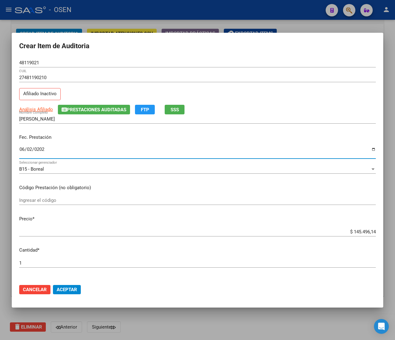
type input "2025-06-02"
click at [177, 108] on span "SSS" at bounding box center [174, 110] width 8 height 6
click at [172, 114] on button "SSS" at bounding box center [175, 110] width 20 height 10
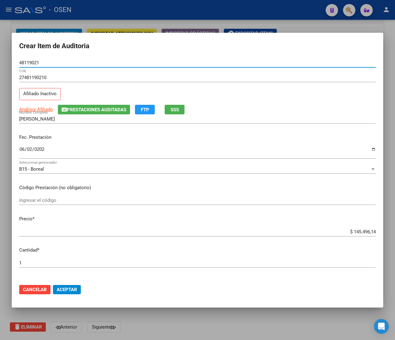
click at [24, 62] on input "48119021" at bounding box center [197, 63] width 356 height 6
click at [355, 233] on input "$ 145.496,14" at bounding box center [197, 232] width 356 height 6
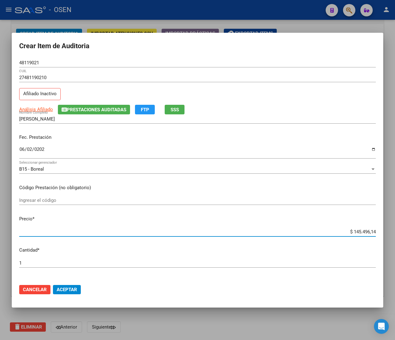
click at [355, 233] on input "$ 145.496,14" at bounding box center [197, 232] width 356 height 6
type input "$ 0,01"
type input "$ 0,10"
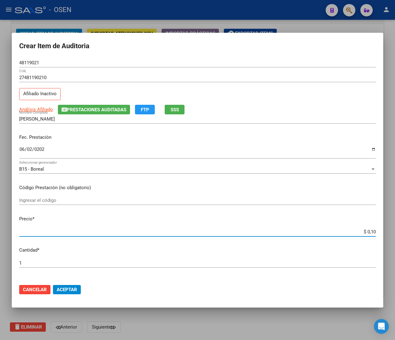
type input "$ 1,00"
type input "$ 10,00"
type input "$ 100,00"
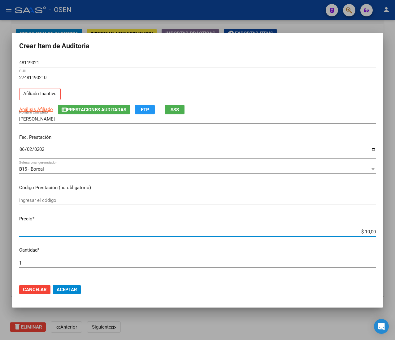
type input "$ 100,00"
type input "$ 1.000,00"
type input "$ 10.000,00"
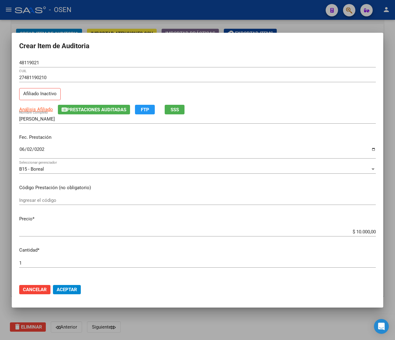
drag, startPoint x: 69, startPoint y: 288, endPoint x: 27, endPoint y: 215, distance: 83.7
click at [69, 288] on span "Aceptar" at bounding box center [67, 290] width 20 height 6
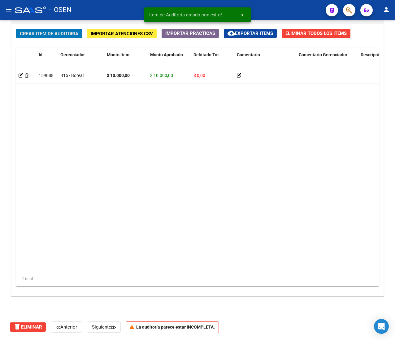
scroll to position [452, 0]
click at [50, 36] on button "Crear Item de Auditoria" at bounding box center [49, 34] width 66 height 10
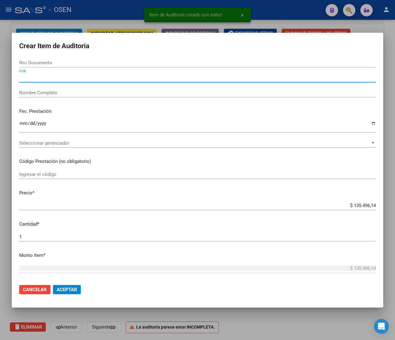
click at [50, 77] on input "CUIL" at bounding box center [197, 78] width 356 height 6
paste input "27405297502"
type input "27405297502"
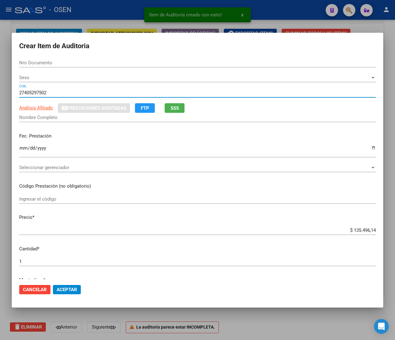
type input "40529750"
type input "PAYERAS BENZI JANETH XIMENA -"
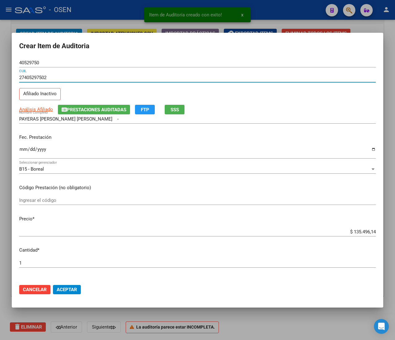
type input "27405297502"
click at [22, 152] on input "Ingresar la fecha" at bounding box center [197, 152] width 356 height 10
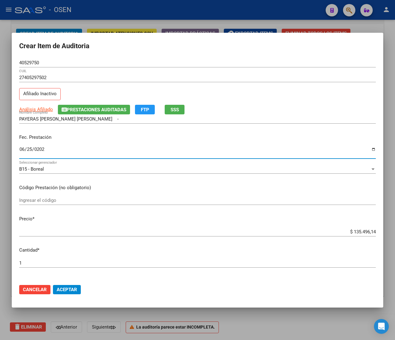
type input "2025-06-25"
click at [176, 111] on span "SSS" at bounding box center [174, 110] width 8 height 6
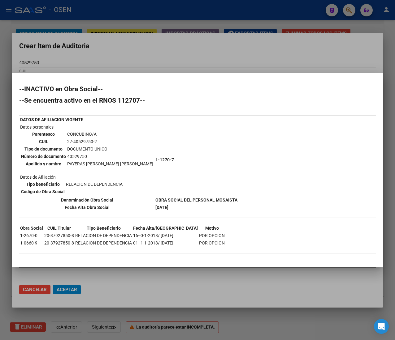
click at [233, 43] on div at bounding box center [197, 170] width 395 height 340
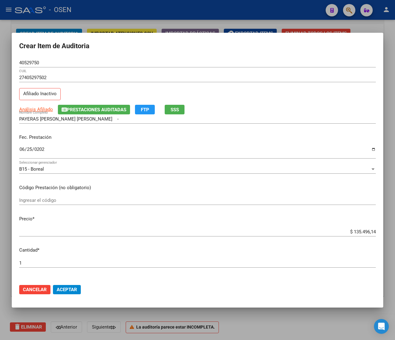
click at [357, 233] on input "$ 135.496,14" at bounding box center [197, 232] width 356 height 6
type input "$ 0,01"
type input "$ 0,10"
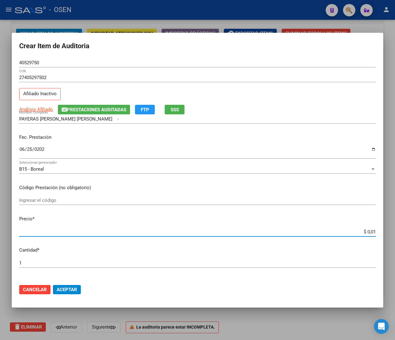
type input "$ 0,10"
type input "$ 1,00"
click at [25, 63] on input "40529750" at bounding box center [197, 63] width 356 height 6
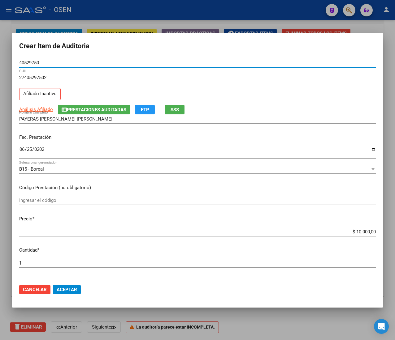
click at [25, 63] on input "40529750" at bounding box center [197, 63] width 356 height 6
drag, startPoint x: 67, startPoint y: 293, endPoint x: 56, endPoint y: 268, distance: 27.6
click at [67, 293] on button "Aceptar" at bounding box center [67, 289] width 28 height 9
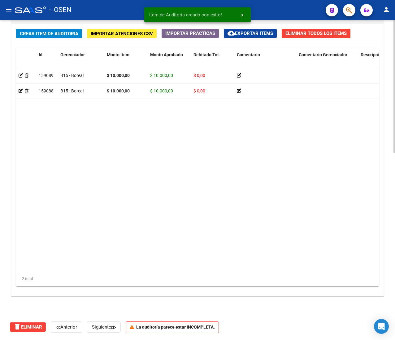
click at [43, 35] on span "Crear Item de Auditoria" at bounding box center [49, 34] width 58 height 6
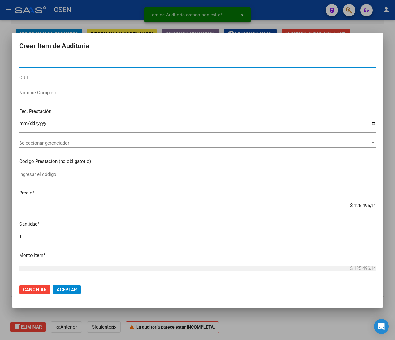
click at [66, 79] on input "CUIL" at bounding box center [197, 78] width 356 height 6
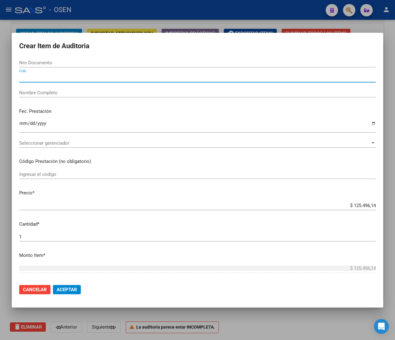
paste input "27405297502"
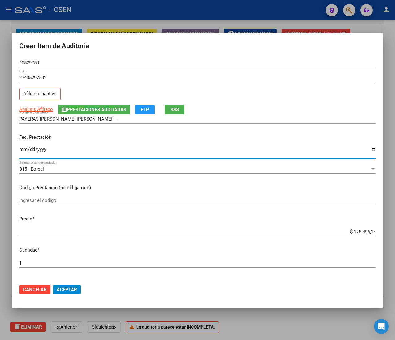
click at [22, 151] on input "Ingresar la fecha" at bounding box center [197, 152] width 356 height 10
click at [352, 232] on input "$ 125.496,14" at bounding box center [197, 232] width 356 height 6
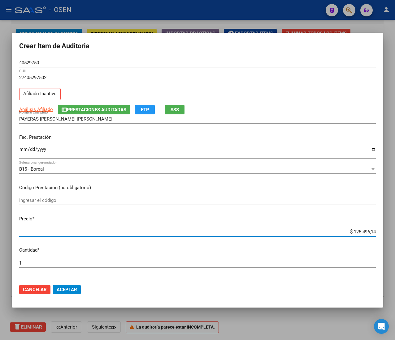
click at [352, 232] on input "$ 125.496,14" at bounding box center [197, 232] width 356 height 6
drag, startPoint x: 76, startPoint y: 290, endPoint x: 80, endPoint y: 292, distance: 4.5
click at [76, 290] on span "Aceptar" at bounding box center [67, 290] width 20 height 6
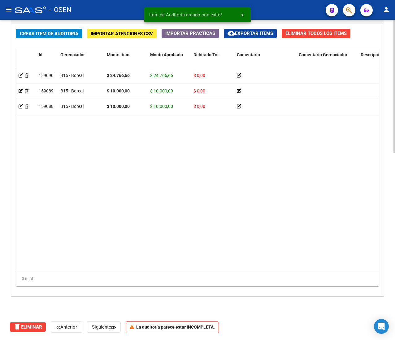
click at [52, 33] on span "Crear Item de Auditoria" at bounding box center [49, 34] width 58 height 6
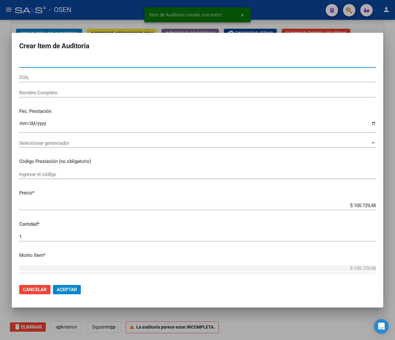
click at [67, 79] on input "CUIL" at bounding box center [197, 78] width 356 height 6
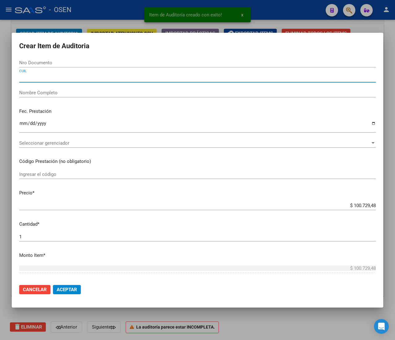
paste input "27453320370"
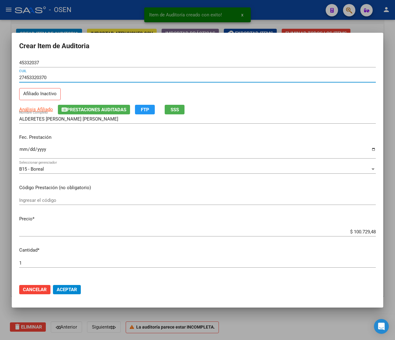
click at [22, 153] on input "Ingresar la fecha" at bounding box center [197, 152] width 356 height 10
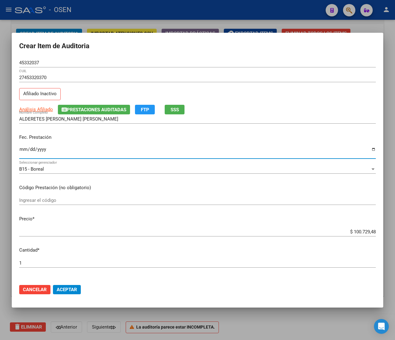
click at [181, 110] on button "SSS" at bounding box center [175, 110] width 20 height 10
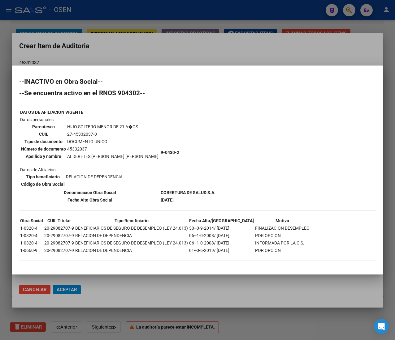
click at [228, 60] on div at bounding box center [197, 170] width 395 height 340
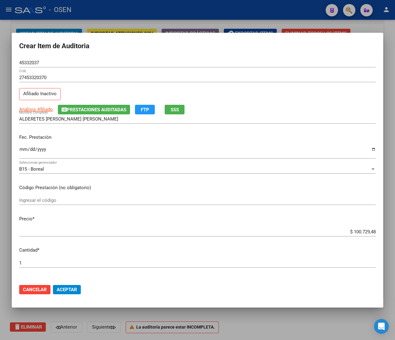
click at [354, 231] on input "$ 100.729,48" at bounding box center [197, 232] width 356 height 6
click at [20, 58] on div "45332037 Nro Documento" at bounding box center [197, 62] width 356 height 9
click at [23, 62] on input "45332037" at bounding box center [197, 63] width 356 height 6
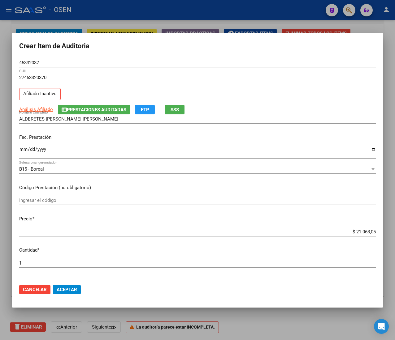
click at [58, 290] on span "Aceptar" at bounding box center [67, 290] width 20 height 6
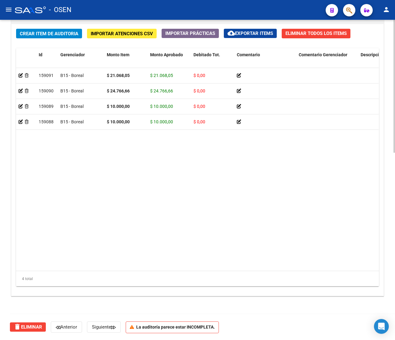
click at [46, 36] on span "Crear Item de Auditoria" at bounding box center [49, 34] width 58 height 6
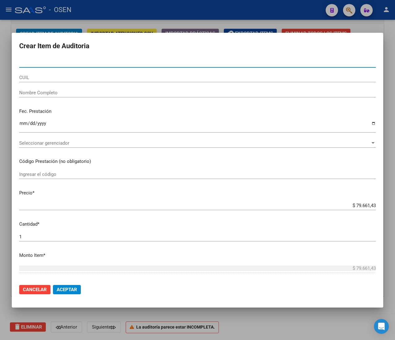
click at [55, 76] on input "CUIL" at bounding box center [197, 78] width 356 height 6
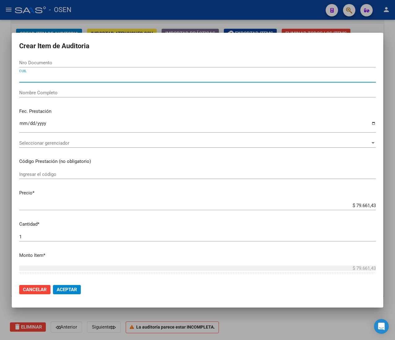
paste input "27453320370"
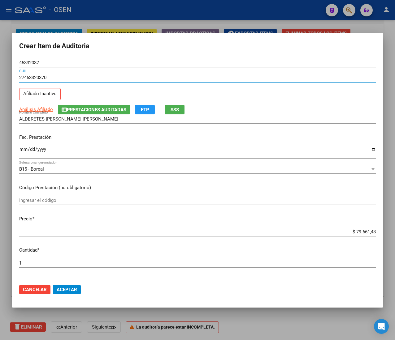
click at [20, 150] on input "Ingresar la fecha" at bounding box center [197, 152] width 356 height 10
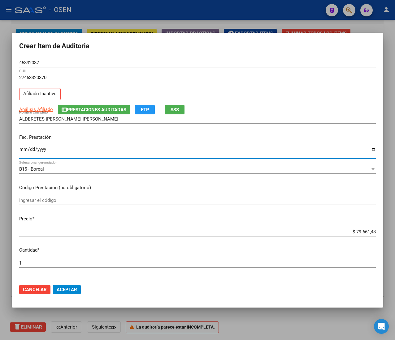
click at [353, 231] on input "$ 79.661,43" at bounding box center [197, 232] width 356 height 6
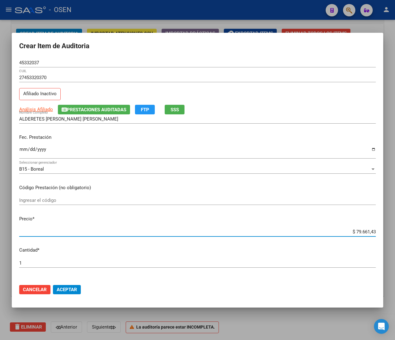
click at [353, 231] on input "$ 79.661,43" at bounding box center [197, 232] width 356 height 6
click at [62, 288] on span "Aceptar" at bounding box center [67, 290] width 20 height 6
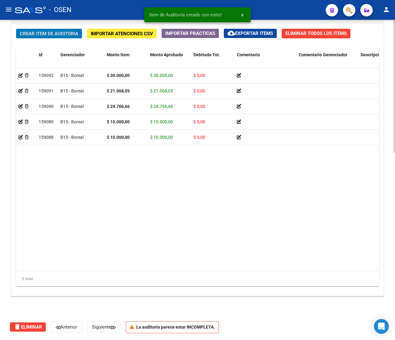
click at [34, 33] on span "Crear Item de Auditoria" at bounding box center [49, 34] width 58 height 6
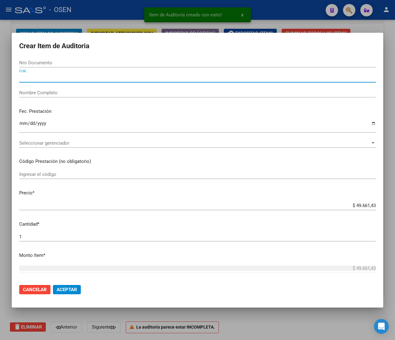
click at [30, 76] on input "CUIL" at bounding box center [197, 78] width 356 height 6
paste input "27586688753"
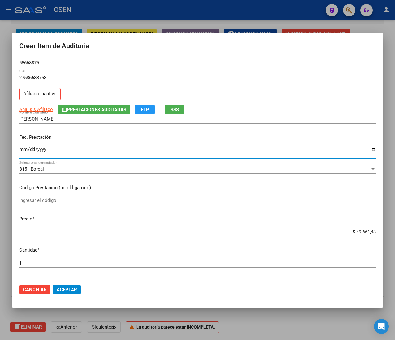
click at [23, 151] on input "Ingresar la fecha" at bounding box center [197, 152] width 356 height 10
drag, startPoint x: 167, startPoint y: 115, endPoint x: 172, endPoint y: 112, distance: 5.5
click at [167, 114] on div "JUAREZ AMBAR Nombre Completo" at bounding box center [197, 118] width 356 height 9
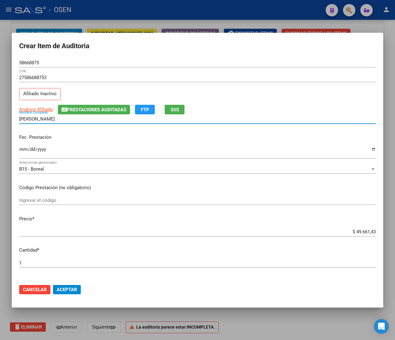
click at [176, 108] on span "SSS" at bounding box center [174, 110] width 8 height 6
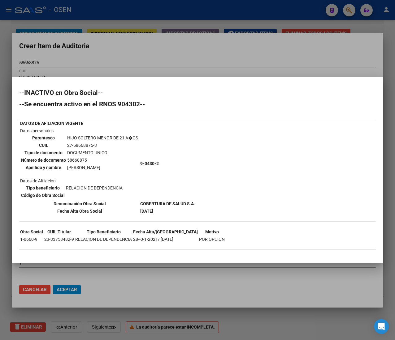
click at [187, 40] on div at bounding box center [197, 170] width 395 height 340
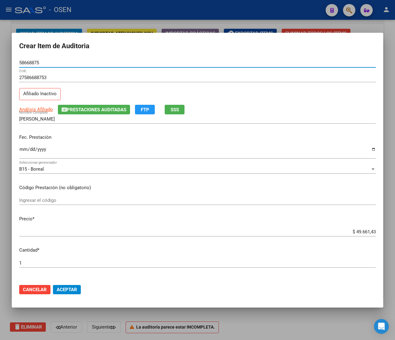
click at [32, 62] on input "58668875" at bounding box center [197, 63] width 356 height 6
click at [60, 285] on button "Aceptar" at bounding box center [67, 289] width 28 height 9
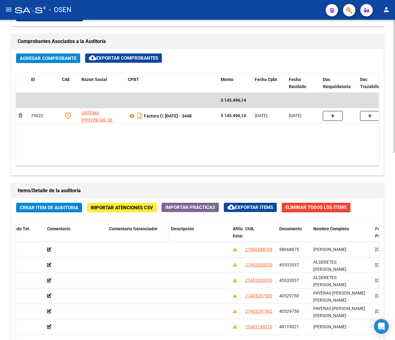
scroll to position [266, 0]
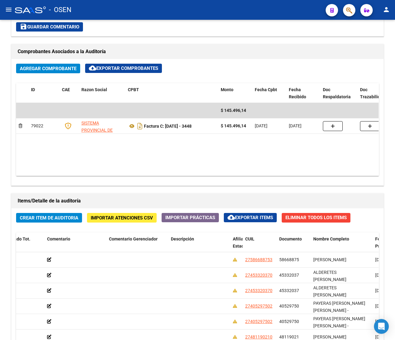
click at [8, 10] on mat-icon "menu" at bounding box center [8, 9] width 7 height 7
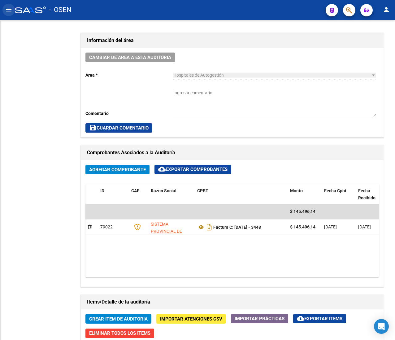
scroll to position [368, 0]
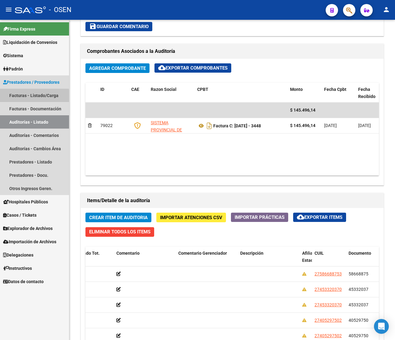
click at [27, 99] on link "Facturas - Listado/Carga" at bounding box center [34, 95] width 69 height 13
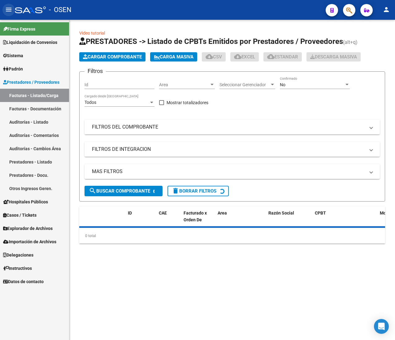
click at [8, 11] on mat-icon "menu" at bounding box center [8, 9] width 7 height 7
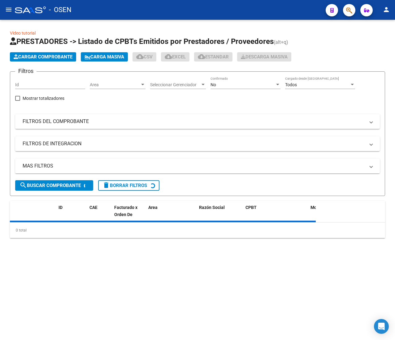
click at [122, 80] on div "Area Area" at bounding box center [118, 83] width 56 height 12
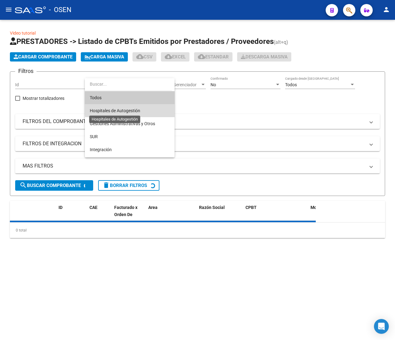
click at [138, 110] on span "Hospitales de Autogestión" at bounding box center [115, 110] width 50 height 5
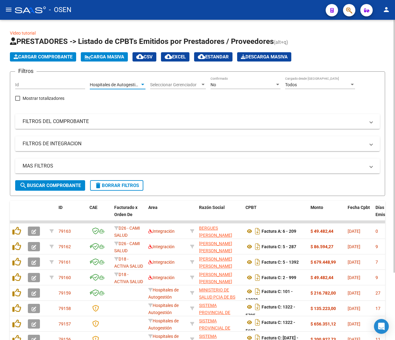
click at [57, 184] on span "search Buscar Comprobante" at bounding box center [49, 186] width 61 height 6
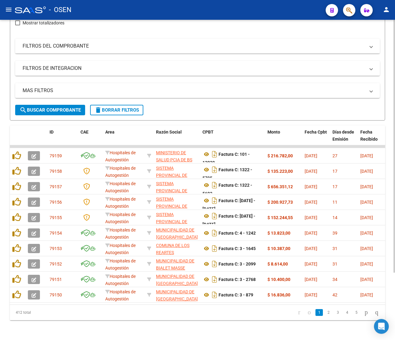
scroll to position [85, 0]
click at [352, 314] on link "5" at bounding box center [355, 312] width 7 height 7
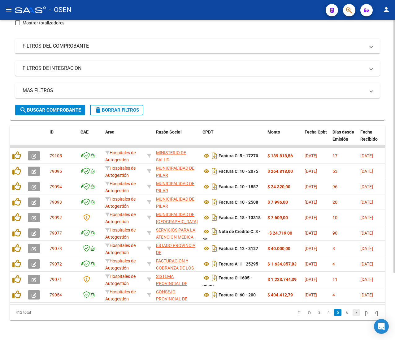
click at [352, 313] on link "7" at bounding box center [355, 312] width 7 height 7
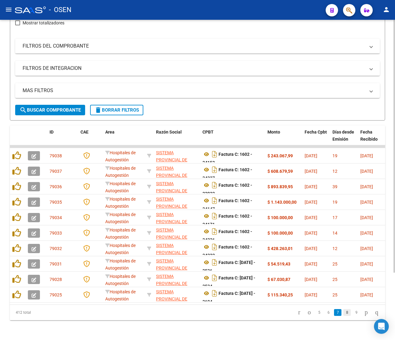
click at [343, 315] on link "8" at bounding box center [346, 312] width 7 height 7
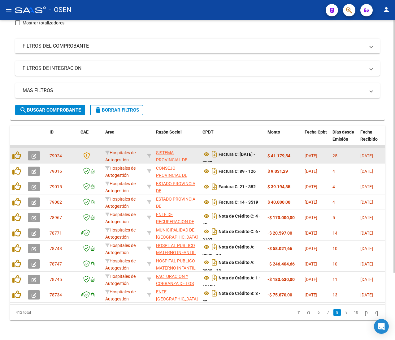
click at [35, 154] on icon "button" at bounding box center [34, 156] width 5 height 5
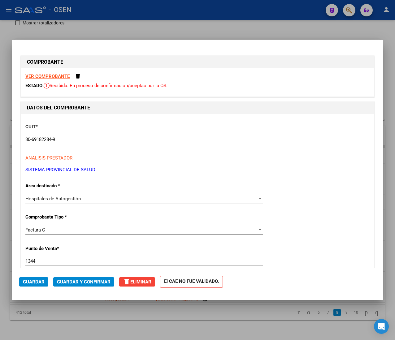
click at [53, 74] on strong "VER COMPROBANTE" at bounding box center [47, 77] width 44 height 6
click at [83, 277] on mat-dialog-actions "Guardar Guardar y Confirmar delete Eliminar El CAE NO FUE VALIDADO." at bounding box center [197, 281] width 356 height 24
click at [101, 282] on span "Guardar y Confirmar" at bounding box center [84, 282] width 54 height 6
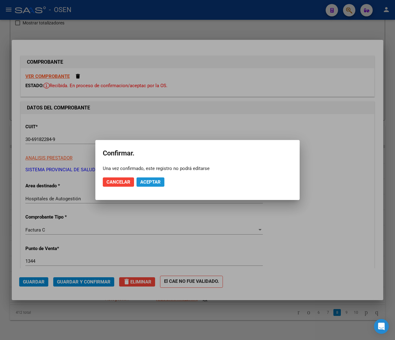
click at [156, 181] on span "Aceptar" at bounding box center [150, 182] width 20 height 6
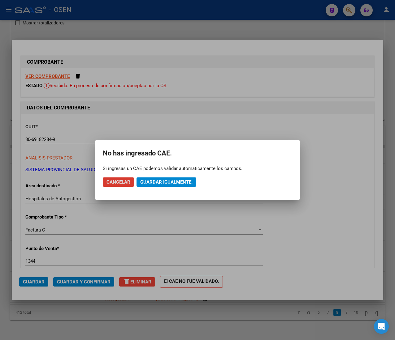
click at [152, 179] on span "Guardar igualmente." at bounding box center [166, 182] width 52 height 6
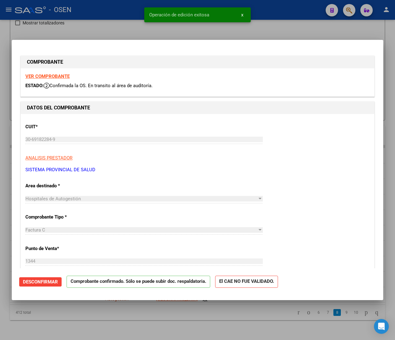
click at [99, 15] on div at bounding box center [197, 170] width 395 height 340
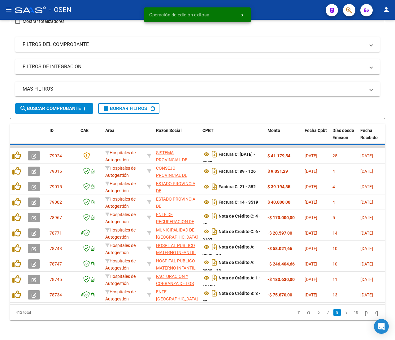
click at [5, 10] on mat-icon "menu" at bounding box center [8, 9] width 7 height 7
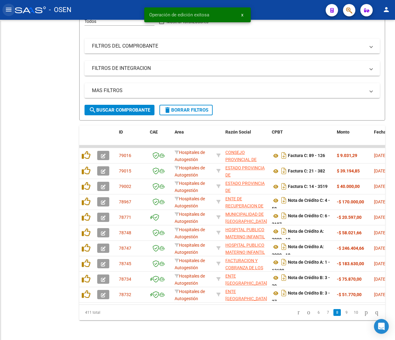
scroll to position [90, 0]
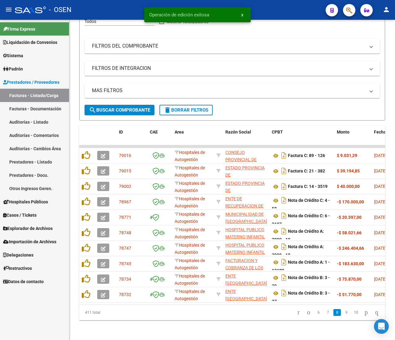
click at [51, 129] on link "Auditorías - Comentarios" at bounding box center [34, 135] width 69 height 13
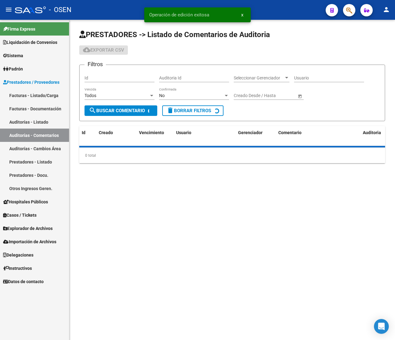
click at [50, 119] on link "Auditorías - Listado" at bounding box center [34, 121] width 69 height 13
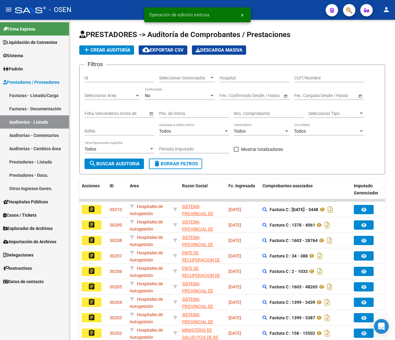
click at [8, 8] on mat-icon "menu" at bounding box center [8, 9] width 7 height 7
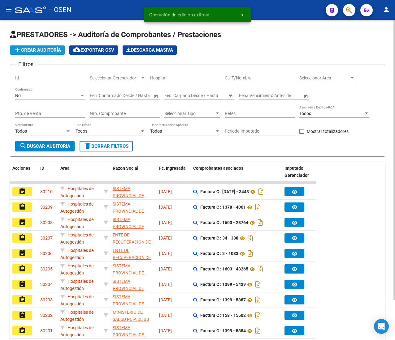
click at [38, 45] on button "add Crear Auditoría" at bounding box center [37, 49] width 55 height 9
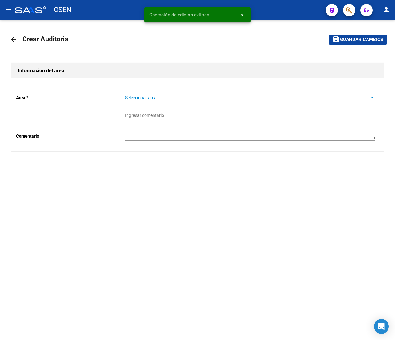
click at [163, 95] on span "Seleccionar area" at bounding box center [247, 97] width 245 height 5
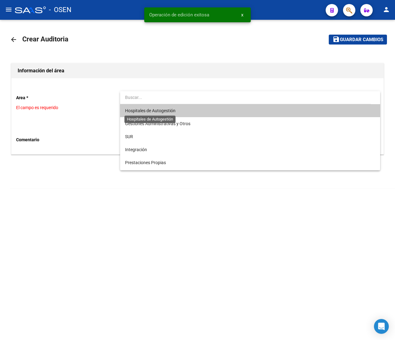
click at [159, 111] on span "Hospitales de Autogestión" at bounding box center [150, 110] width 50 height 5
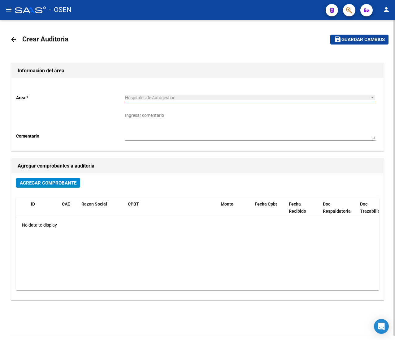
click at [55, 182] on span "Agregar Comprobante" at bounding box center [48, 183] width 57 height 6
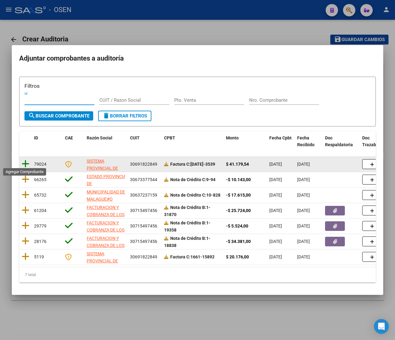
click at [27, 160] on icon at bounding box center [26, 164] width 8 height 9
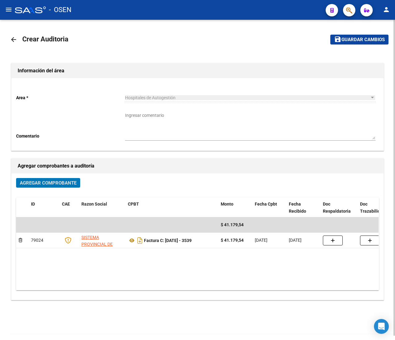
click at [353, 43] on button "save Guardar cambios" at bounding box center [359, 40] width 58 height 10
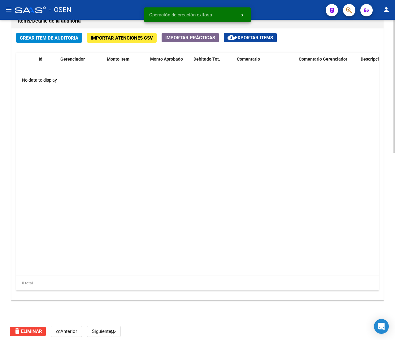
scroll to position [451, 0]
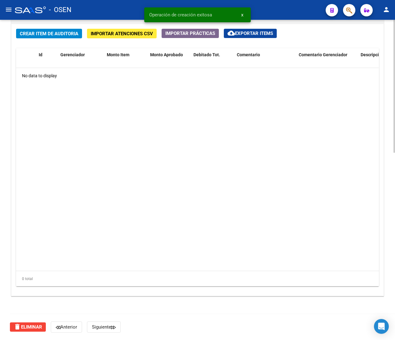
click at [66, 37] on button "Crear Item de Auditoria" at bounding box center [49, 34] width 66 height 10
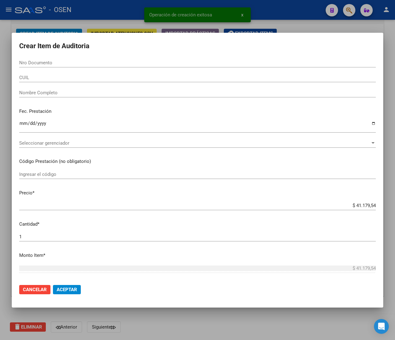
click at [34, 78] on input "CUIL" at bounding box center [197, 78] width 356 height 6
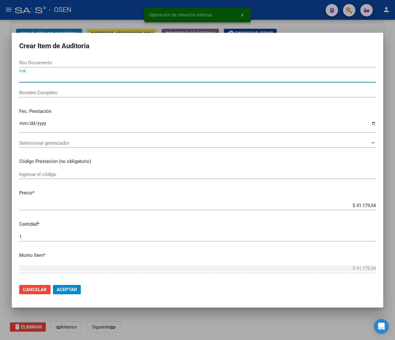
paste input "27293577930"
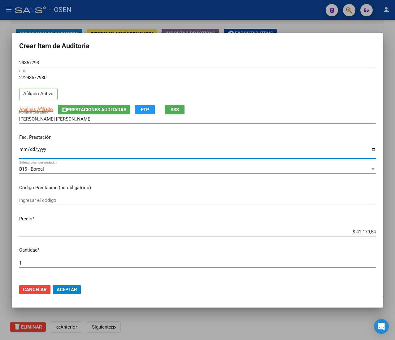
click at [23, 153] on input "Ingresar la fecha" at bounding box center [197, 152] width 356 height 10
click at [37, 107] on span "Análisis Afiliado" at bounding box center [36, 110] width 34 height 6
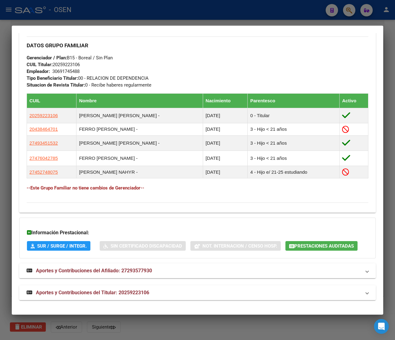
click at [157, 288] on mat-expansion-panel-header "Aportes y Contribuciones del Titular: 20259223106" at bounding box center [197, 293] width 356 height 15
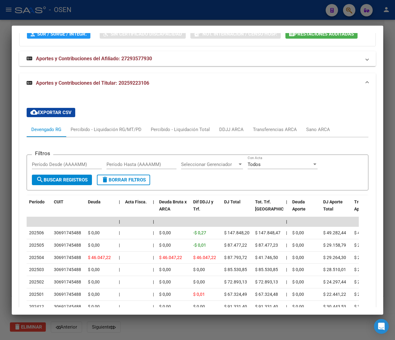
scroll to position [561, 0]
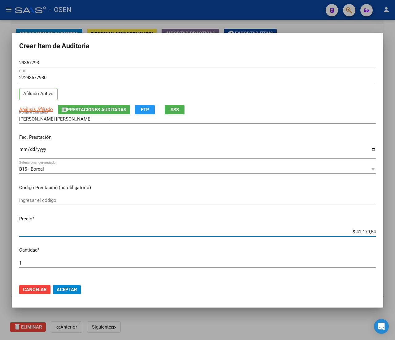
click at [353, 231] on input "$ 41.179,54" at bounding box center [197, 232] width 356 height 6
click at [76, 289] on span "Aceptar" at bounding box center [67, 290] width 20 height 6
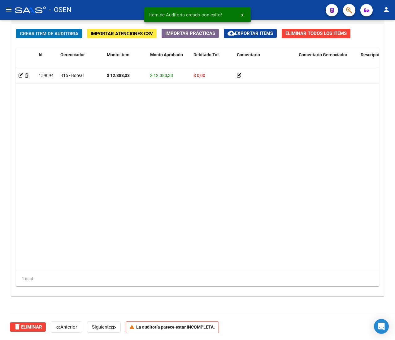
scroll to position [452, 0]
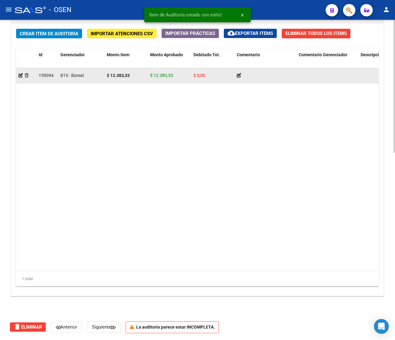
click at [18, 75] on datatable-body-cell at bounding box center [26, 75] width 20 height 15
click at [20, 73] on icon at bounding box center [21, 75] width 4 height 4
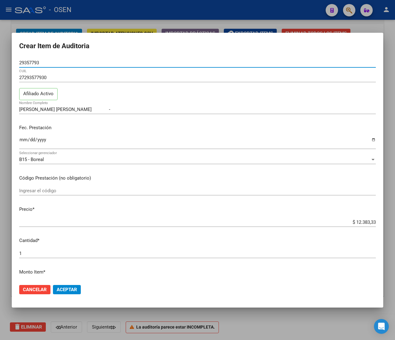
click at [355, 224] on input "$ 12.383,33" at bounding box center [197, 223] width 356 height 6
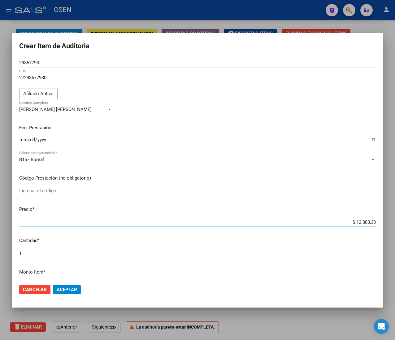
click at [355, 224] on input "$ 12.383,33" at bounding box center [197, 223] width 356 height 6
click at [67, 288] on span "Aceptar" at bounding box center [67, 290] width 20 height 6
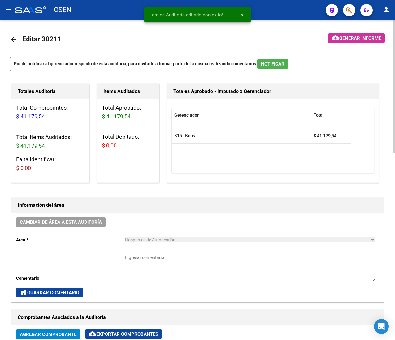
scroll to position [62, 0]
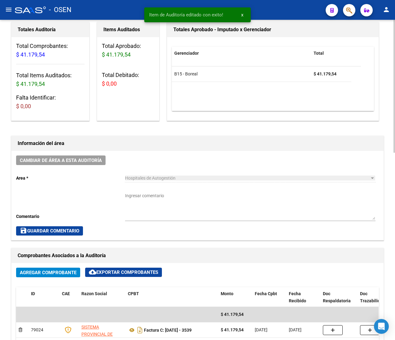
click at [181, 191] on div "Ingresar comentario" at bounding box center [250, 204] width 250 height 33
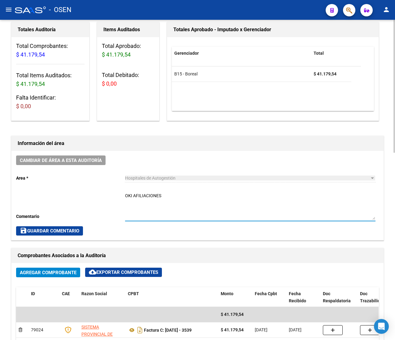
click at [65, 234] on span "save Guardar Comentario" at bounding box center [49, 231] width 59 height 6
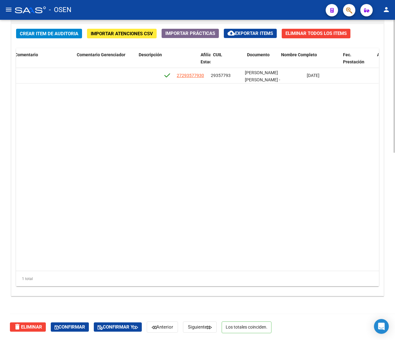
scroll to position [0, 301]
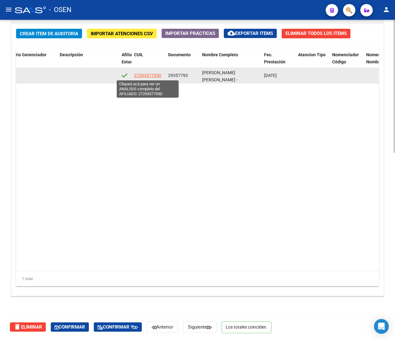
click at [144, 75] on span "27293577930" at bounding box center [147, 75] width 27 height 5
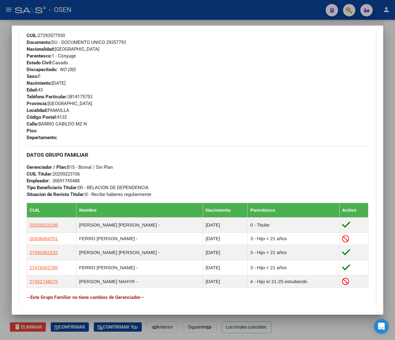
scroll to position [341, 0]
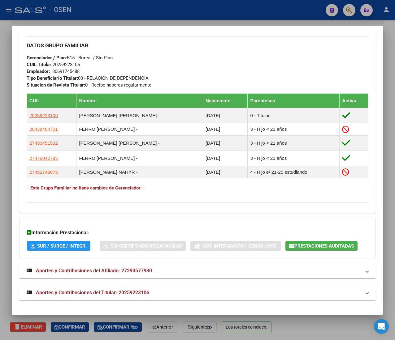
click at [129, 296] on span "Aportes y Contribuciones del Titular: 20259223106" at bounding box center [92, 293] width 113 height 6
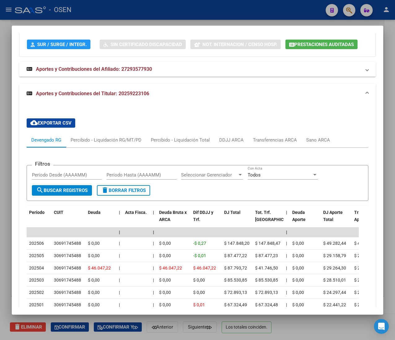
scroll to position [561, 0]
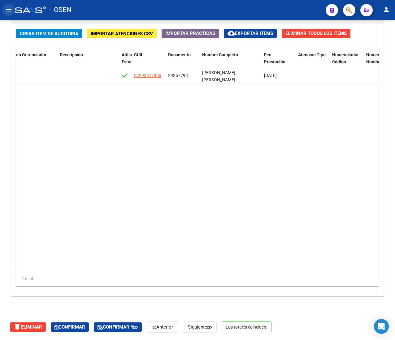
click at [9, 11] on mat-icon "menu" at bounding box center [8, 9] width 7 height 7
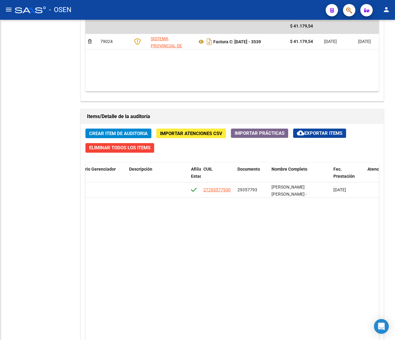
scroll to position [553, 0]
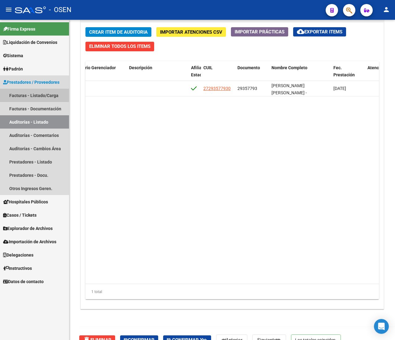
click at [39, 93] on link "Facturas - Listado/Carga" at bounding box center [34, 95] width 69 height 13
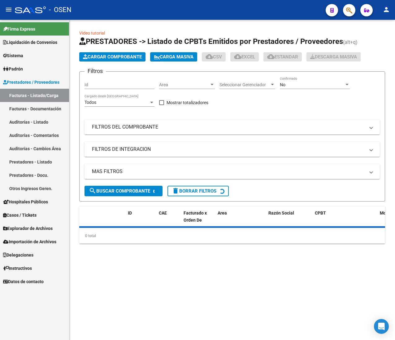
click at [12, 9] on mat-icon "menu" at bounding box center [8, 9] width 7 height 7
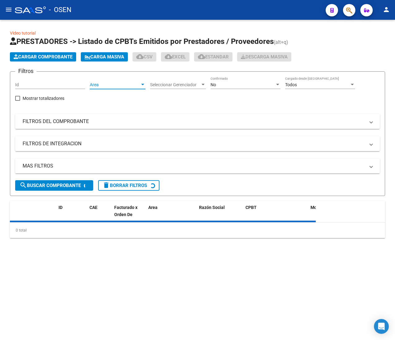
click at [103, 83] on span "Area" at bounding box center [115, 84] width 50 height 5
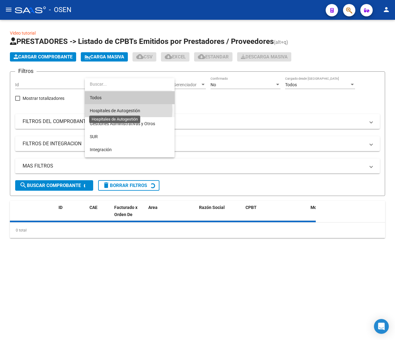
click at [116, 110] on span "Hospitales de Autogestión" at bounding box center [115, 110] width 50 height 5
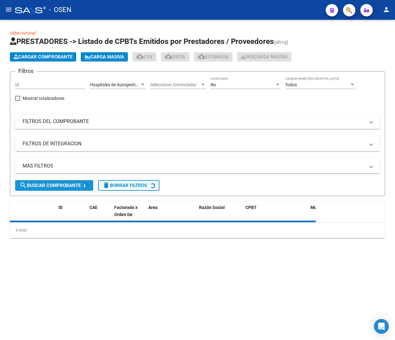
click at [50, 185] on span "search Buscar Comprobante" at bounding box center [49, 186] width 61 height 6
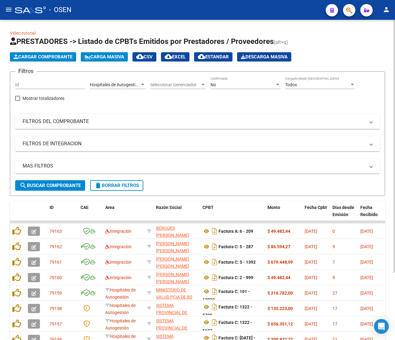
click at [44, 183] on span "search Buscar Comprobante" at bounding box center [49, 186] width 61 height 6
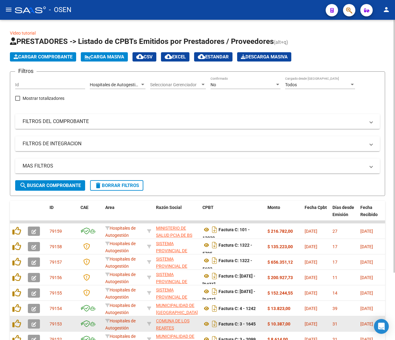
scroll to position [85, 0]
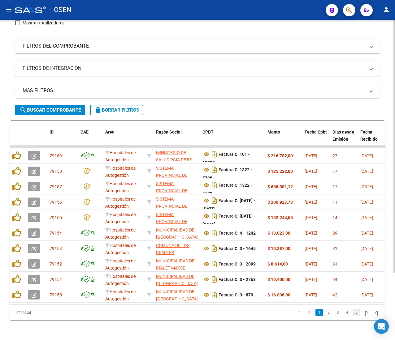
click at [352, 312] on link "5" at bounding box center [355, 312] width 7 height 7
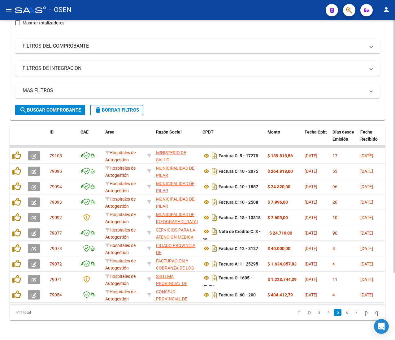
click at [352, 313] on link "7" at bounding box center [355, 312] width 7 height 7
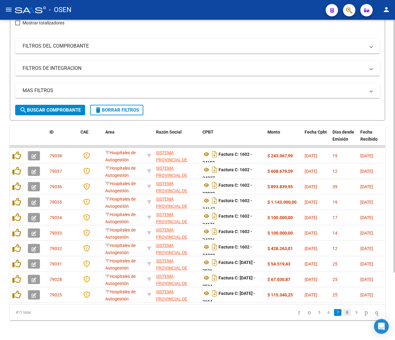
click at [343, 314] on link "8" at bounding box center [346, 312] width 7 height 7
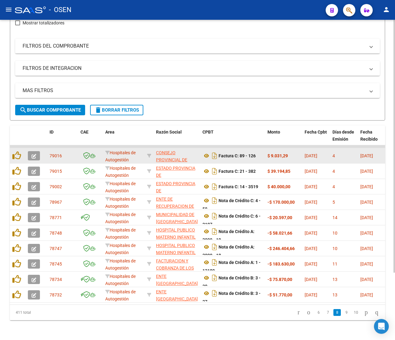
click at [36, 154] on icon "button" at bounding box center [34, 156] width 5 height 5
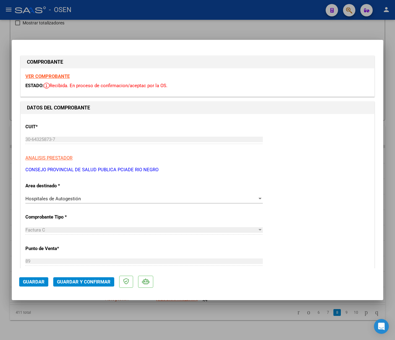
click at [49, 74] on strong "VER COMPROBANTE" at bounding box center [47, 77] width 44 height 6
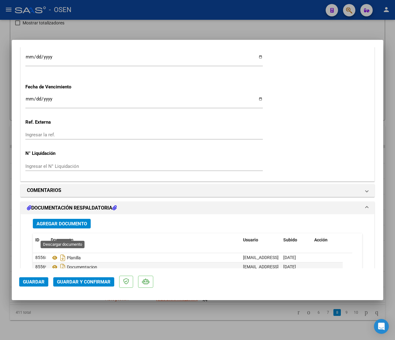
scroll to position [433, 0]
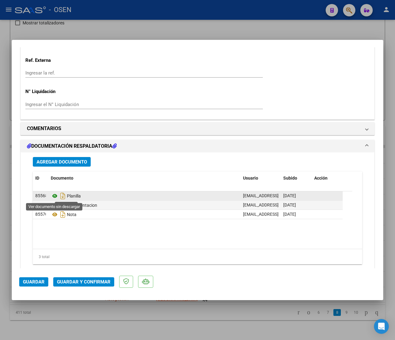
click at [54, 198] on icon at bounding box center [55, 195] width 8 height 7
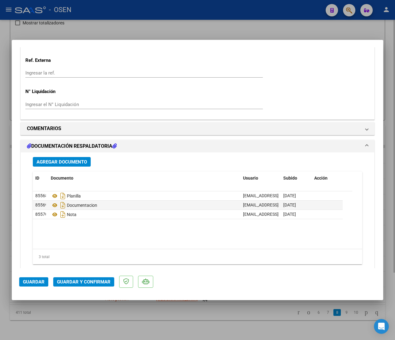
click at [127, 33] on div at bounding box center [197, 170] width 395 height 340
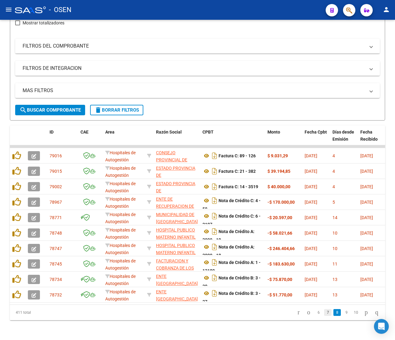
click at [324, 316] on link "7" at bounding box center [327, 312] width 7 height 7
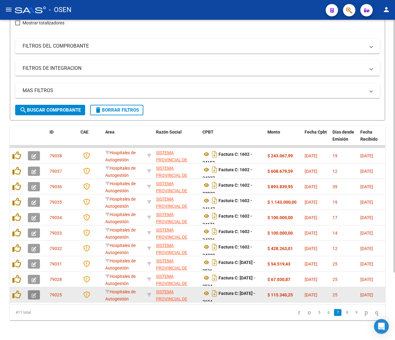
click at [32, 293] on icon "button" at bounding box center [34, 295] width 5 height 5
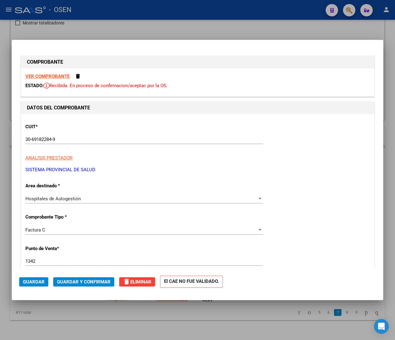
click at [47, 76] on strong "VER COMPROBANTE" at bounding box center [47, 77] width 44 height 6
click at [75, 278] on button "Guardar y Confirmar" at bounding box center [83, 282] width 61 height 9
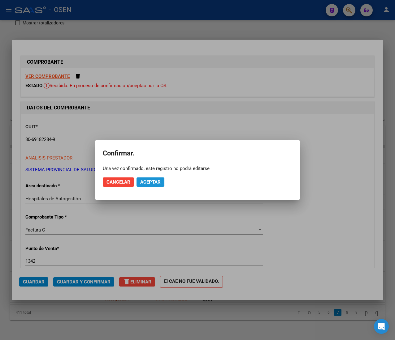
click at [147, 185] on button "Aceptar" at bounding box center [150, 182] width 28 height 9
click at [149, 184] on span "Guardar igualmente." at bounding box center [166, 182] width 52 height 6
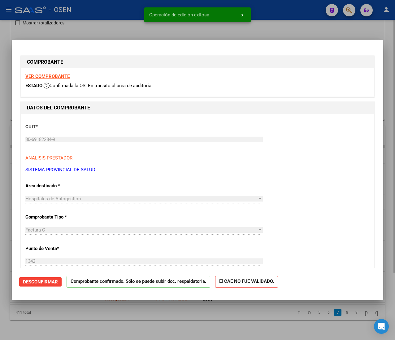
drag, startPoint x: 131, startPoint y: 21, endPoint x: 56, endPoint y: 22, distance: 75.2
click at [129, 21] on div at bounding box center [197, 170] width 395 height 340
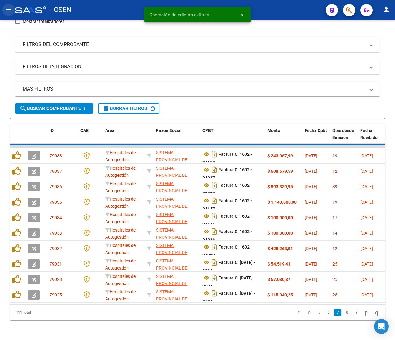
click at [9, 12] on mat-icon "menu" at bounding box center [8, 9] width 7 height 7
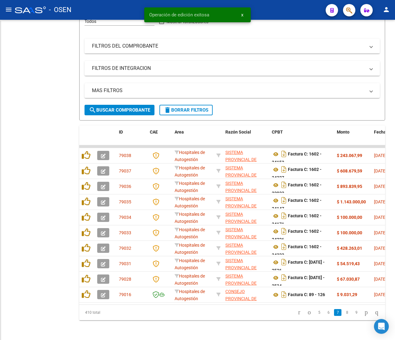
scroll to position [90, 0]
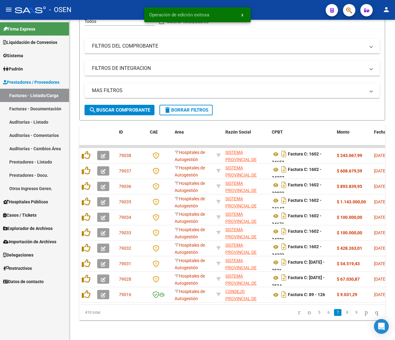
click at [35, 117] on link "Auditorías - Listado" at bounding box center [34, 121] width 69 height 13
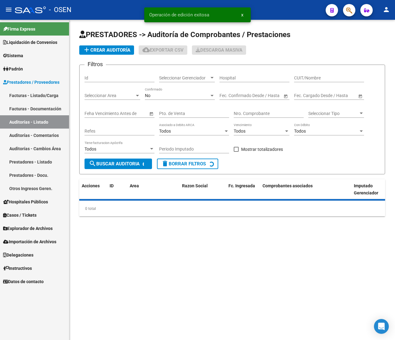
click at [11, 13] on mat-icon "menu" at bounding box center [8, 9] width 7 height 7
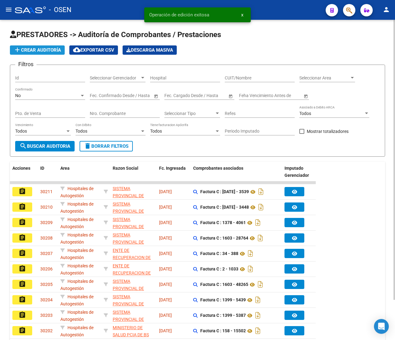
click at [40, 47] on span "add Crear Auditoría" at bounding box center [37, 50] width 47 height 6
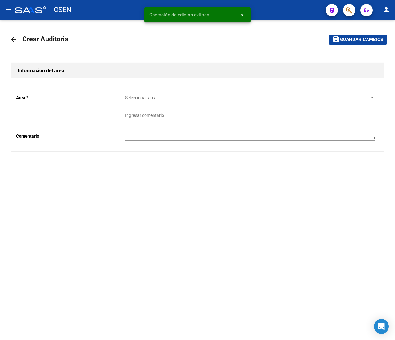
click at [137, 91] on div "Seleccionar area Seleccionar area" at bounding box center [250, 96] width 250 height 12
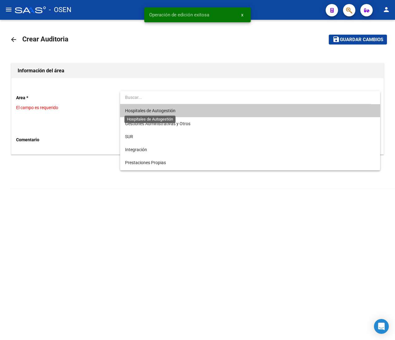
click at [147, 109] on span "Hospitales de Autogestión" at bounding box center [150, 110] width 50 height 5
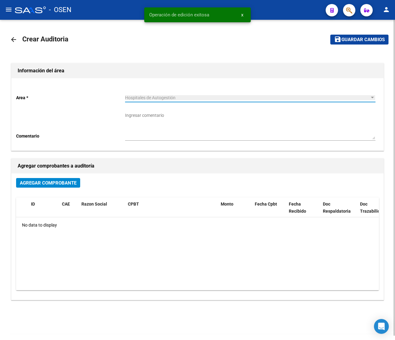
click at [56, 185] on span "Agregar Comprobante" at bounding box center [48, 183] width 57 height 6
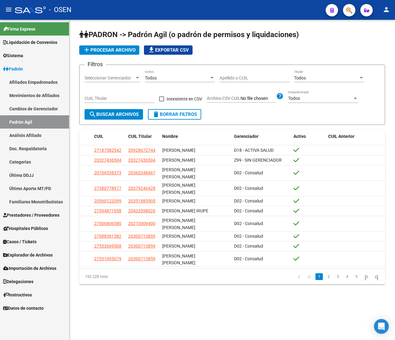
click at [259, 80] on input "Apellido o CUIL" at bounding box center [254, 77] width 70 height 5
click at [232, 75] on input "Apellido o CUIL" at bounding box center [254, 77] width 70 height 5
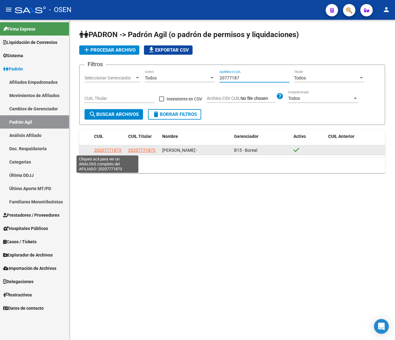
type input "20777187"
click at [107, 148] on span "20207771873" at bounding box center [107, 150] width 27 height 5
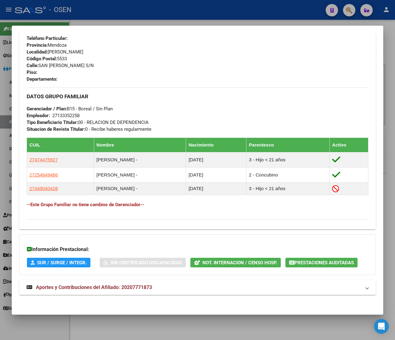
scroll to position [290, 0]
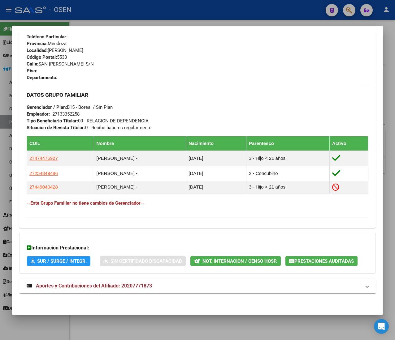
drag, startPoint x: 193, startPoint y: 292, endPoint x: 189, endPoint y: 277, distance: 15.0
click at [193, 292] on mat-expansion-panel-header "Aportes y Contribuciones del Afiliado: 20207771873" at bounding box center [197, 286] width 356 height 15
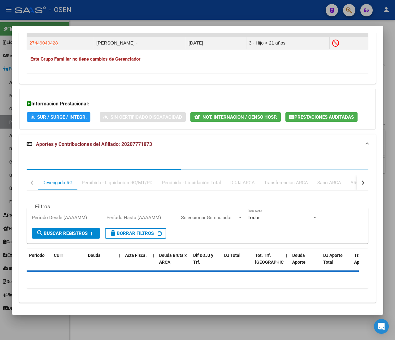
scroll to position [443, 0]
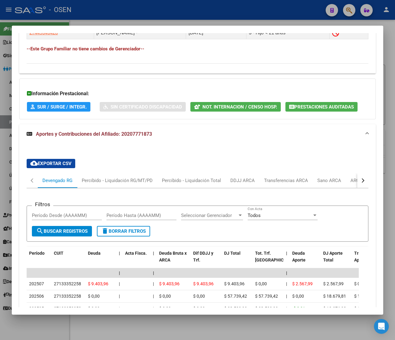
click at [231, 109] on span "Not. Internacion / Censo Hosp." at bounding box center [239, 107] width 75 height 6
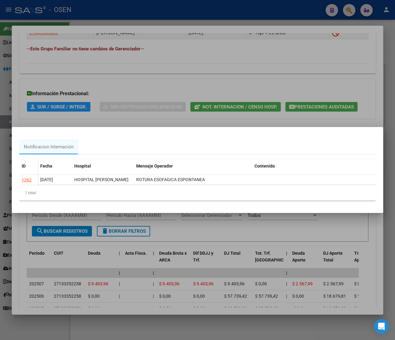
click at [226, 74] on div at bounding box center [197, 170] width 395 height 340
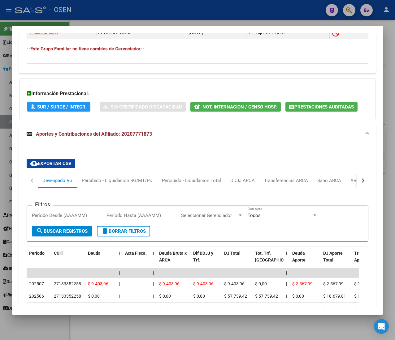
click at [311, 106] on span "Prestaciones Auditadas" at bounding box center [323, 107] width 59 height 6
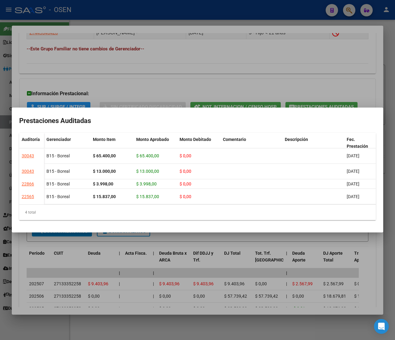
click at [256, 74] on div at bounding box center [197, 170] width 395 height 340
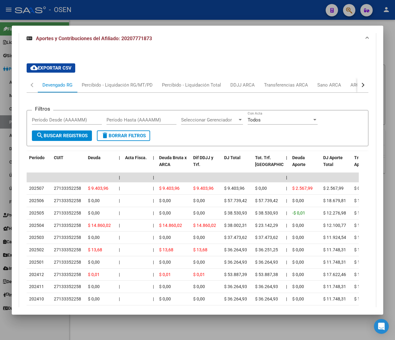
scroll to position [567, 0]
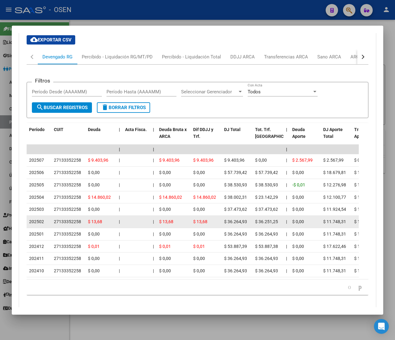
drag, startPoint x: 58, startPoint y: 222, endPoint x: 269, endPoint y: 227, distance: 210.8
click at [269, 227] on datatable-body-cell "$ 36.251,25" at bounding box center [267, 222] width 31 height 12
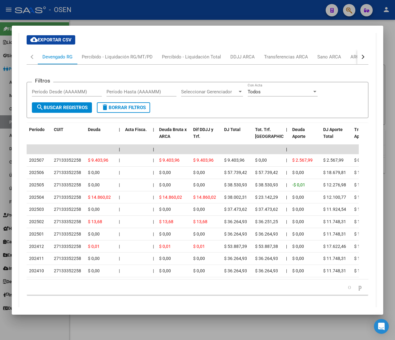
click at [108, 13] on div at bounding box center [197, 170] width 395 height 340
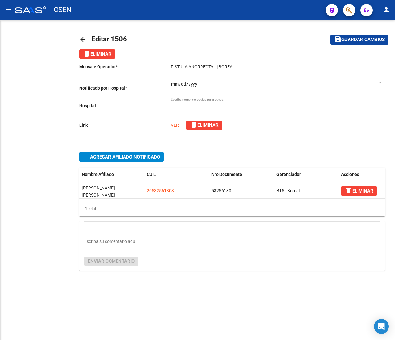
type input "HOSPITAL DEL NIÑO JESUS"
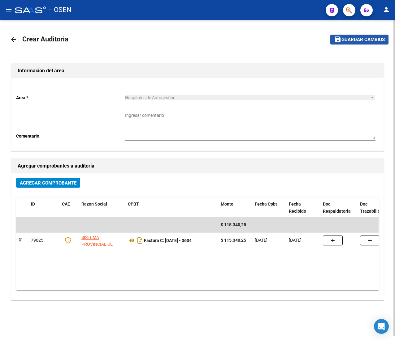
click at [381, 41] on span "Guardar cambios" at bounding box center [362, 40] width 43 height 6
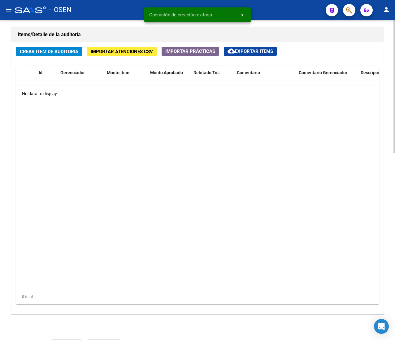
scroll to position [451, 0]
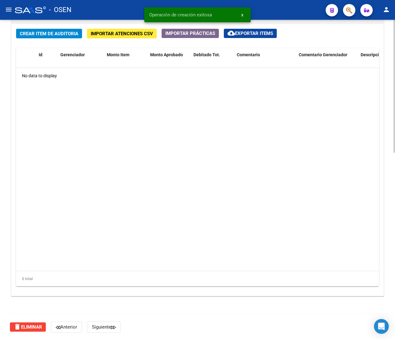
click at [67, 41] on div "Crear Item de Auditoria Importar Atenciones CSV Importar Prácticas cloud_downlo…" at bounding box center [197, 160] width 372 height 272
click at [66, 34] on span "Crear Item de Auditoria" at bounding box center [49, 34] width 58 height 6
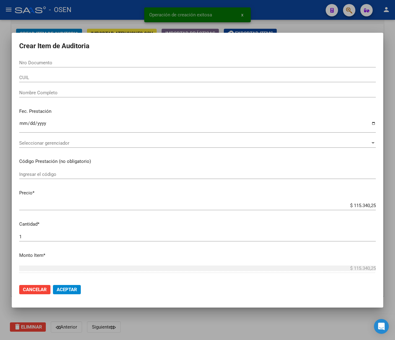
click at [37, 80] on input "CUIL" at bounding box center [197, 78] width 356 height 6
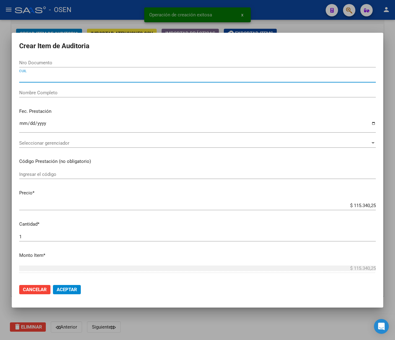
paste input "20530025781"
type input "20530025781"
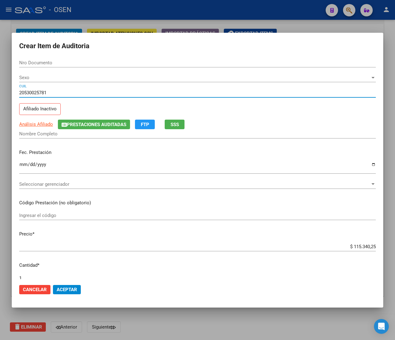
type input "53002578"
type input "MANCA IAN FRANCISCO"
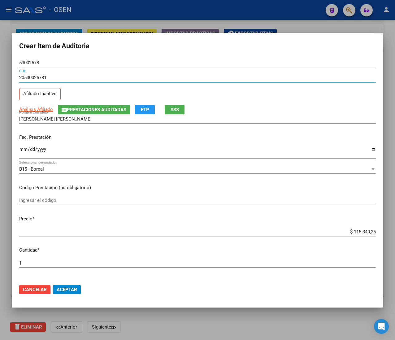
type input "20530025781"
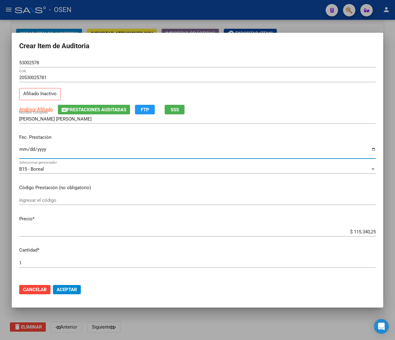
click at [25, 148] on input "Ingresar la fecha" at bounding box center [197, 152] width 356 height 10
type input "2025-06-09"
click at [181, 109] on button "SSS" at bounding box center [175, 110] width 20 height 10
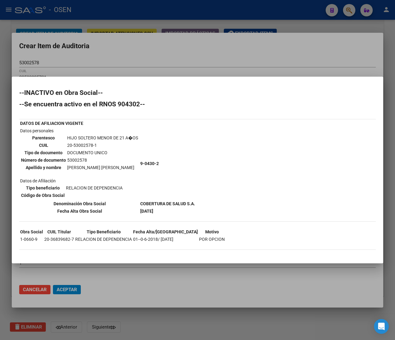
click at [186, 52] on div at bounding box center [197, 170] width 395 height 340
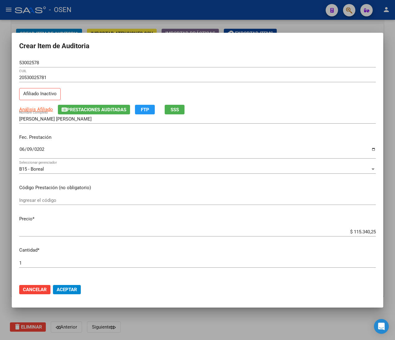
click at [359, 233] on input "$ 115.340,25" at bounding box center [197, 232] width 356 height 6
type input "$ 0,01"
type input "$ 0,10"
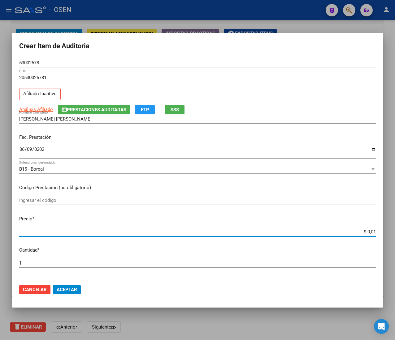
type input "$ 0,10"
type input "$ 1,00"
type input "$ 10,00"
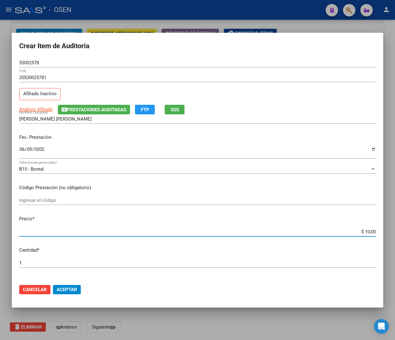
type input "$ 100,00"
type input "$ 1.000,00"
type input "$ 10.000,00"
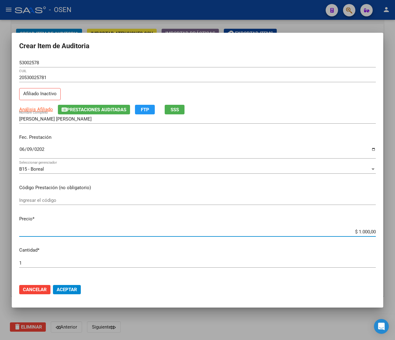
type input "$ 10.000,00"
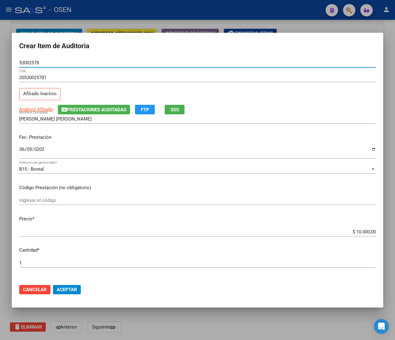
click at [25, 60] on input "53002578" at bounding box center [197, 63] width 356 height 6
click at [70, 289] on span "Aceptar" at bounding box center [67, 290] width 20 height 6
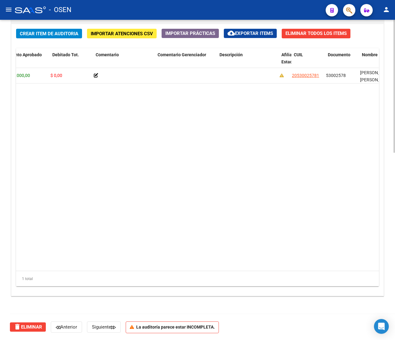
scroll to position [0, 144]
click at [43, 36] on span "Crear Item de Auditoria" at bounding box center [49, 34] width 58 height 6
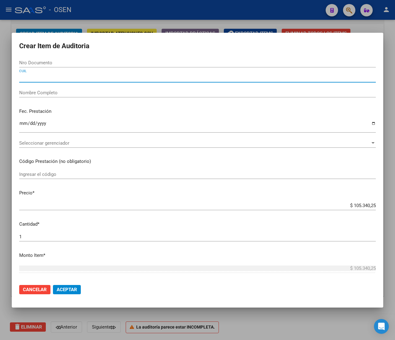
click at [55, 80] on div "CUIL" at bounding box center [197, 77] width 356 height 9
paste input "272046415"
type input "272046415"
click at [49, 10] on div at bounding box center [197, 170] width 395 height 340
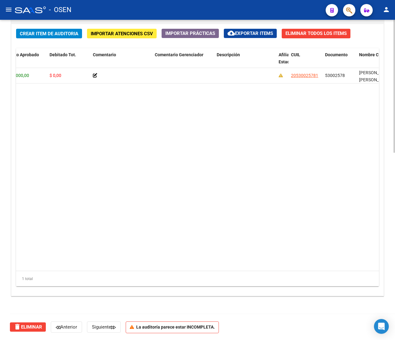
click at [39, 33] on span "Crear Item de Auditoria" at bounding box center [49, 34] width 58 height 6
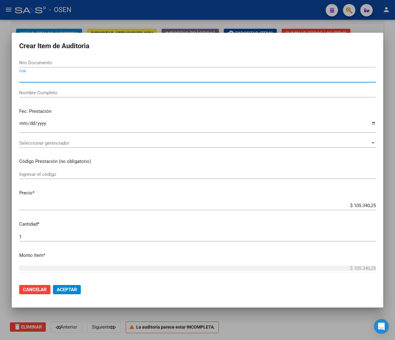
click at [40, 79] on input "CUIL" at bounding box center [197, 78] width 356 height 6
paste input "272046415"
type input "272046415"
drag, startPoint x: 65, startPoint y: 79, endPoint x: -13, endPoint y: 75, distance: 78.4
click at [0, 75] on html "menu - OSEN person Firma Express Liquidación de Convenios ARCA - Aportes RG / M…" at bounding box center [197, 170] width 395 height 340
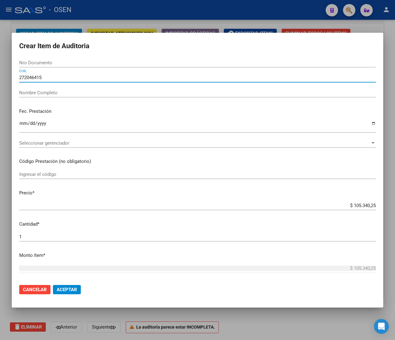
click at [48, 61] on input "Nro Documento" at bounding box center [197, 63] width 356 height 6
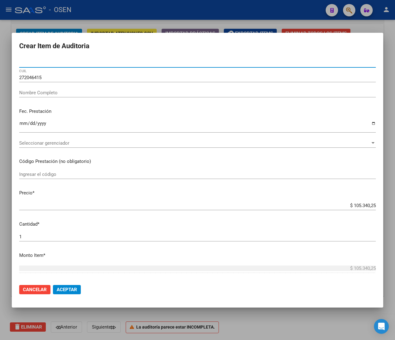
paste input "272046415"
type input "272046415"
click at [30, 288] on span "Cancelar" at bounding box center [35, 290] width 24 height 6
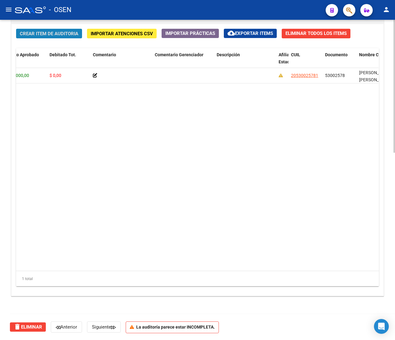
click at [41, 33] on span "Crear Item de Auditoria" at bounding box center [49, 34] width 58 height 6
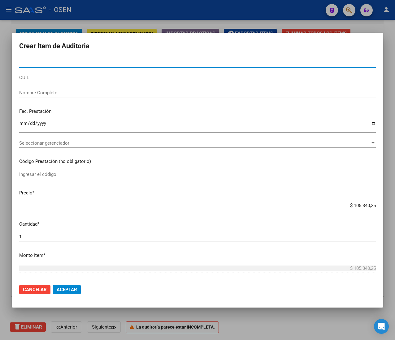
click at [69, 73] on div "CUIL" at bounding box center [197, 77] width 356 height 9
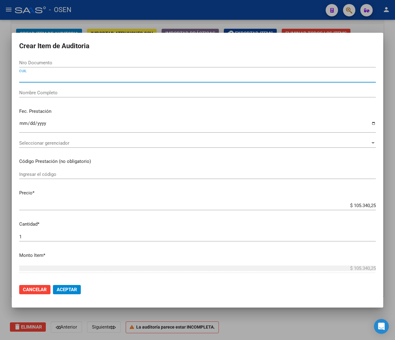
paste input "272046415"
drag, startPoint x: 24, startPoint y: 76, endPoint x: 46, endPoint y: 79, distance: 22.7
click at [45, 78] on input "272046415" at bounding box center [197, 78] width 356 height 6
click at [46, 79] on input "272046415" at bounding box center [197, 78] width 356 height 6
type input "272046415"
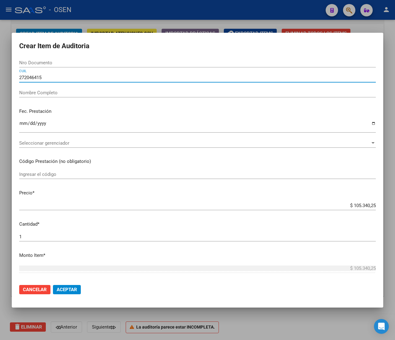
drag, startPoint x: 41, startPoint y: 289, endPoint x: 41, endPoint y: 277, distance: 12.4
click at [41, 289] on span "Cancelar" at bounding box center [35, 290] width 24 height 6
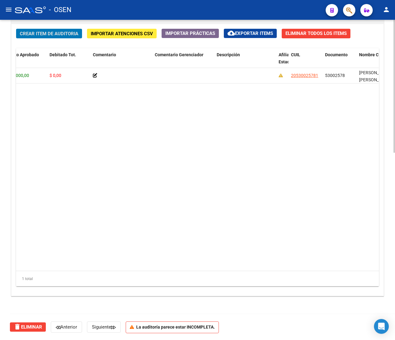
click at [41, 31] on span "Crear Item de Auditoria" at bounding box center [49, 34] width 58 height 6
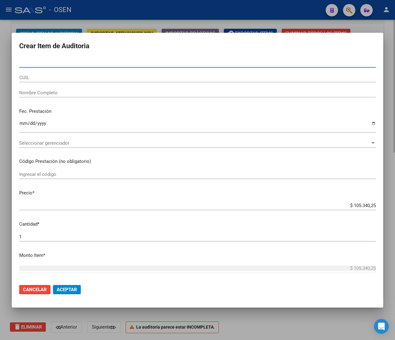
paste input "20498641"
type input "20498641"
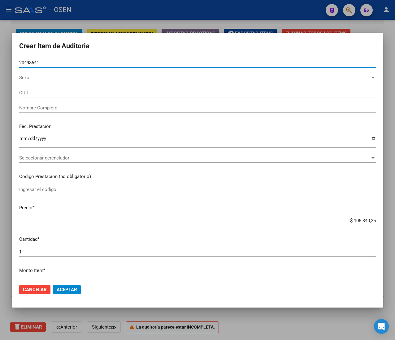
type input "27204986415"
type input "ORELLANA SILVIA GRACIELA"
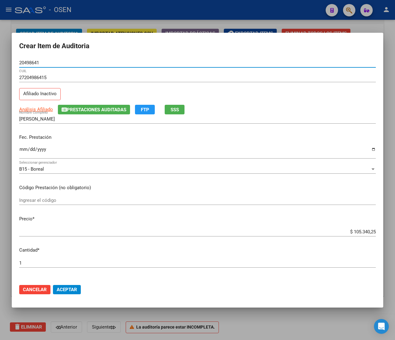
type input "20498641"
click at [24, 149] on input "Ingresar la fecha" at bounding box center [197, 152] width 356 height 10
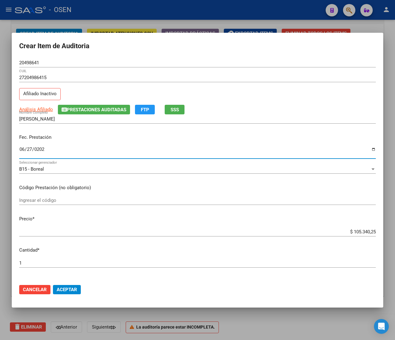
type input "2025-06-27"
click at [170, 111] on button "SSS" at bounding box center [175, 110] width 20 height 10
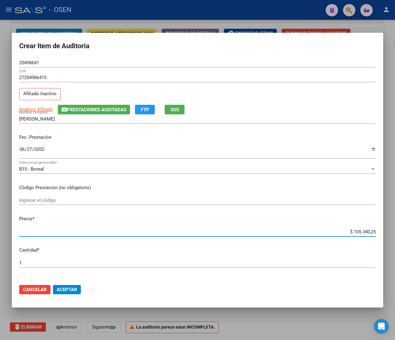
click at [349, 232] on input "$ 105.340,25" at bounding box center [197, 232] width 356 height 6
type input "$ 0,02"
type input "$ 0,21"
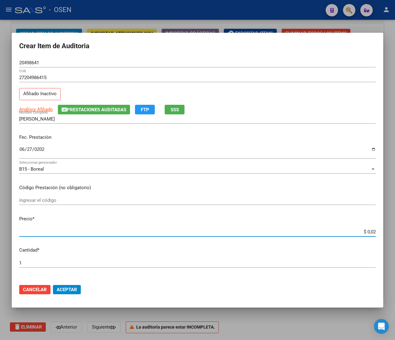
type input "$ 0,21"
type input "$ 2,10"
type input "$ 21,06"
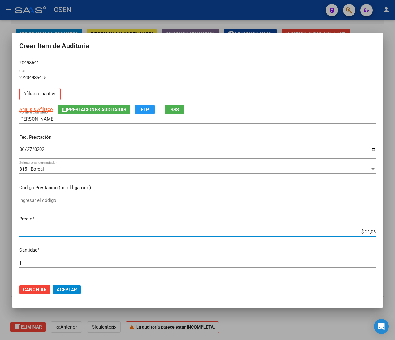
type input "$ 210,68"
type input "$ 2.106,80"
type input "$ 21.068,05"
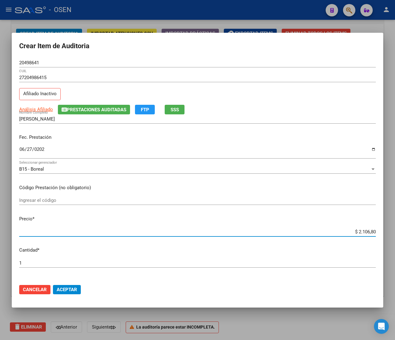
type input "$ 21.068,05"
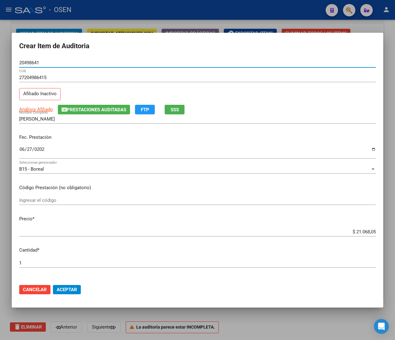
click at [35, 60] on input "20498641" at bounding box center [197, 63] width 356 height 6
click at [72, 290] on span "Aceptar" at bounding box center [67, 290] width 20 height 6
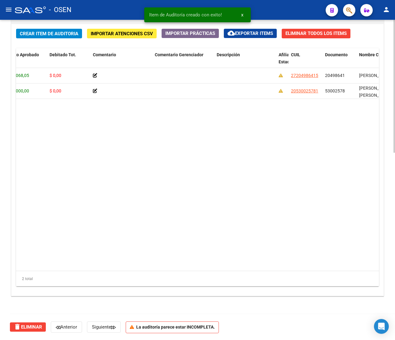
click at [29, 31] on span "Crear Item de Auditoria" at bounding box center [49, 34] width 58 height 6
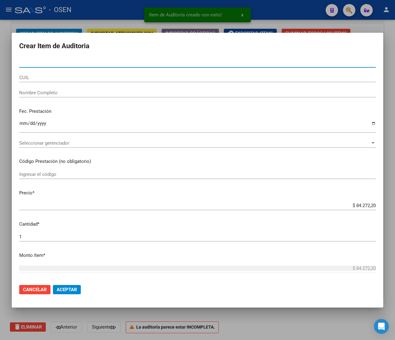
paste input "59231931"
type input "59231931"
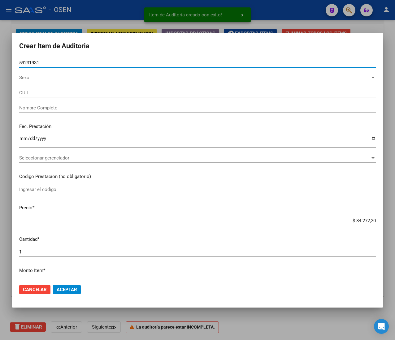
type input "20592319315"
type input "REINAGA CISNEROS MAIA MARTINA"
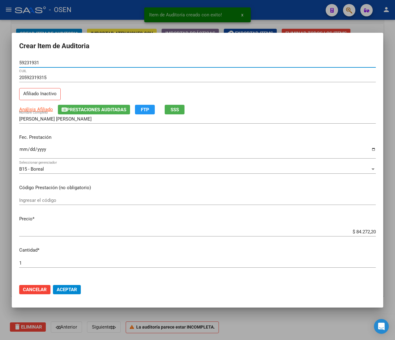
type input "59231931"
click at [24, 152] on input "Ingresar la fecha" at bounding box center [197, 152] width 356 height 10
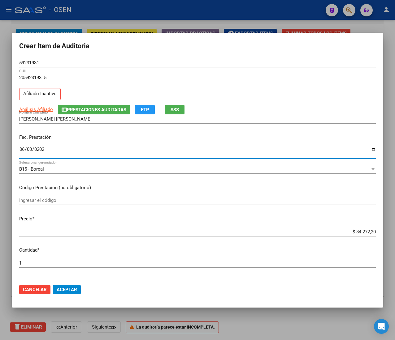
type input "2025-06-03"
click at [175, 113] on button "SSS" at bounding box center [175, 110] width 20 height 10
click at [358, 231] on input "$ 84.272,20" at bounding box center [197, 232] width 356 height 6
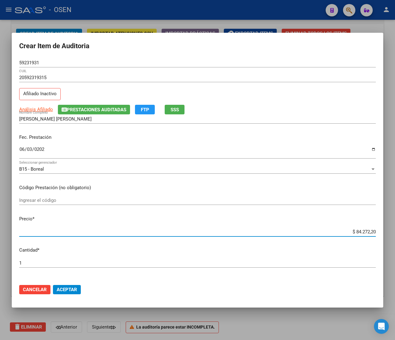
click at [358, 231] on input "$ 84.272,20" at bounding box center [197, 232] width 356 height 6
type input "$ 0,02"
type input "$ 0,21"
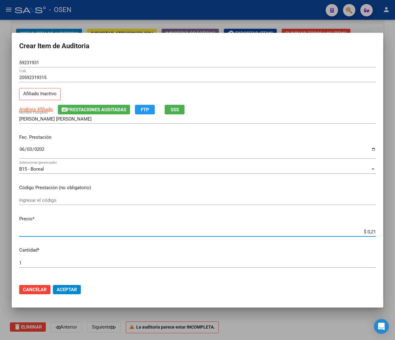
type input "$ 2,10"
type input "$ 21,06"
type input "$ 210,68"
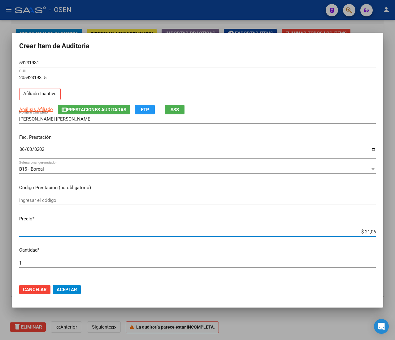
type input "$ 210,68"
type input "$ 2.106,80"
type input "$ 21.068,05"
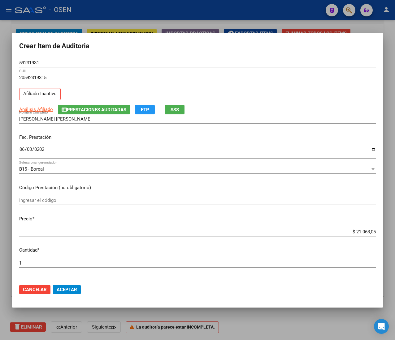
click at [28, 63] on input "59231931" at bounding box center [197, 63] width 356 height 6
click at [69, 291] on span "Aceptar" at bounding box center [67, 290] width 20 height 6
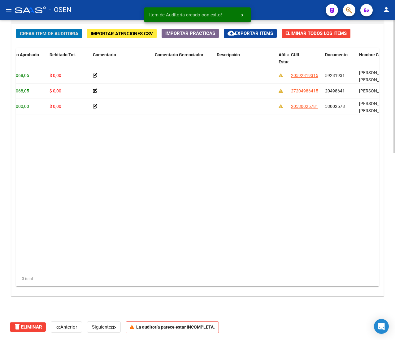
click at [46, 32] on span "Crear Item de Auditoria" at bounding box center [49, 34] width 58 height 6
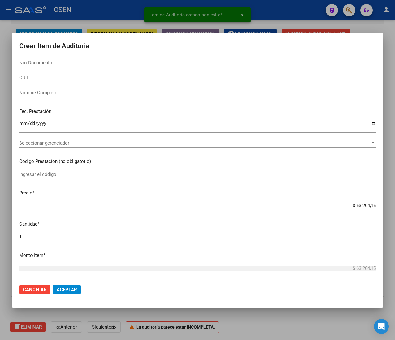
click at [44, 64] on input "Nro Documento" at bounding box center [197, 63] width 356 height 6
paste input "59844644"
type input "59844644"
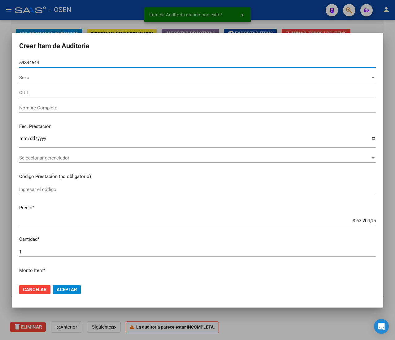
type input "27598446445"
type input "EMMA DELFINA REINAGA CISNEROS"
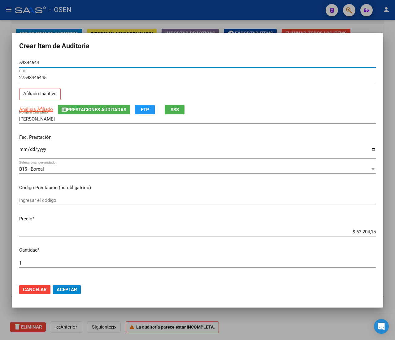
type input "59844644"
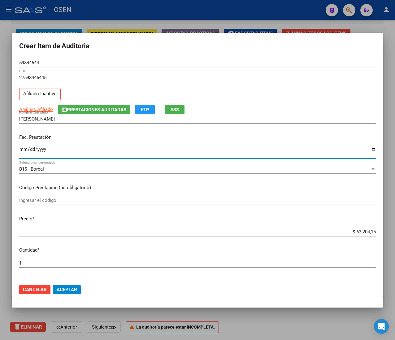
click at [24, 153] on input "Ingresar la fecha" at bounding box center [197, 152] width 356 height 10
type input "2025-06-03"
click at [179, 108] on span "SSS" at bounding box center [174, 110] width 8 height 6
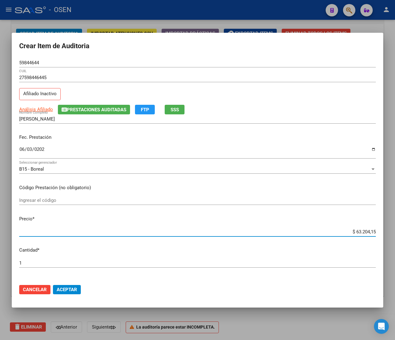
click at [350, 230] on input "$ 63.204,15" at bounding box center [197, 232] width 356 height 6
type input "$ 0,02"
type input "$ 0,21"
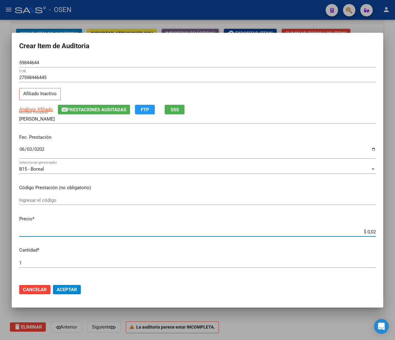
type input "$ 0,21"
type input "$ 2,10"
type input "$ 21,06"
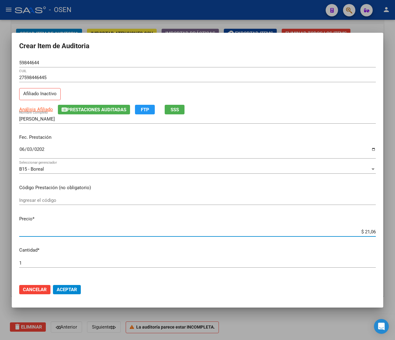
type input "$ 210,68"
type input "$ 2.106,80"
type input "$ 21.068,05"
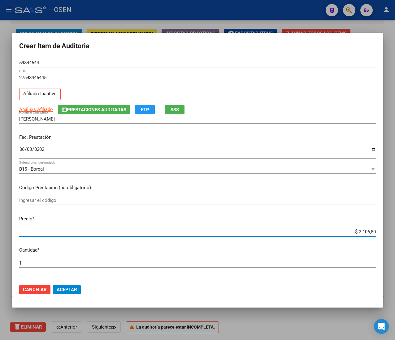
type input "$ 21.068,05"
click at [26, 64] on input "59844644" at bounding box center [197, 63] width 356 height 6
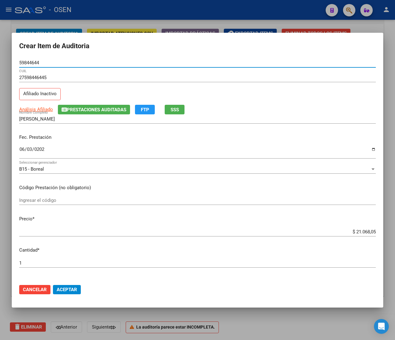
click at [26, 64] on input "59844644" at bounding box center [197, 63] width 356 height 6
drag, startPoint x: 65, startPoint y: 288, endPoint x: 61, endPoint y: 247, distance: 40.7
click at [65, 288] on span "Aceptar" at bounding box center [67, 290] width 20 height 6
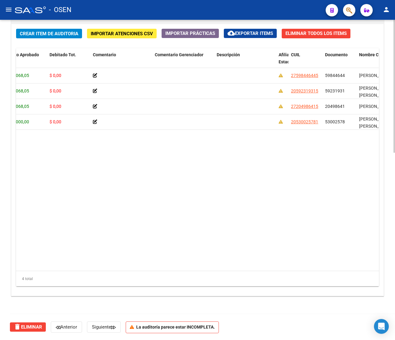
click at [40, 27] on div "Crear Item de Auditoria Importar Atenciones CSV Importar Prácticas cloud_downlo…" at bounding box center [197, 160] width 372 height 272
click at [38, 33] on span "Crear Item de Auditoria" at bounding box center [49, 34] width 58 height 6
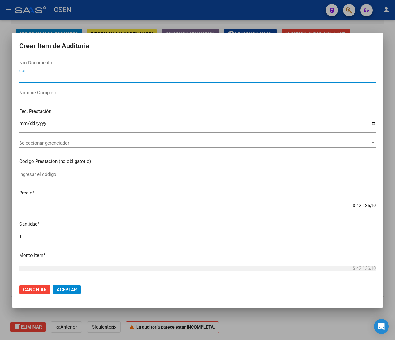
click at [43, 79] on input "CUIL" at bounding box center [197, 78] width 356 height 6
paste input "275757213"
type input "275757213"
click at [36, 288] on span "Cancelar" at bounding box center [35, 290] width 24 height 6
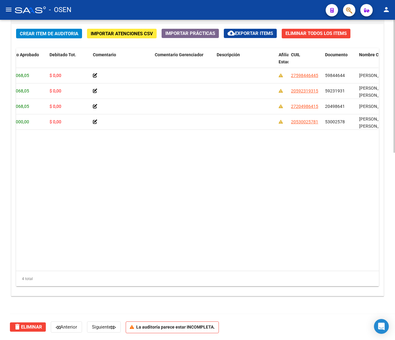
click at [43, 40] on div "Crear Item de Auditoria Importar Atenciones CSV Importar Prácticas cloud_downlo…" at bounding box center [197, 160] width 372 height 272
click at [48, 34] on span "Crear Item de Auditoria" at bounding box center [49, 34] width 58 height 6
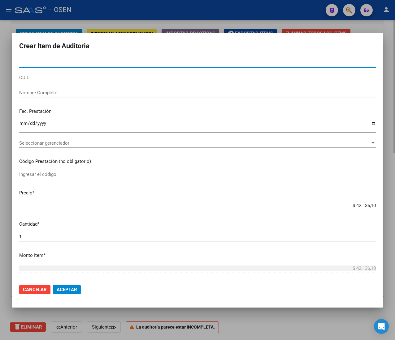
type input "52575721"
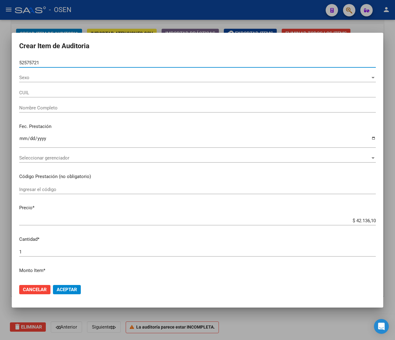
type input "27525757213"
type input "REINAGA CISNEROS SOFIA MILAGRO"
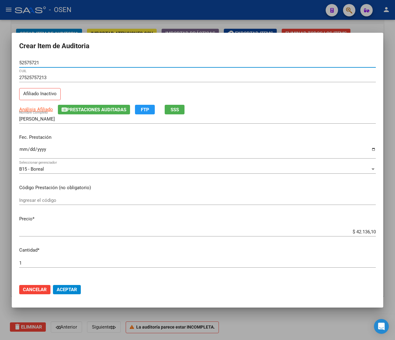
type input "52575721"
click at [22, 152] on input "Ingresar la fecha" at bounding box center [197, 152] width 356 height 10
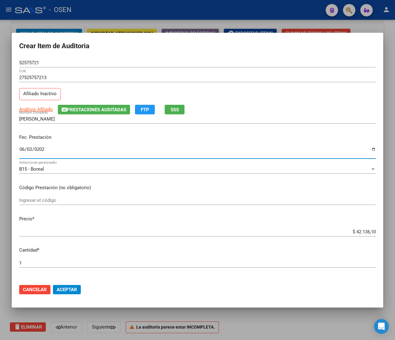
type input "2025-06-03"
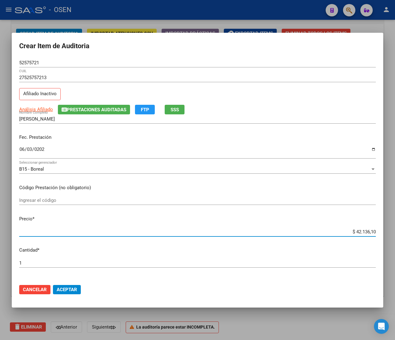
click at [356, 232] on input "$ 42.136,10" at bounding box center [197, 232] width 356 height 6
type input "$ 0,02"
type input "$ 0,21"
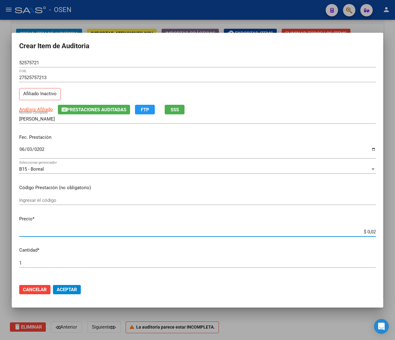
type input "$ 0,21"
type input "$ 2,10"
type input "$ 21,06"
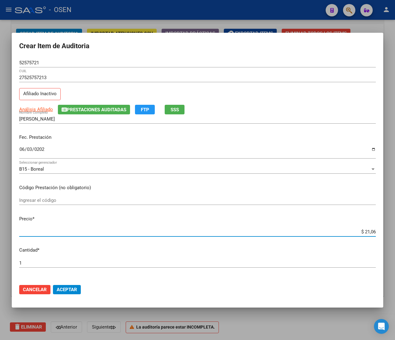
type input "$ 210,68"
type input "$ 2.106,80"
type input "$ 21.068,05"
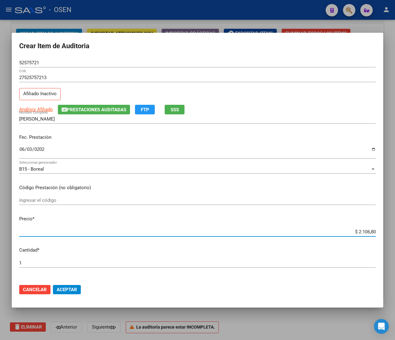
type input "$ 21.068,05"
click at [32, 65] on input "52575721" at bounding box center [197, 63] width 356 height 6
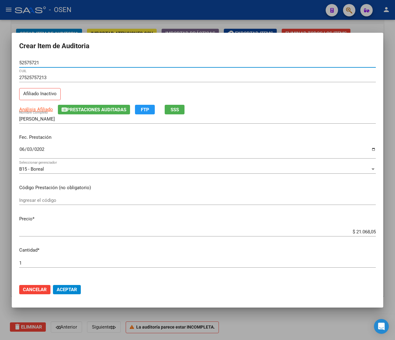
click at [32, 65] on input "52575721" at bounding box center [197, 63] width 356 height 6
click at [62, 285] on button "Aceptar" at bounding box center [67, 289] width 28 height 9
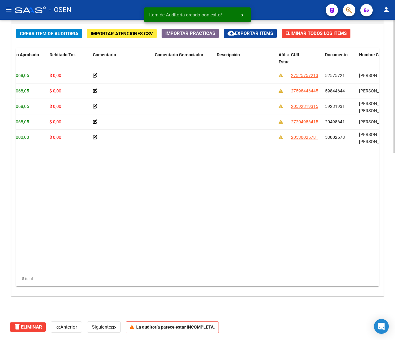
click at [70, 33] on span "Crear Item de Auditoria" at bounding box center [49, 34] width 58 height 6
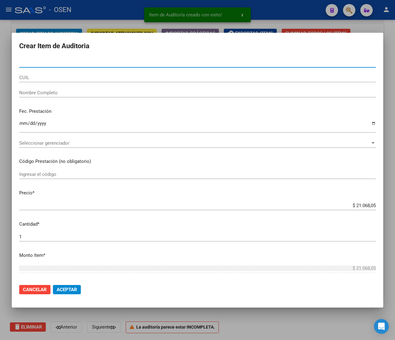
click at [54, 76] on input "CUIL" at bounding box center [197, 78] width 356 height 6
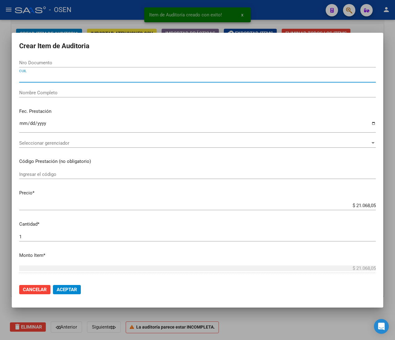
paste input "27547850403"
type input "27547850403"
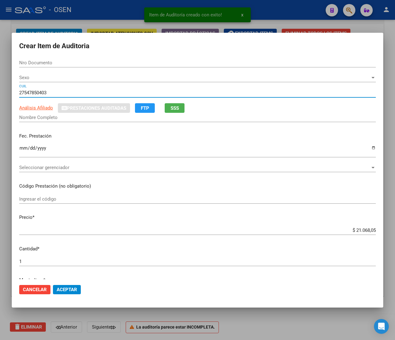
type input "54785040"
type input "REINAGA CISNEROS LUZ AGUSTINA"
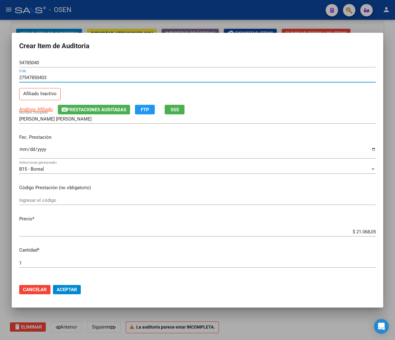
type input "27547850403"
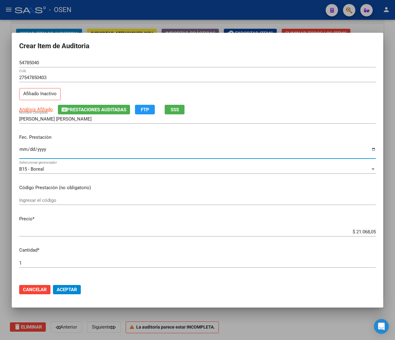
click at [23, 150] on input "Ingresar la fecha" at bounding box center [197, 152] width 356 height 10
type input "2025-06-03"
click at [27, 61] on input "54785040" at bounding box center [197, 63] width 356 height 6
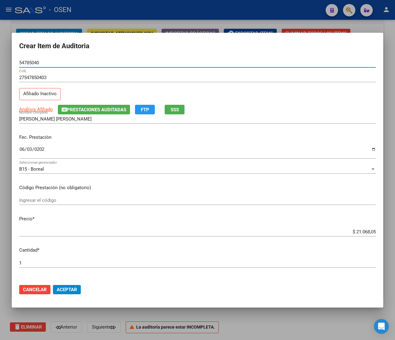
click at [27, 61] on input "54785040" at bounding box center [197, 63] width 356 height 6
click at [59, 282] on mat-dialog-actions "Cancelar Aceptar" at bounding box center [197, 289] width 356 height 21
click at [59, 288] on span "Aceptar" at bounding box center [67, 290] width 20 height 6
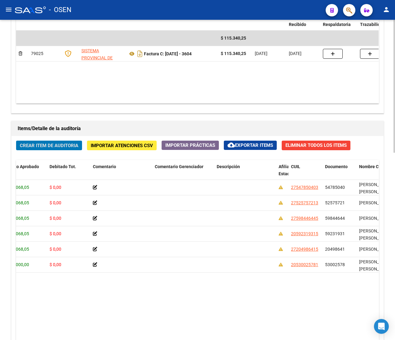
scroll to position [328, 0]
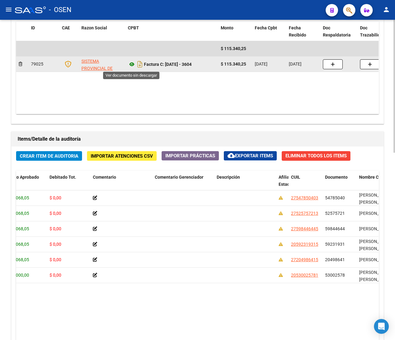
click at [132, 64] on icon at bounding box center [132, 64] width 8 height 7
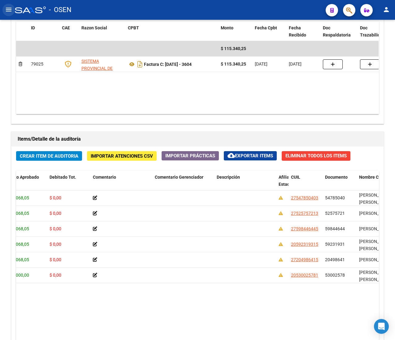
click at [11, 8] on mat-icon "menu" at bounding box center [8, 9] width 7 height 7
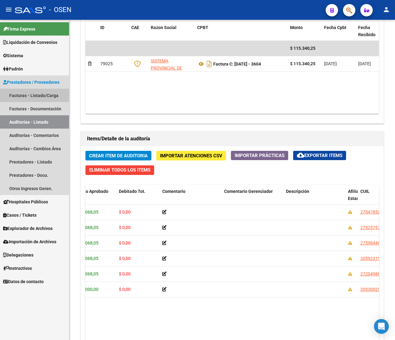
click at [50, 95] on link "Facturas - Listado/Carga" at bounding box center [34, 95] width 69 height 13
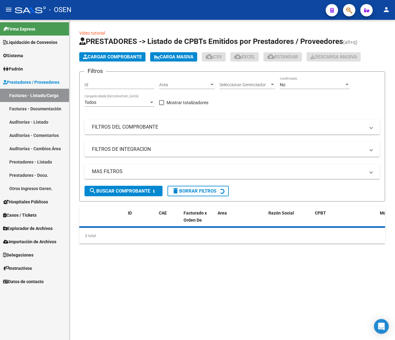
click at [11, 11] on mat-icon "menu" at bounding box center [8, 9] width 7 height 7
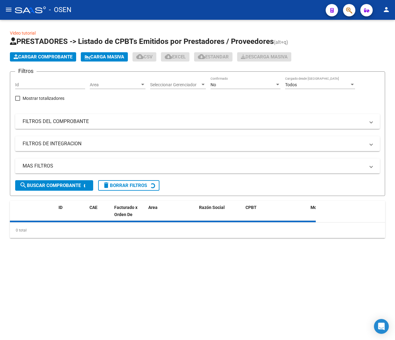
click at [108, 80] on div "Area Area" at bounding box center [118, 83] width 56 height 12
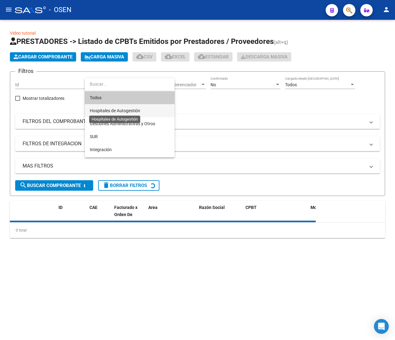
click at [120, 110] on span "Hospitales de Autogestión" at bounding box center [115, 110] width 50 height 5
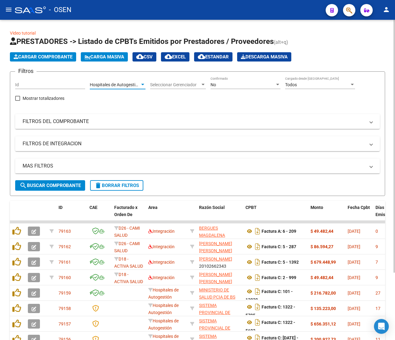
click at [66, 189] on button "search Buscar Comprobante" at bounding box center [50, 185] width 70 height 11
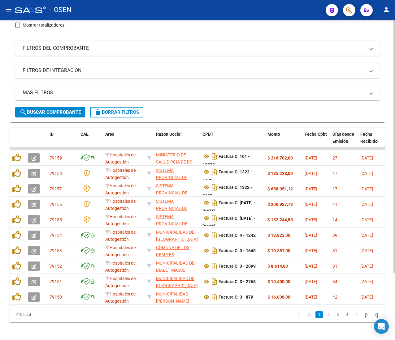
scroll to position [85, 0]
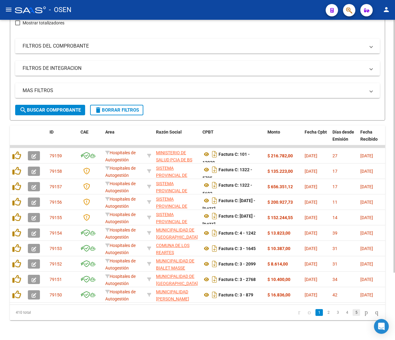
click at [352, 312] on link "5" at bounding box center [355, 312] width 7 height 7
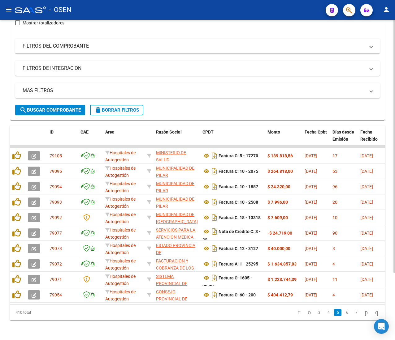
click at [352, 314] on link "7" at bounding box center [355, 312] width 7 height 7
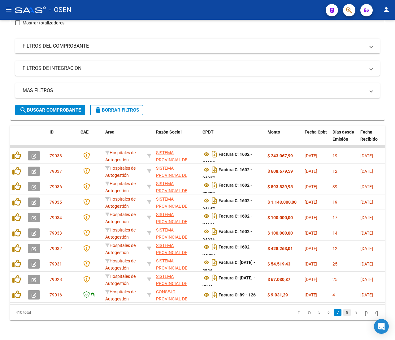
click at [343, 312] on link "8" at bounding box center [346, 312] width 7 height 7
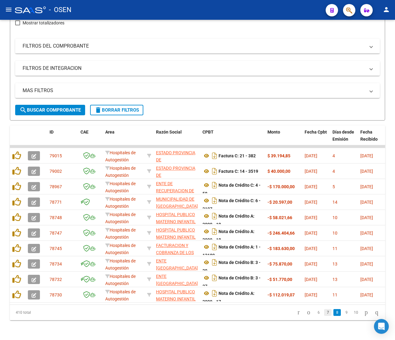
click at [324, 314] on link "7" at bounding box center [327, 312] width 7 height 7
